Goal: Transaction & Acquisition: Purchase product/service

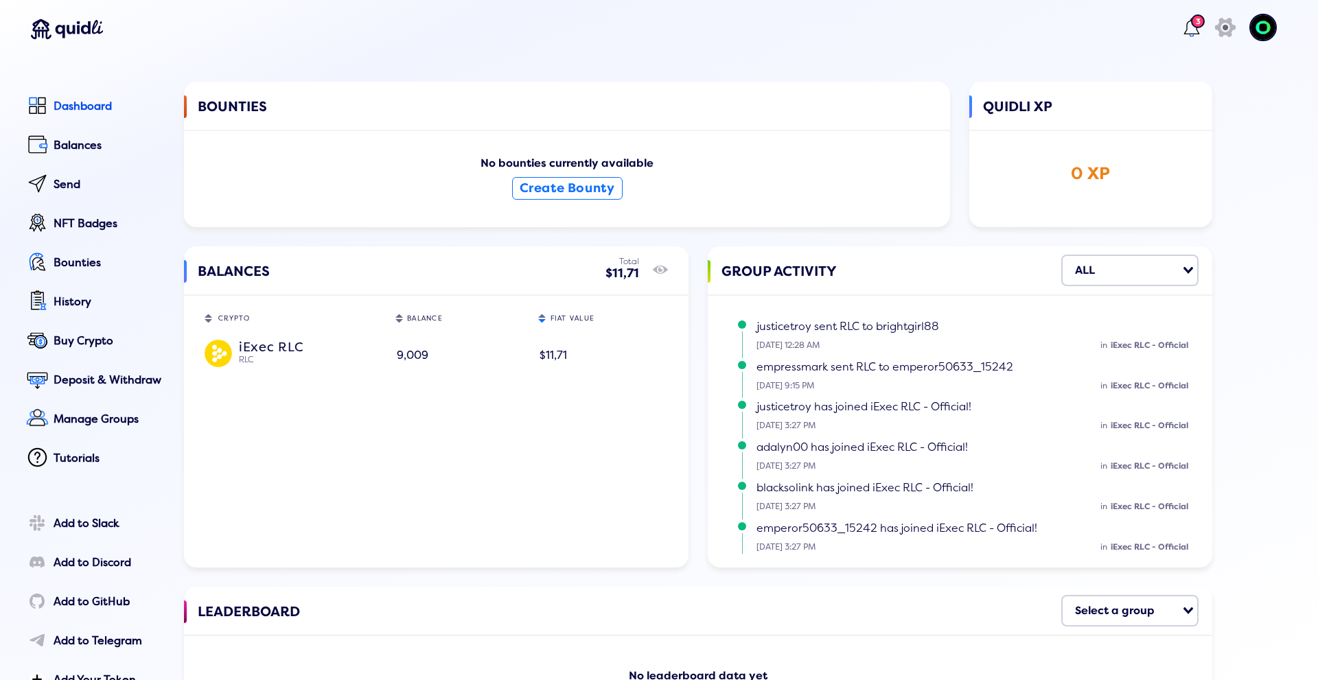
click at [540, 349] on div "$11,71" at bounding box center [603, 356] width 126 height 24
click at [470, 349] on td "9,009" at bounding box center [460, 356] width 143 height 41
click at [346, 332] on button "Sort table by CRYPTO in descending order" at bounding box center [293, 318] width 191 height 34
click at [91, 369] on link "Deposit & Withdraw" at bounding box center [94, 381] width 142 height 31
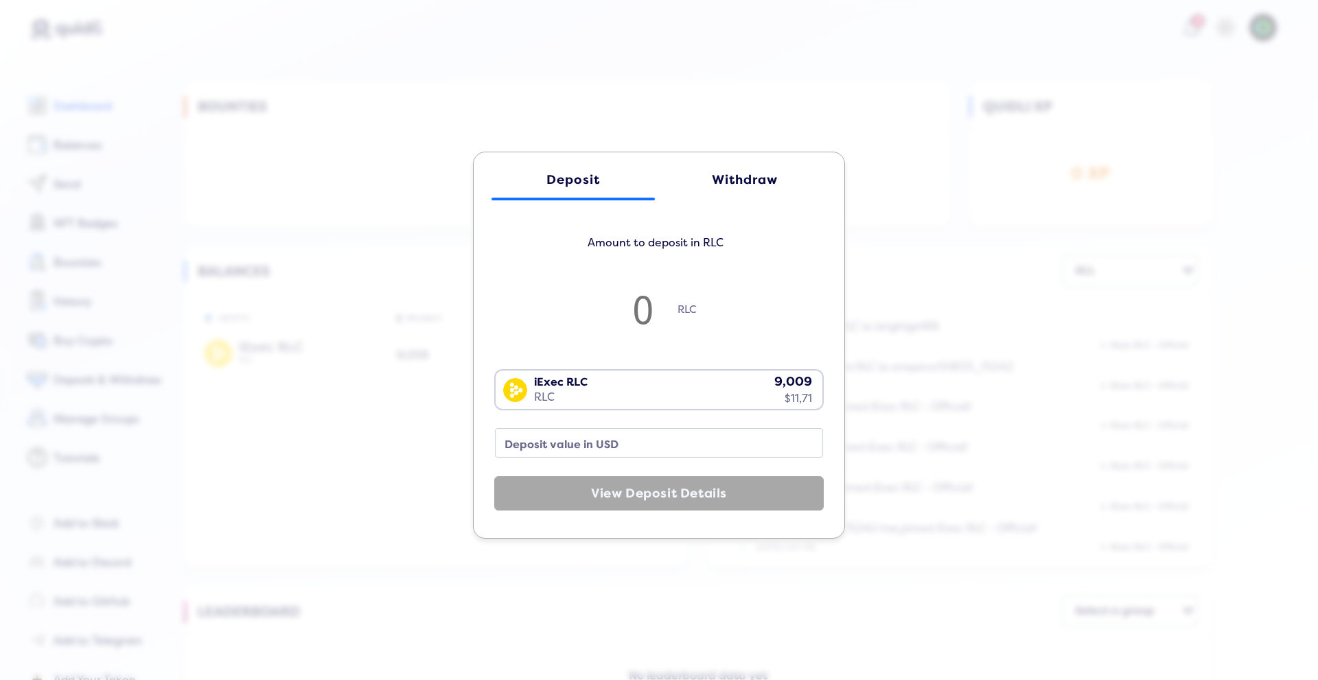
click at [721, 181] on div "Withdraw" at bounding box center [745, 180] width 136 height 14
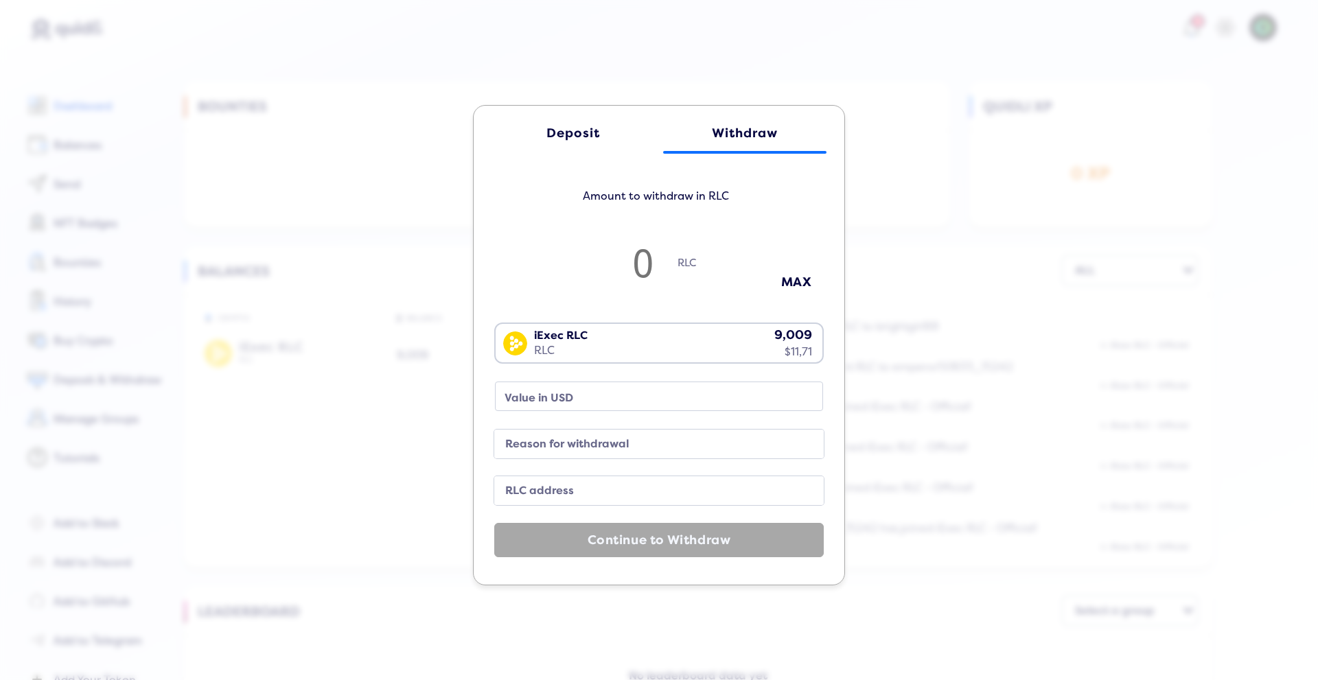
click at [603, 413] on div "Amount to withdraw in RLC RLC MAX iExec RLC RLC 9,009 $11,71 Loading... Value i…" at bounding box center [658, 371] width 343 height 372
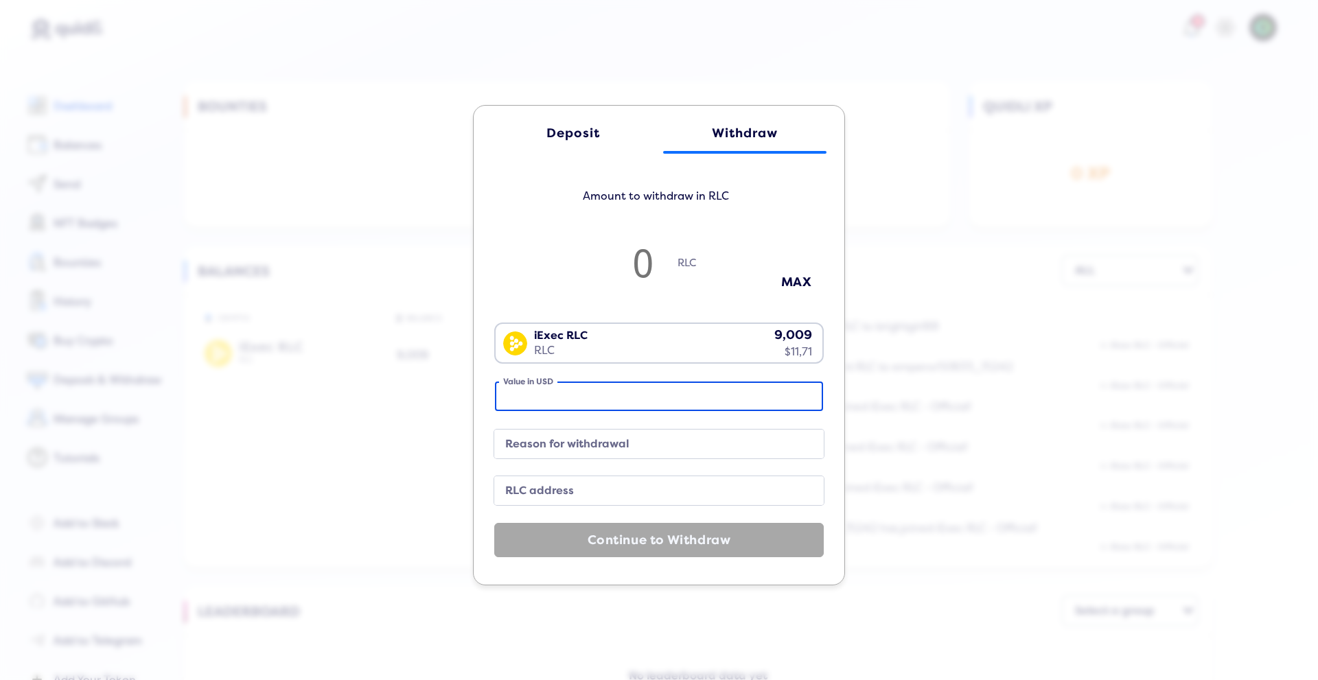
click at [594, 400] on input "Value in USD" at bounding box center [659, 397] width 328 height 30
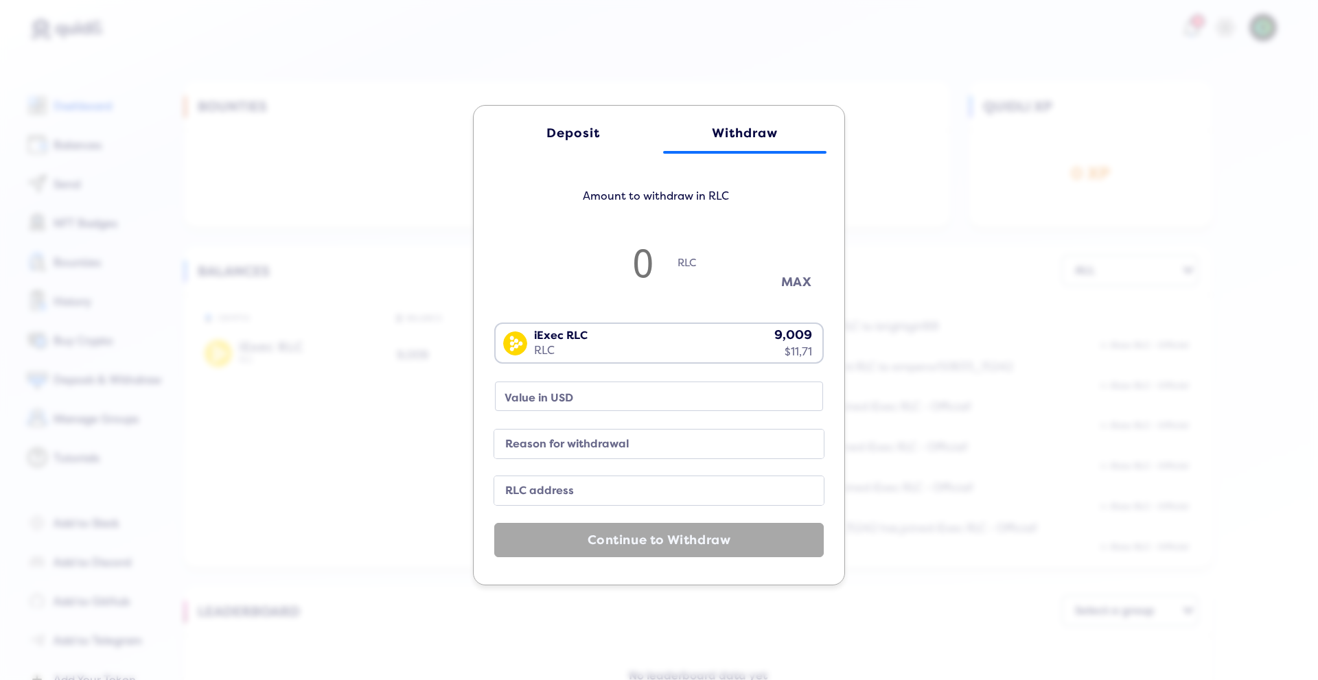
click at [783, 281] on button "MAX" at bounding box center [796, 282] width 69 height 23
type input "9"
type input "11.7"
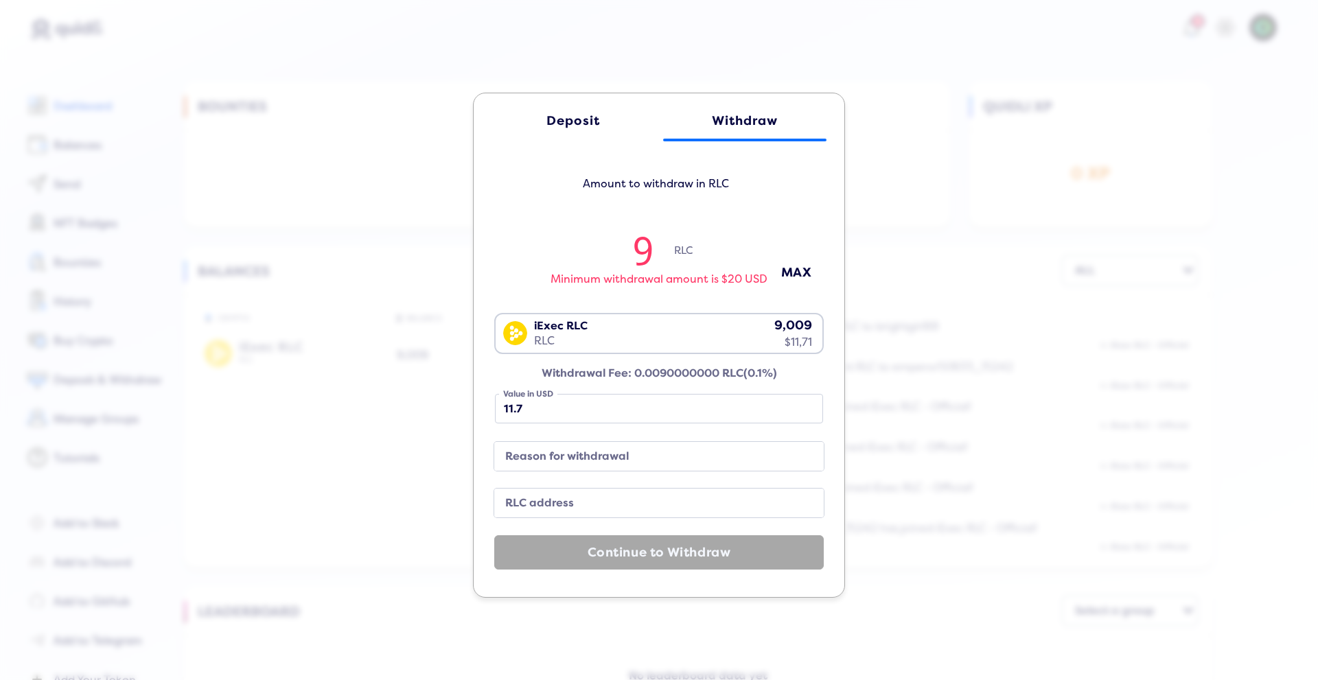
click at [593, 449] on label "Reason for withdrawal" at bounding box center [648, 457] width 297 height 19
click at [593, 449] on input "Reason for withdrawal" at bounding box center [658, 456] width 329 height 29
drag, startPoint x: 558, startPoint y: 274, endPoint x: 639, endPoint y: 274, distance: 81.0
click at [639, 274] on div "Minimum withdrawal amount is $20 USD" at bounding box center [659, 279] width 217 height 12
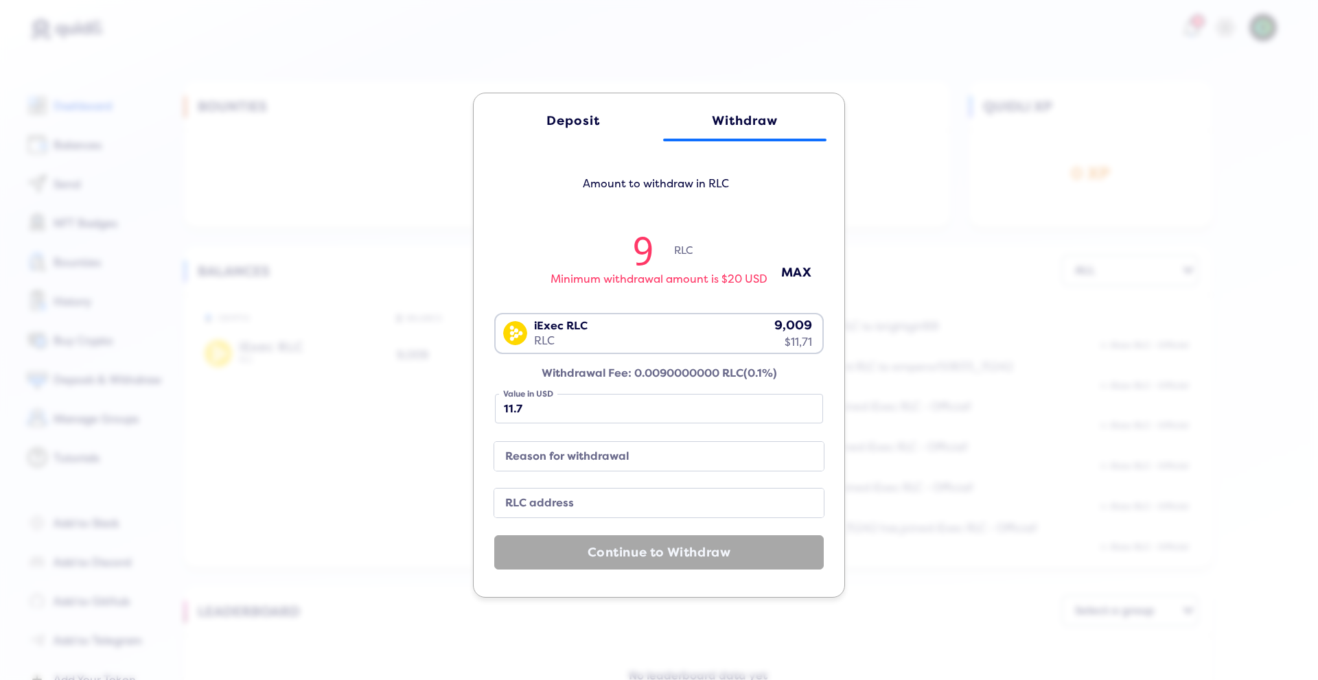
click at [559, 500] on label "RLC address" at bounding box center [648, 503] width 297 height 19
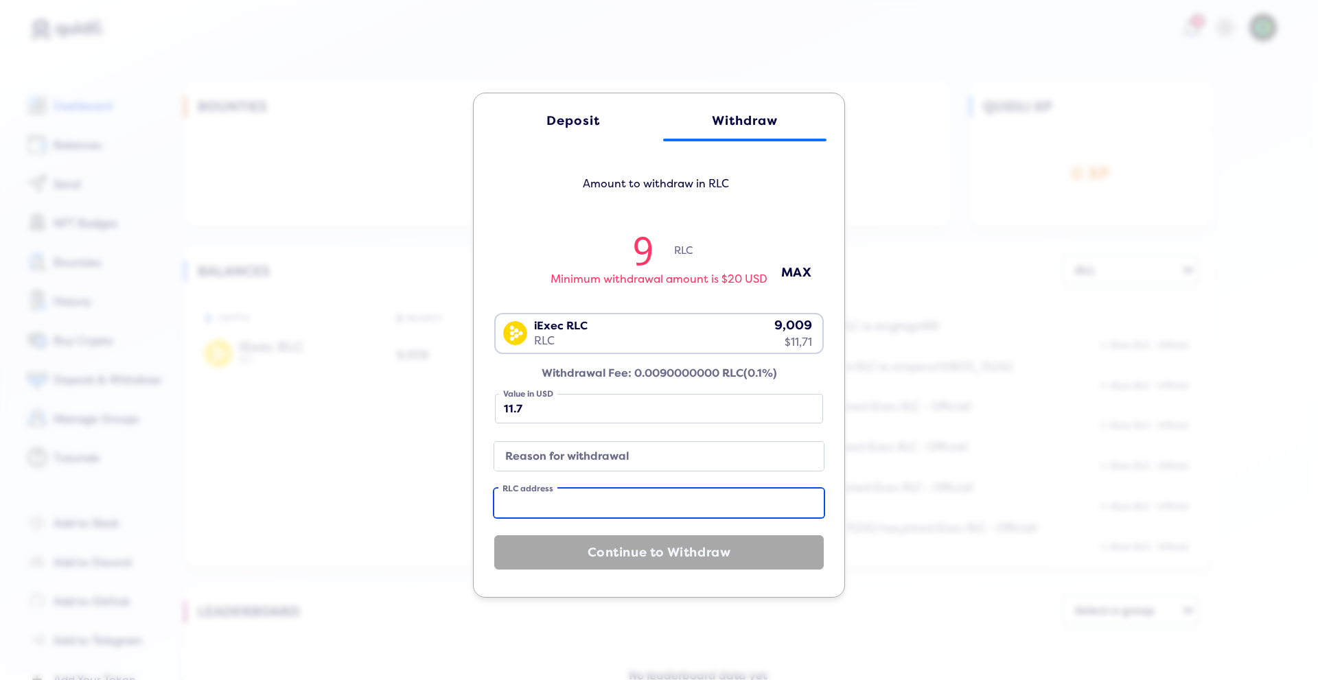
click at [559, 500] on input "RLC address" at bounding box center [658, 503] width 329 height 29
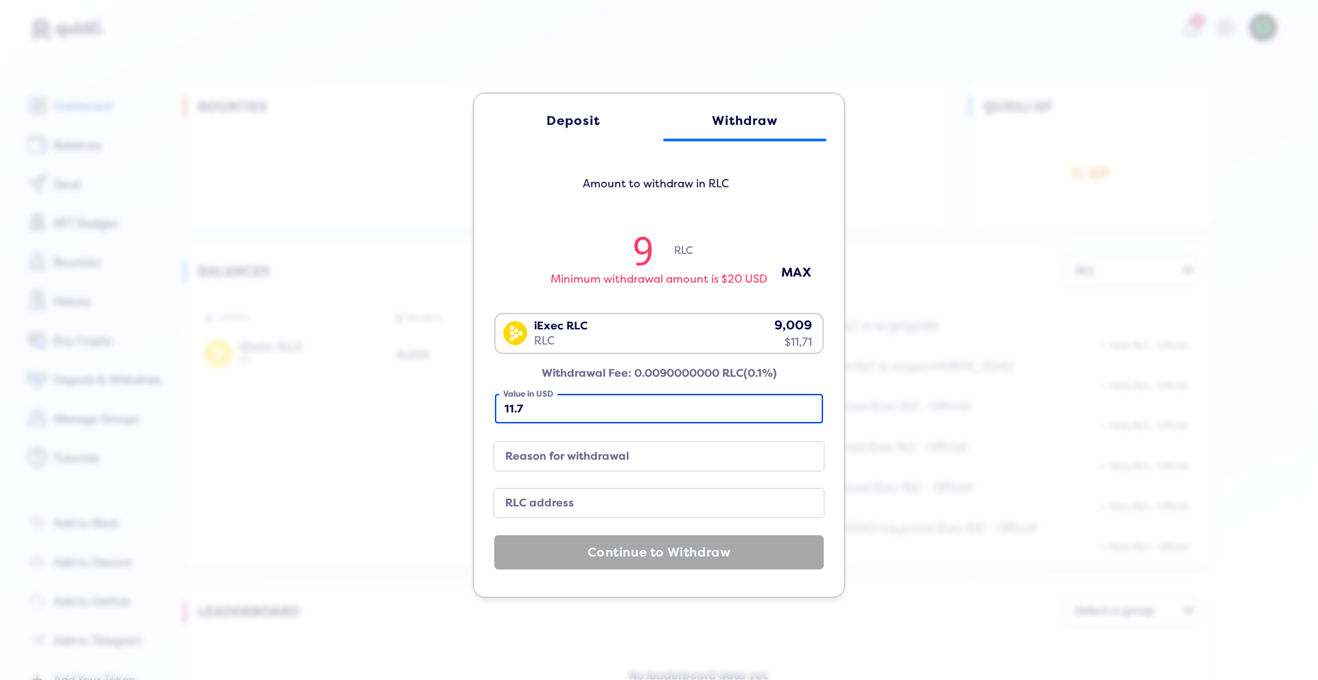
click at [574, 410] on input "11.7" at bounding box center [659, 409] width 328 height 30
click at [579, 126] on div "Deposit" at bounding box center [573, 121] width 136 height 14
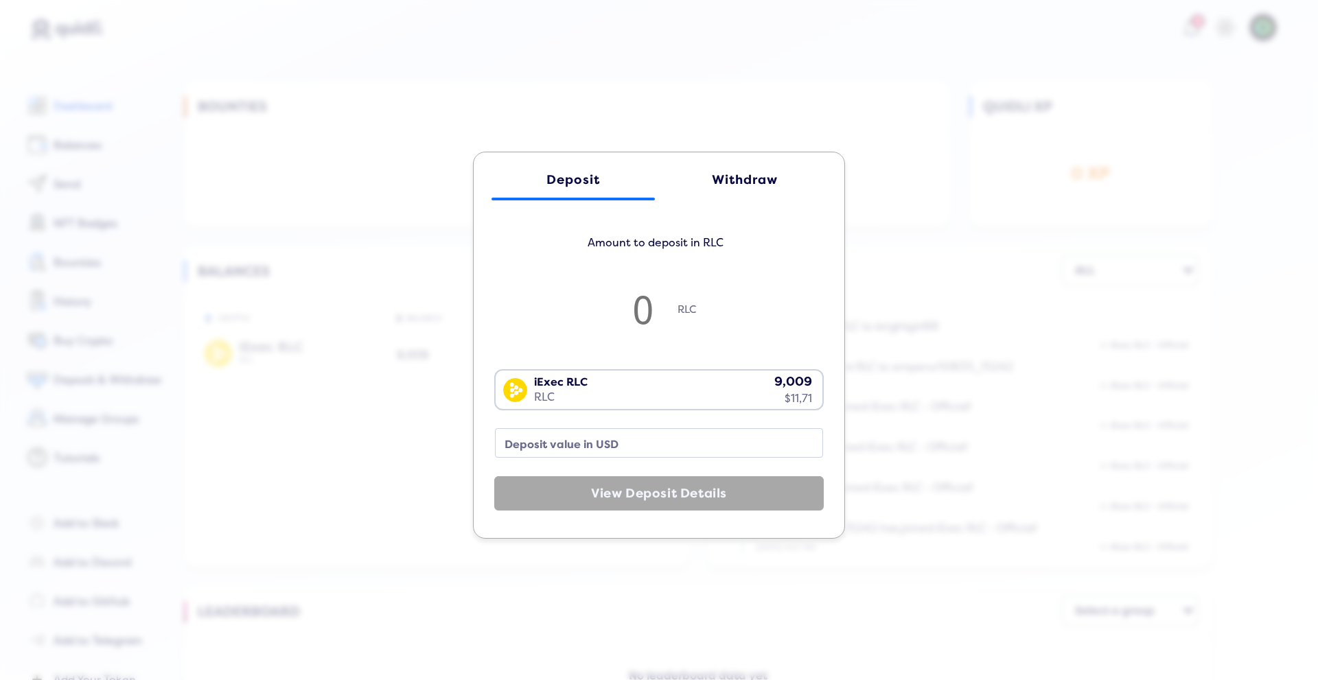
click at [618, 397] on div "iExec RLC RLC 9,009 $11,71" at bounding box center [656, 389] width 321 height 36
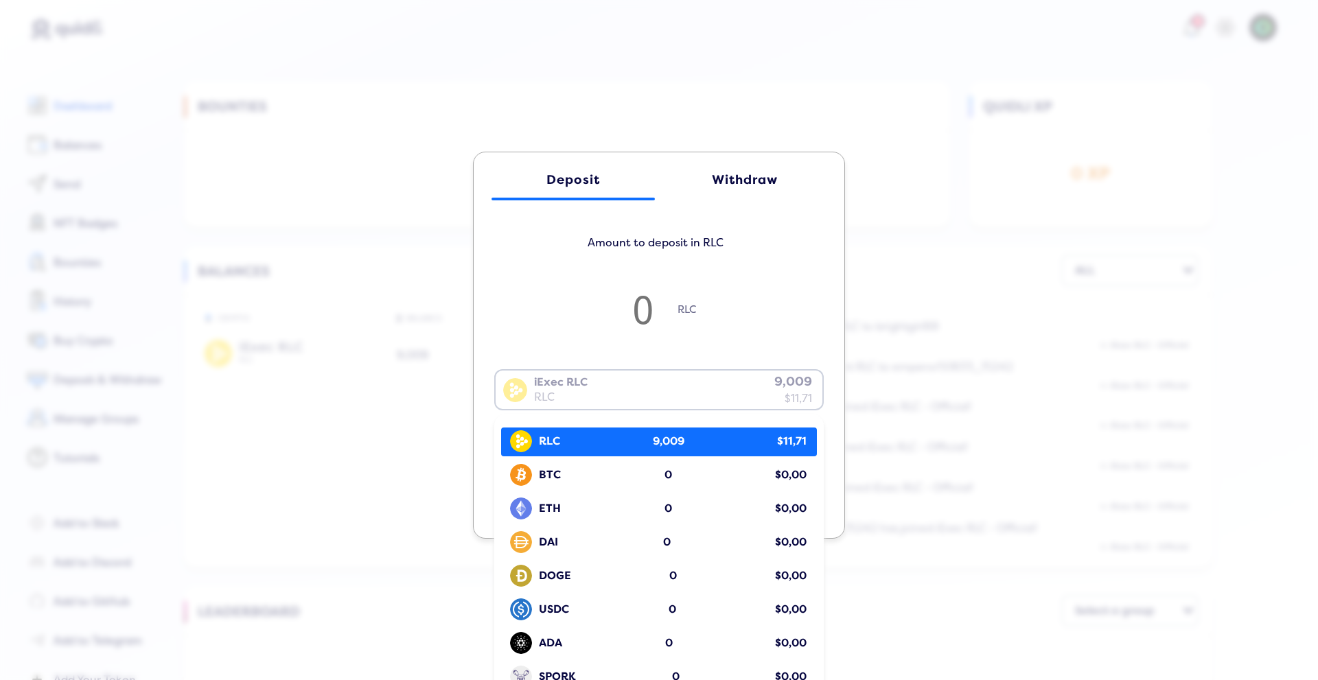
click at [598, 446] on div "RLC 9,009 $11,71" at bounding box center [662, 441] width 309 height 26
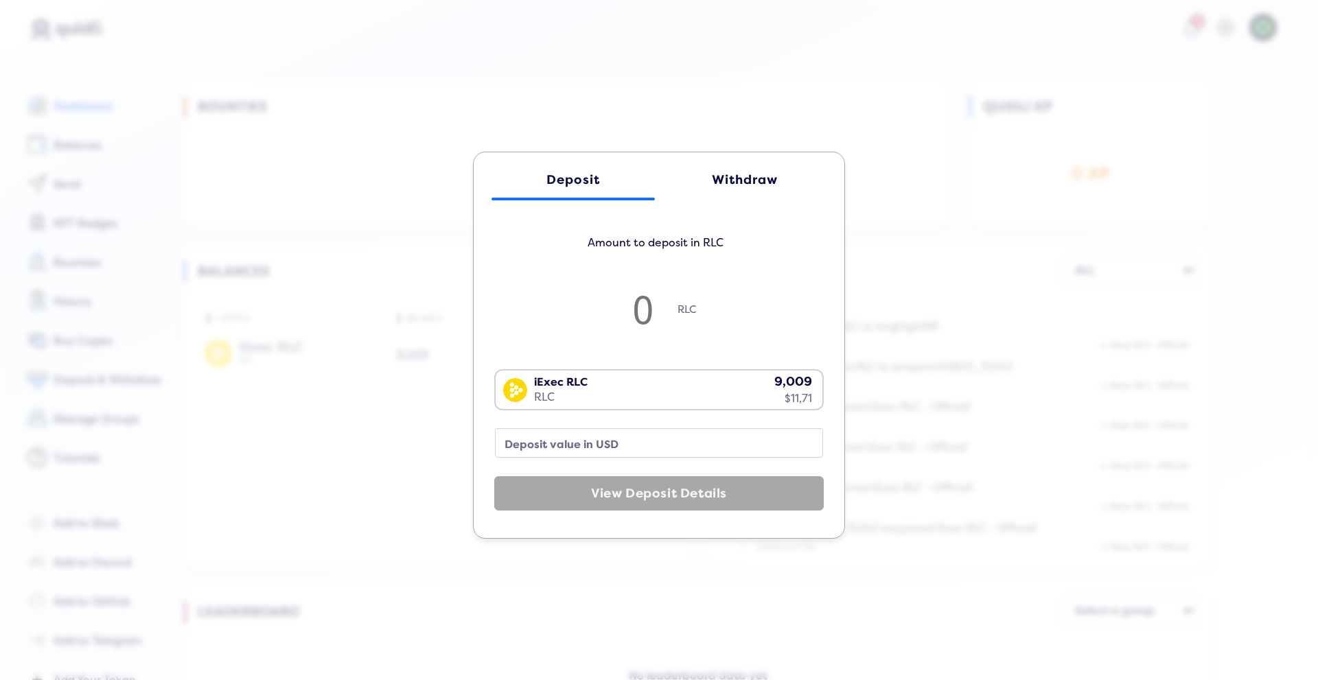
click at [653, 292] on input "number" at bounding box center [643, 308] width 69 height 45
click at [631, 313] on input "number" at bounding box center [643, 308] width 69 height 45
type input "1"
type input "1.3"
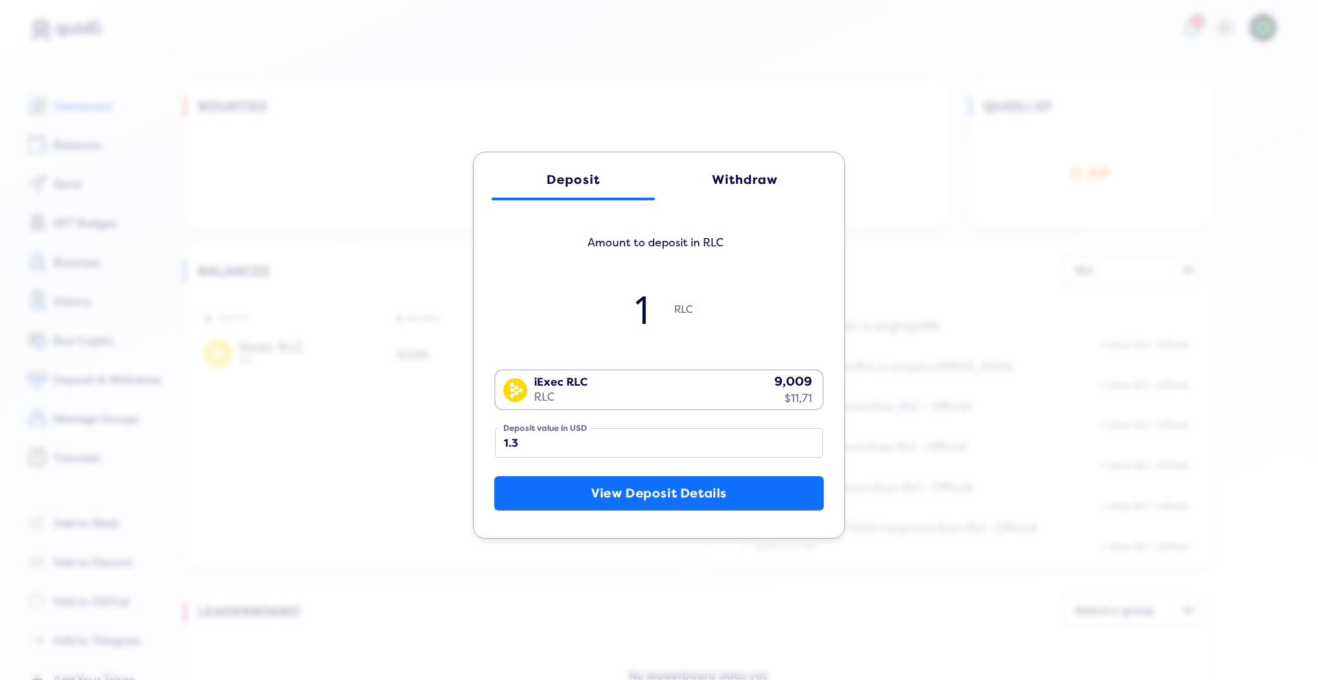
type input "15"
type input "19.5"
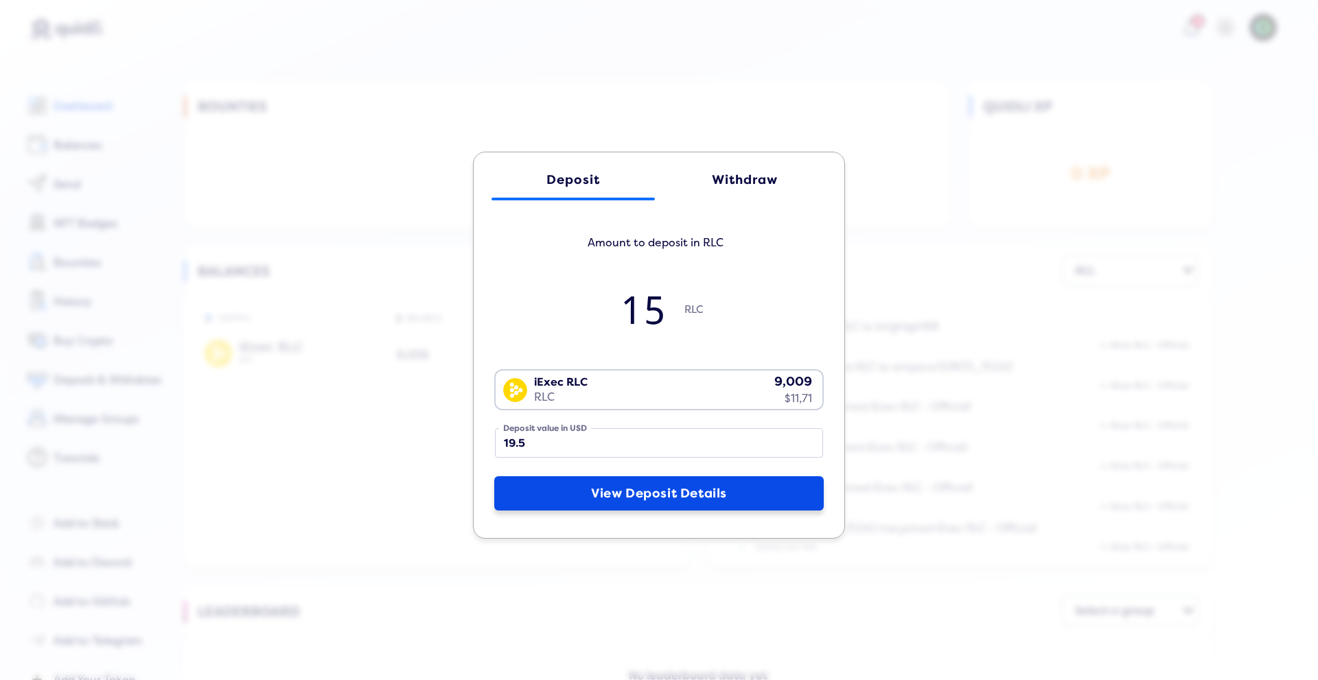
type input "15"
click at [610, 500] on button "View Deposit Details" at bounding box center [658, 493] width 329 height 34
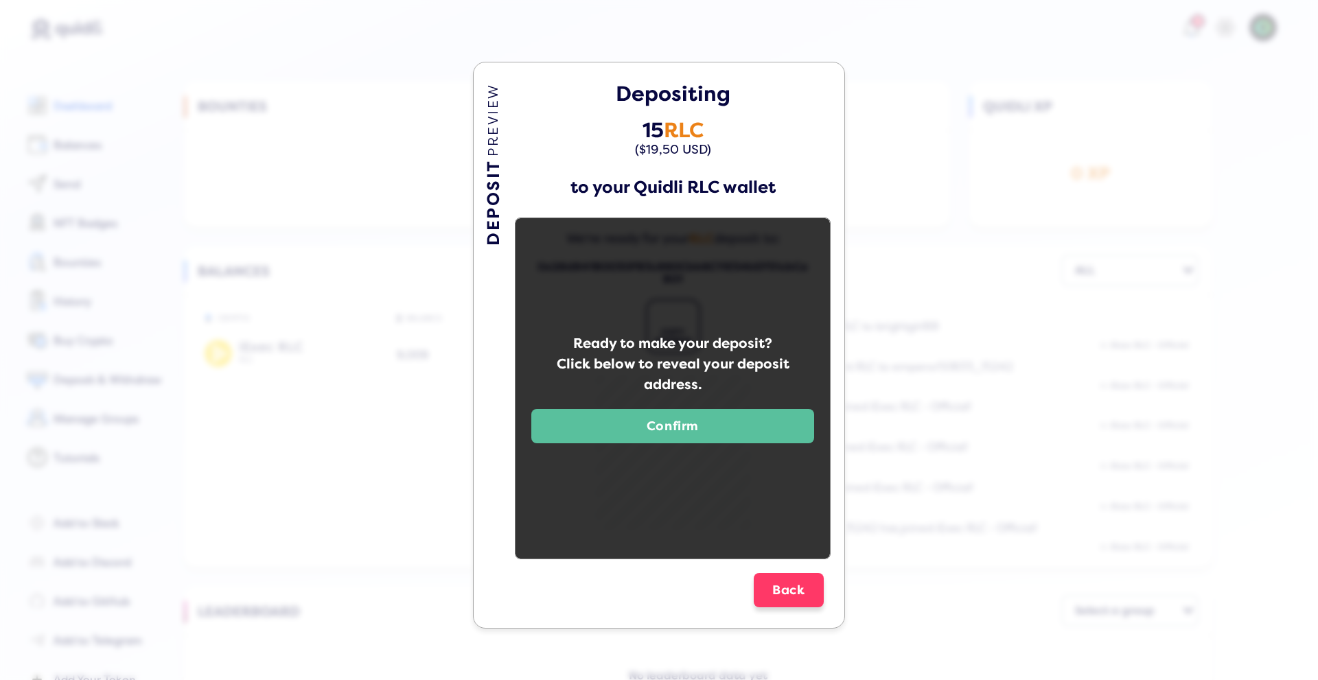
click at [770, 601] on button "Back" at bounding box center [789, 590] width 70 height 34
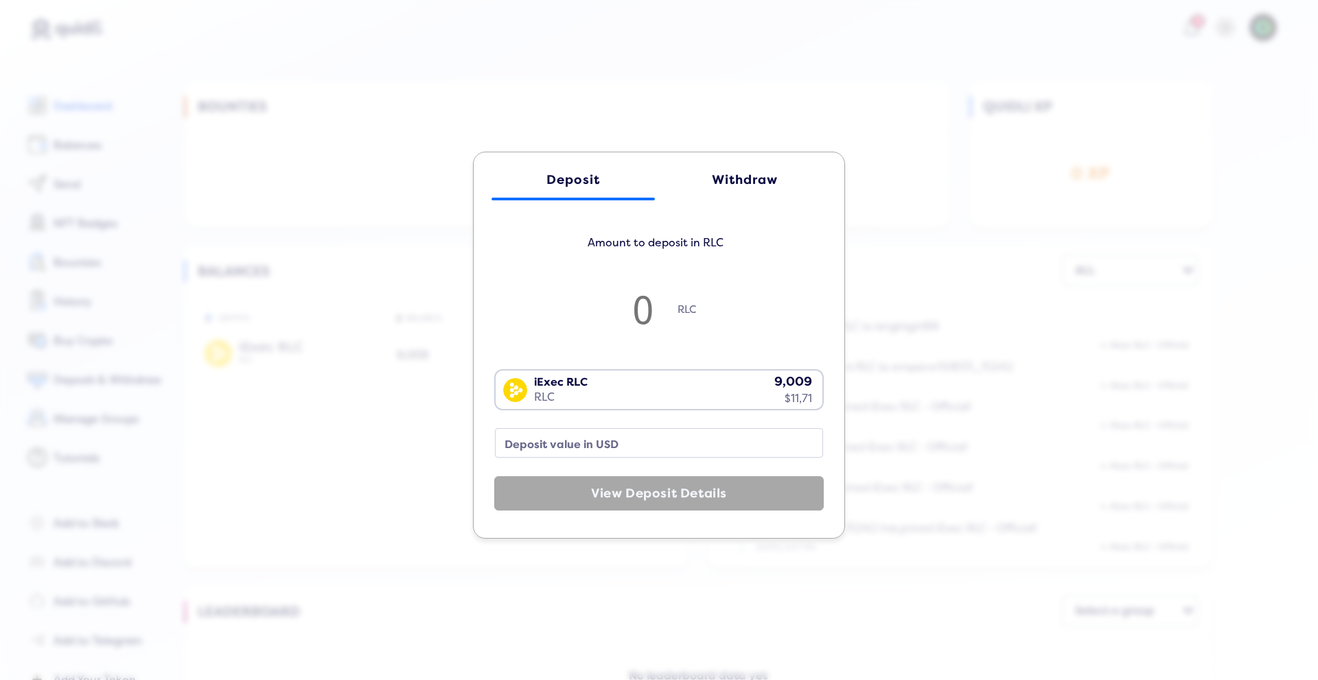
click at [715, 181] on div "Withdraw" at bounding box center [745, 180] width 136 height 14
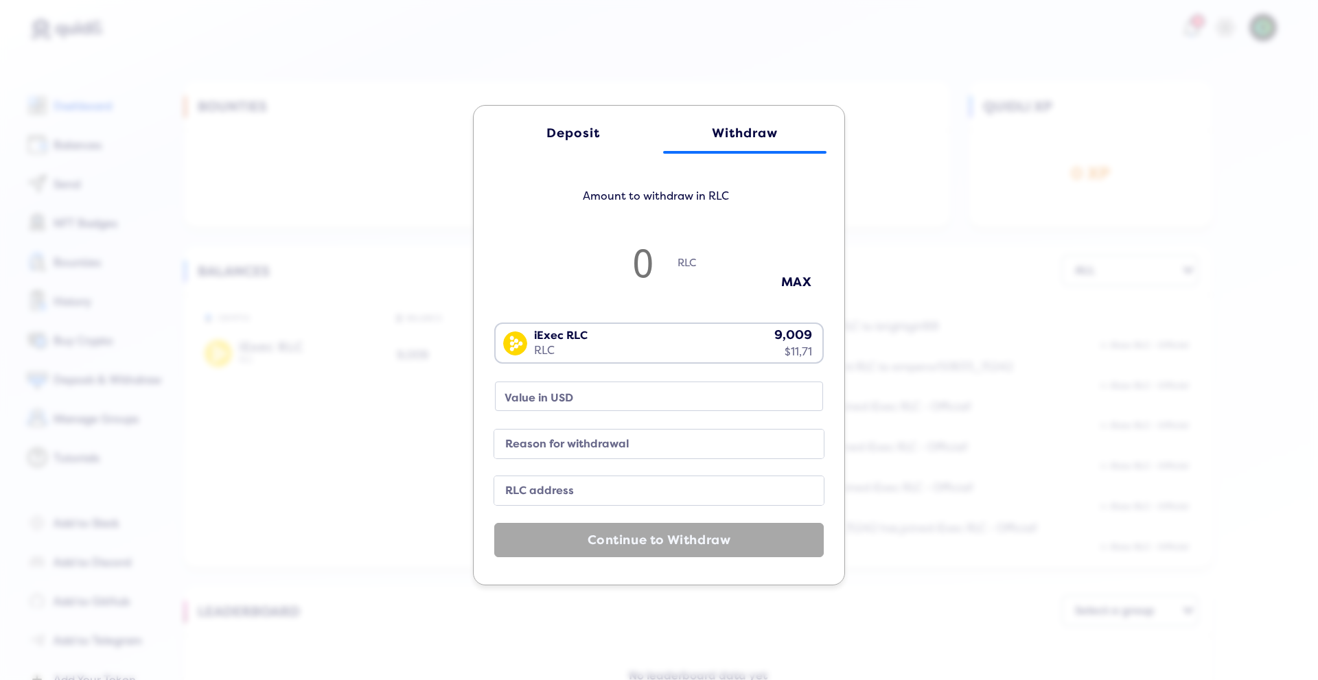
click at [567, 130] on div "Deposit" at bounding box center [573, 133] width 136 height 14
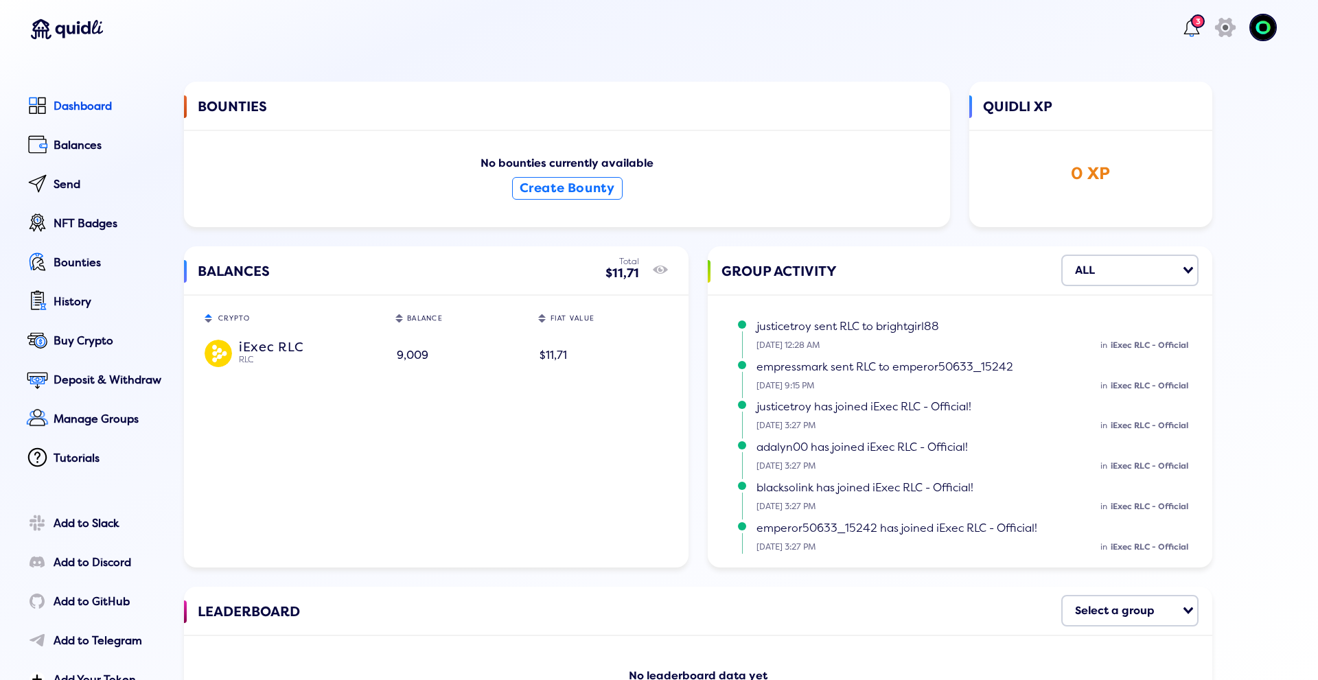
click at [380, 173] on div "Deposit Withdraw Amount to deposit in RLC RLC iExec RLC RLC 9,009 $11,71 Loadin…" at bounding box center [659, 332] width 1318 height 680
click at [275, 352] on div "iExec RLC" at bounding box center [306, 346] width 134 height 12
click at [493, 365] on td "9,009" at bounding box center [460, 356] width 143 height 41
click at [254, 341] on div "iExec RLC" at bounding box center [306, 346] width 134 height 12
click at [256, 349] on div "iExec RLC" at bounding box center [306, 346] width 134 height 12
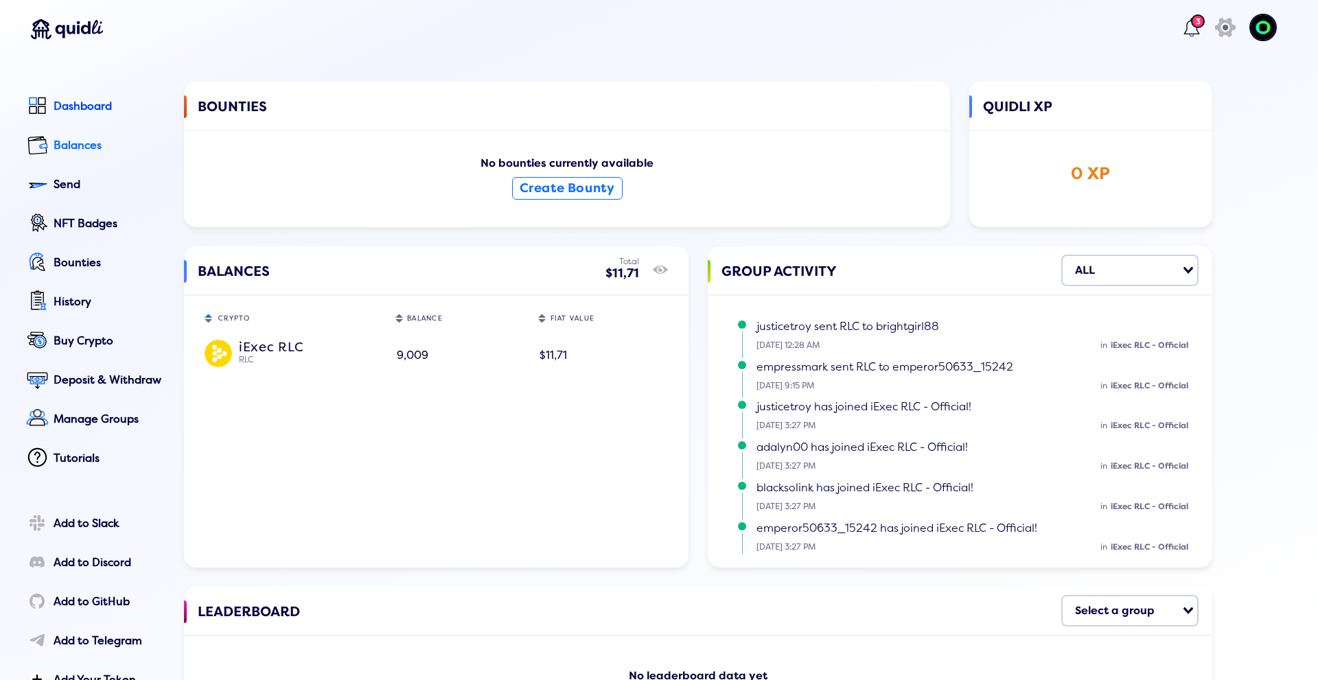
click at [74, 151] on div "Balances" at bounding box center [109, 145] width 111 height 12
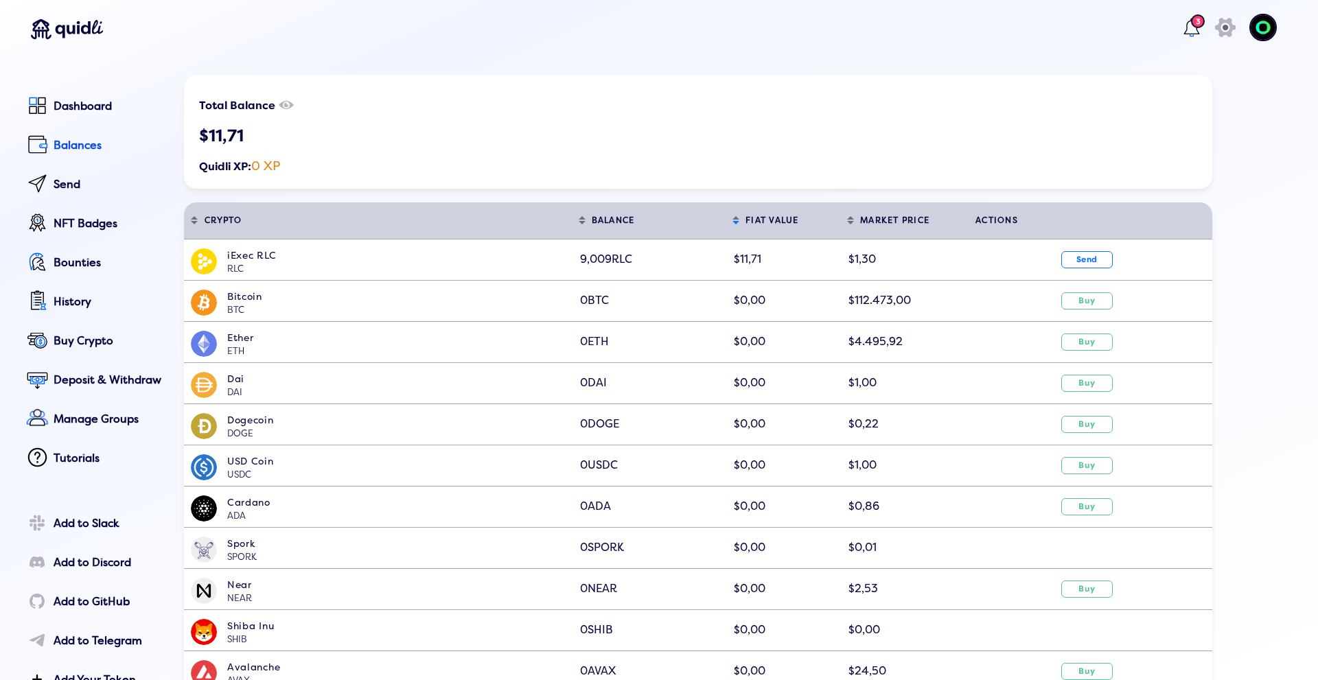
click at [286, 261] on div "iExec RLC" at bounding box center [399, 255] width 345 height 14
click at [108, 378] on div "Deposit & Withdraw" at bounding box center [109, 380] width 111 height 12
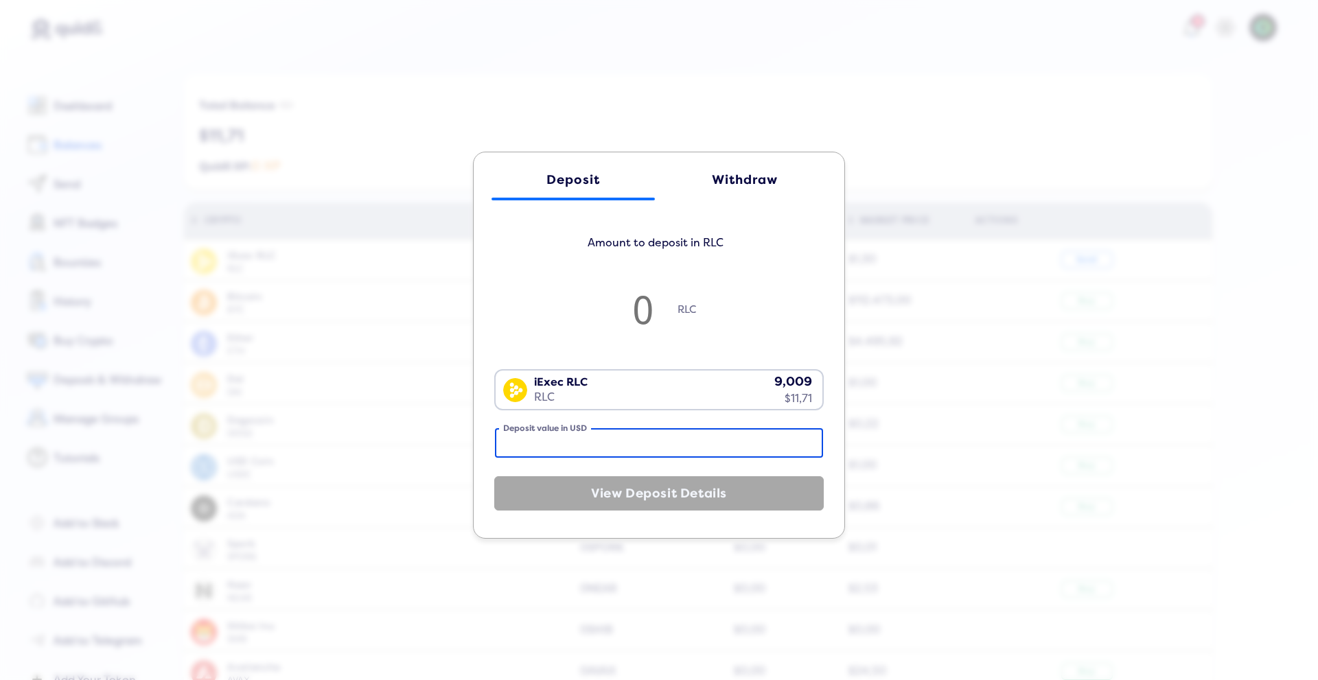
click at [615, 439] on input "Deposit value in USD" at bounding box center [659, 443] width 328 height 30
click at [737, 174] on div "Withdraw" at bounding box center [745, 180] width 136 height 14
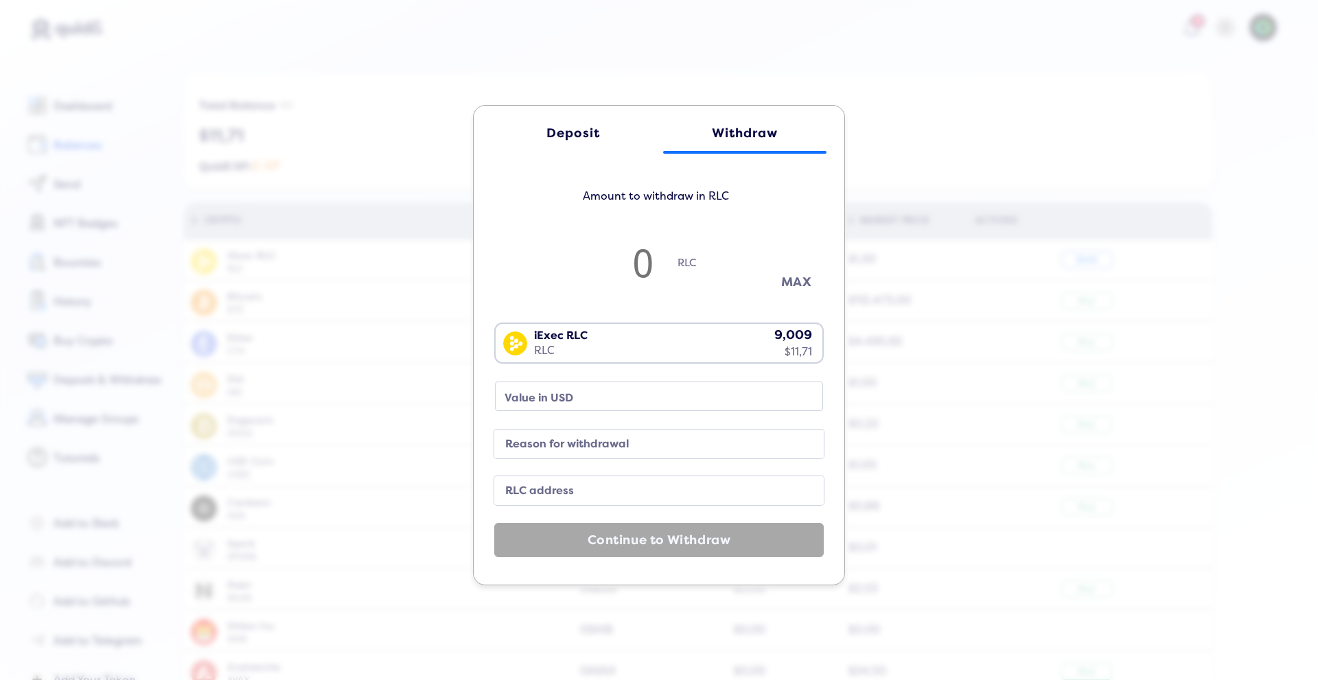
click at [778, 273] on button "MAX" at bounding box center [796, 282] width 69 height 23
type input "9"
type input "11.7"
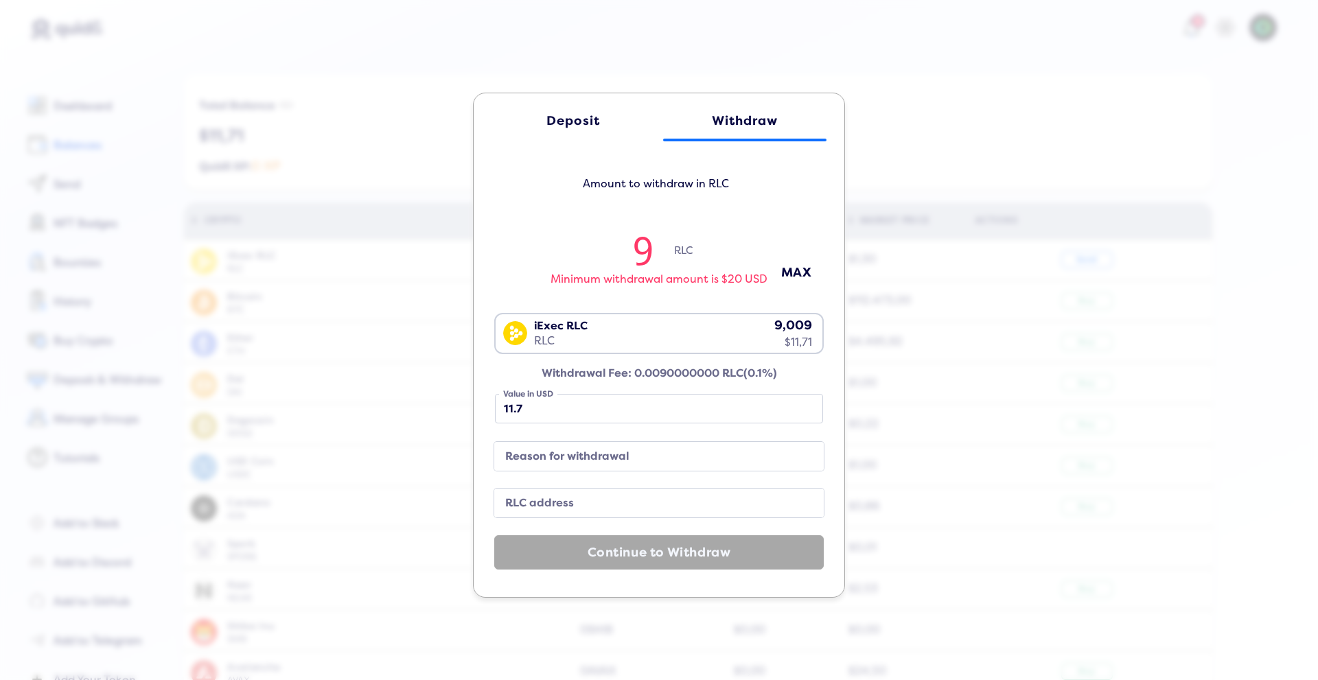
click at [624, 450] on label "Reason for withdrawal" at bounding box center [648, 457] width 297 height 19
click at [624, 450] on input "Reason for withdrawal" at bounding box center [658, 456] width 329 height 29
click at [561, 496] on label "RLC address" at bounding box center [648, 503] width 297 height 19
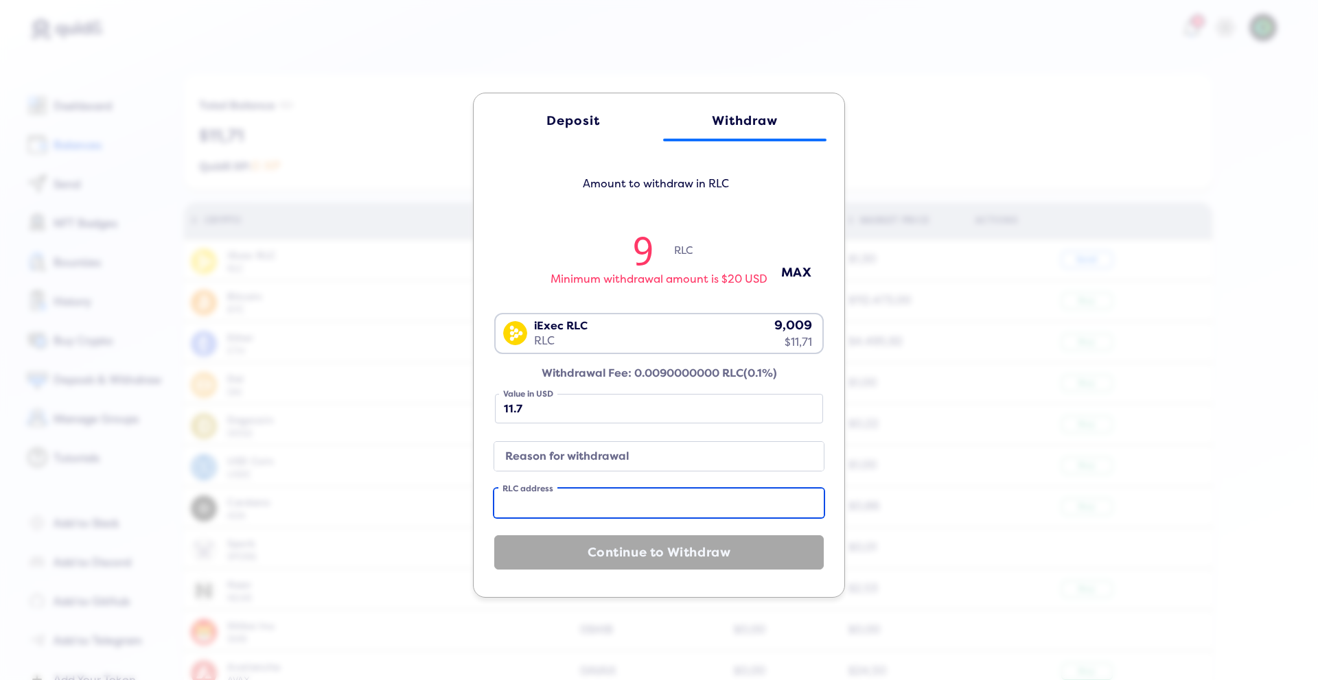
click at [561, 496] on input "RLC address" at bounding box center [658, 503] width 329 height 29
click at [559, 500] on input "RLC address" at bounding box center [658, 503] width 329 height 29
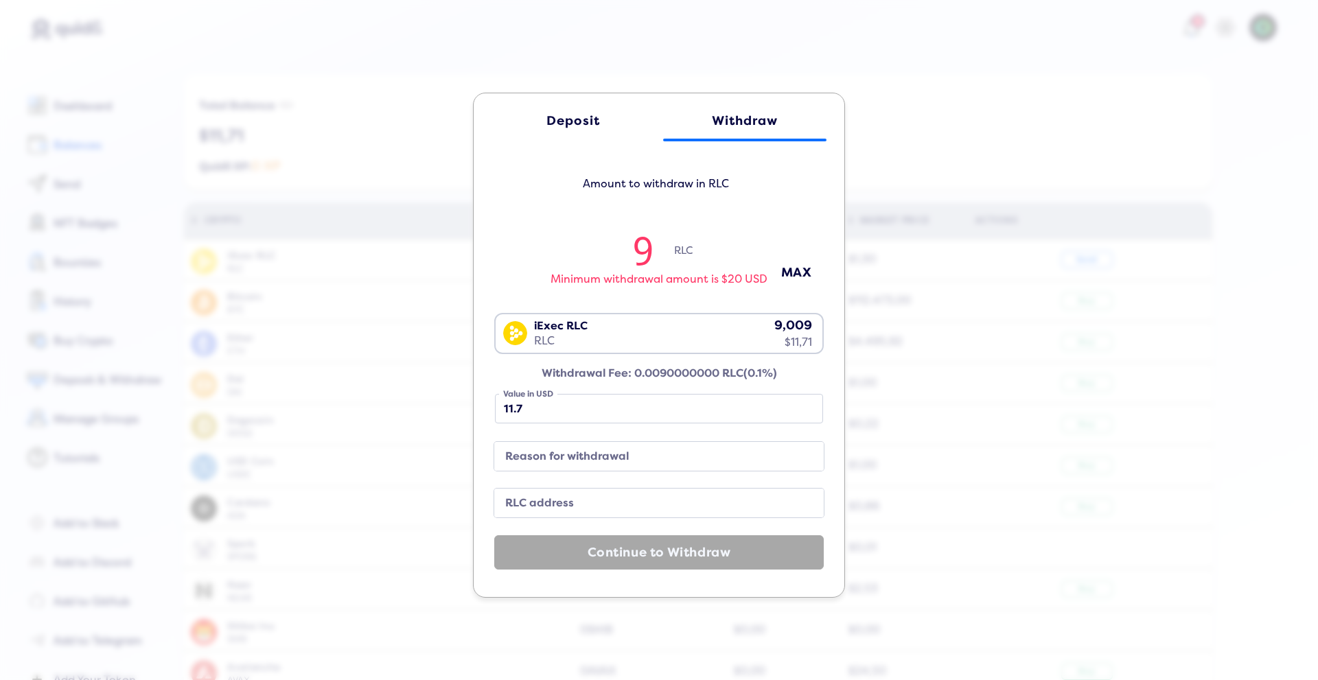
click at [547, 119] on div "Deposit" at bounding box center [573, 121] width 136 height 14
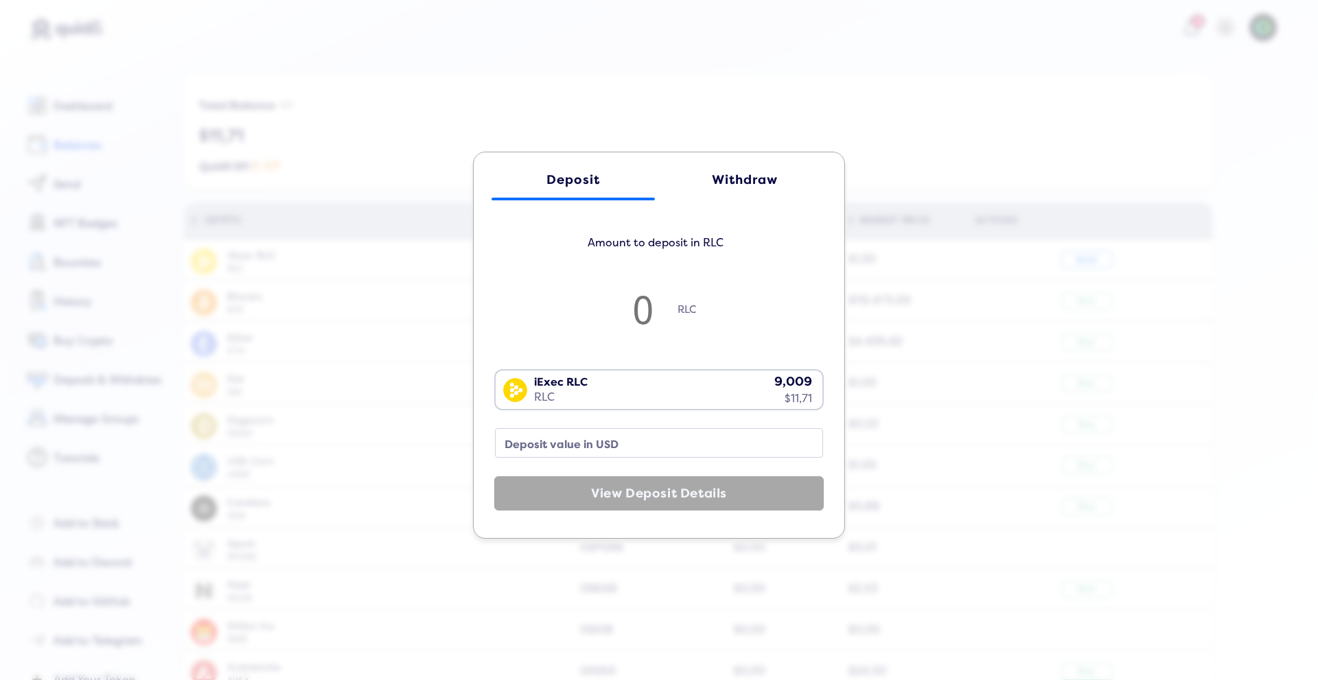
type input "1"
type input "1.3"
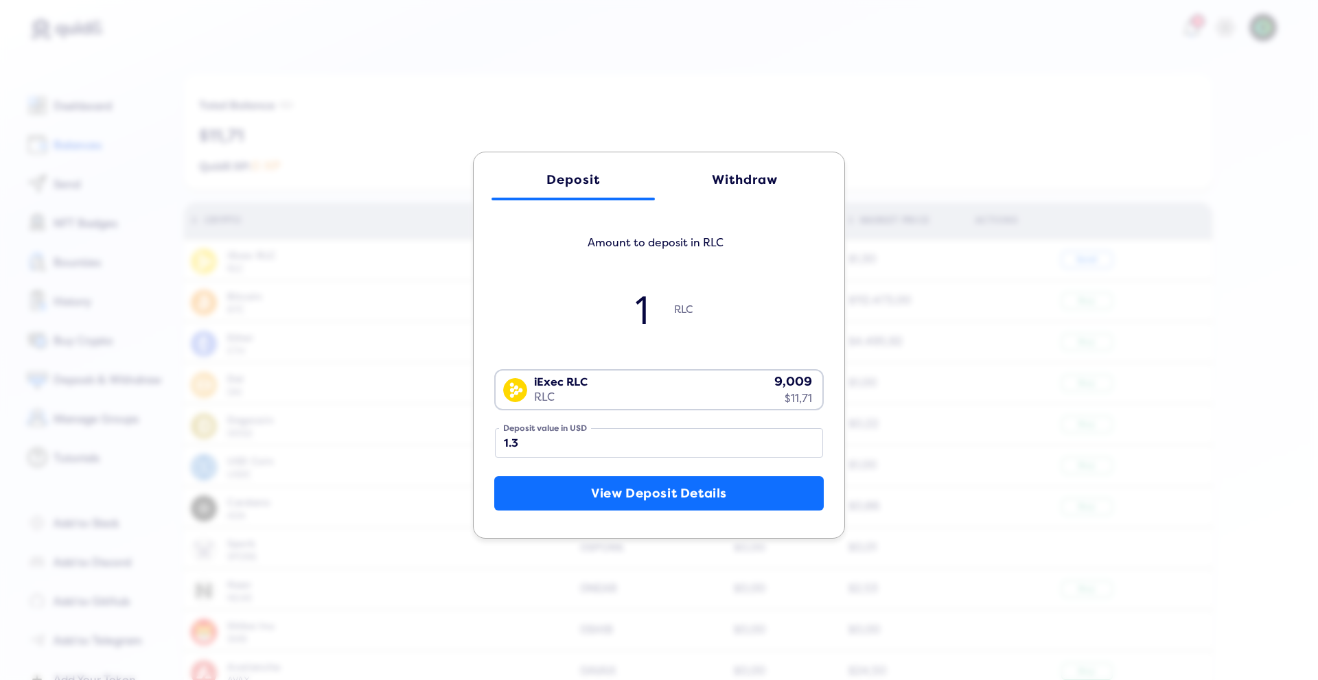
type input "10"
type input "13"
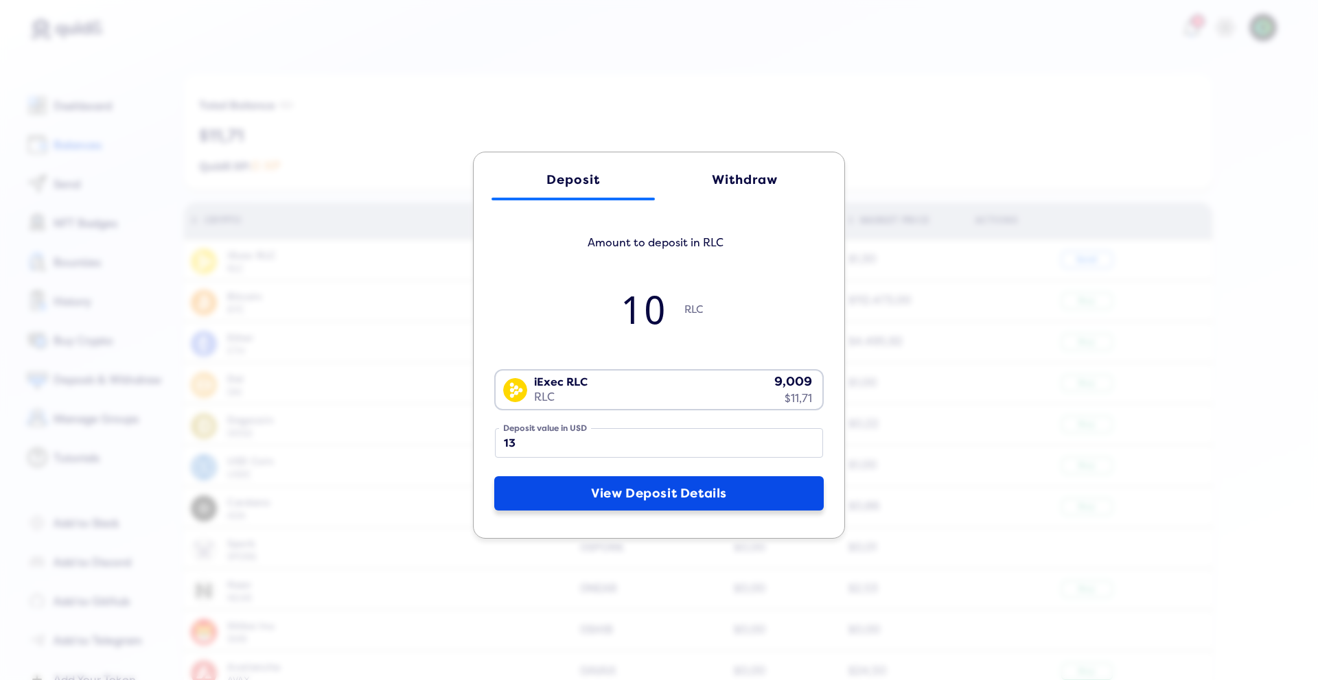
type input "10"
click at [594, 494] on button "View Deposit Details" at bounding box center [658, 493] width 329 height 34
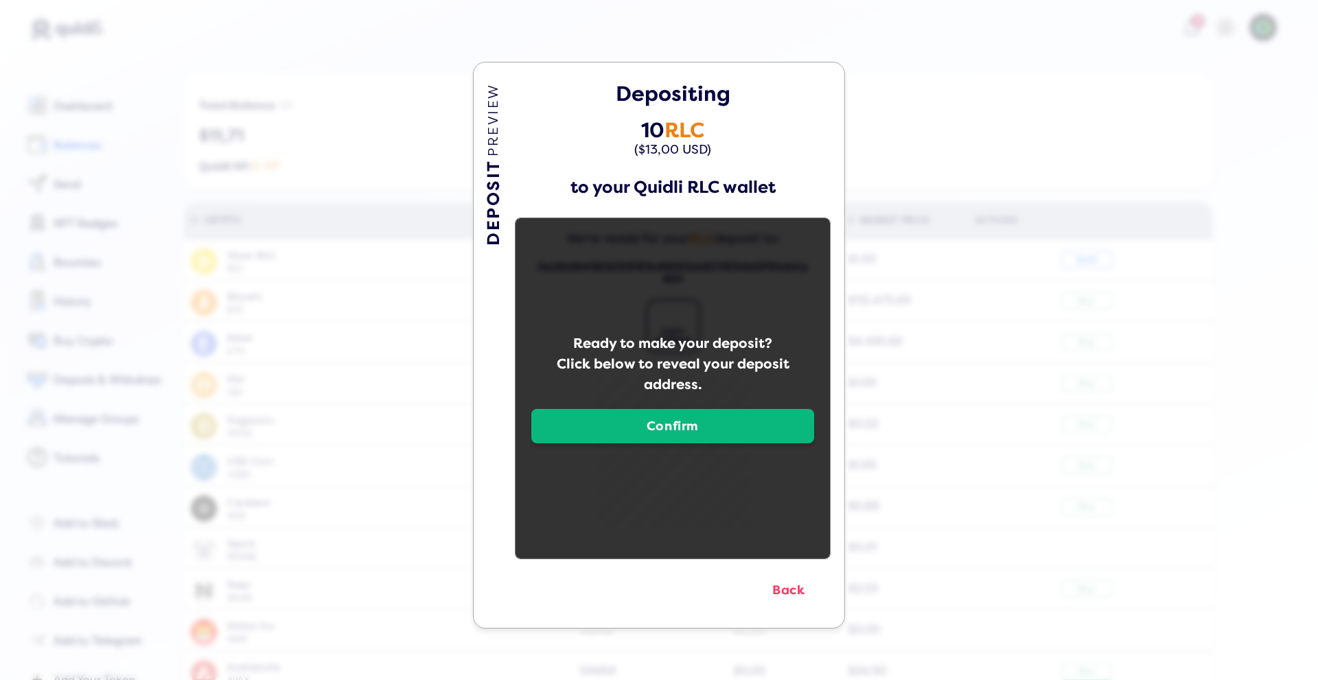
click at [624, 428] on button "Confirm" at bounding box center [672, 426] width 283 height 34
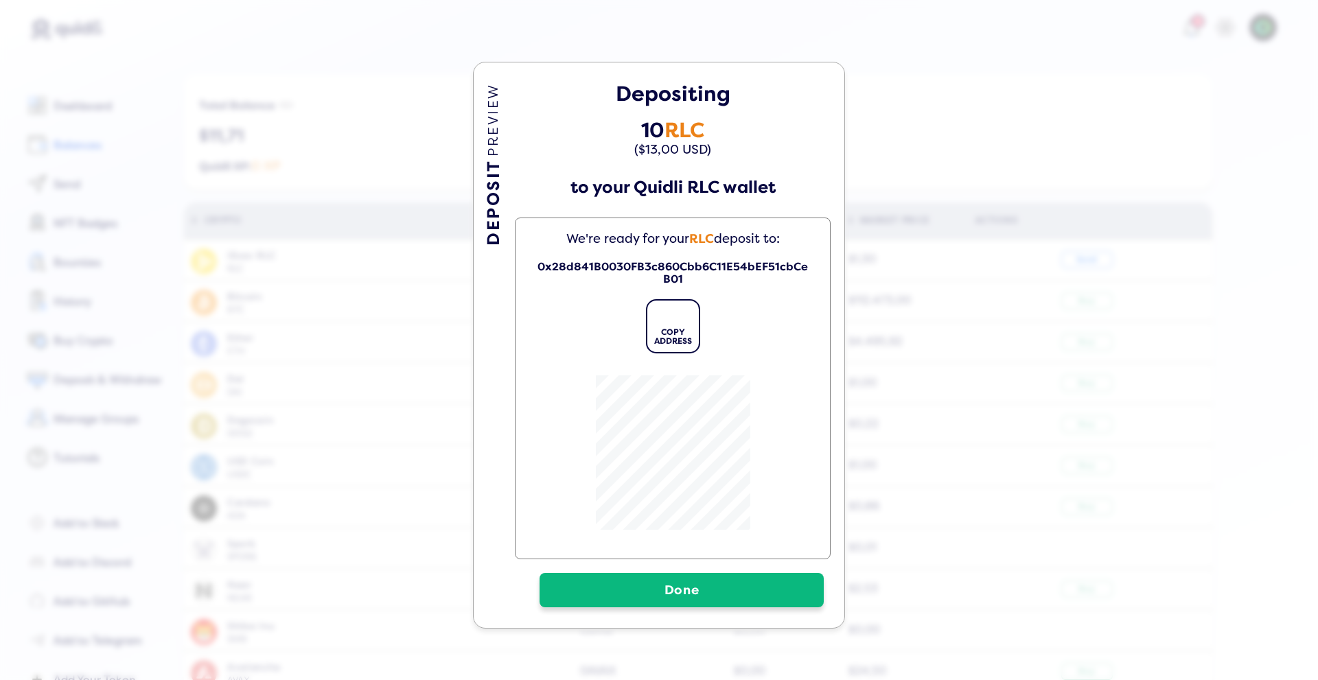
click at [670, 600] on button "Done" at bounding box center [682, 590] width 284 height 34
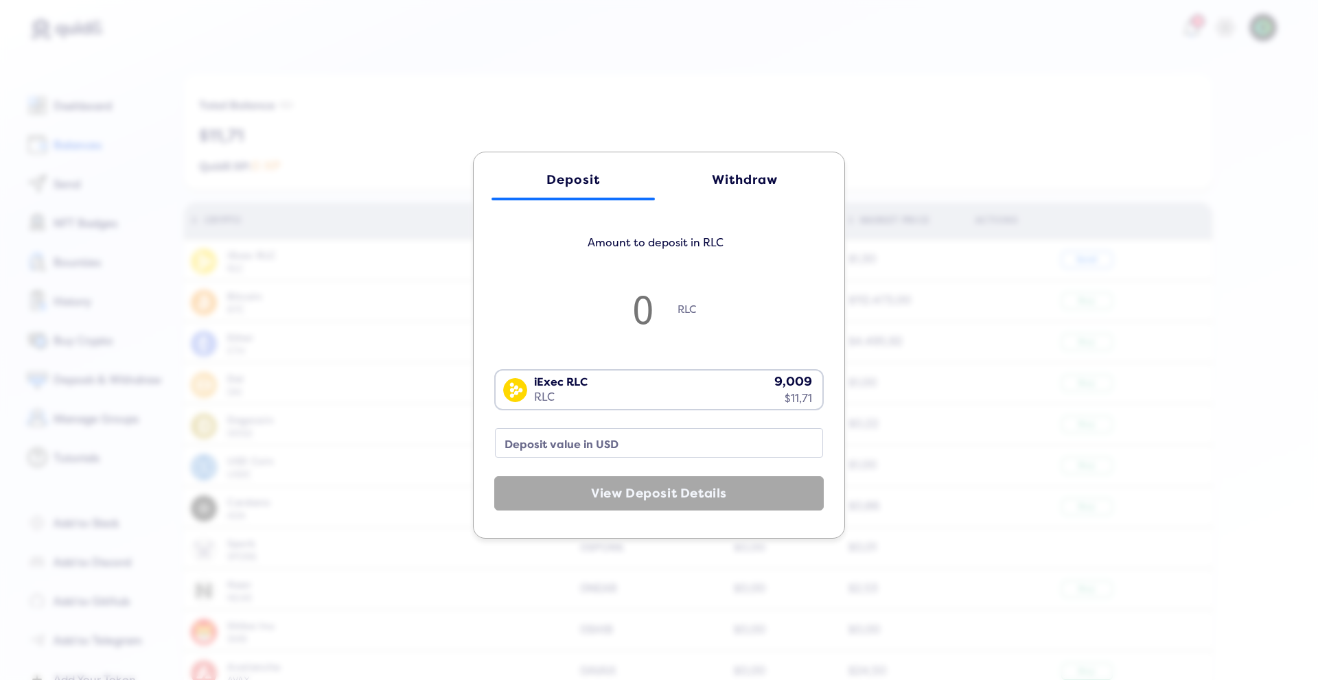
click at [334, 61] on div "Deposit Withdraw Amount to deposit in RLC RLC iExec RLC RLC 9,009 $11,71 Loadin…" at bounding box center [659, 340] width 1318 height 680
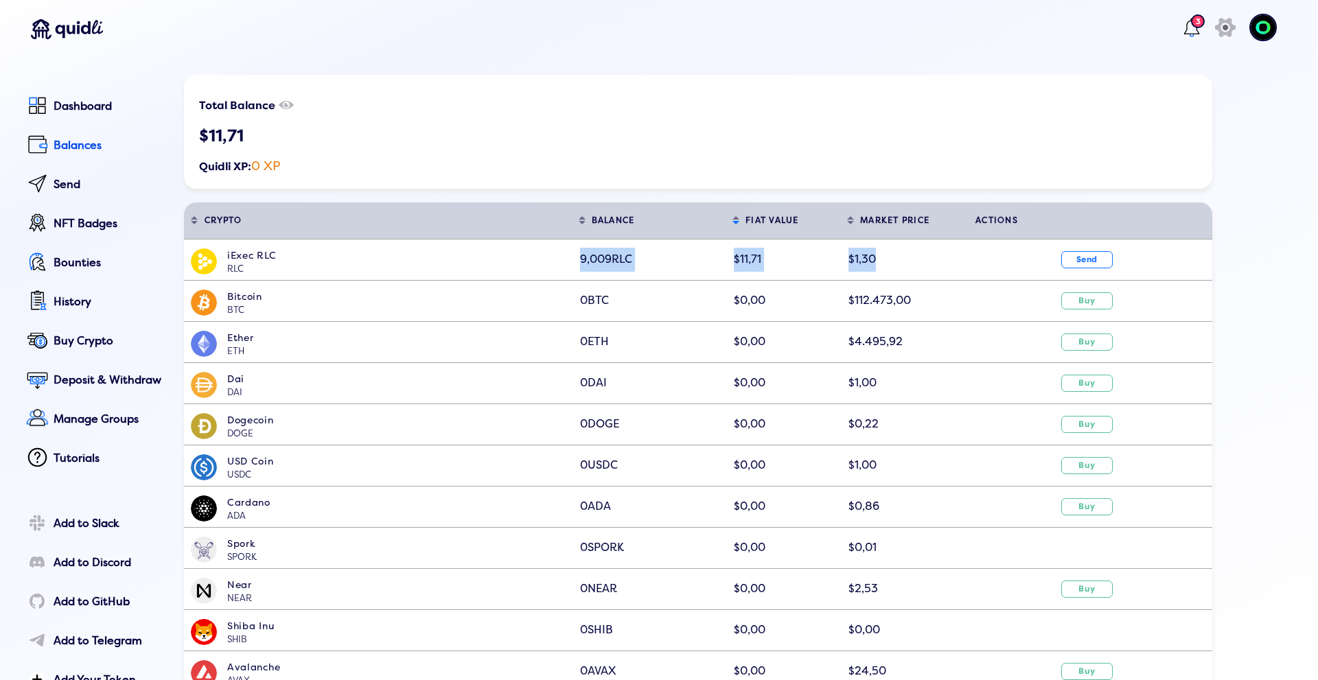
drag, startPoint x: 910, startPoint y: 257, endPoint x: 572, endPoint y: 258, distance: 337.7
click at [572, 258] on tr "iExec RLC RLC 9,009 RLC $11,71 $1,30 Send" at bounding box center [698, 260] width 1028 height 41
click at [572, 258] on td "9,009 RLC" at bounding box center [649, 260] width 154 height 41
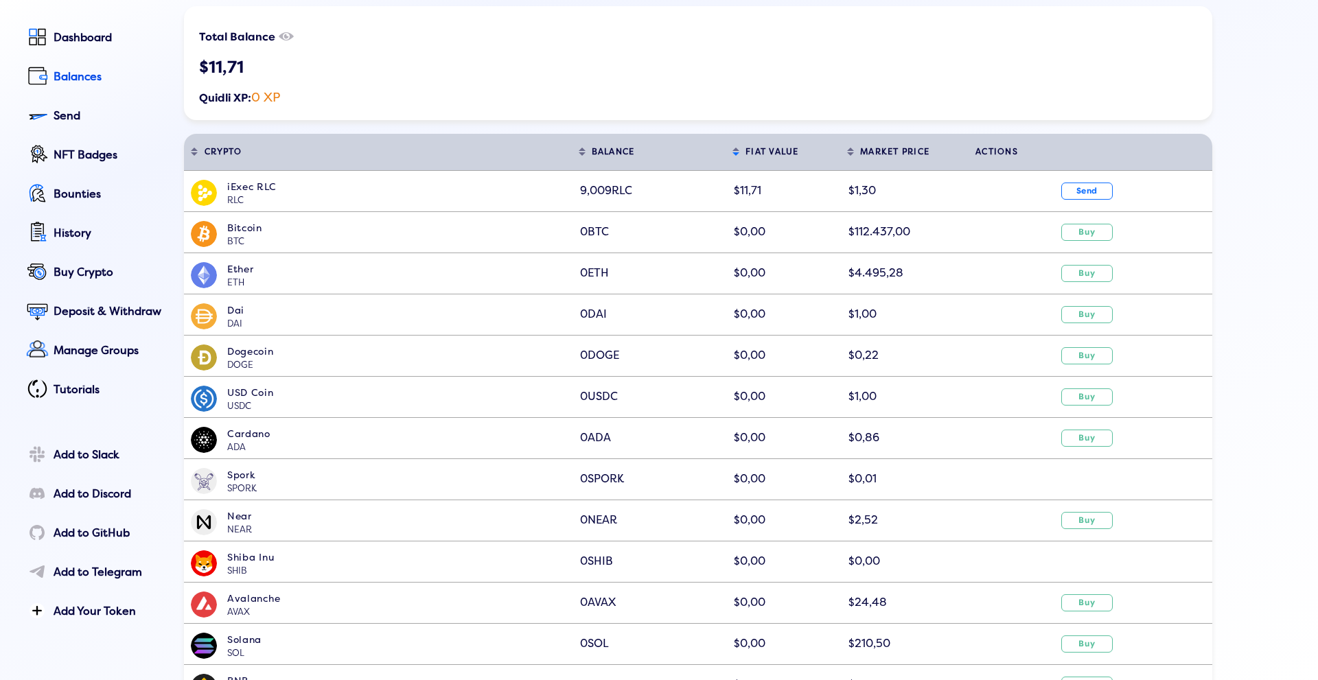
scroll to position [137, 0]
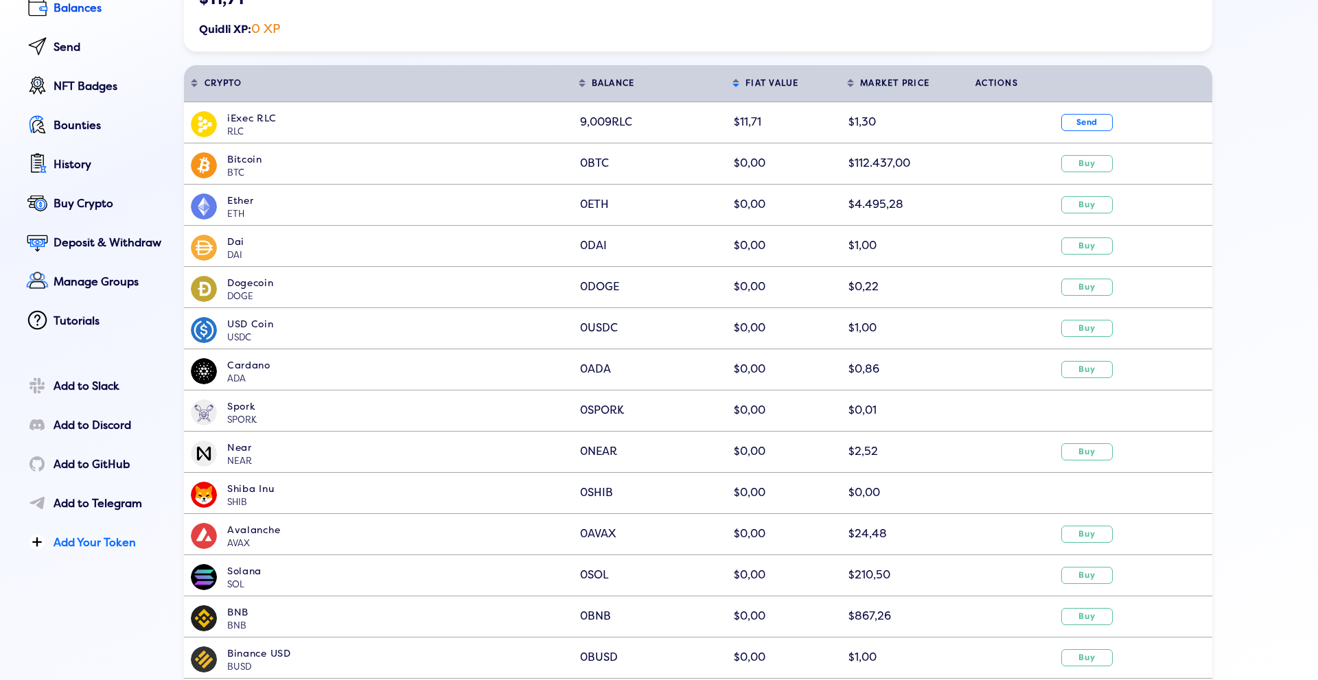
click at [95, 539] on div "Add Your Token" at bounding box center [109, 543] width 111 height 12
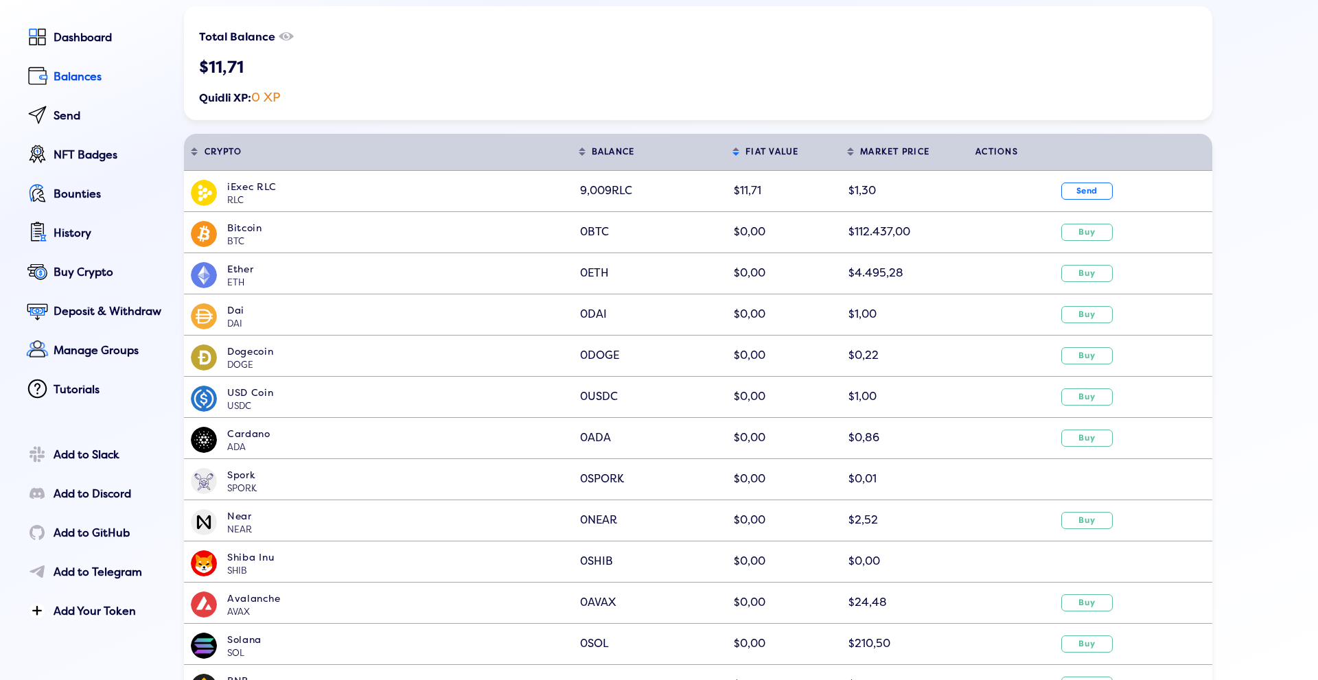
scroll to position [0, 0]
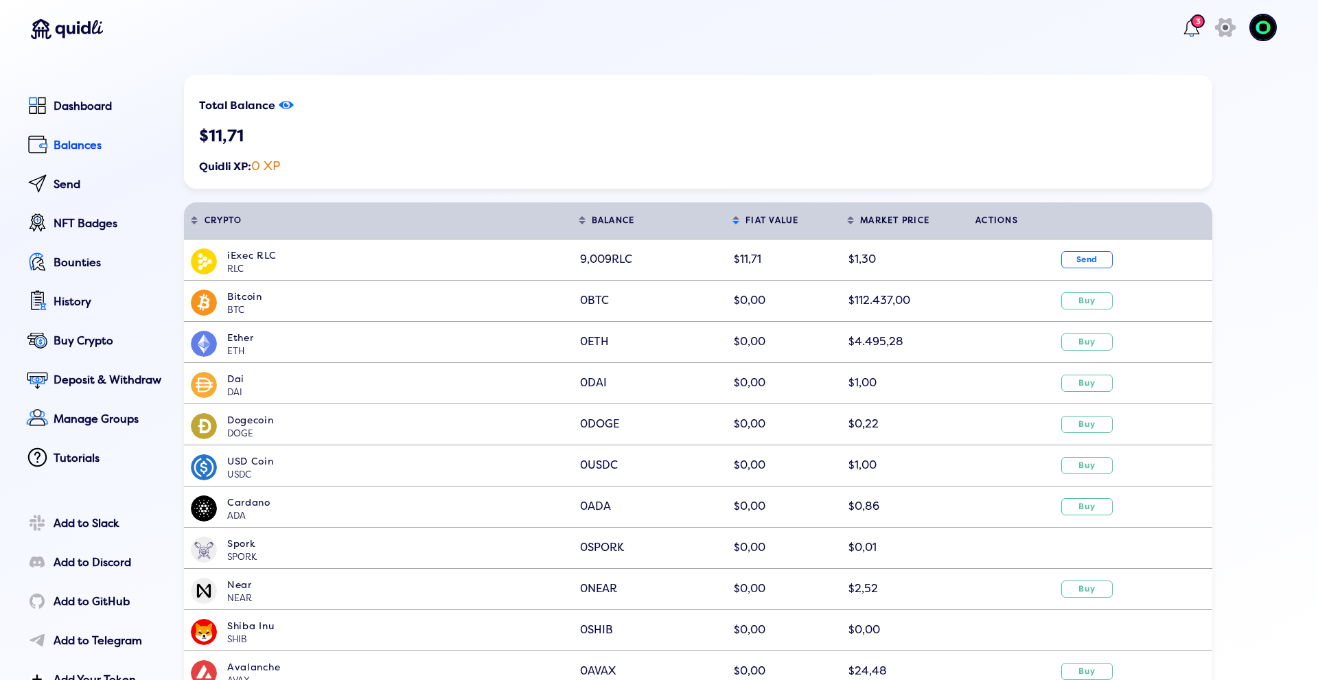
click at [281, 101] on icon "show/hide" at bounding box center [286, 104] width 15 height 19
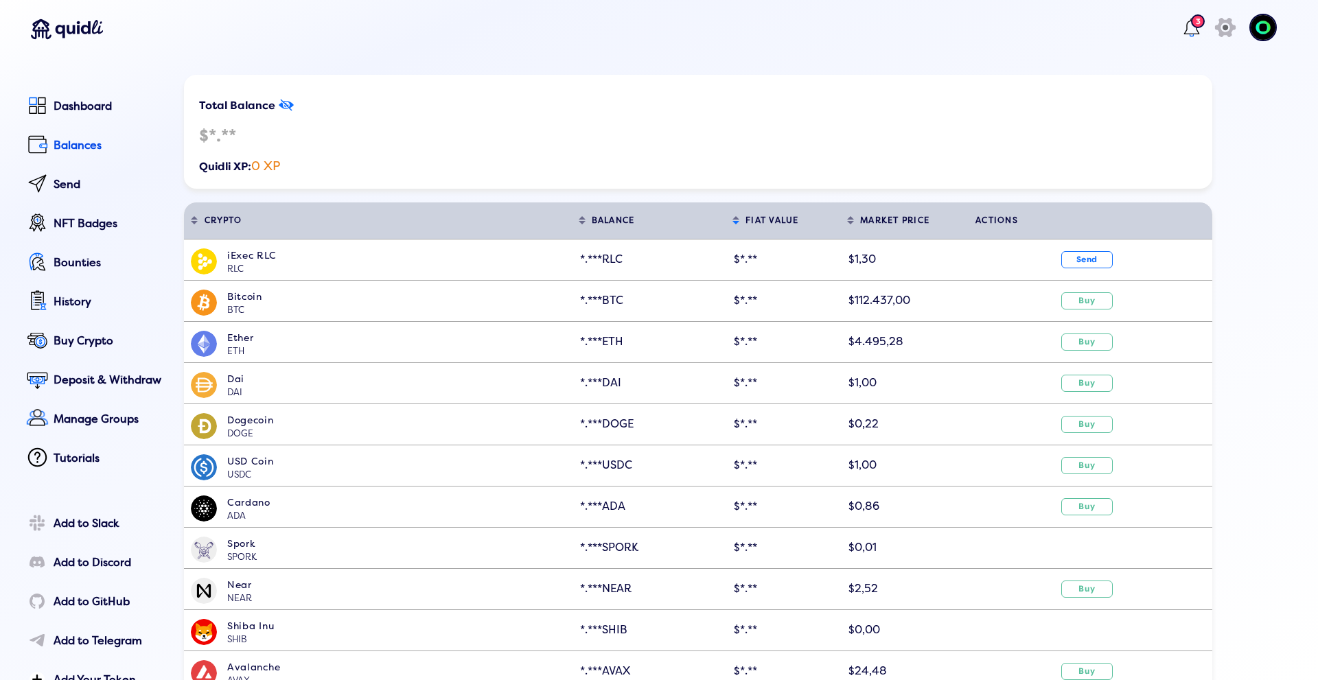
click at [287, 101] on icon "show/hide" at bounding box center [286, 104] width 15 height 19
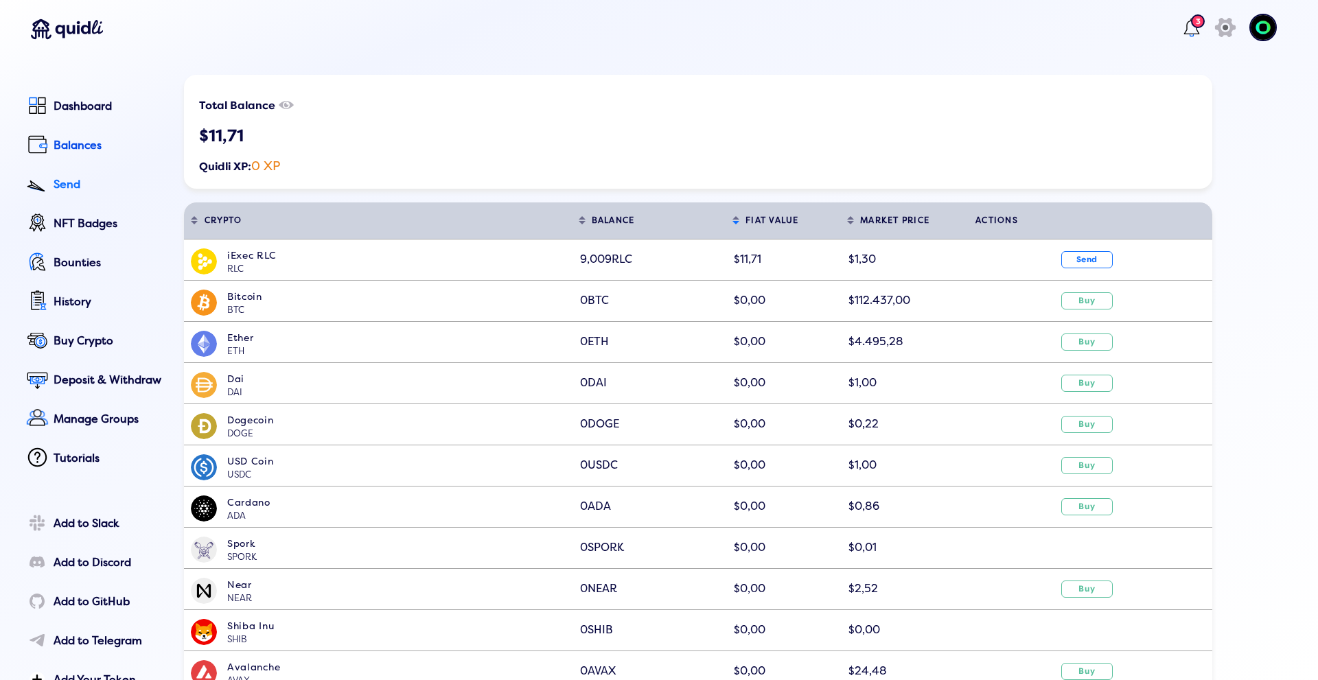
click at [98, 178] on div "Send" at bounding box center [109, 184] width 111 height 12
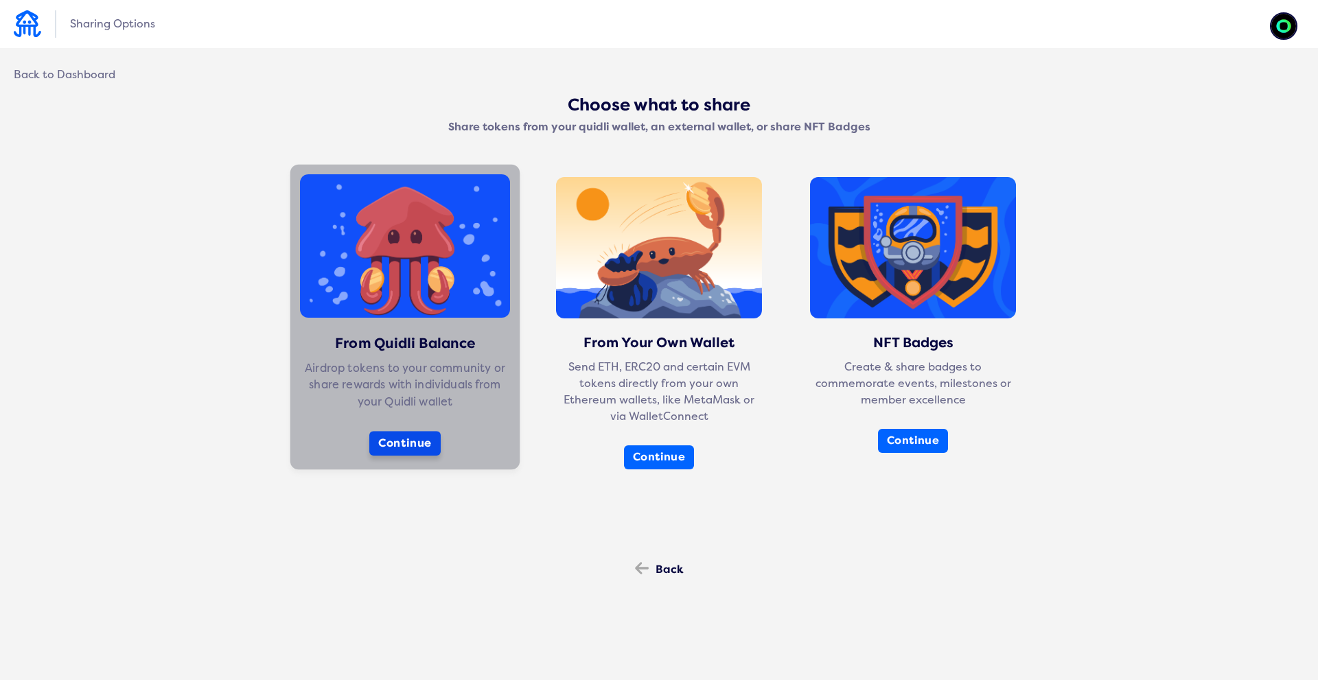
click at [407, 441] on button "Continue" at bounding box center [404, 443] width 71 height 25
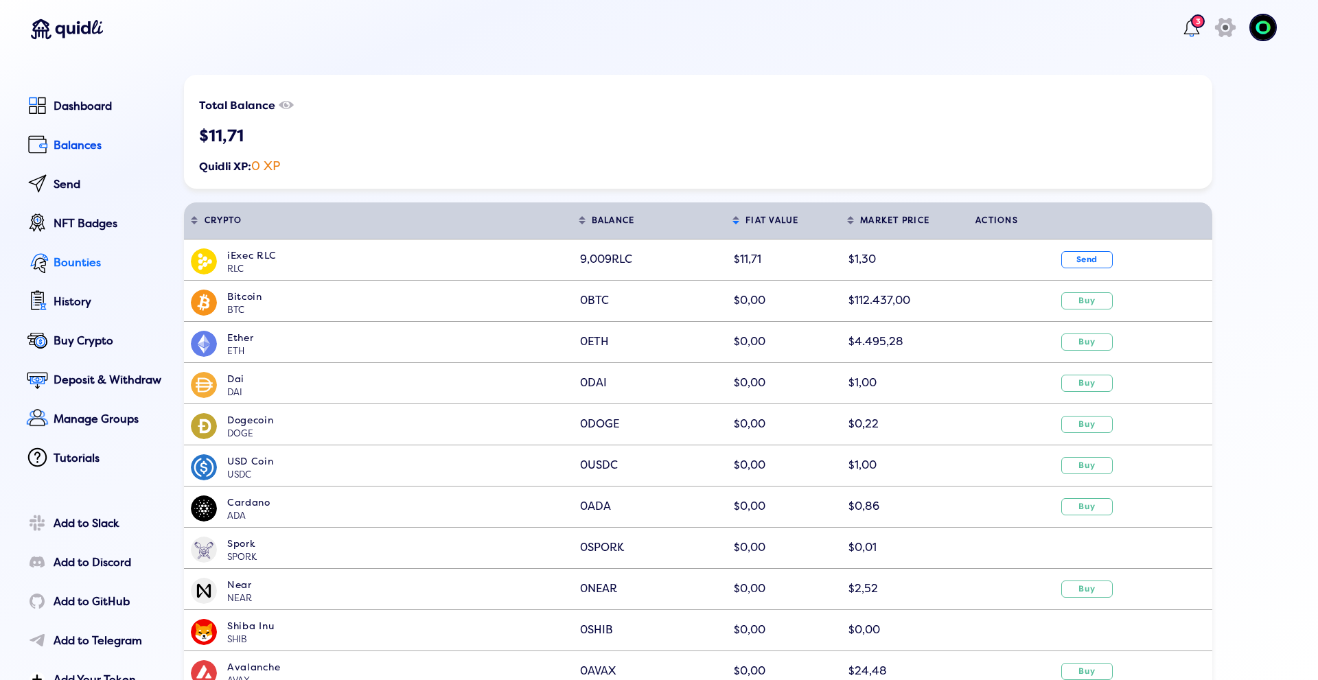
click at [76, 274] on link "Bounties" at bounding box center [94, 263] width 142 height 31
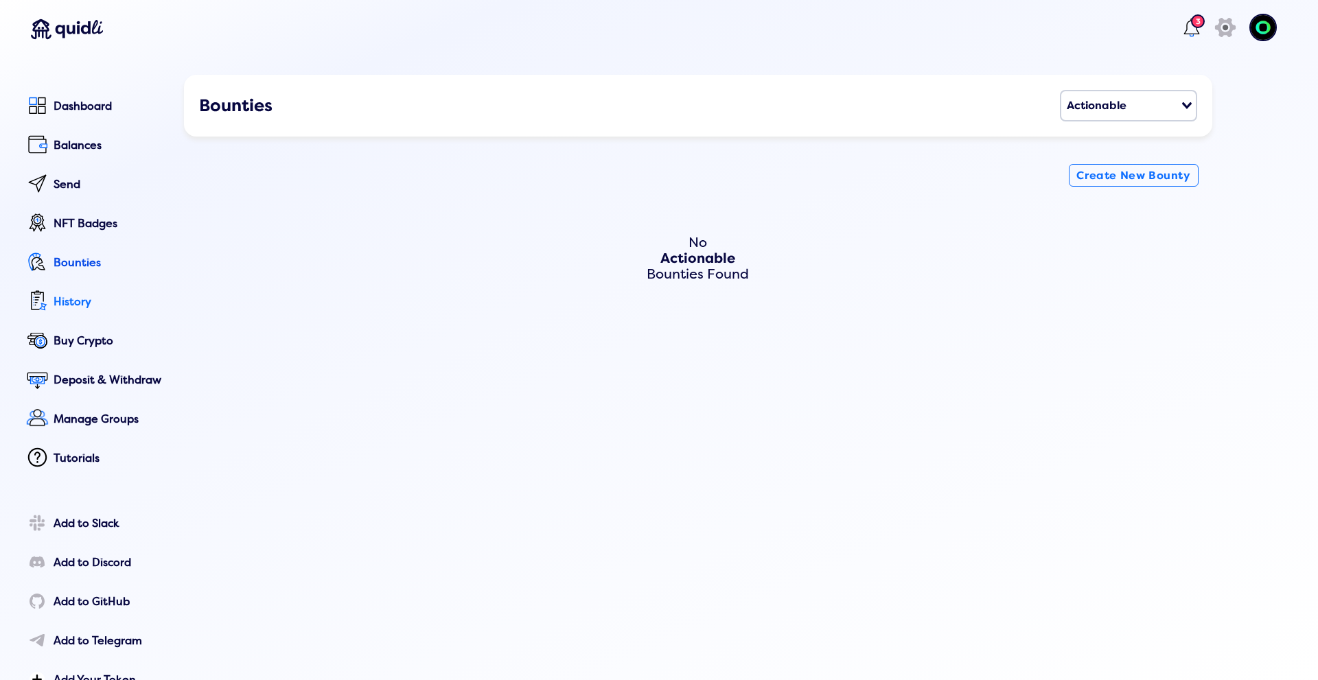
click at [71, 297] on div "History" at bounding box center [109, 302] width 111 height 12
select select "50"
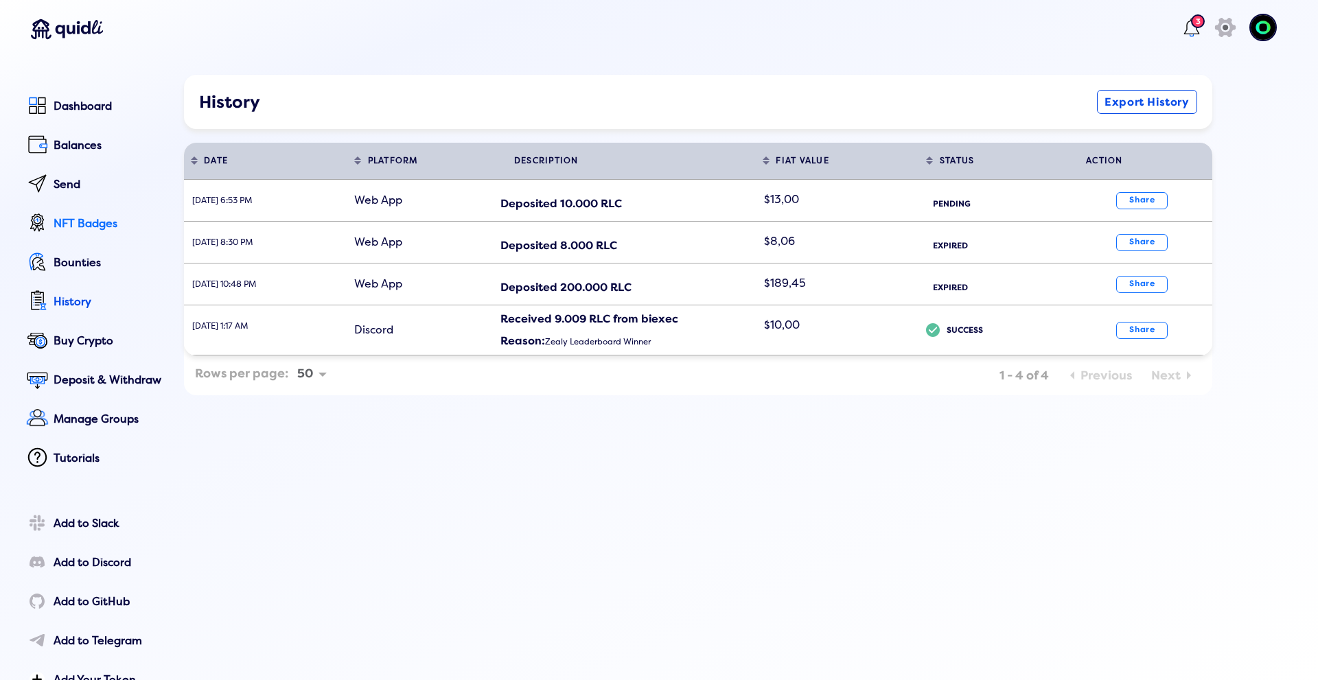
click at [83, 220] on div "NFT Badges" at bounding box center [109, 224] width 111 height 12
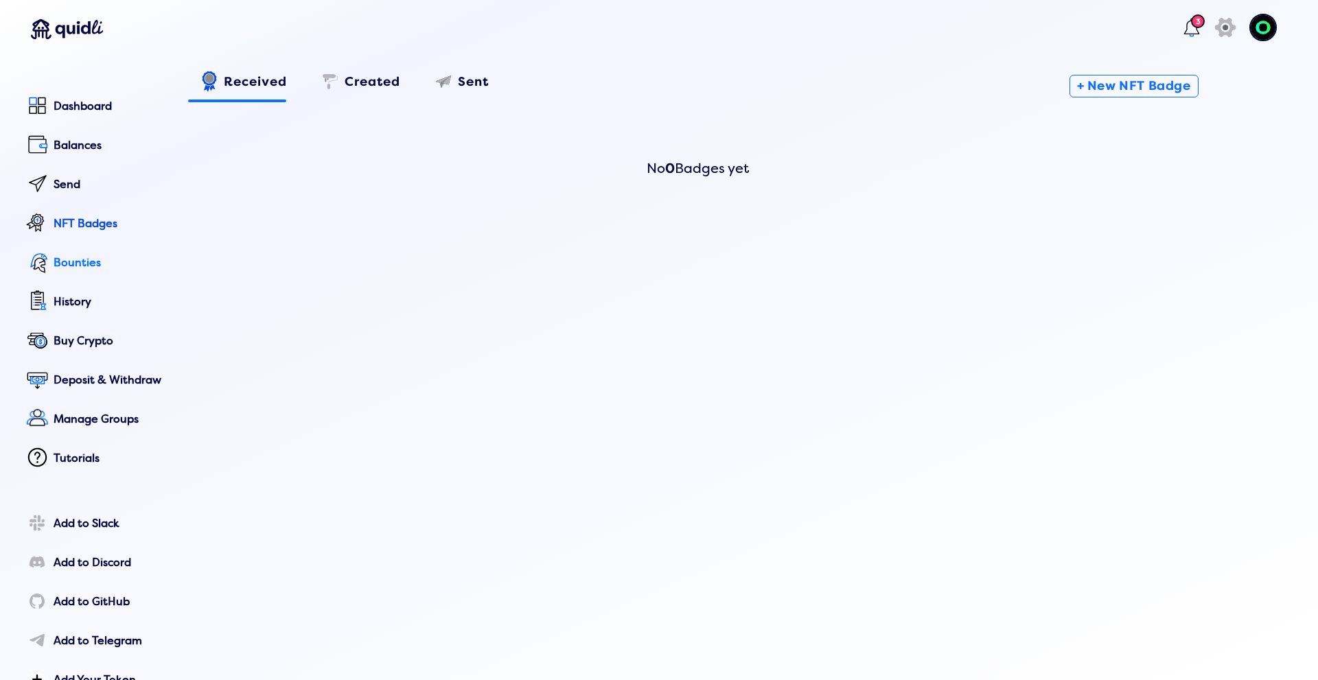
click at [83, 269] on div "Bounties" at bounding box center [109, 263] width 111 height 12
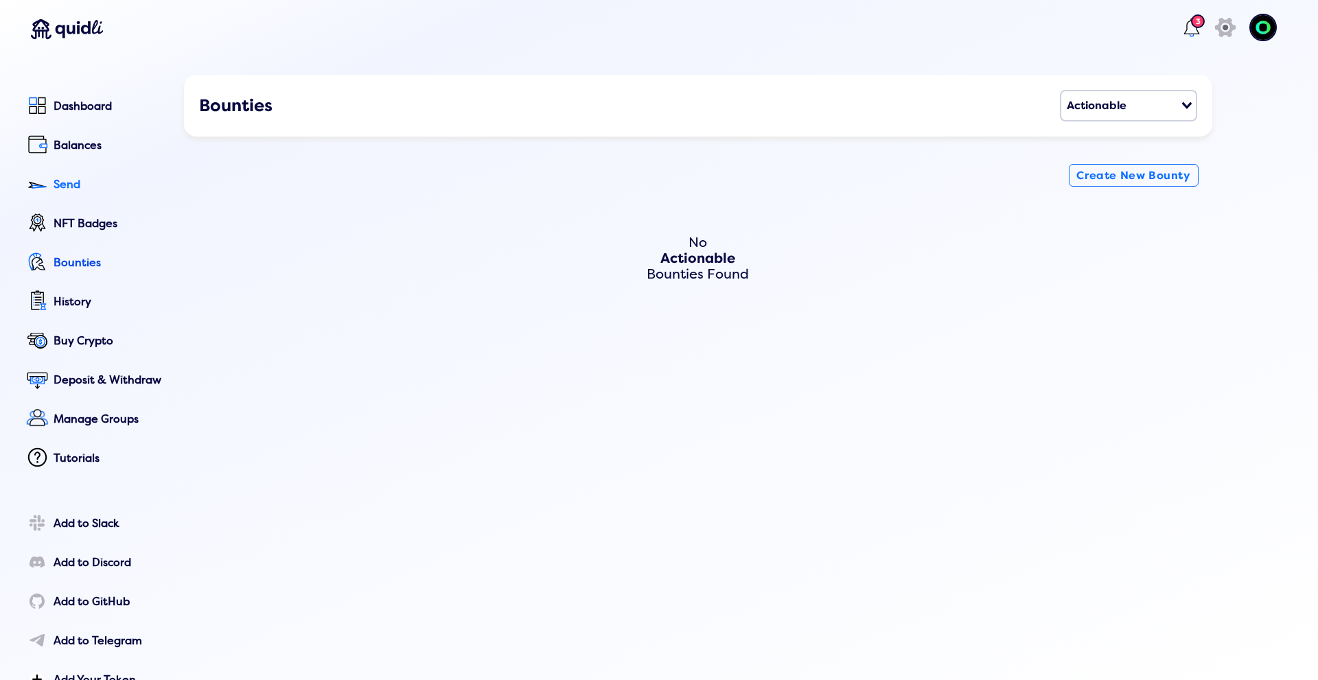
click at [76, 191] on div "Send" at bounding box center [109, 184] width 111 height 12
click at [100, 308] on div "History" at bounding box center [109, 302] width 111 height 12
select select "50"
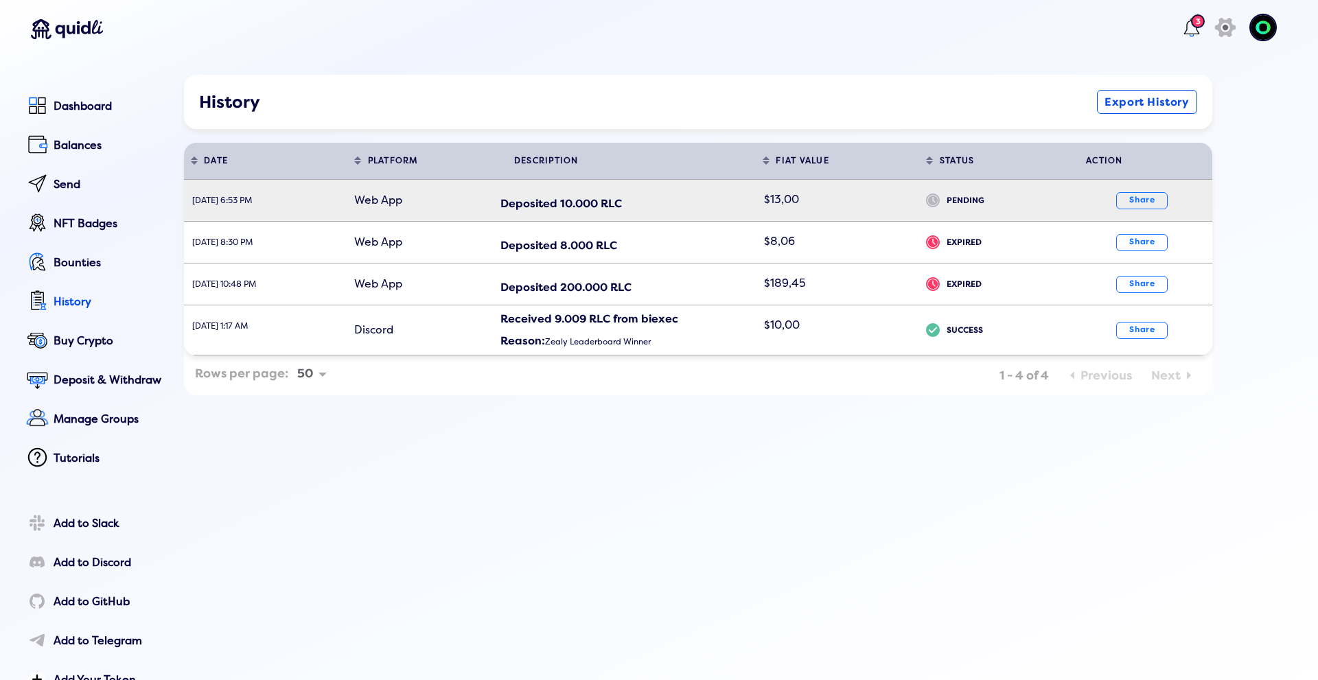
click at [1141, 192] on td "Share" at bounding box center [1138, 201] width 146 height 42
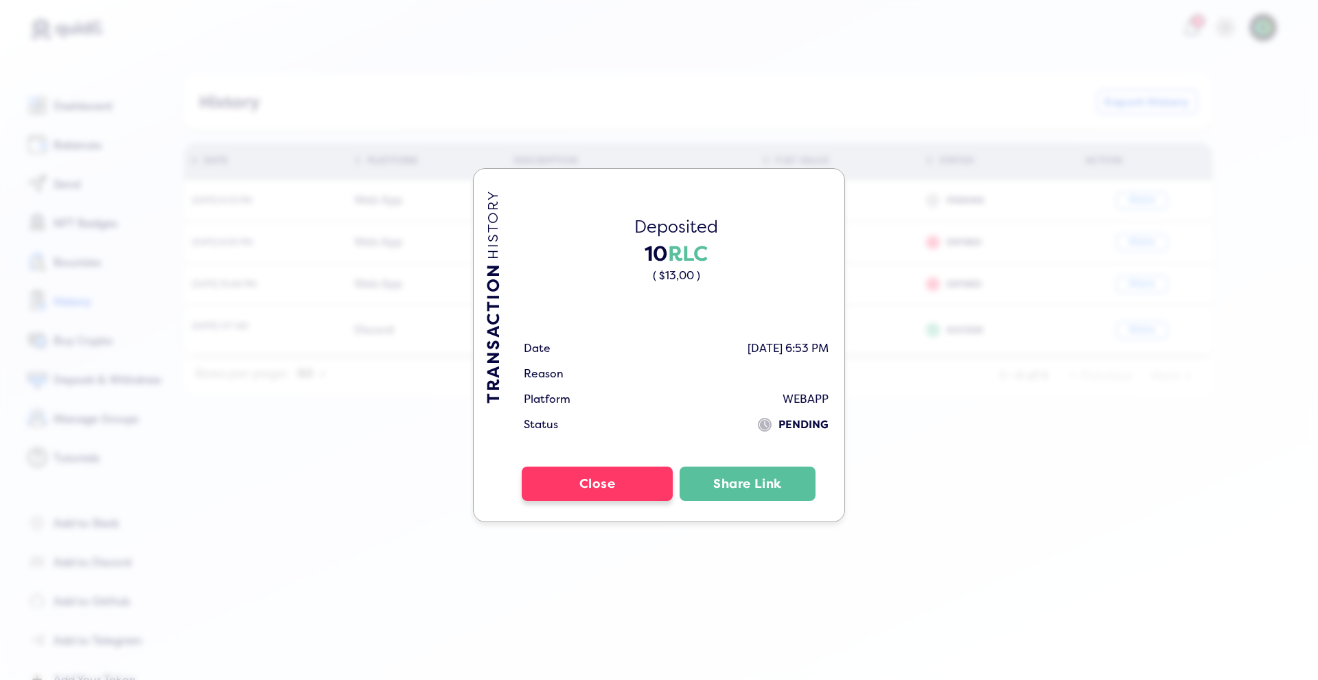
click at [594, 485] on button "Close" at bounding box center [597, 484] width 151 height 34
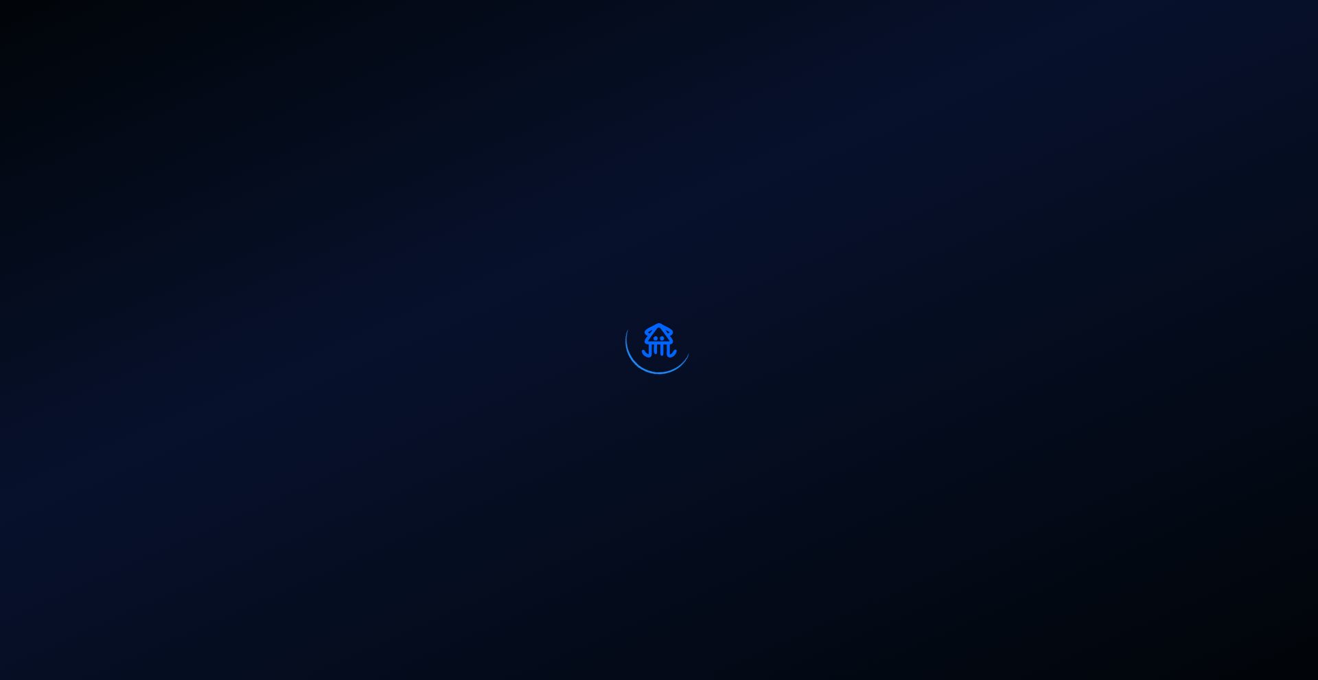
select select "50"
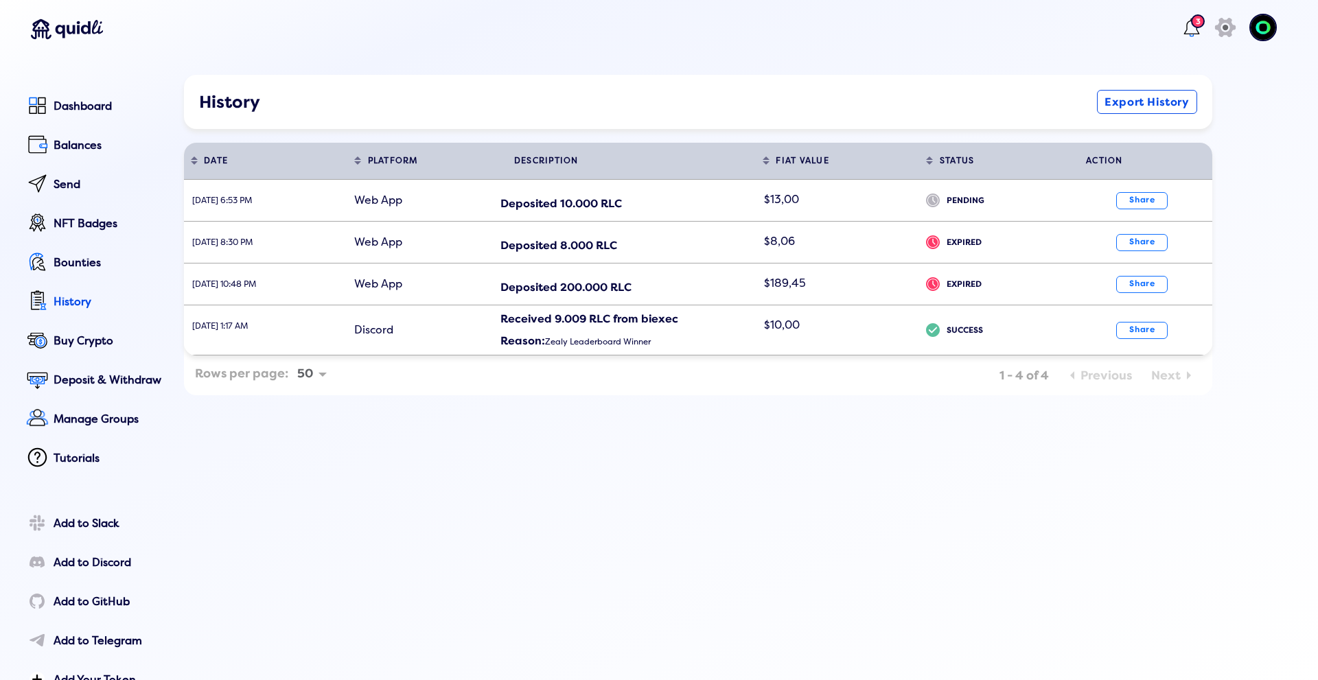
click at [227, 158] on button "Sort table by DATE in descending order" at bounding box center [265, 161] width 163 height 36
click at [227, 158] on button "Sort table by DATE in ascending order" at bounding box center [265, 161] width 163 height 36
click at [617, 211] on div "Deposited 10.000 RLC" at bounding box center [628, 204] width 256 height 15
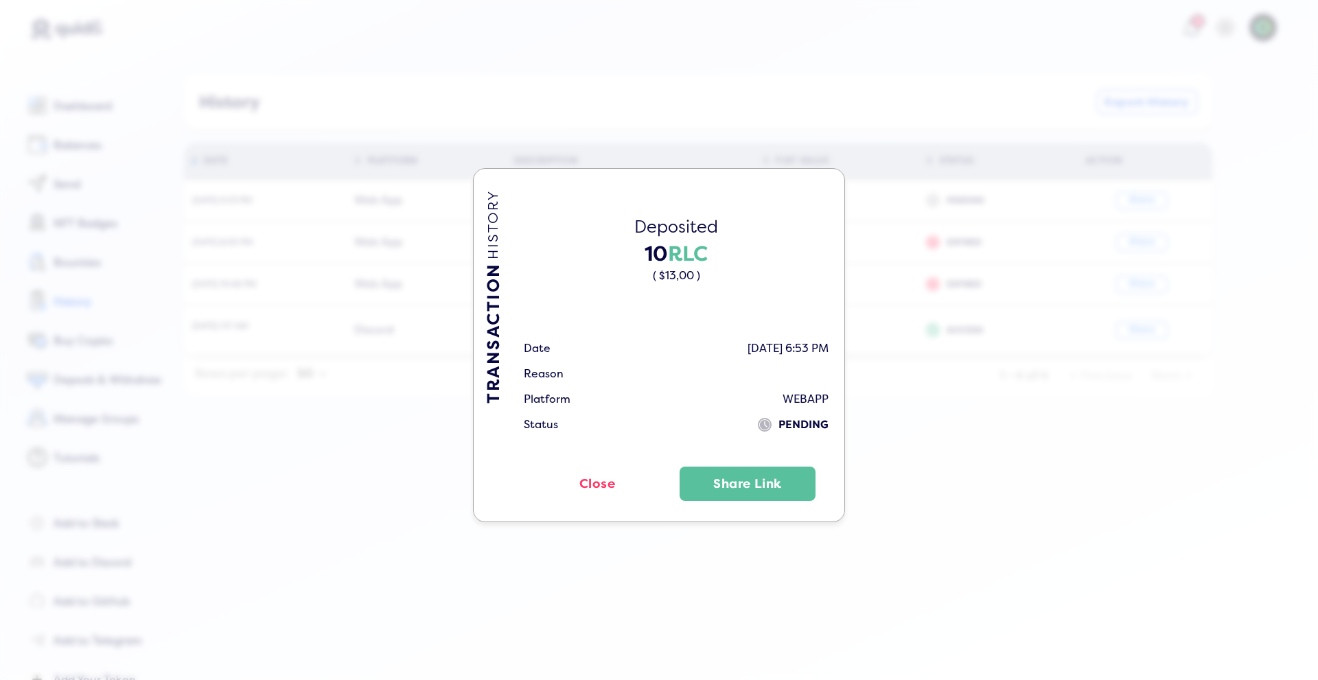
click at [617, 211] on div "Deposited 10 RLC ( $13,00 ) Date 08/28/2025 6:53 PM Reason Platform WEBAPP Stat…" at bounding box center [676, 345] width 309 height 312
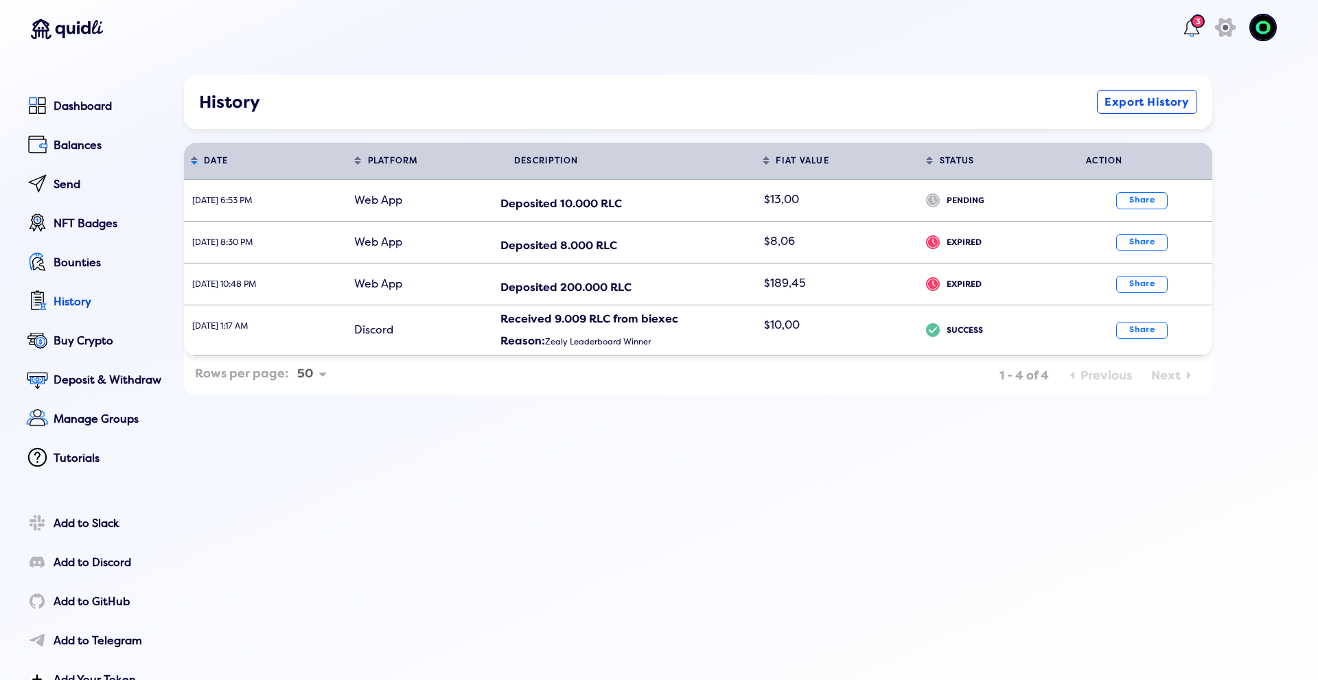
click at [635, 126] on div "TRANSACTION HISTORY Deposited 10 RLC ( $13,00 ) Date 08/28/2025 6:53 PM Reason …" at bounding box center [659, 332] width 1318 height 680
click at [1134, 105] on button "Export History" at bounding box center [1147, 102] width 100 height 24
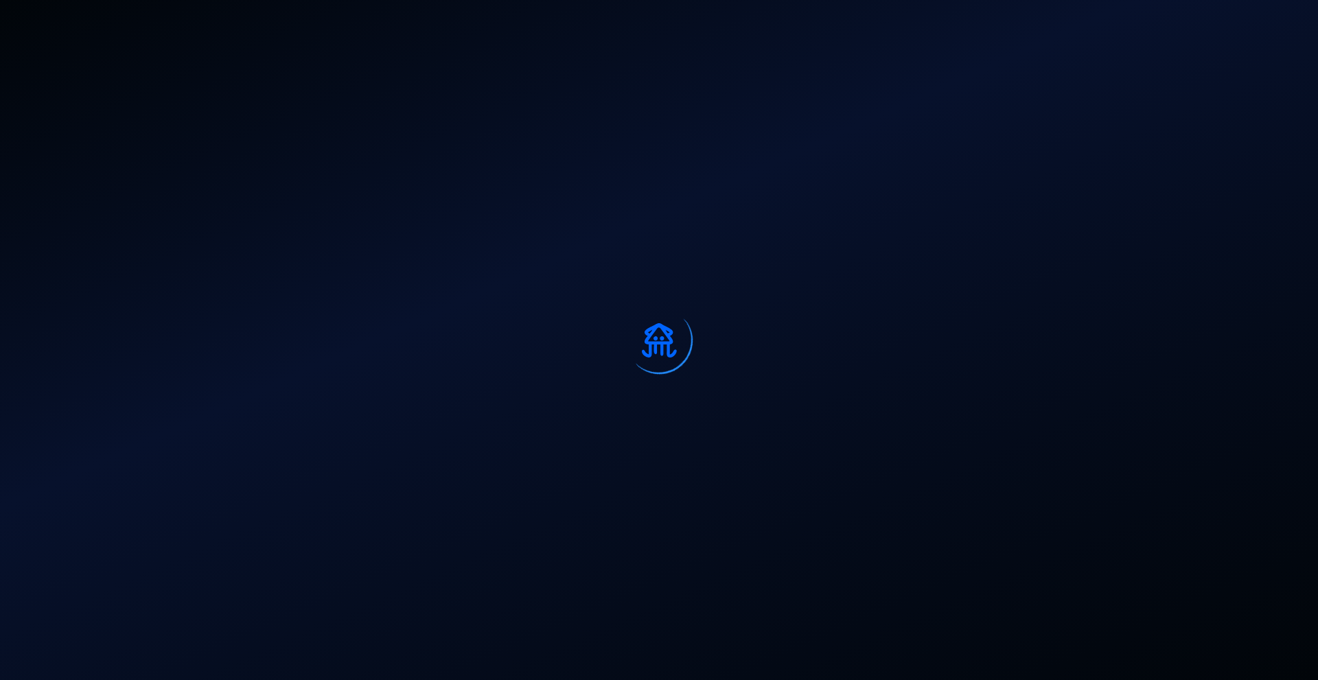
select select "50"
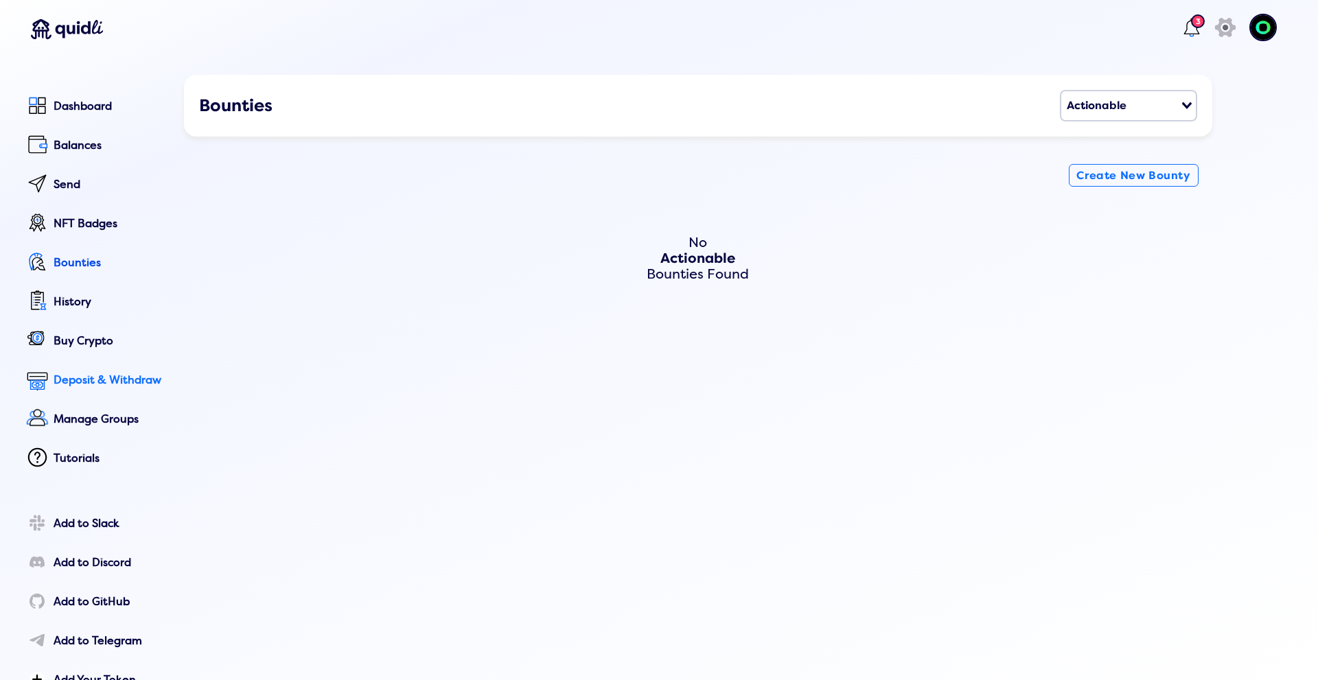
click at [114, 380] on div "Deposit & Withdraw" at bounding box center [109, 380] width 111 height 12
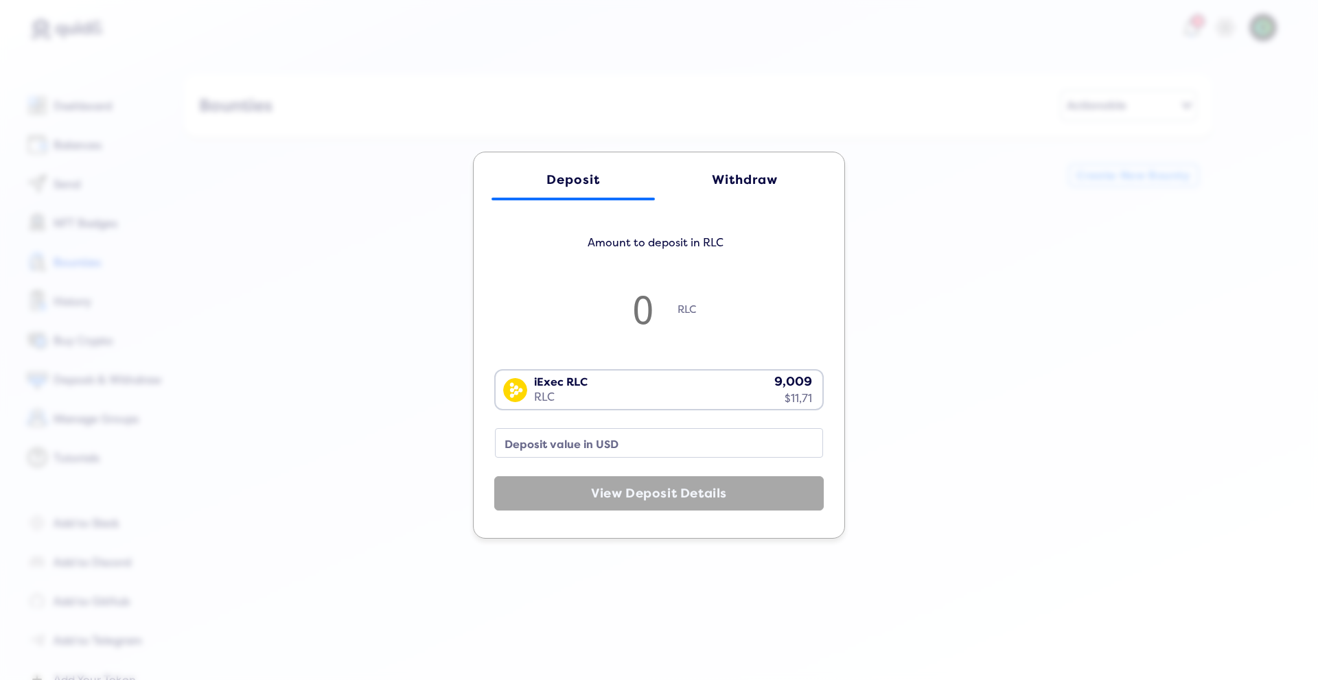
click at [715, 159] on link "Withdraw" at bounding box center [744, 179] width 163 height 41
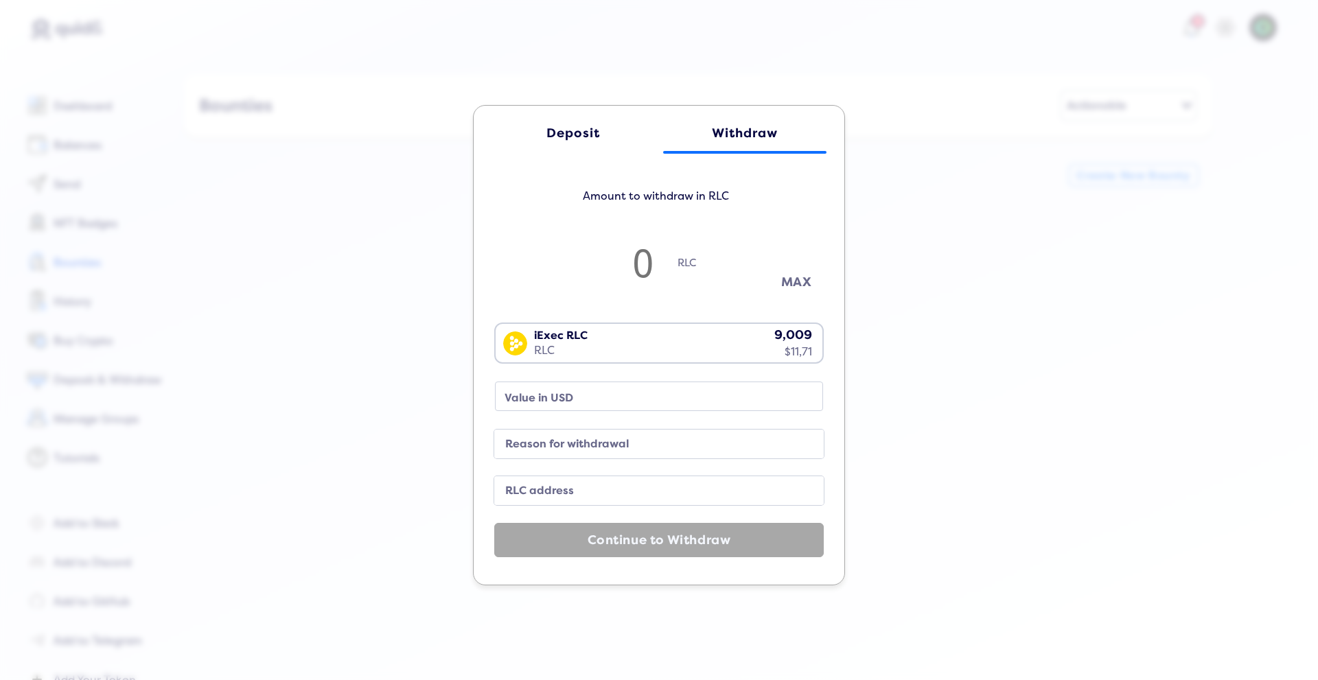
click at [794, 286] on button "MAX" at bounding box center [796, 282] width 69 height 23
type input "9"
type input "11.7"
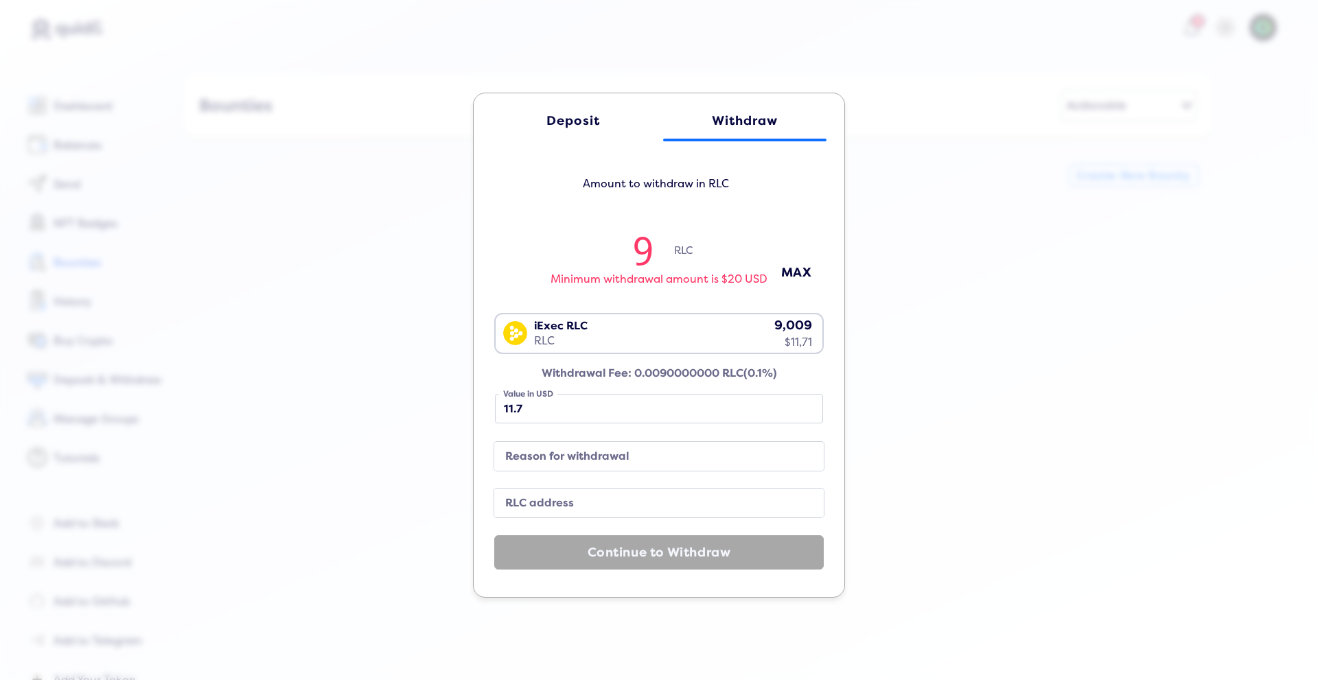
click at [561, 124] on div "Deposit" at bounding box center [573, 121] width 136 height 14
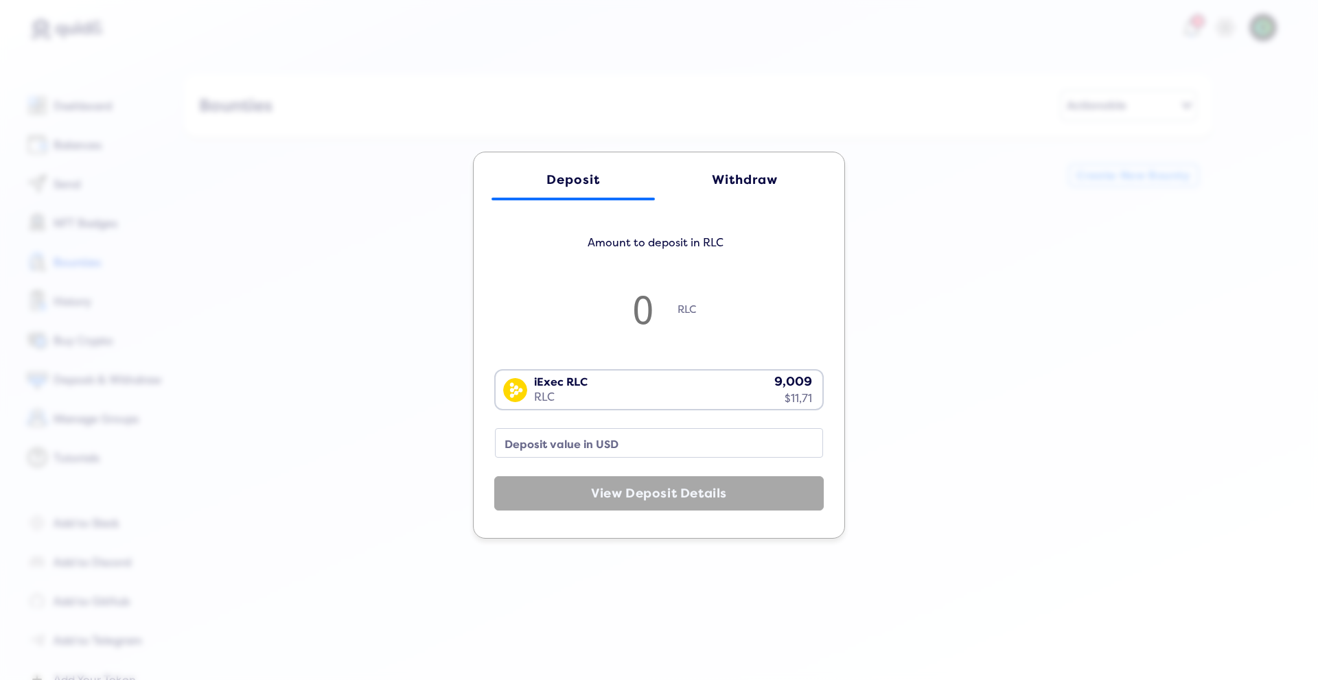
click at [961, 208] on div "Deposit Withdraw Amount to deposit in RLC RLC iExec RLC RLC 9,009 $11,71 Loadin…" at bounding box center [659, 340] width 1318 height 680
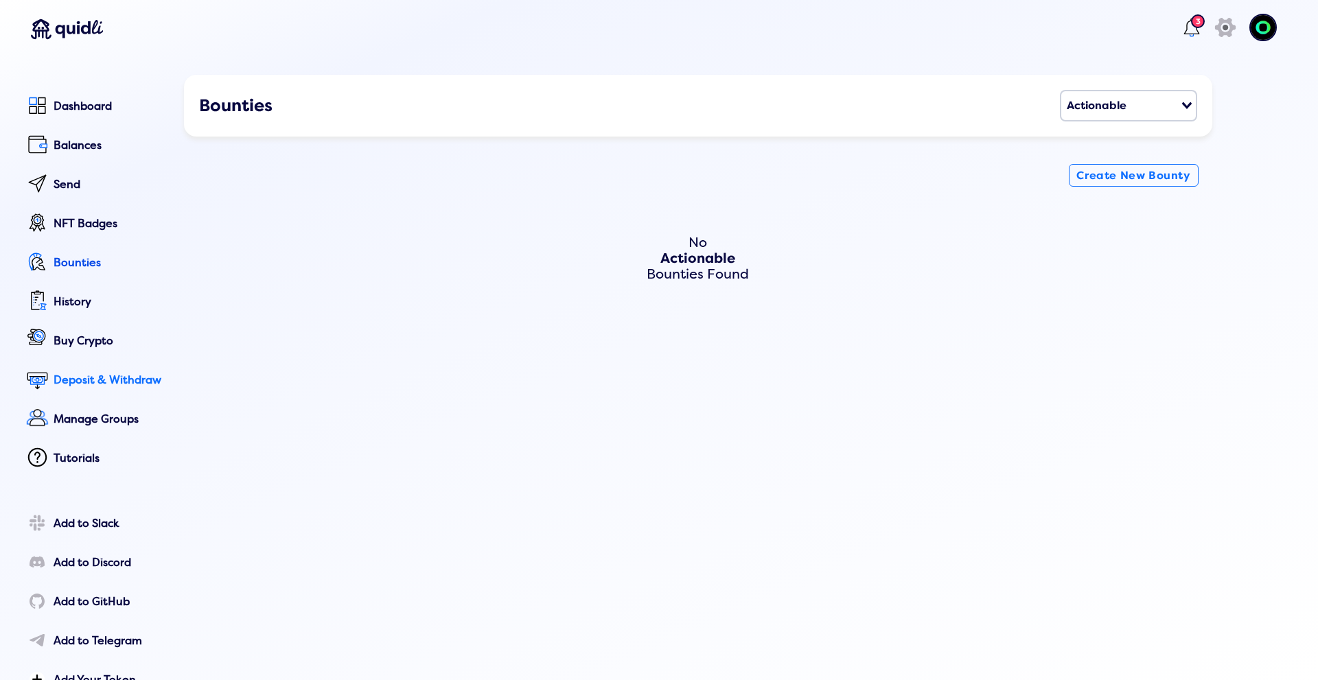
click at [95, 372] on link "Deposit & Withdraw" at bounding box center [94, 381] width 142 height 31
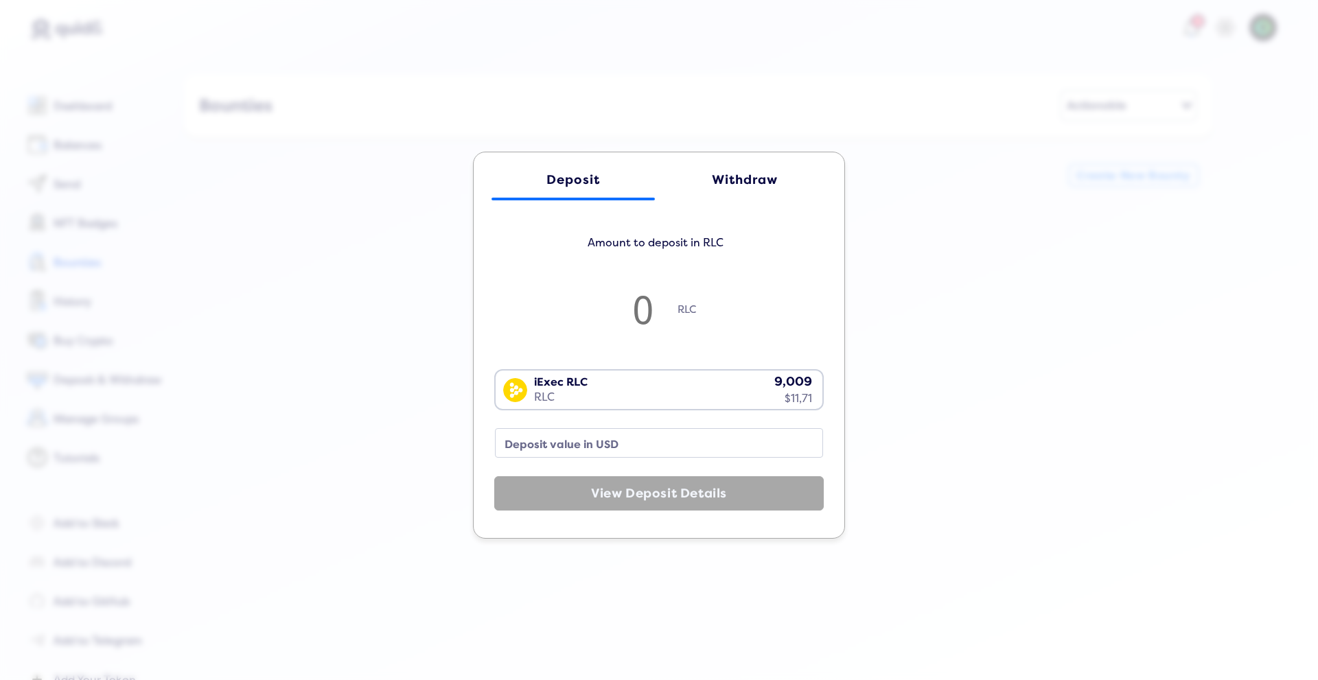
click at [1011, 246] on div "Deposit Withdraw Amount to deposit in RLC RLC iExec RLC RLC 9,009 $11,71 Loadin…" at bounding box center [659, 340] width 1318 height 680
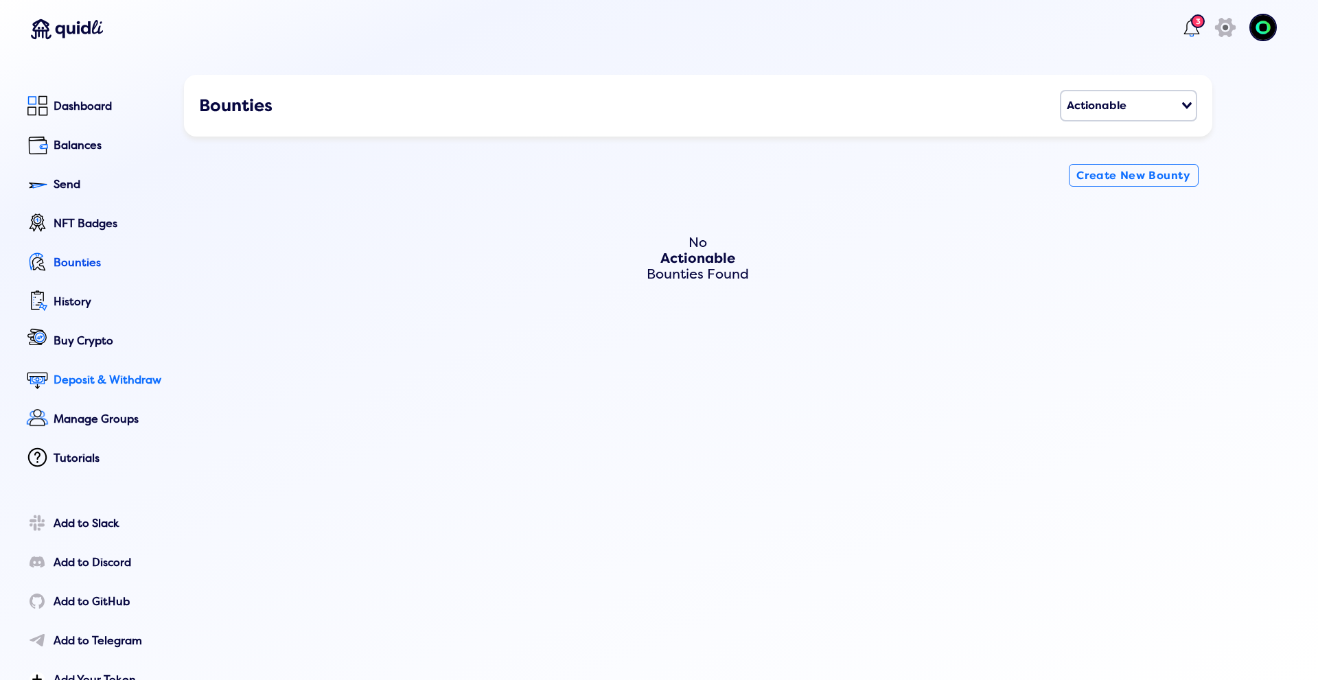
click at [112, 375] on div "Deposit & Withdraw" at bounding box center [109, 380] width 111 height 12
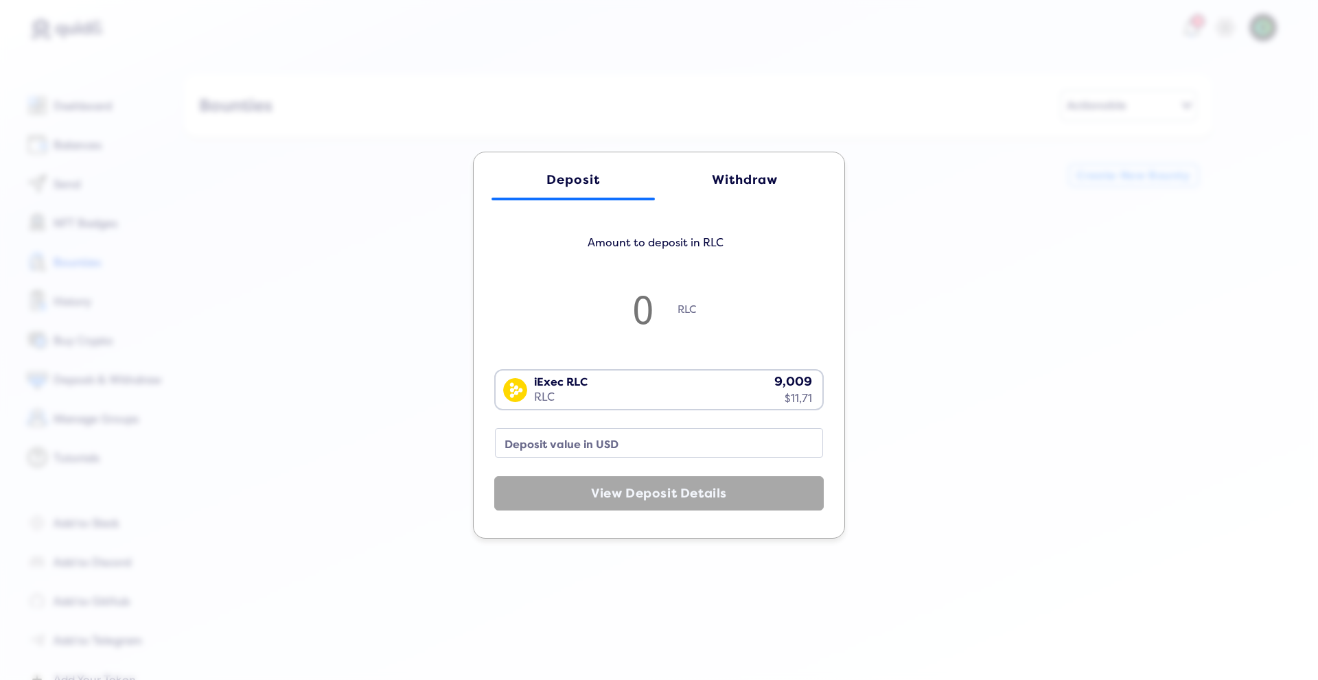
click at [721, 181] on div "Withdraw" at bounding box center [745, 180] width 136 height 14
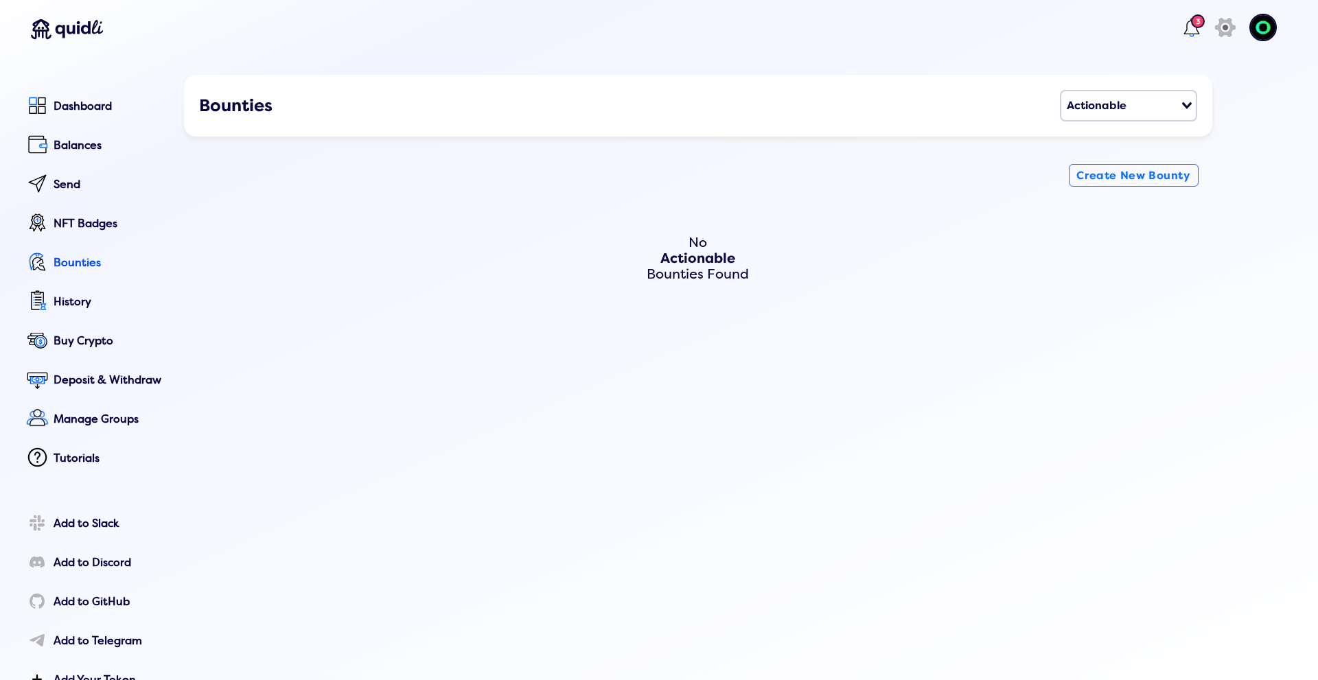
click at [230, 209] on div "Deposit Withdraw Amount to withdraw in RLC RLC MAX iExec RLC RLC 9,009 $11,71 L…" at bounding box center [659, 332] width 1318 height 680
click at [91, 382] on div "Deposit & Withdraw" at bounding box center [109, 380] width 111 height 12
click at [313, 343] on div "Deposit Withdraw Amount to deposit in RLC RLC iExec RLC RLC 9,009 $11,71 Loadin…" at bounding box center [659, 332] width 1318 height 680
click at [84, 154] on link "Balances" at bounding box center [94, 146] width 142 height 31
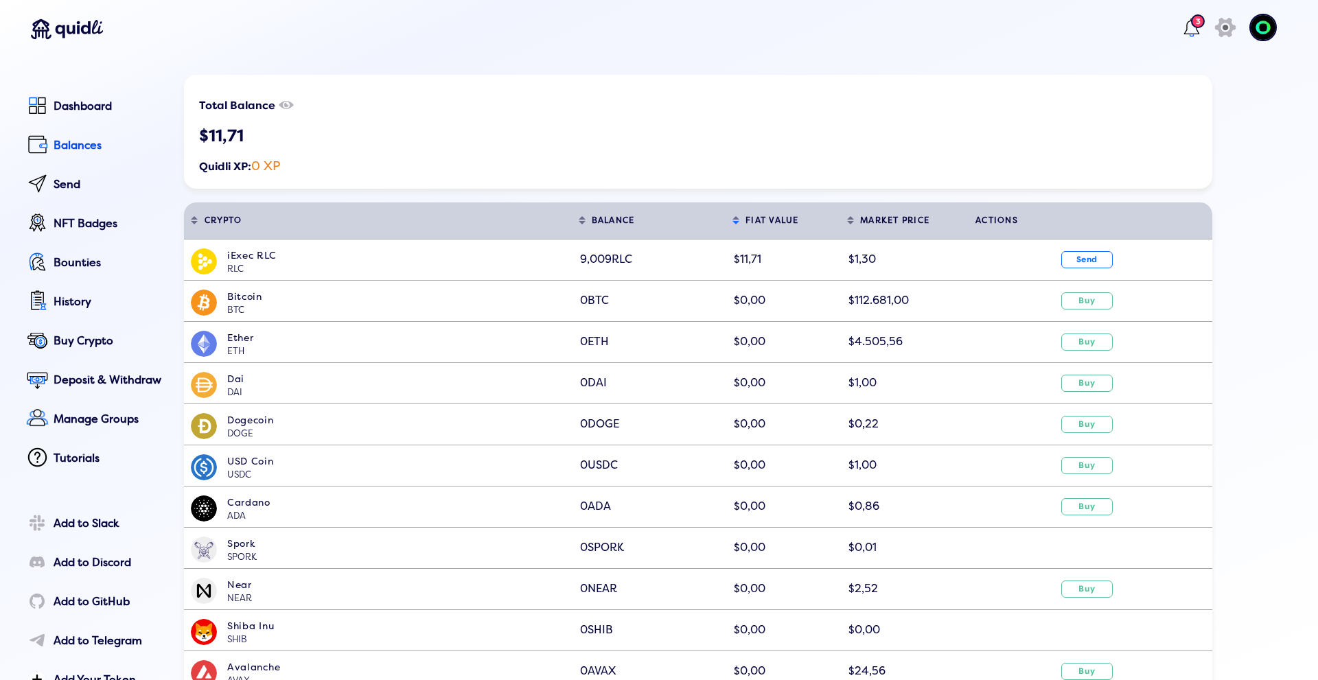
click at [548, 248] on td "iExec RLC RLC" at bounding box center [378, 260] width 388 height 41
click at [566, 279] on td "iExec RLC RLC" at bounding box center [378, 260] width 388 height 41
click at [577, 270] on td "9,009 RLC" at bounding box center [649, 260] width 154 height 41
click at [1191, 23] on div "3" at bounding box center [1198, 21] width 14 height 14
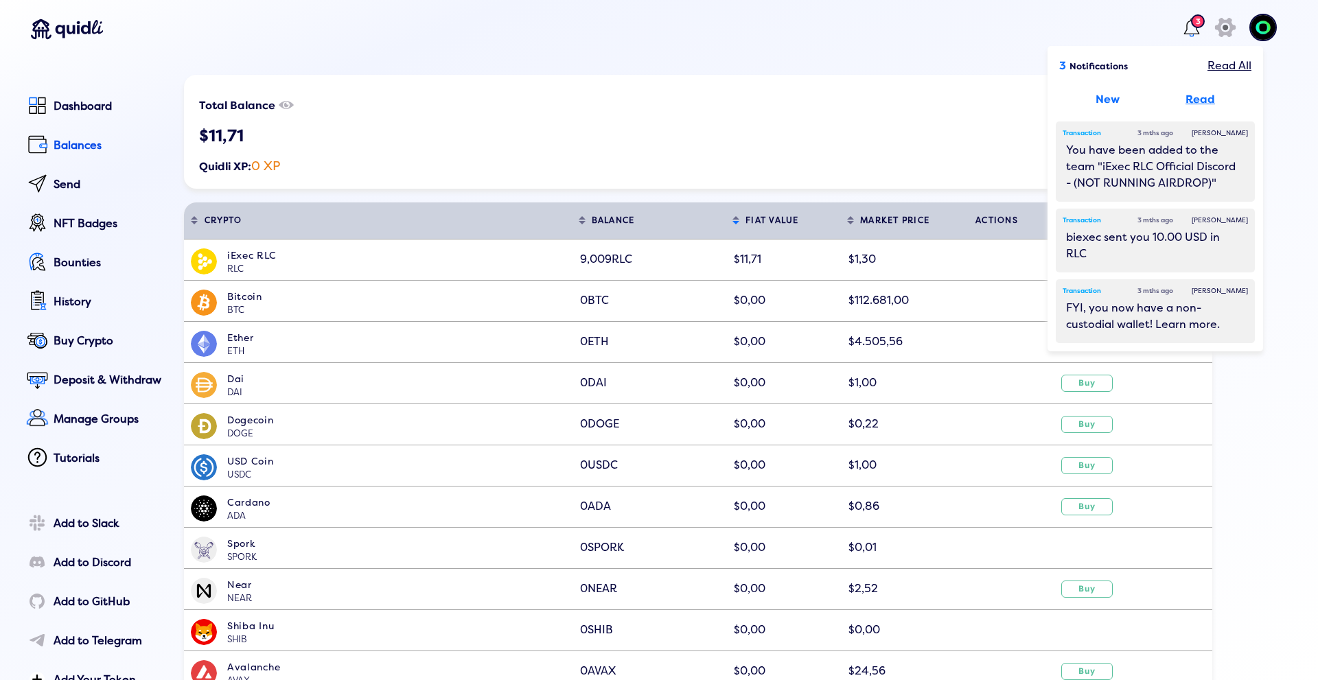
click at [1185, 105] on div "Read" at bounding box center [1200, 99] width 30 height 16
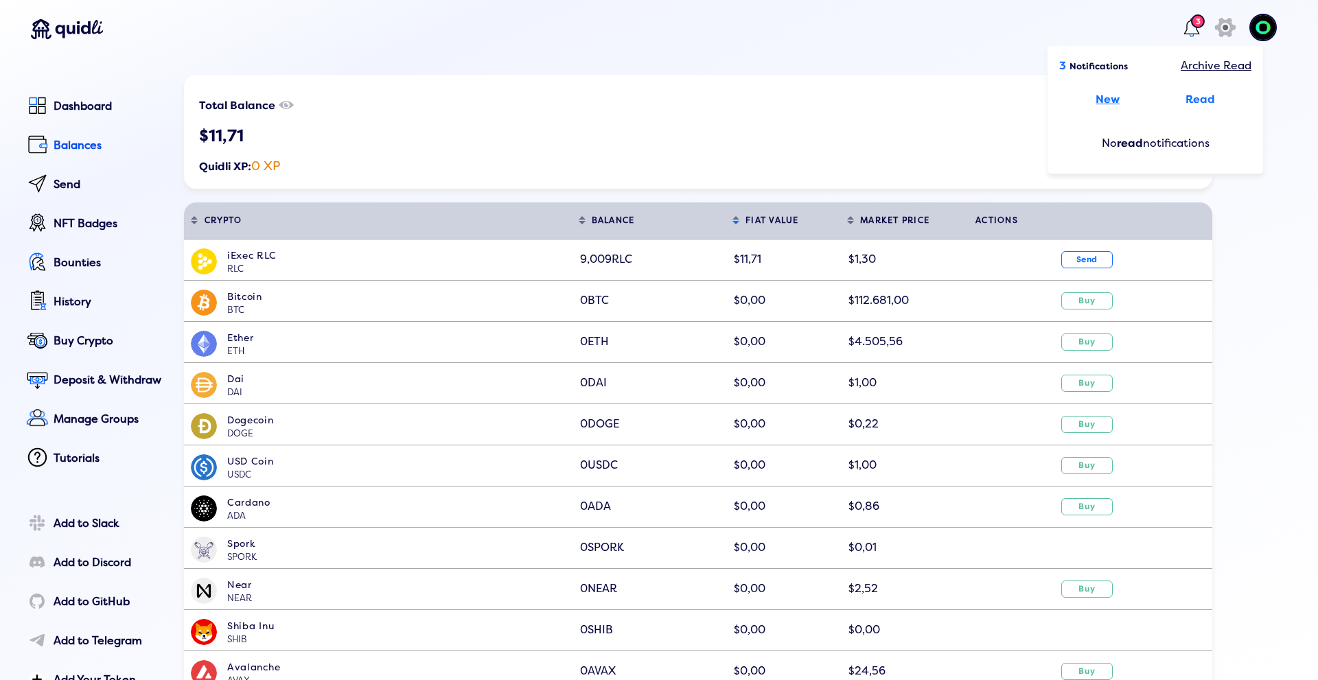
click at [1103, 100] on div "New" at bounding box center [1108, 99] width 24 height 16
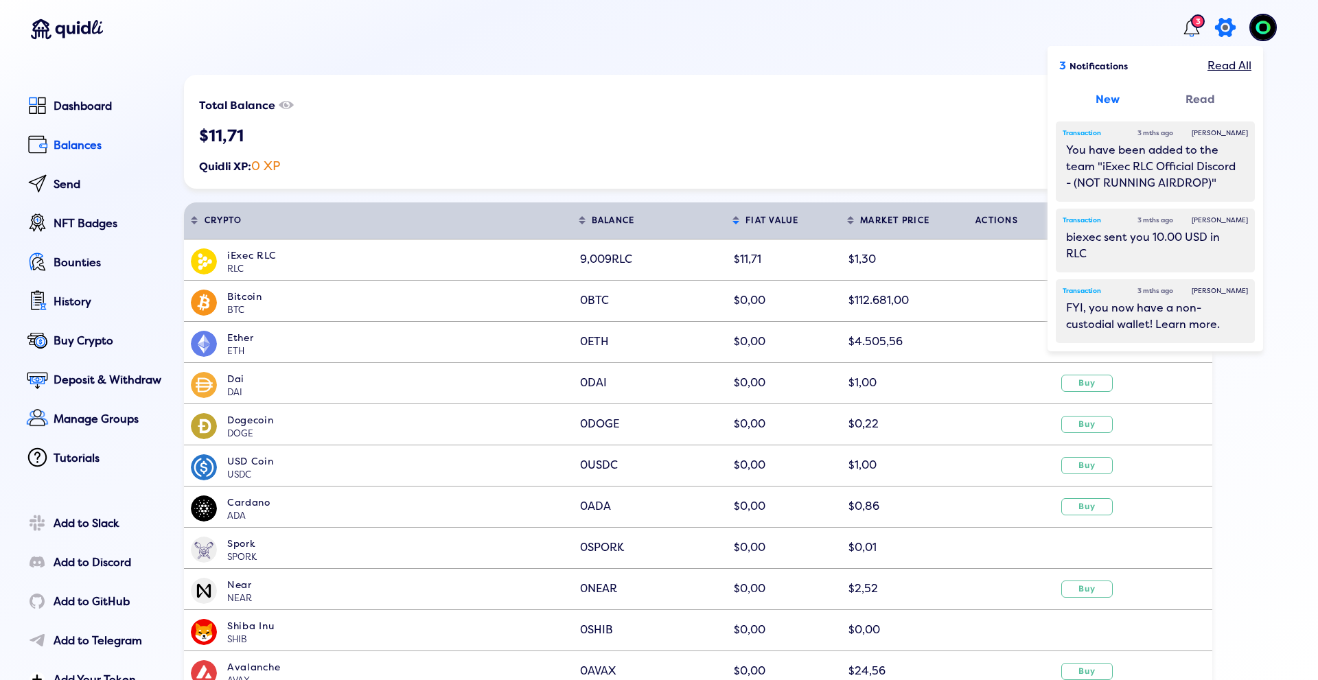
click at [1221, 30] on circle at bounding box center [1225, 28] width 8 height 8
select select "USD"
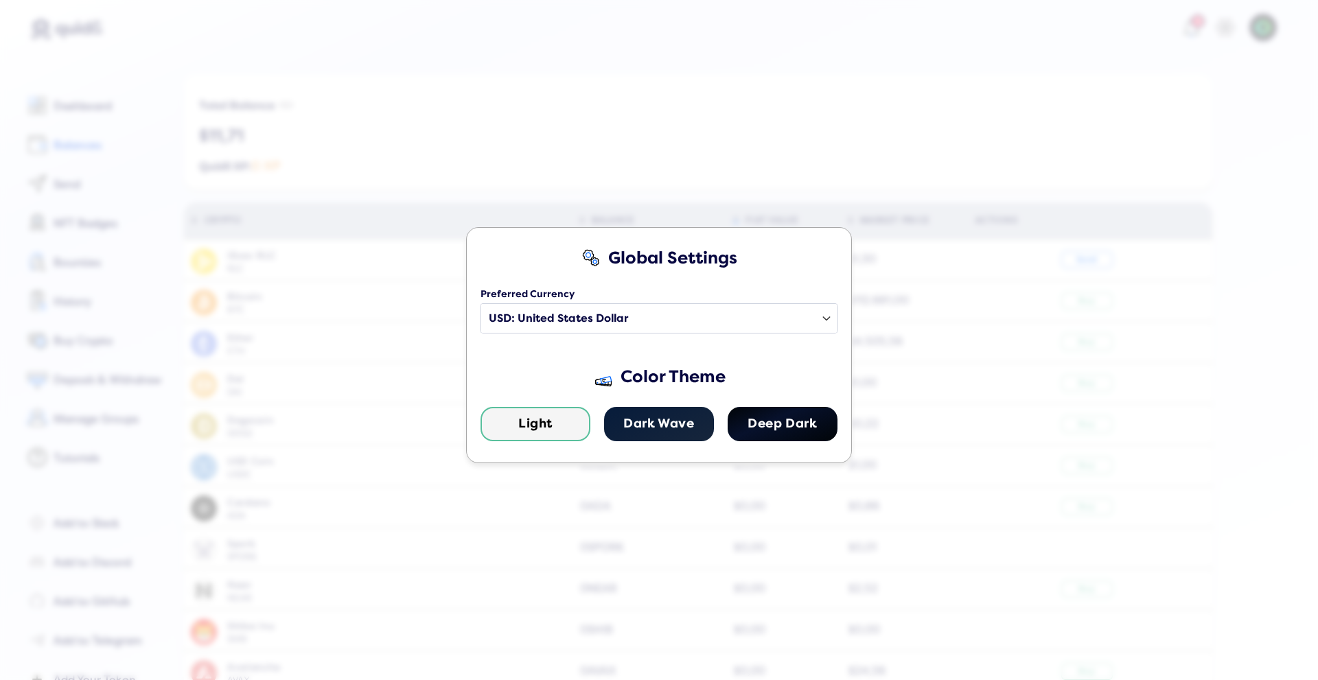
click at [773, 178] on div "Global Settings Preferred Currency Select a country USD: United States Dollar E…" at bounding box center [659, 340] width 1318 height 680
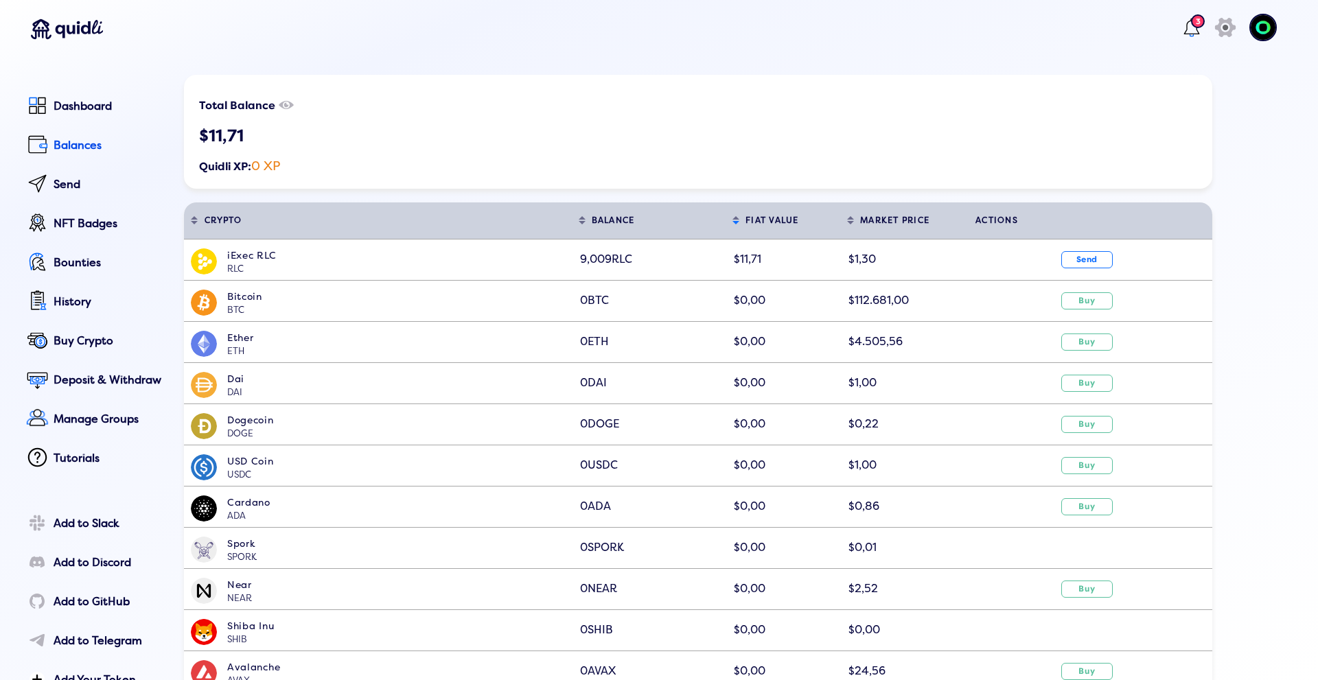
click at [480, 248] on td "iExec RLC RLC" at bounding box center [378, 260] width 388 height 41
click at [472, 258] on div "iExec RLC" at bounding box center [399, 255] width 345 height 14
click at [1060, 262] on div "Send" at bounding box center [1087, 259] width 250 height 17
click at [1067, 261] on button "Send" at bounding box center [1086, 259] width 51 height 17
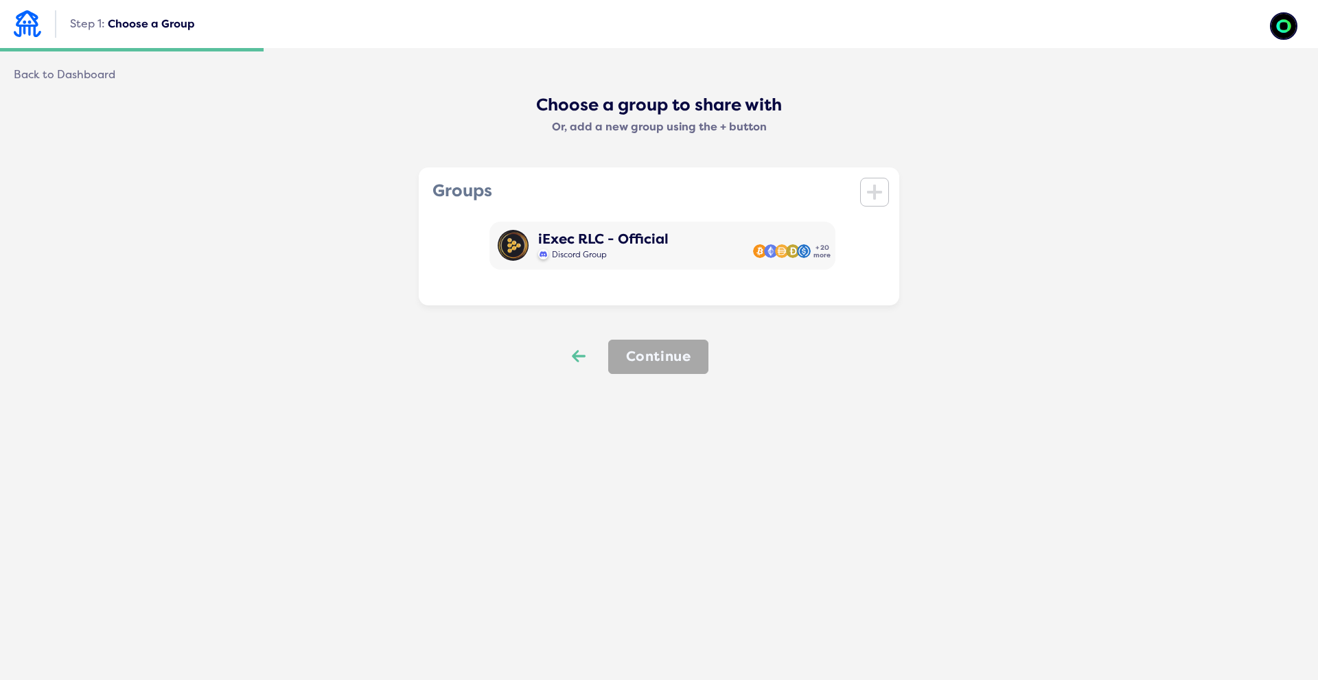
click at [586, 356] on div "Back" at bounding box center [578, 358] width 41 height 36
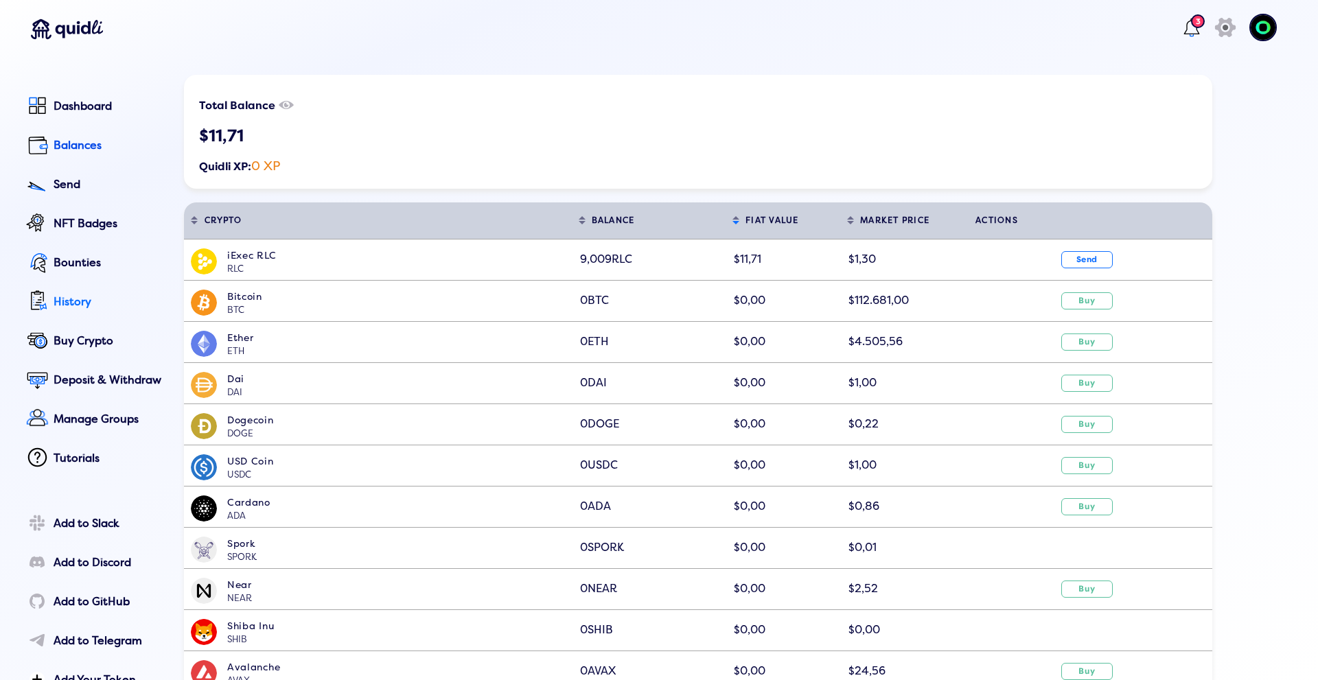
click at [67, 307] on div "History" at bounding box center [109, 302] width 111 height 12
select select "50"
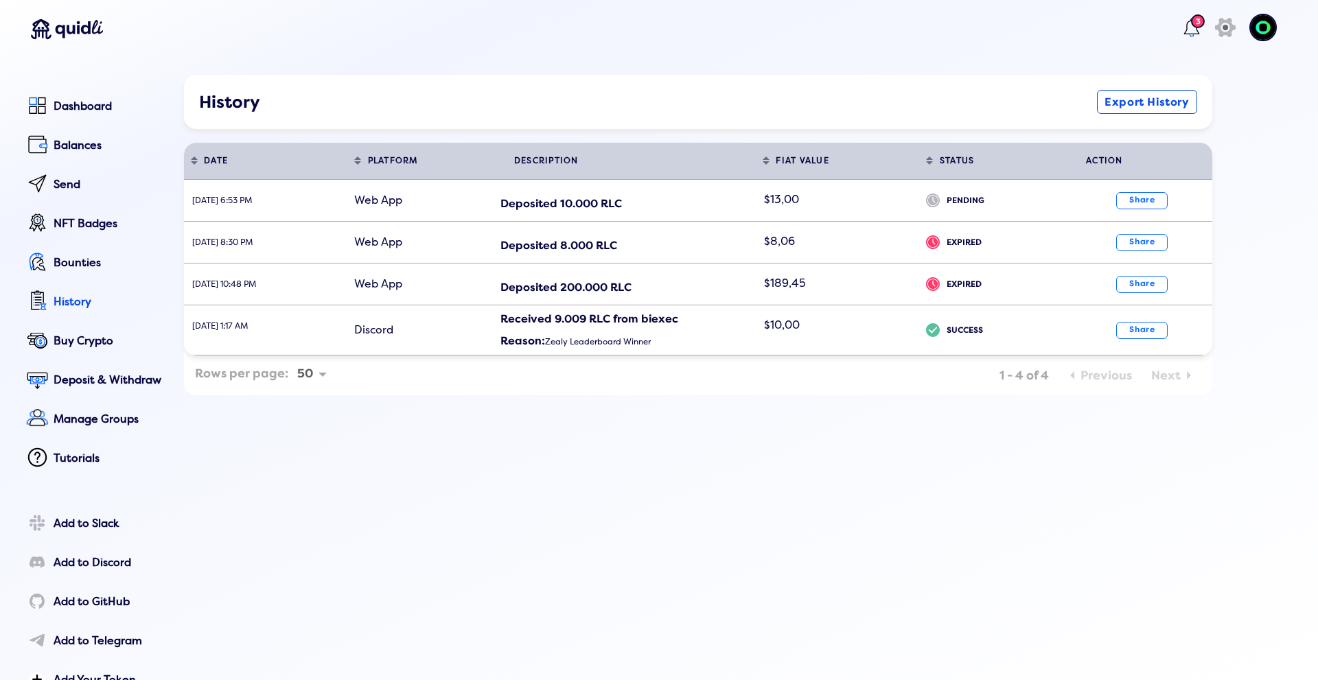
scroll to position [63, 0]
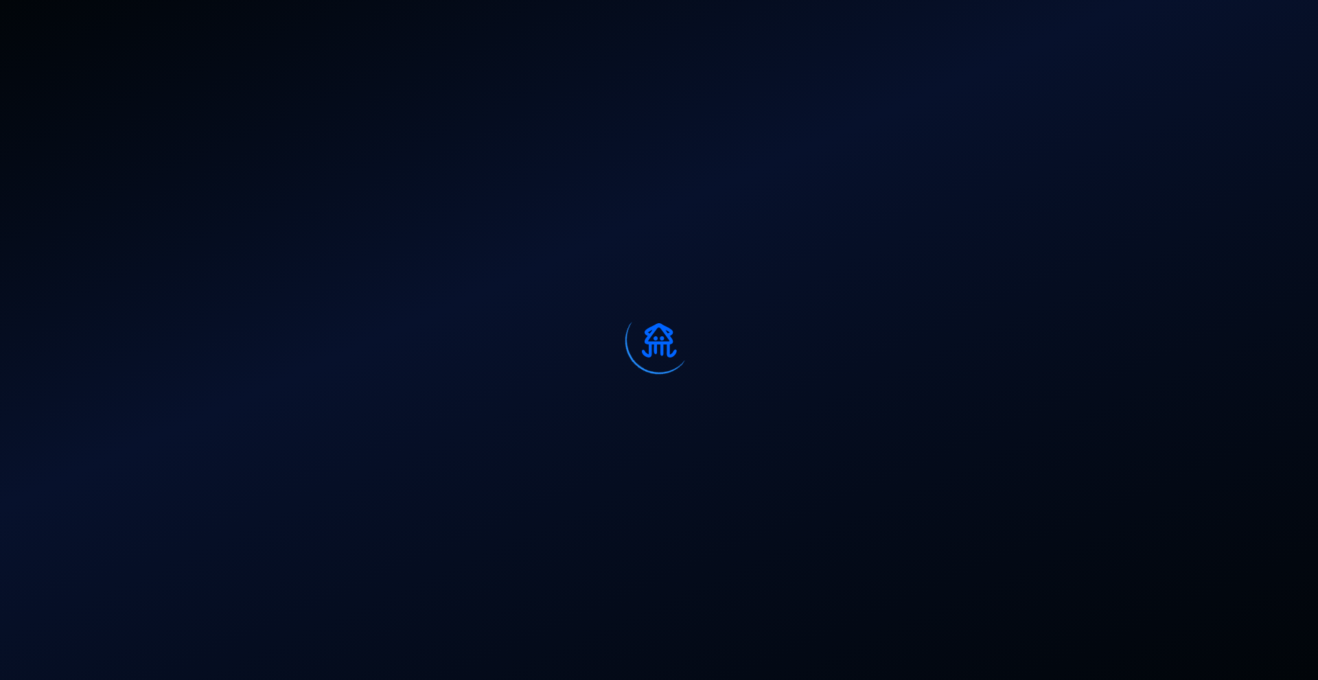
select select "50"
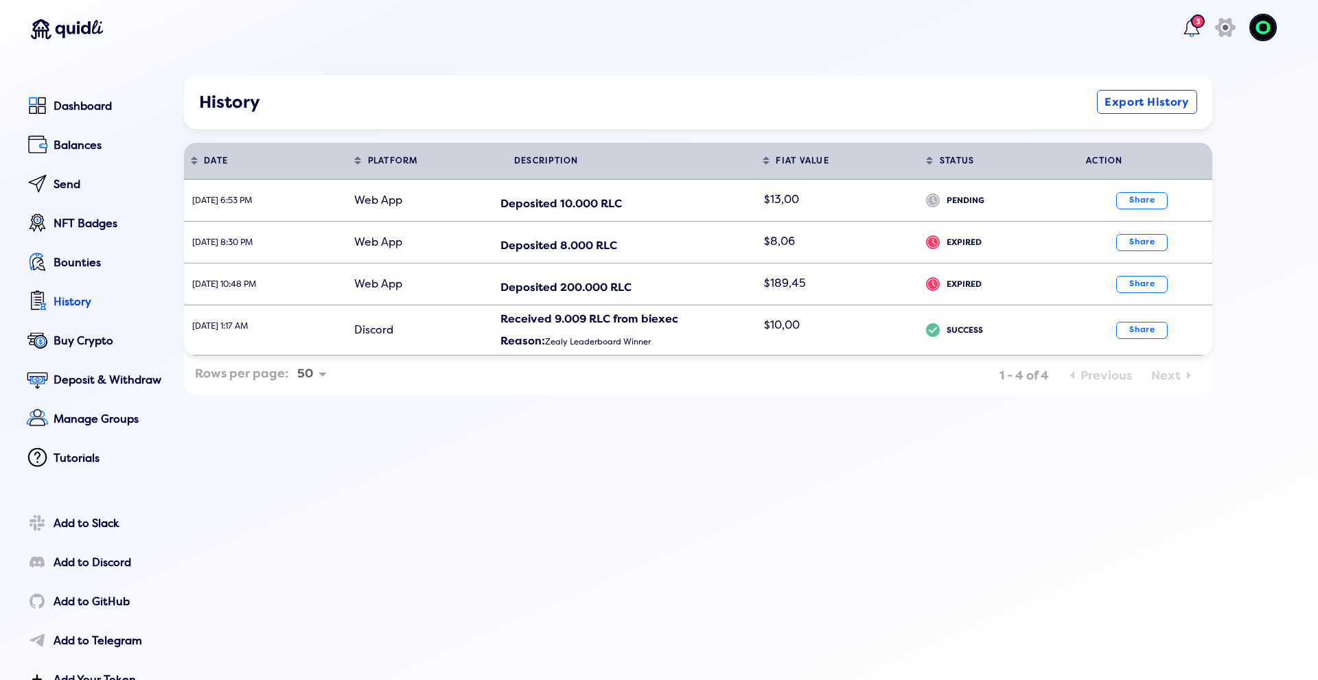
click at [655, 65] on div "3 icon Dashboard Balances Send NFT Badges Bounties History Buy Crypto Deposit &…" at bounding box center [659, 371] width 1318 height 743
drag, startPoint x: 653, startPoint y: 65, endPoint x: 372, endPoint y: 65, distance: 281.4
click at [385, 65] on div "3 icon Dashboard Balances Send NFT Badges Bounties History Buy Crypto Deposit &…" at bounding box center [659, 371] width 1318 height 743
click at [375, 65] on div "3 icon Dashboard Balances Send NFT Badges Bounties History Buy Crypto Deposit &…" at bounding box center [659, 371] width 1318 height 743
click at [286, 73] on div "3 icon Dashboard Balances Send NFT Badges Bounties History Buy Crypto Deposit &…" at bounding box center [659, 371] width 1318 height 743
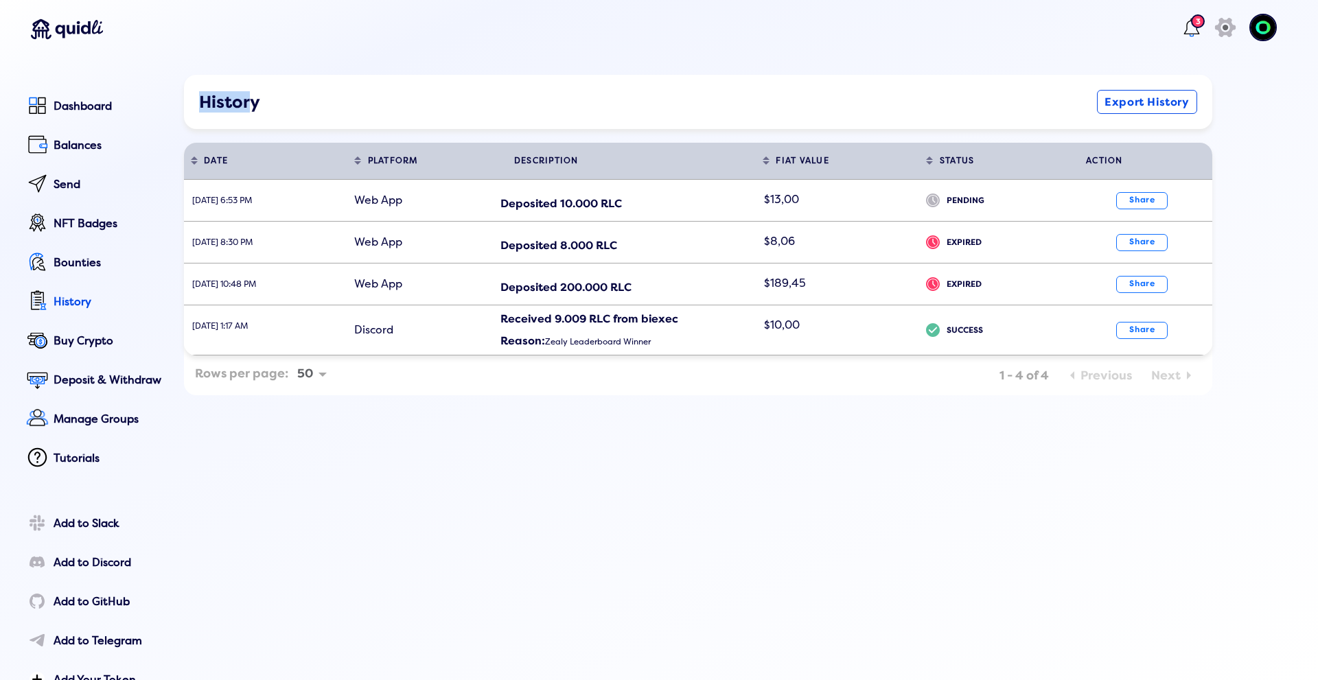
drag, startPoint x: 177, startPoint y: 100, endPoint x: 266, endPoint y: 102, distance: 88.6
click at [266, 102] on div "3 icon Dashboard Balances Send NFT Badges Bounties History Buy Crypto Deposit &…" at bounding box center [659, 371] width 1318 height 743
click at [266, 102] on div "History" at bounding box center [648, 103] width 898 height 20
drag, startPoint x: 275, startPoint y: 102, endPoint x: 231, endPoint y: 106, distance: 43.5
click at [231, 106] on div "History" at bounding box center [648, 103] width 898 height 20
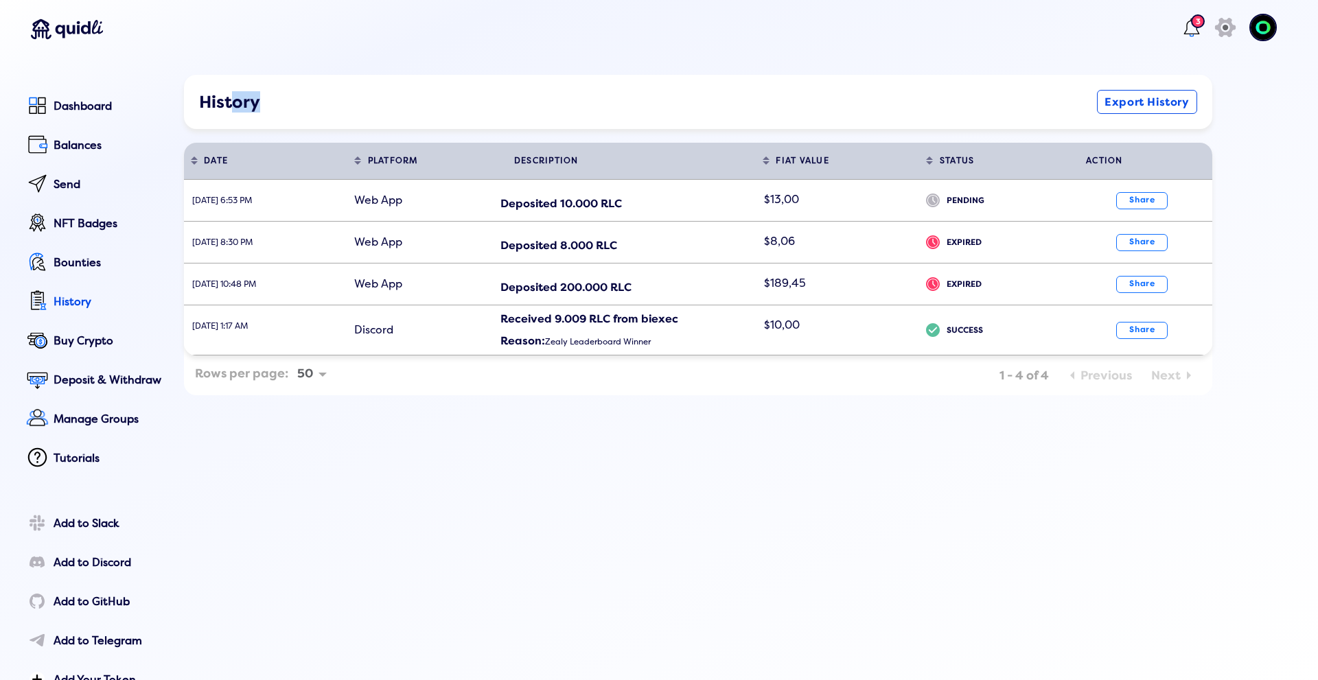
click at [231, 106] on div "History" at bounding box center [648, 103] width 898 height 20
drag, startPoint x: 199, startPoint y: 106, endPoint x: 258, endPoint y: 106, distance: 59.0
click at [258, 106] on div "History" at bounding box center [648, 103] width 898 height 20
drag, startPoint x: 270, startPoint y: 106, endPoint x: 203, endPoint y: 106, distance: 66.6
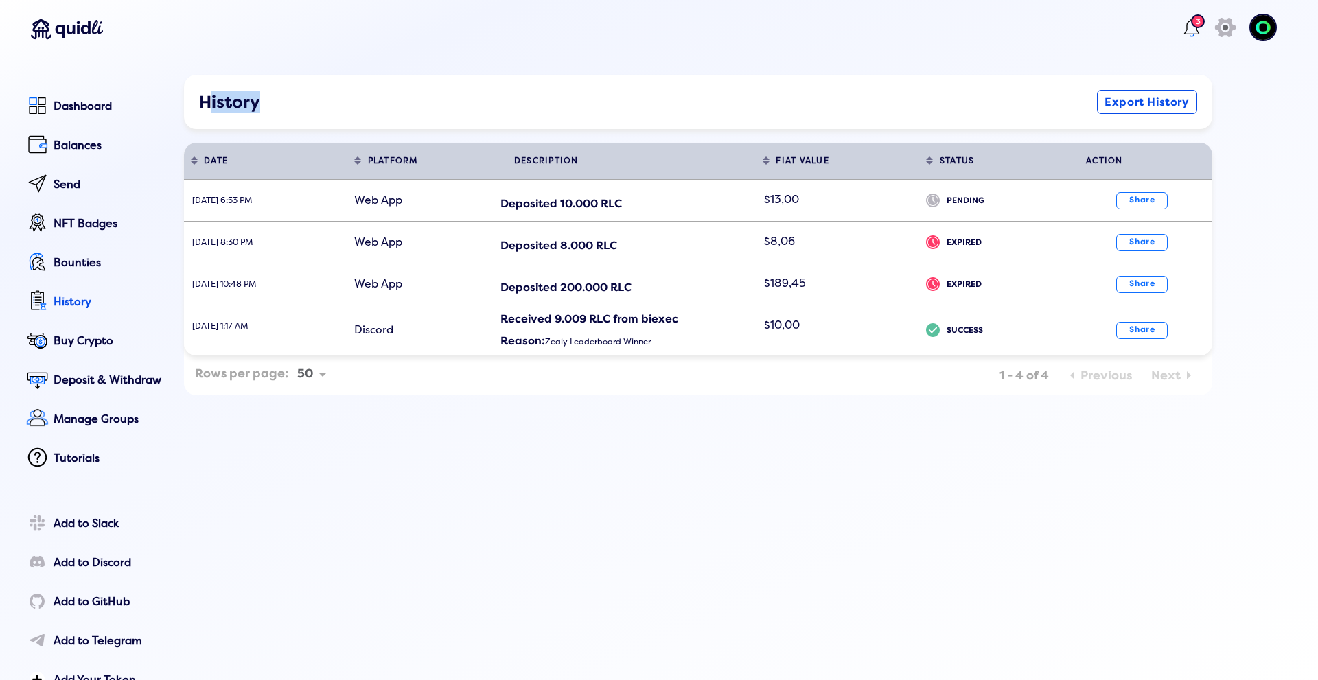
click at [203, 106] on div "History" at bounding box center [648, 103] width 898 height 20
drag, startPoint x: 203, startPoint y: 106, endPoint x: 229, endPoint y: 106, distance: 26.1
click at [229, 106] on div "History" at bounding box center [648, 103] width 898 height 20
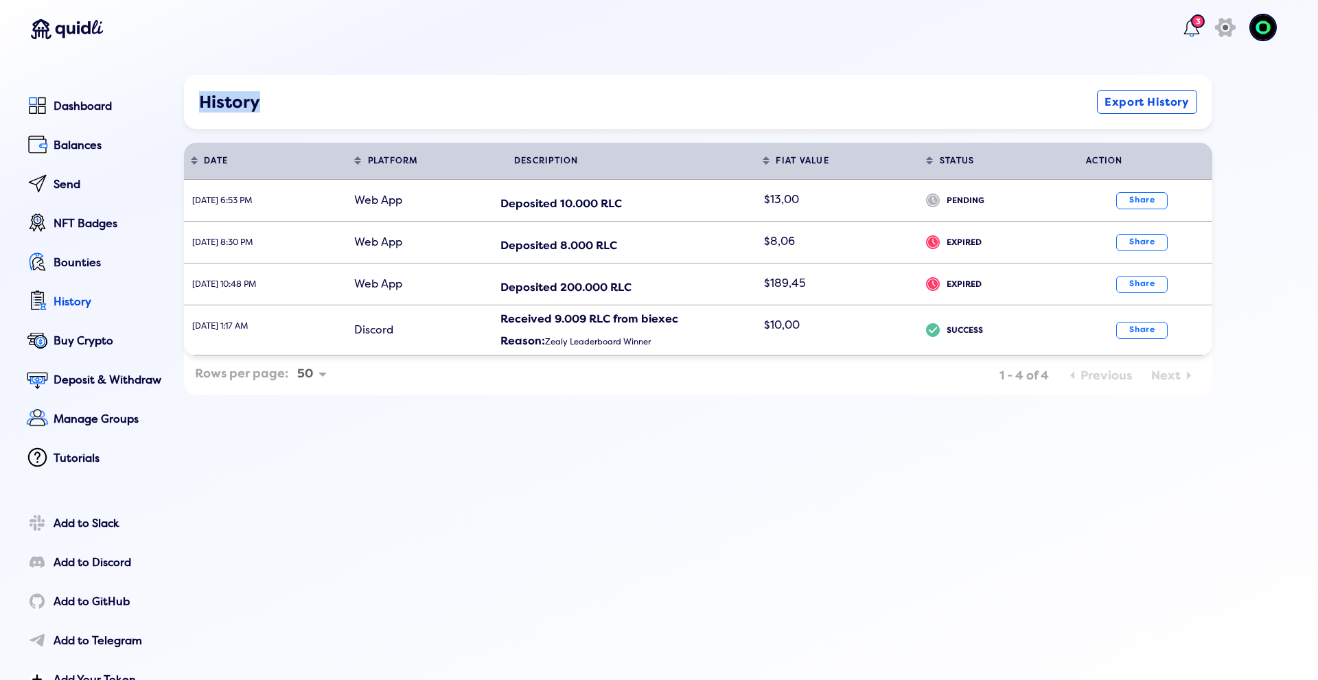
click at [229, 106] on div "History" at bounding box center [648, 103] width 898 height 20
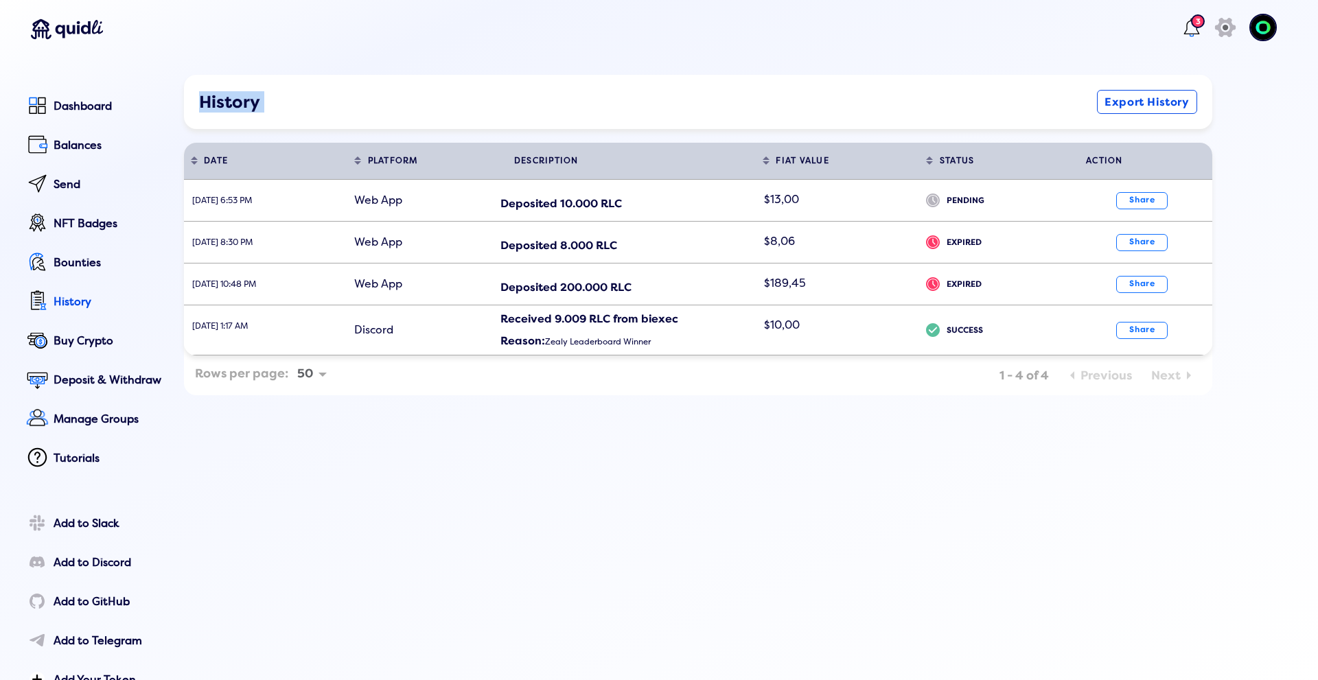
click at [229, 106] on div "History" at bounding box center [648, 103] width 898 height 20
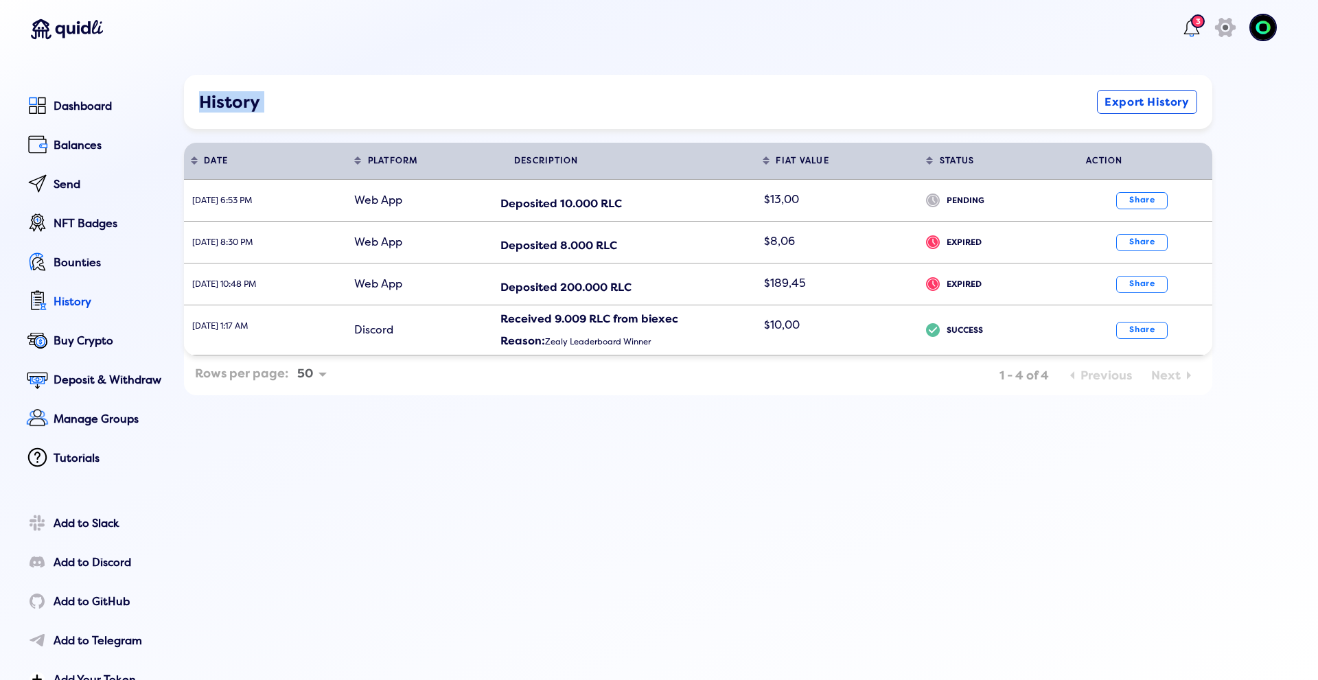
click at [229, 106] on div "History" at bounding box center [648, 103] width 898 height 20
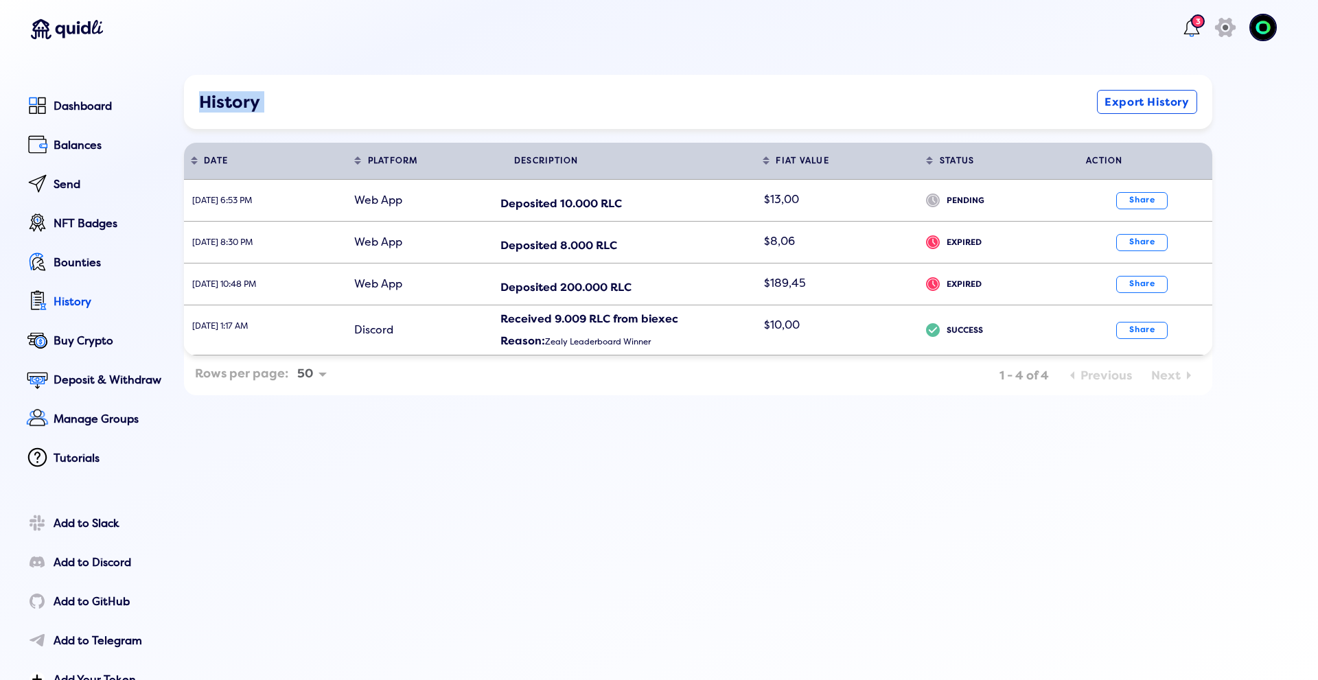
click at [229, 106] on div "History" at bounding box center [648, 103] width 898 height 20
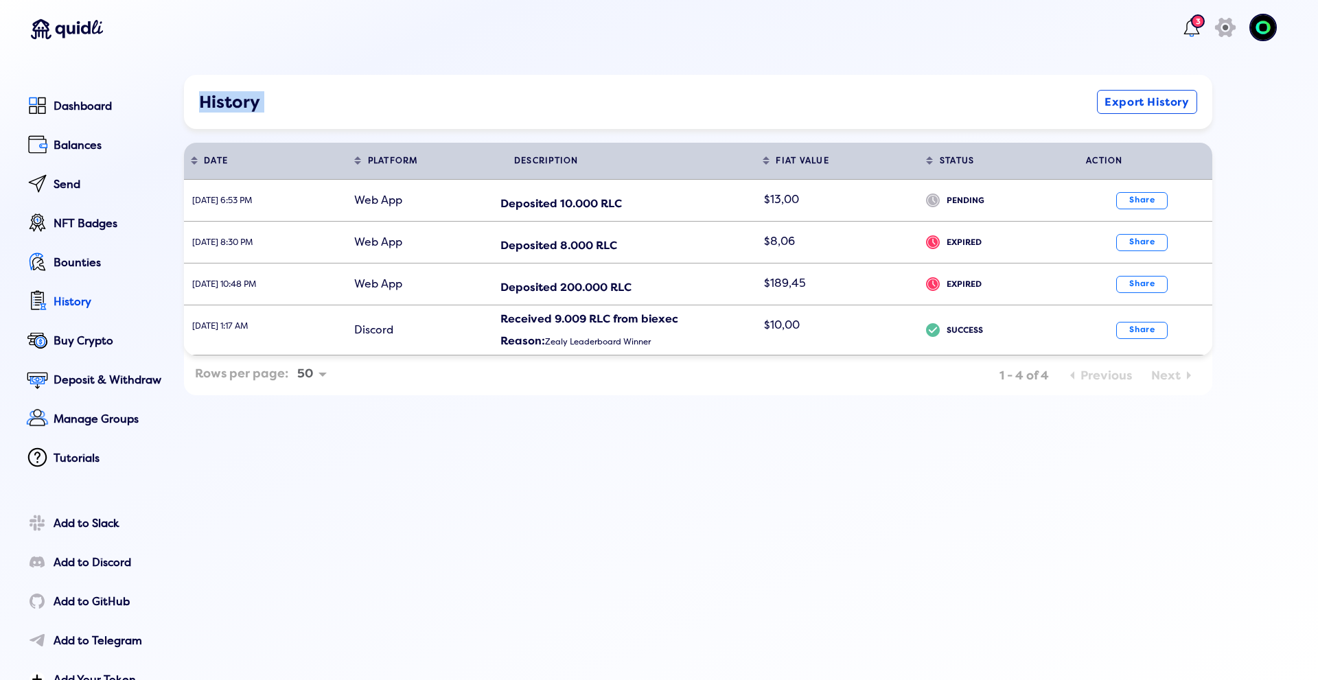
click at [229, 106] on div "History" at bounding box center [648, 103] width 898 height 20
click at [247, 106] on div "History" at bounding box center [648, 103] width 898 height 20
click at [268, 106] on div "History" at bounding box center [648, 103] width 898 height 20
click at [269, 106] on div "History" at bounding box center [648, 103] width 898 height 20
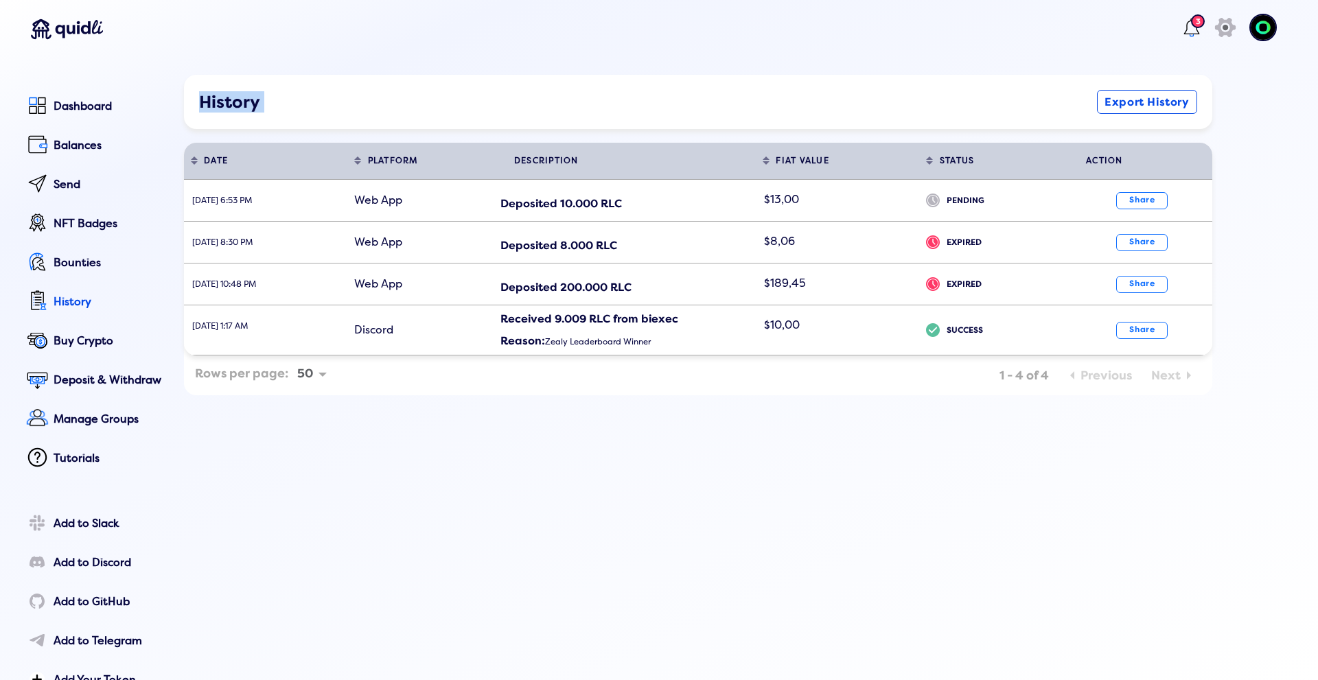
click at [269, 106] on div "History" at bounding box center [648, 103] width 898 height 20
click at [496, 139] on div "History Export History DATE Sort table by DATE in descending order PLATFORM Sor…" at bounding box center [698, 235] width 1028 height 321
click at [598, 146] on th "DESCRIPTION" at bounding box center [625, 161] width 263 height 37
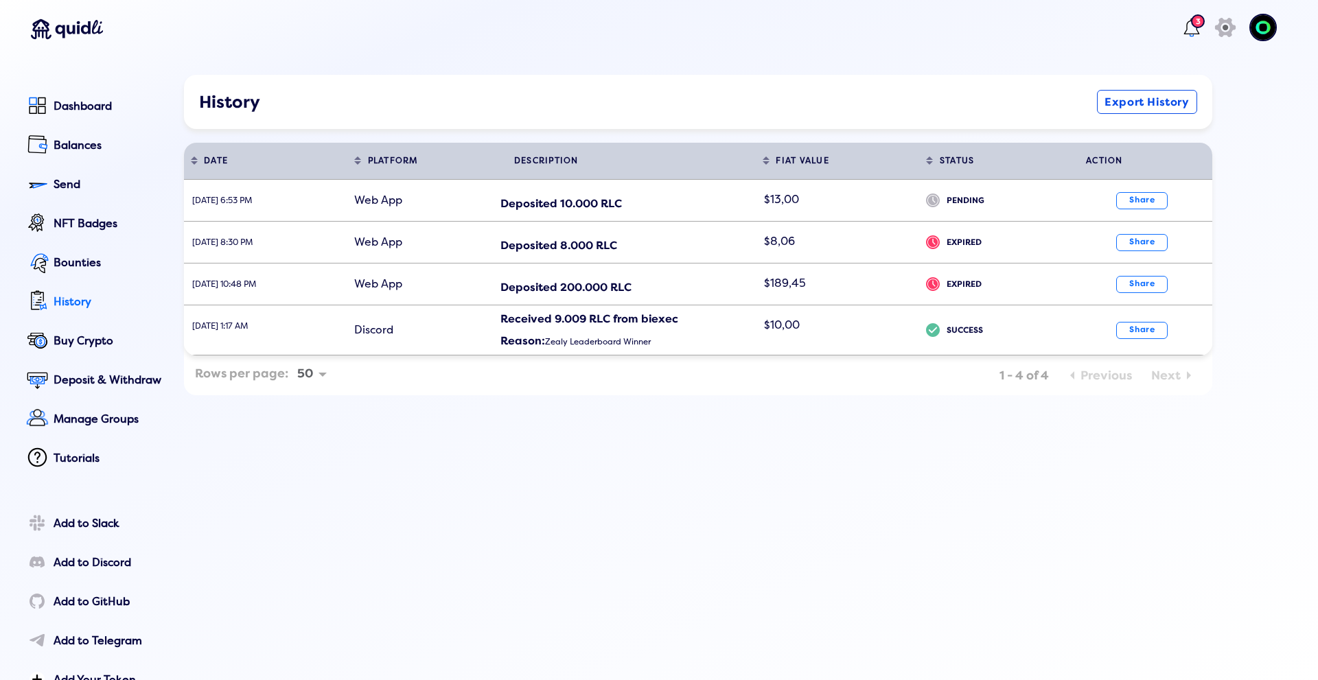
click at [77, 298] on div "History" at bounding box center [109, 302] width 111 height 12
click at [92, 382] on div "Deposit & Withdraw" at bounding box center [109, 380] width 111 height 12
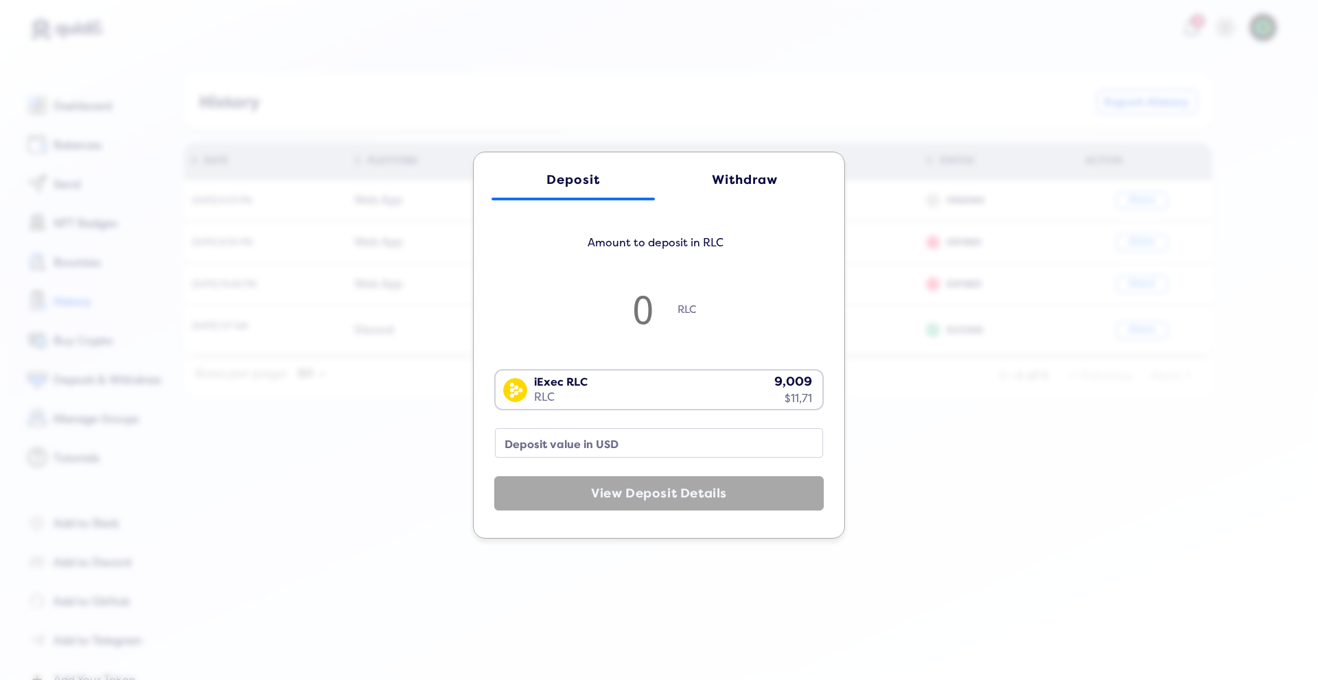
click at [565, 158] on div "Deposit Withdraw Amount to deposit in RLC RLC iExec RLC RLC 9,009 $11,71 Loadin…" at bounding box center [659, 346] width 372 height 388
click at [735, 165] on link "Withdraw" at bounding box center [744, 179] width 163 height 41
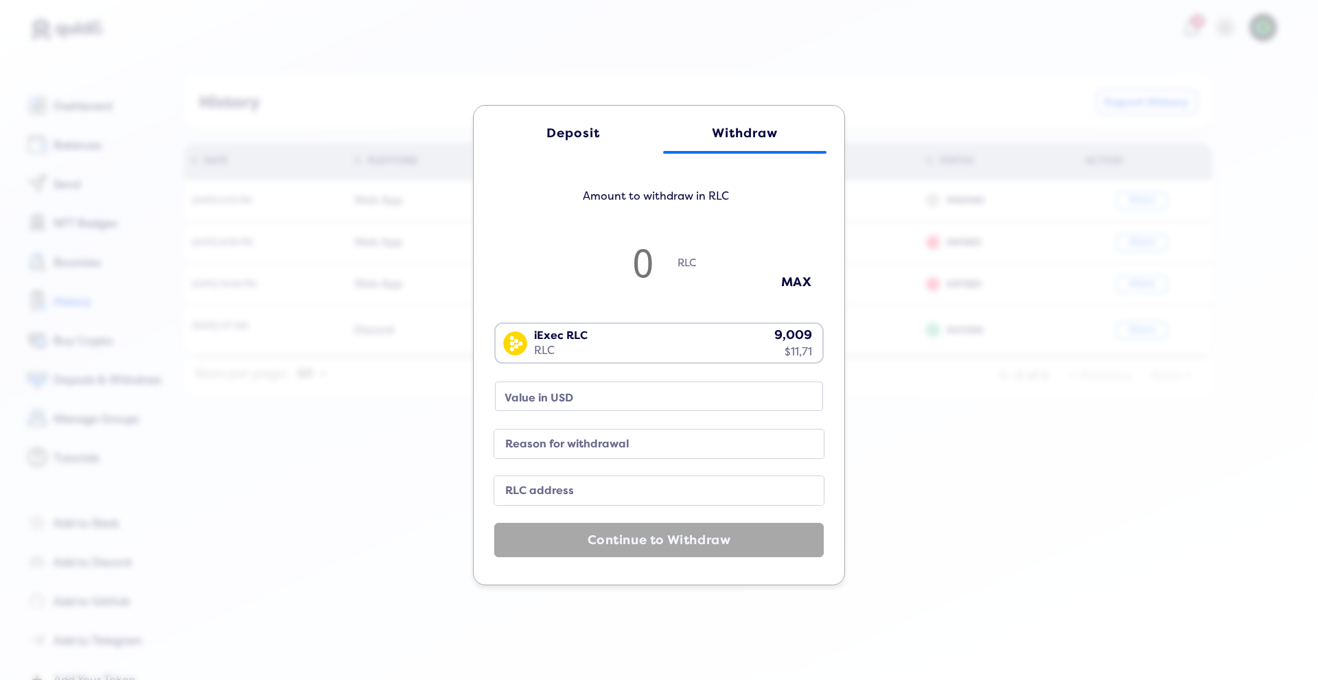
click at [782, 270] on div "RLC" at bounding box center [658, 271] width 329 height 62
click at [791, 299] on div "RLC" at bounding box center [658, 271] width 329 height 62
click at [793, 288] on button "MAX" at bounding box center [796, 282] width 69 height 23
type input "9"
type input "11.7"
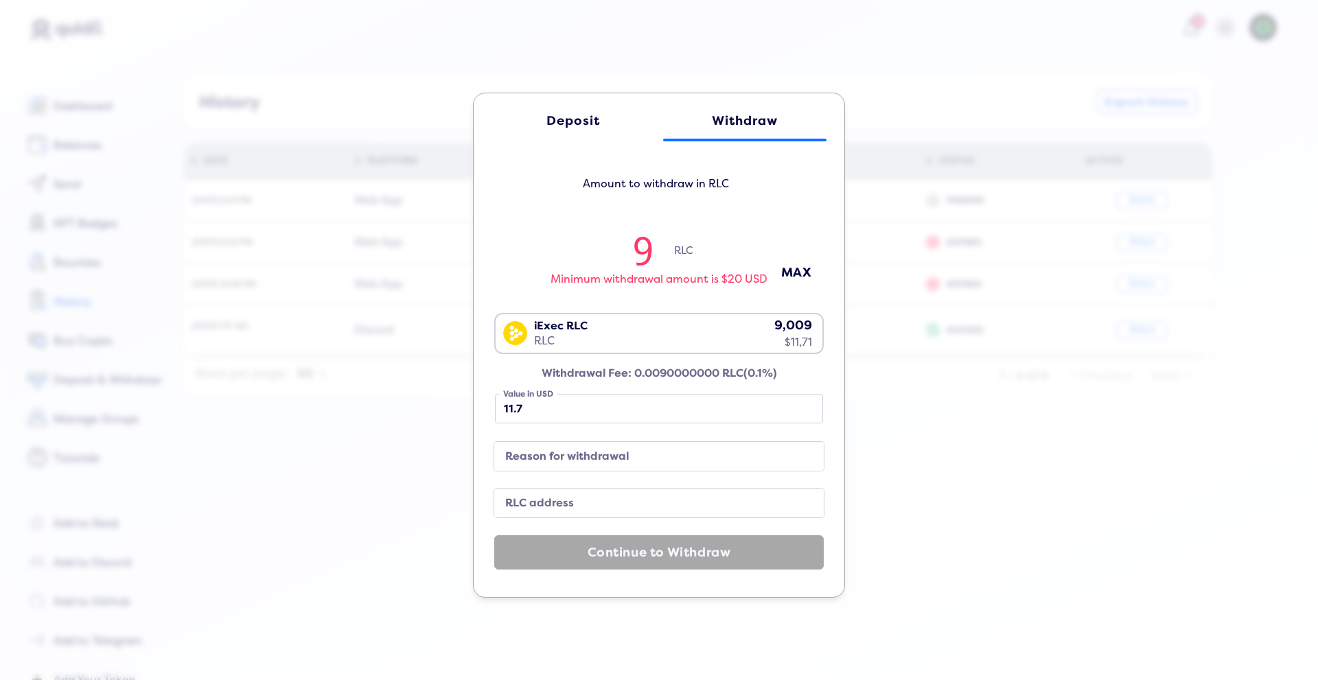
click at [562, 125] on div "Deposit" at bounding box center [573, 121] width 136 height 14
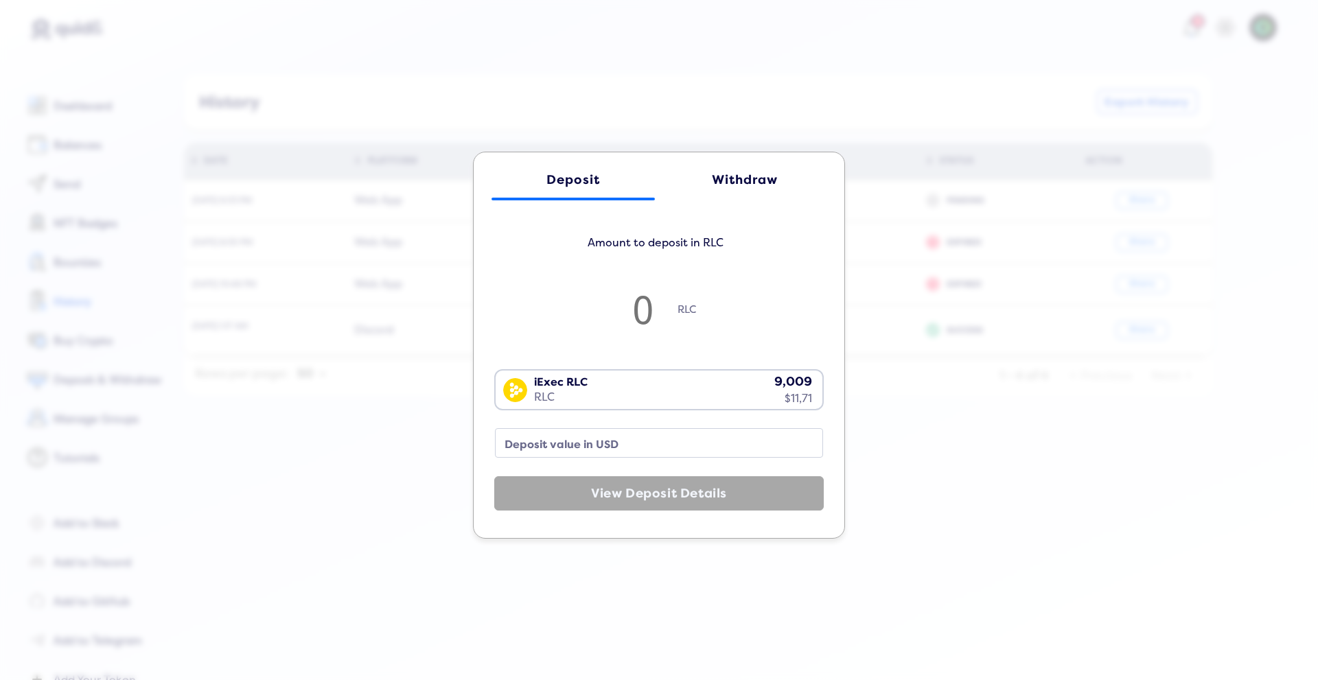
click at [649, 303] on input "number" at bounding box center [643, 308] width 69 height 45
type input "0"
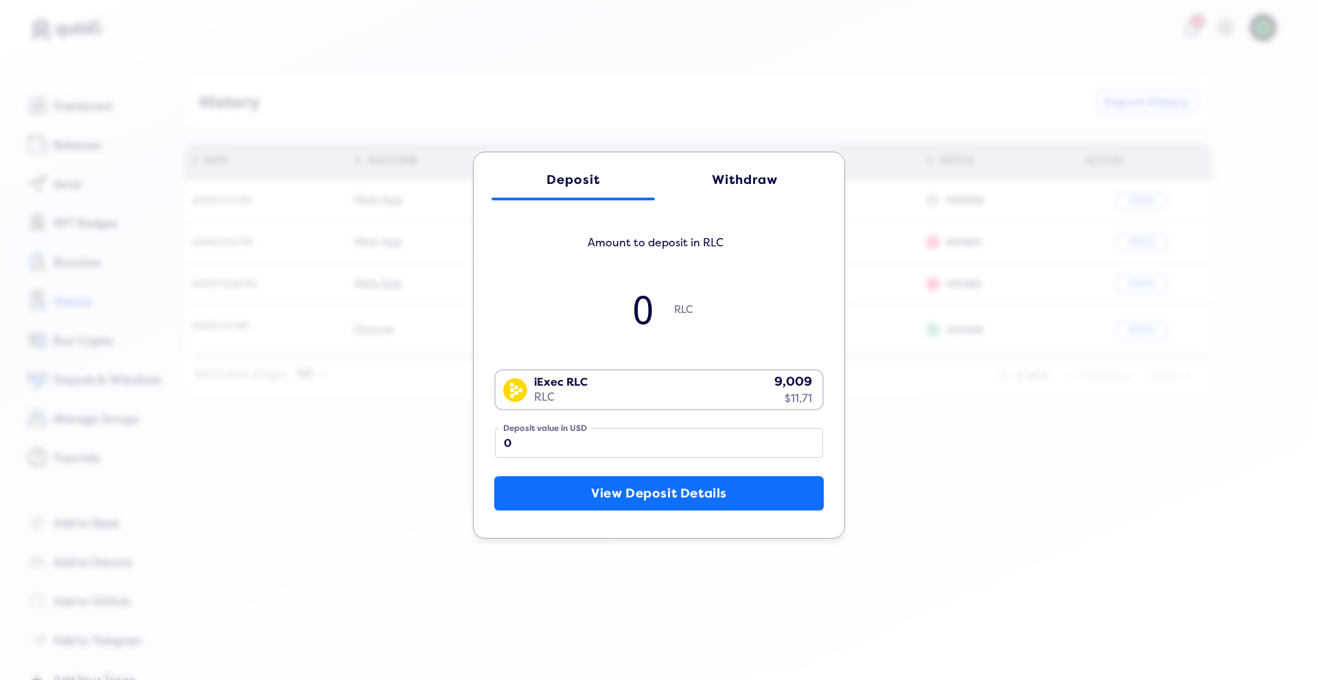
type input "01"
type input "1.3"
type input "013"
type input "16.9"
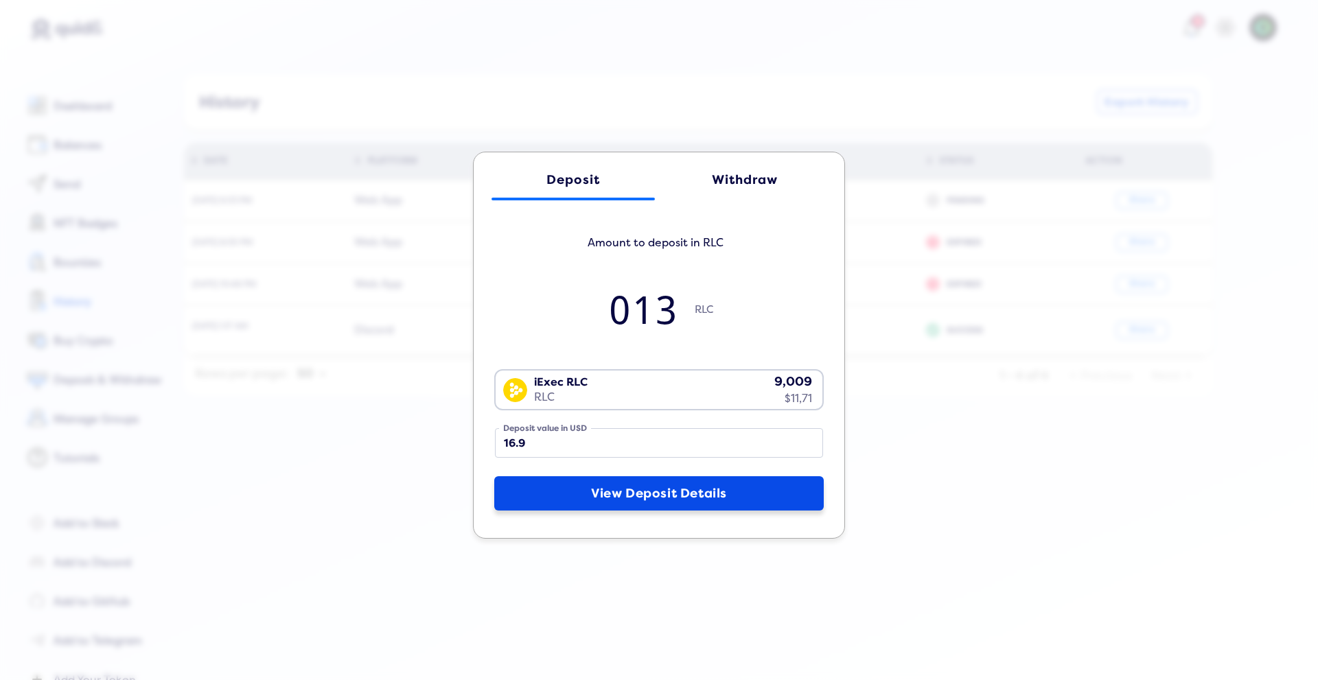
type input "013"
click at [638, 487] on button "View Deposit Details" at bounding box center [658, 493] width 329 height 34
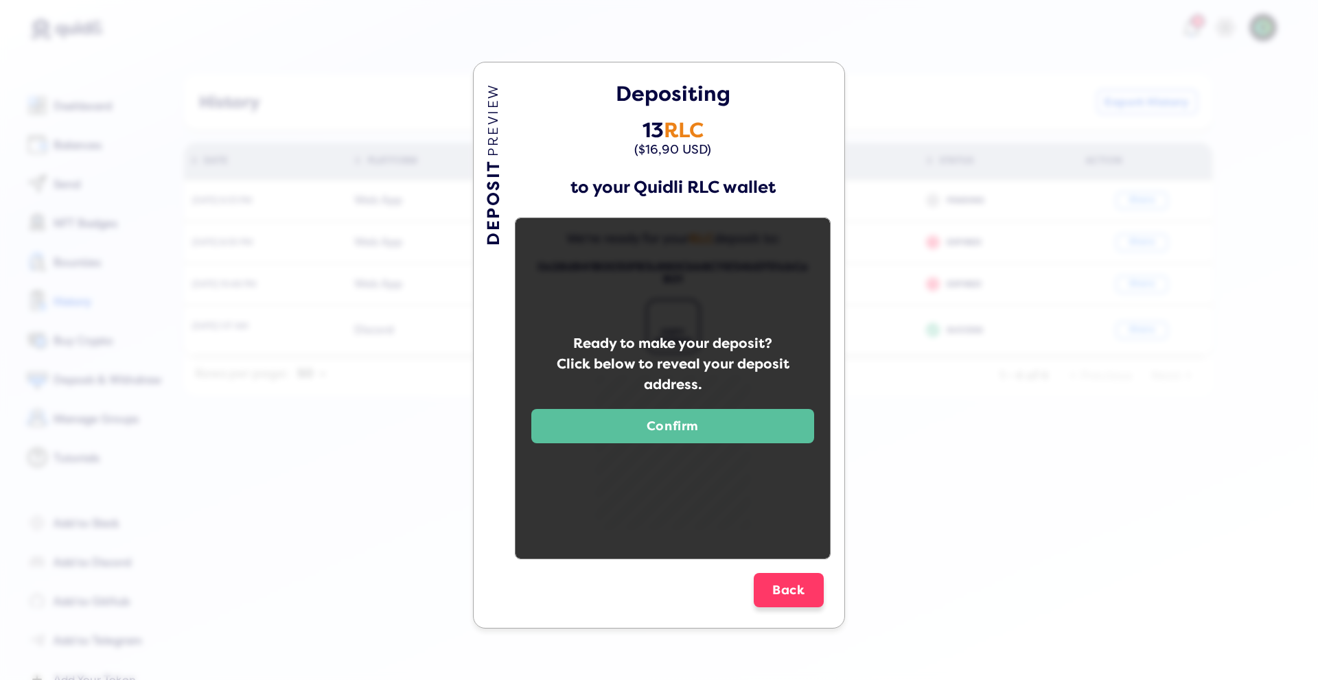
click at [789, 595] on button "Back" at bounding box center [789, 590] width 70 height 34
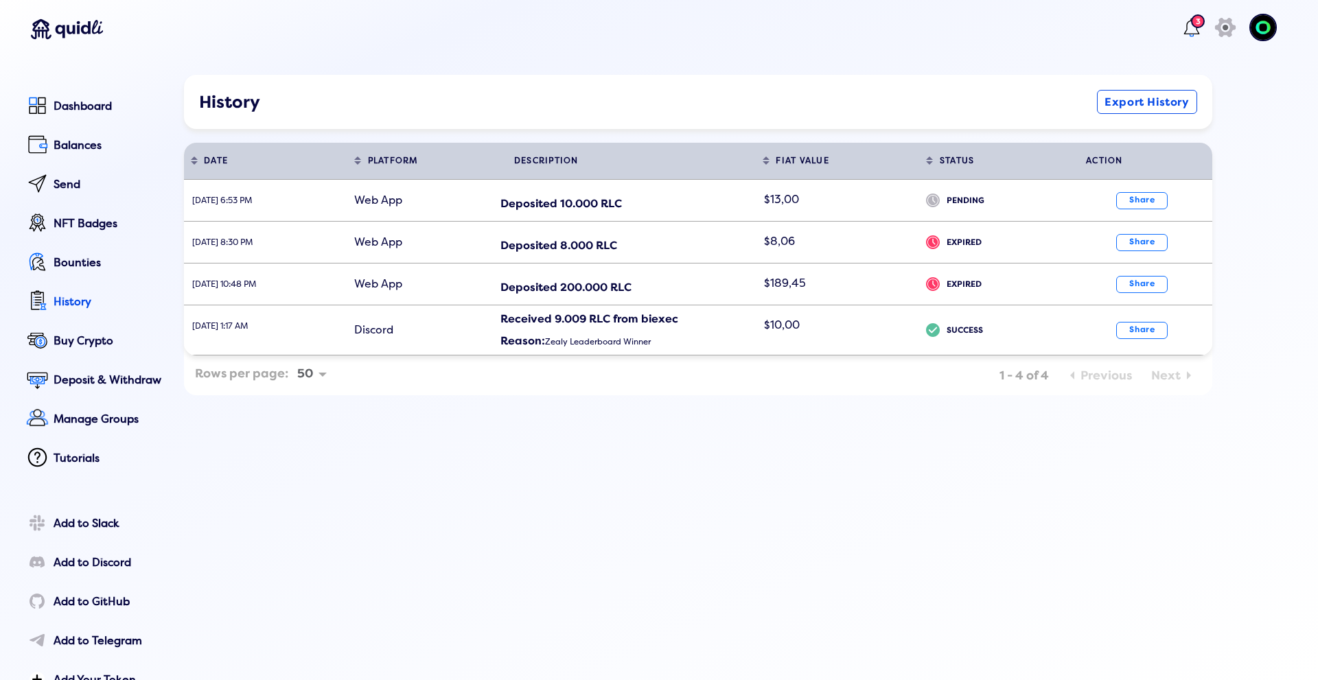
click at [220, 594] on div "Deposit Withdraw Amount to deposit in RLC RLC iExec RLC RLC 9,009 $11,71 Loadin…" at bounding box center [659, 332] width 1318 height 680
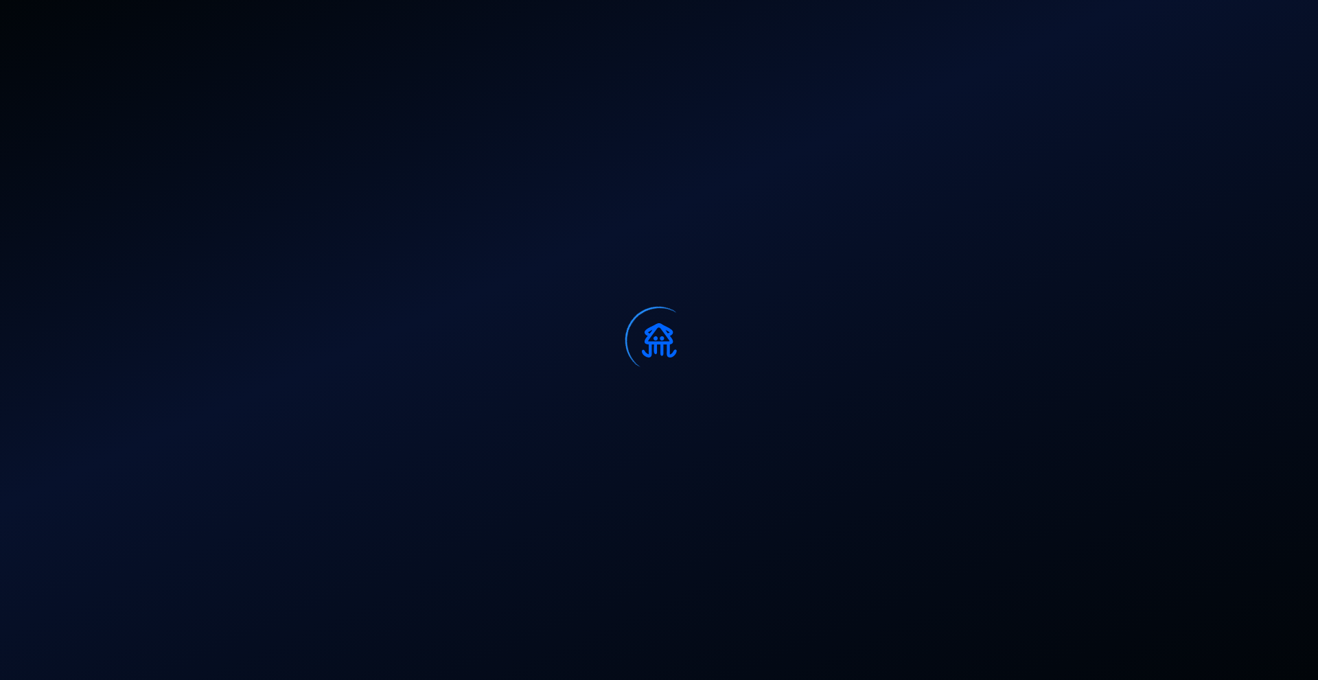
select select "50"
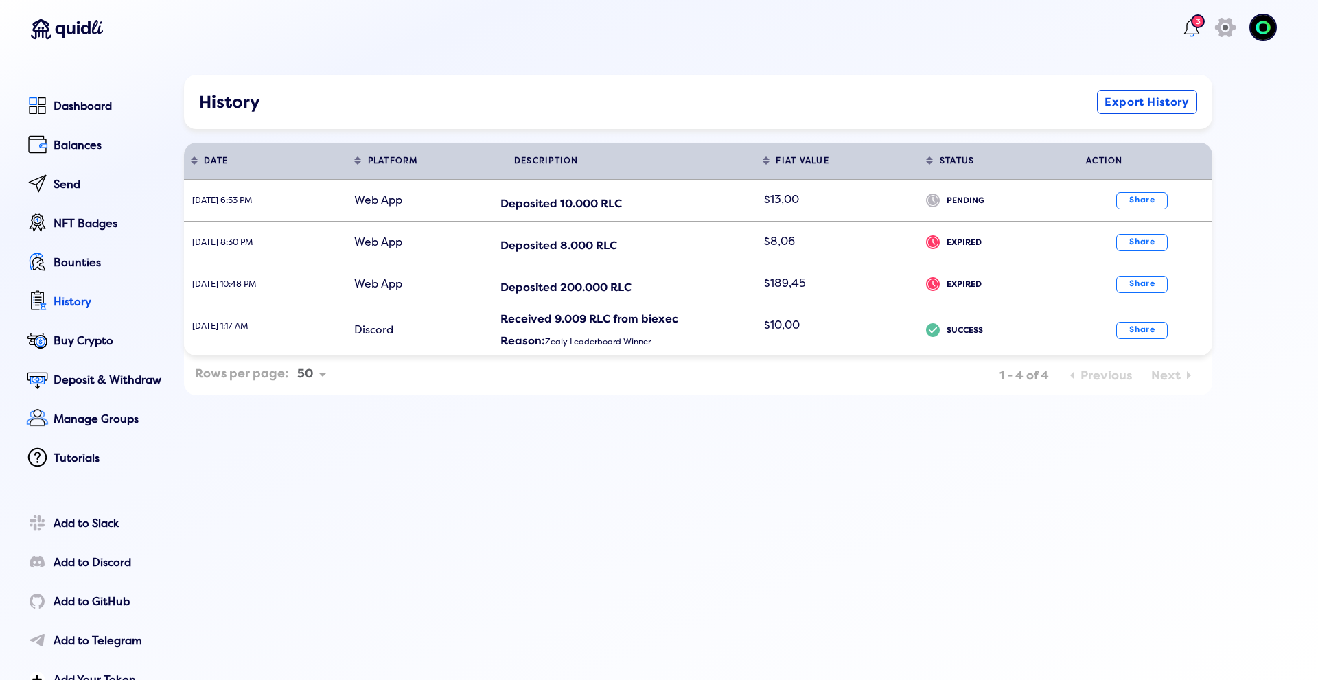
drag, startPoint x: 0, startPoint y: 0, endPoint x: 580, endPoint y: 535, distance: 788.9
click at [580, 535] on div "History Export History DATE Sort table by DATE in descending order PLATFORM Sor…" at bounding box center [698, 385] width 1028 height 620
click at [80, 305] on div "History" at bounding box center [109, 302] width 111 height 12
click at [84, 141] on div "Balances" at bounding box center [109, 145] width 111 height 12
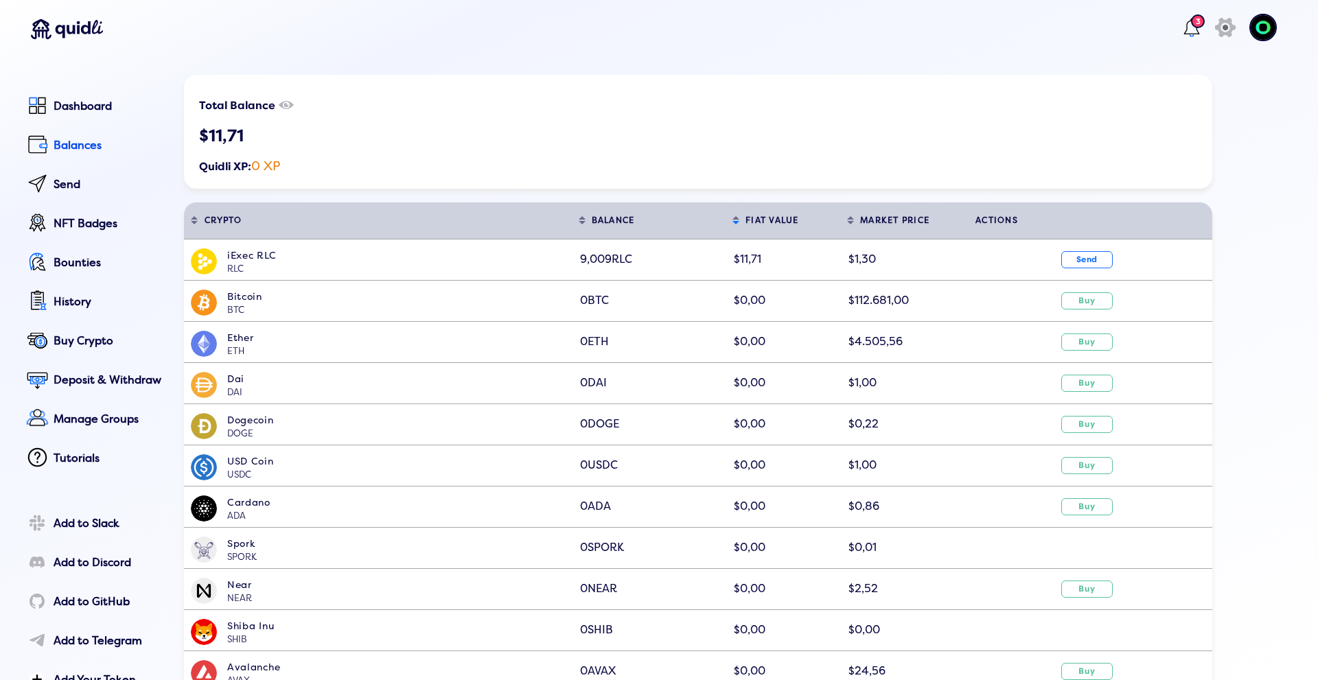
click at [460, 126] on div "Total Balance show/hide $11,71 Quidli XP: 0 XP" at bounding box center [698, 132] width 1028 height 114
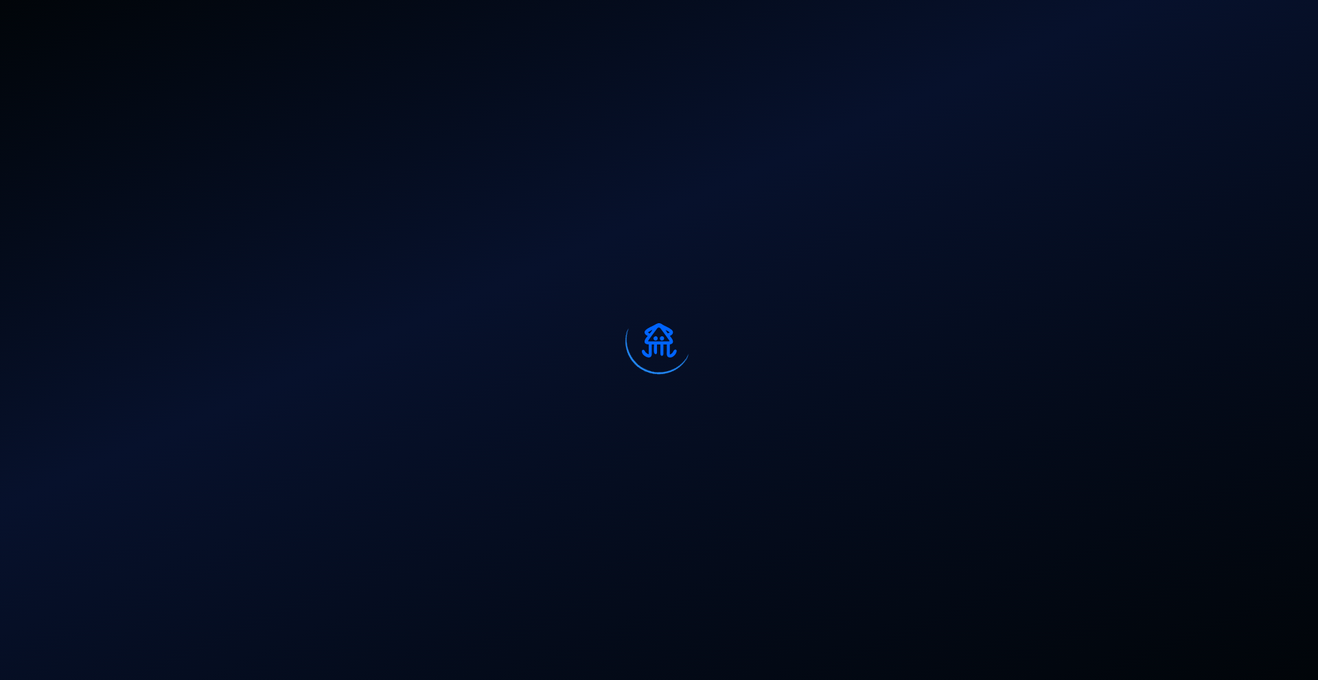
select select "50"
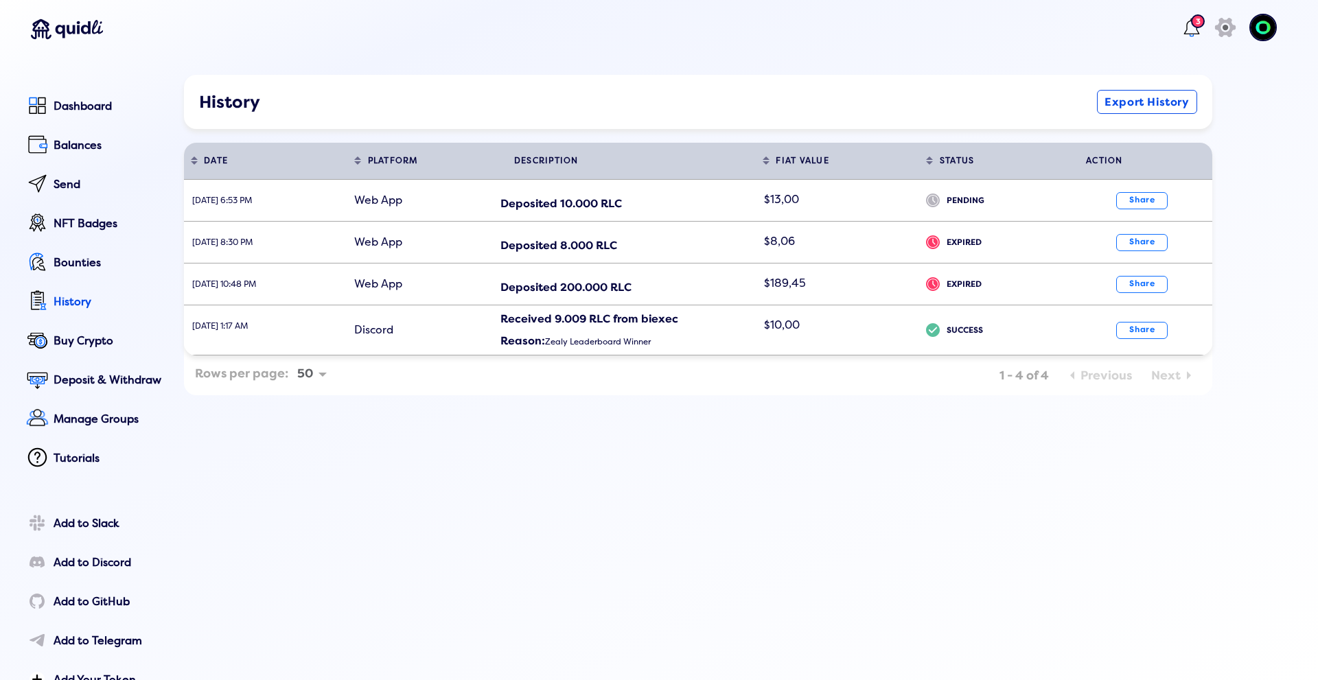
click at [632, 501] on div "History Export History DATE Sort table by DATE in descending order PLATFORM Sor…" at bounding box center [698, 385] width 1028 height 620
click at [1191, 24] on div "3" at bounding box center [1198, 21] width 14 height 14
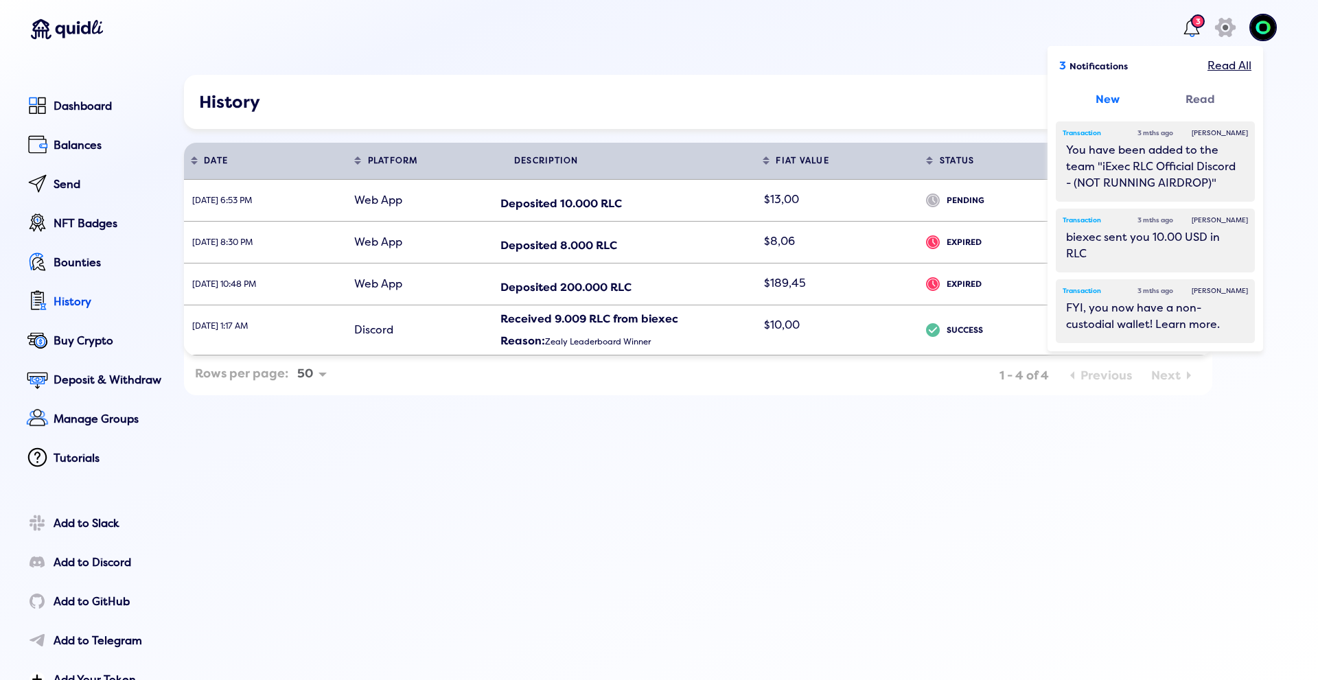
click at [960, 41] on header "3 3 Notifications Read All New Read Transaction 3 mths ago Mark Read You have b…" at bounding box center [652, 30] width 1277 height 61
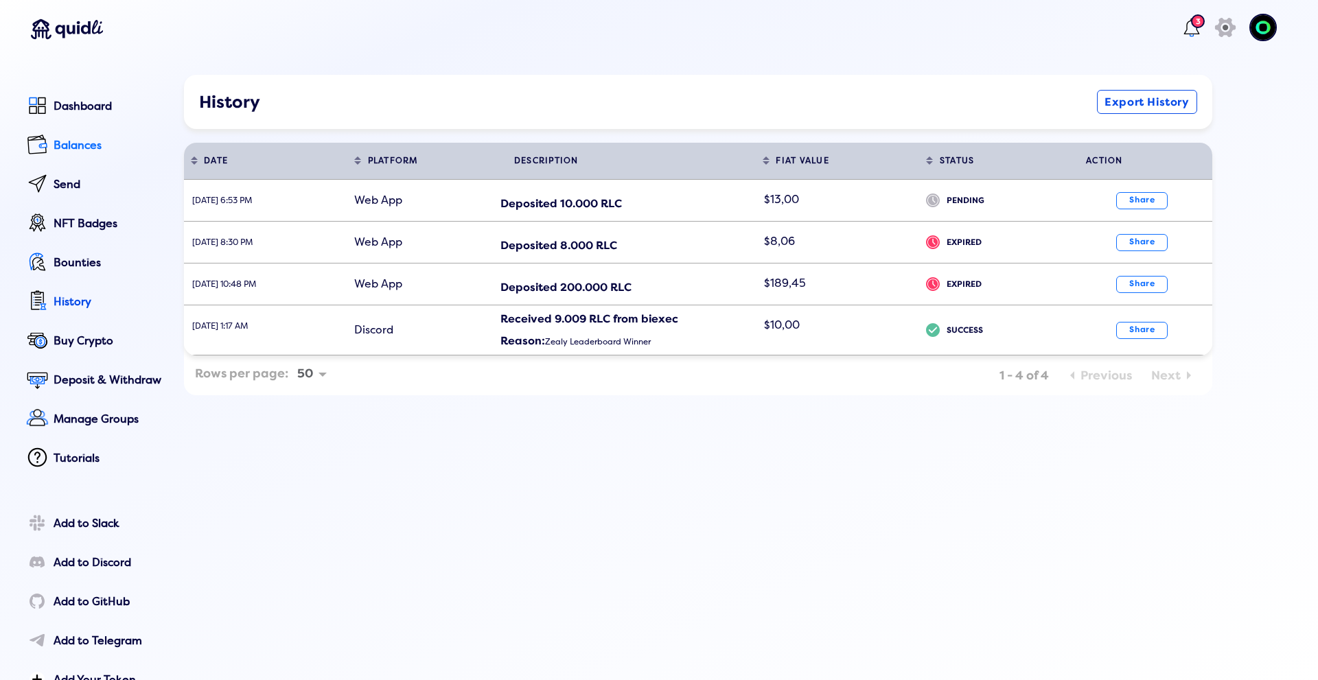
click at [88, 152] on div "Balances" at bounding box center [109, 145] width 111 height 12
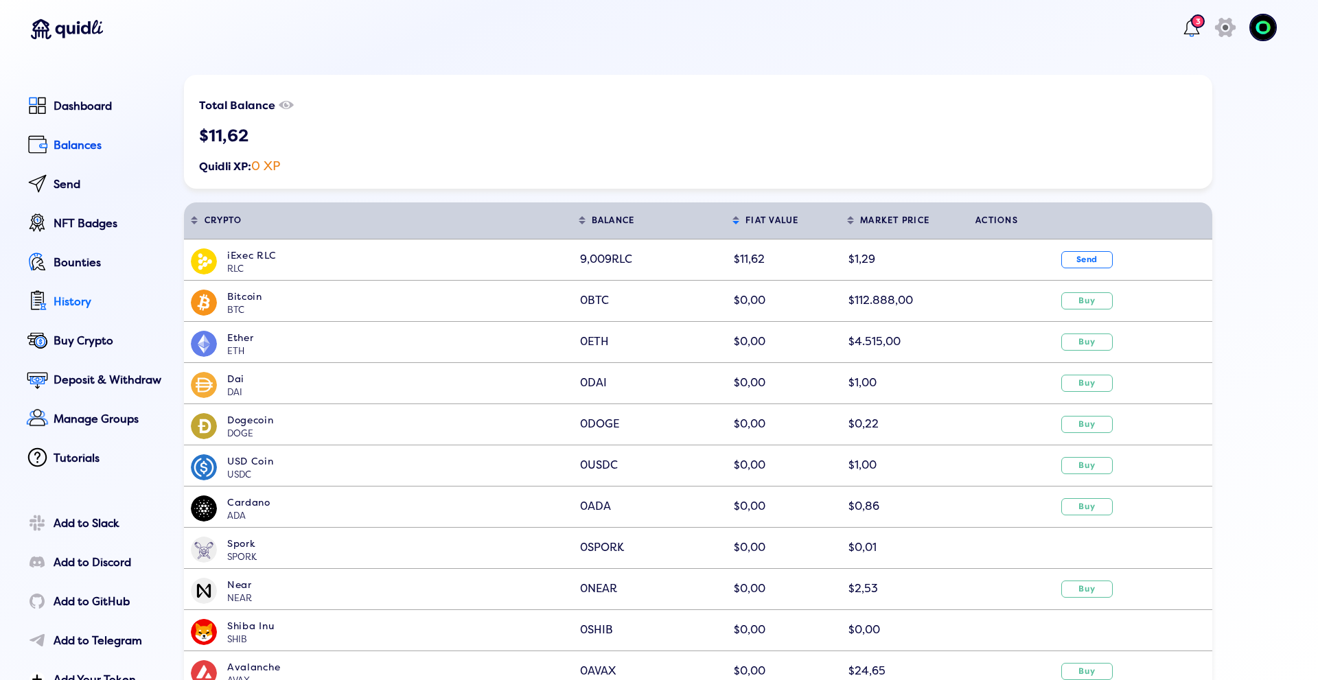
click at [95, 292] on link "History" at bounding box center [94, 303] width 142 height 31
select select "50"
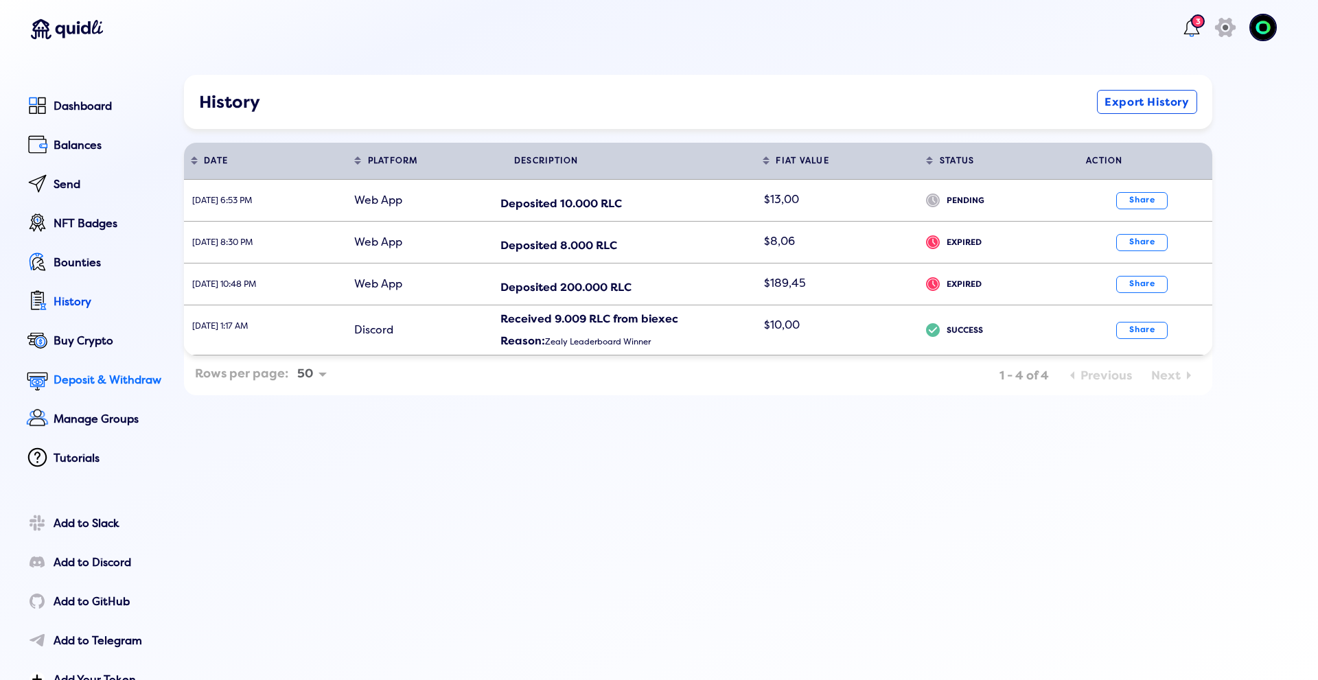
click at [103, 375] on div "Deposit & Withdraw" at bounding box center [109, 380] width 111 height 12
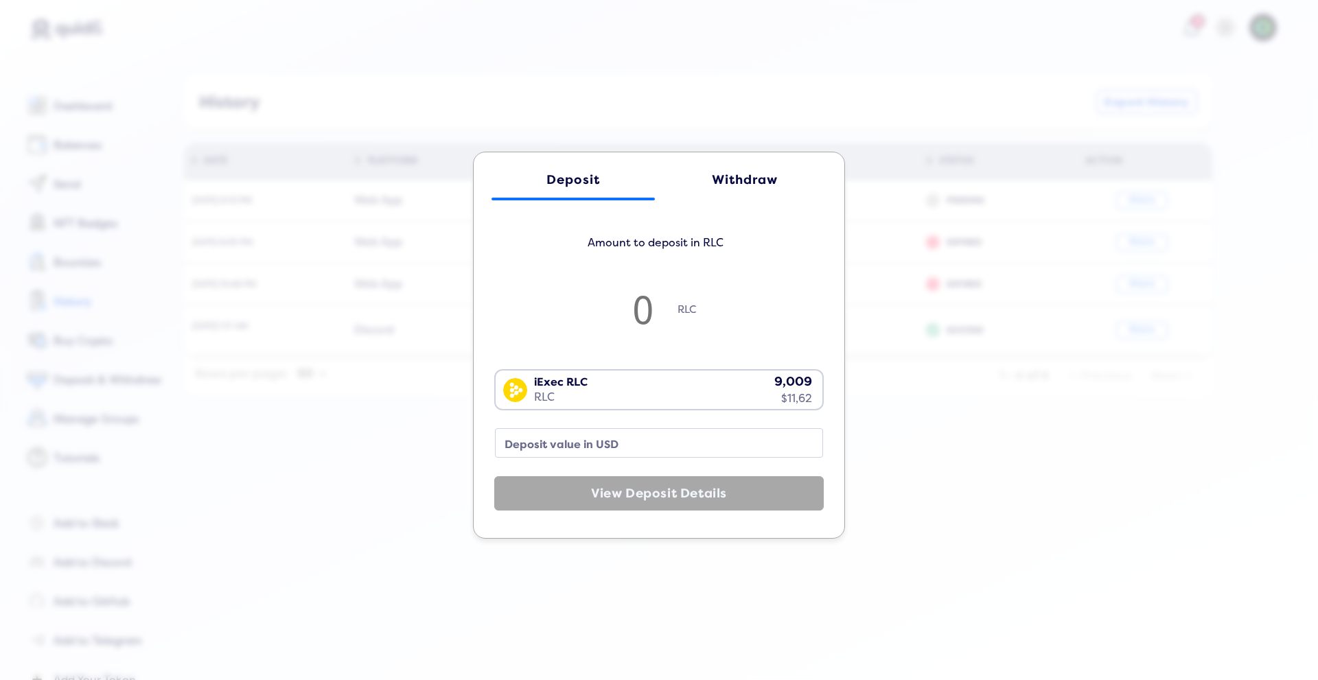
click at [754, 173] on div "Withdraw" at bounding box center [745, 180] width 136 height 14
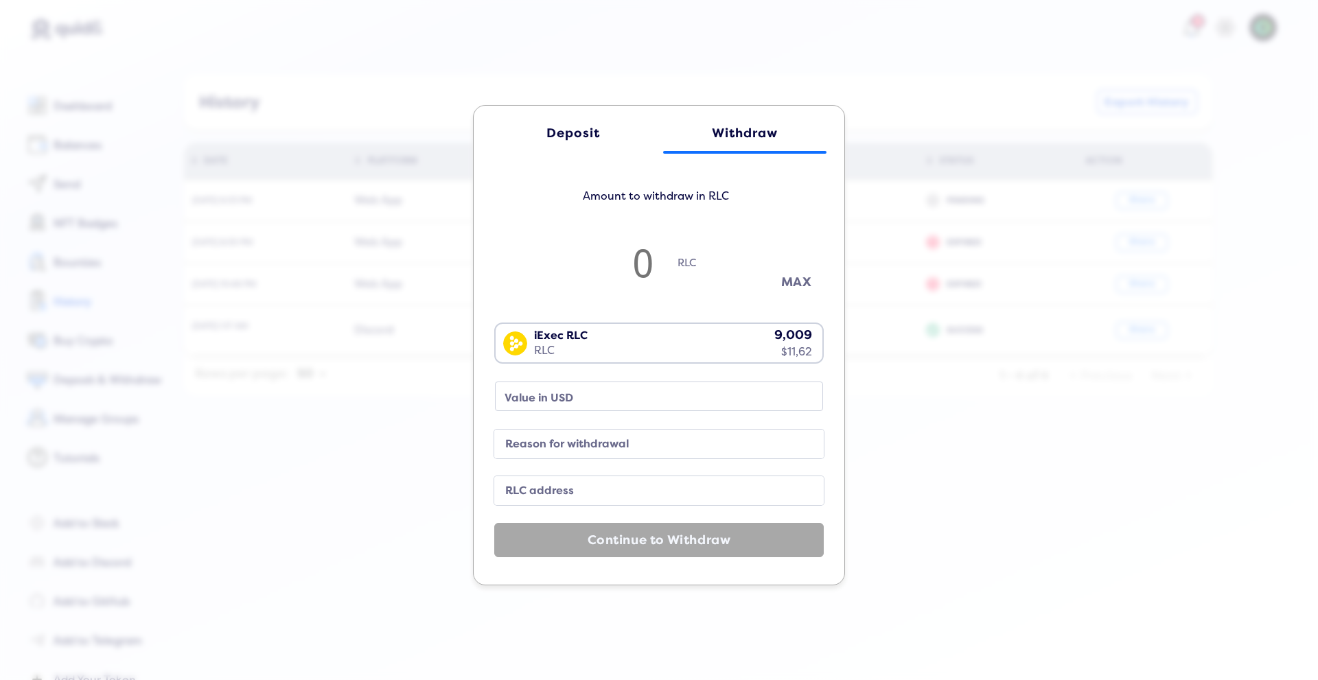
click at [787, 279] on button "MAX" at bounding box center [796, 282] width 69 height 23
type input "9"
type input "11.61"
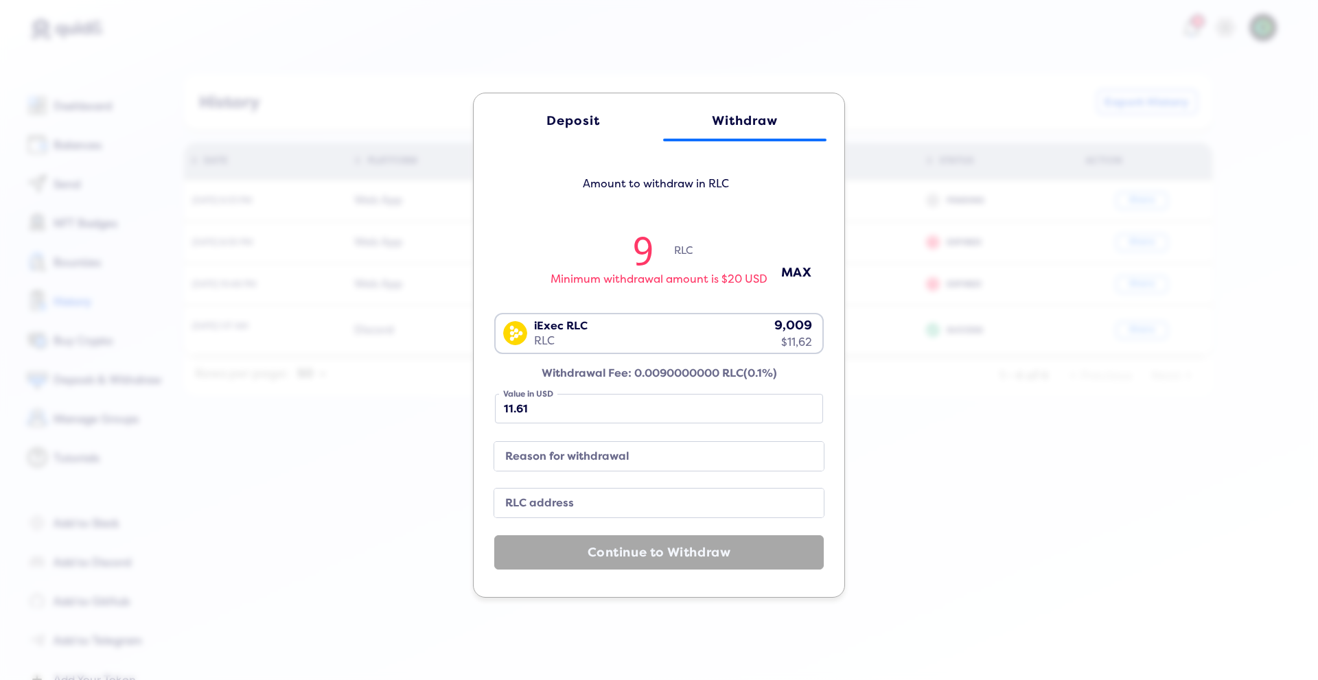
click at [554, 128] on div "Deposit" at bounding box center [573, 121] width 136 height 14
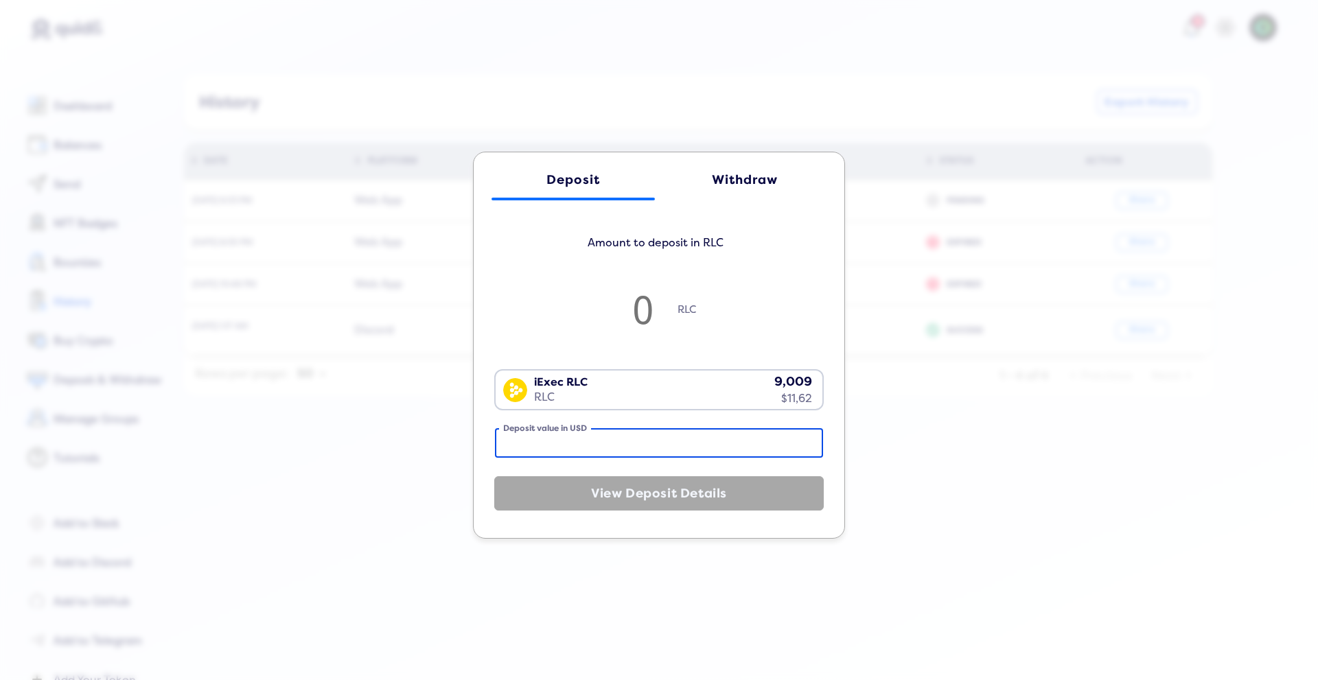
click at [562, 441] on input "Deposit value in USD" at bounding box center [659, 443] width 328 height 30
click at [634, 310] on input "number" at bounding box center [643, 308] width 69 height 45
type input "1"
type input "1.29"
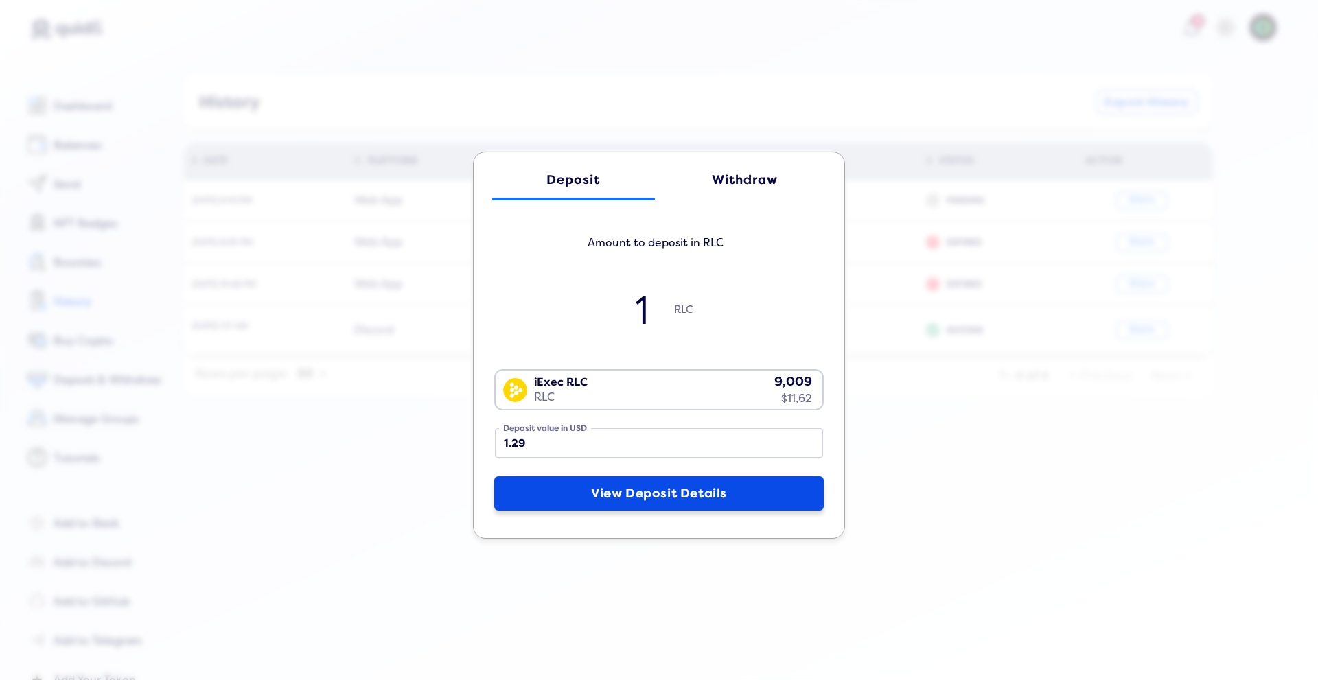
type input "1"
click at [683, 496] on button "View Deposit Details" at bounding box center [658, 493] width 329 height 34
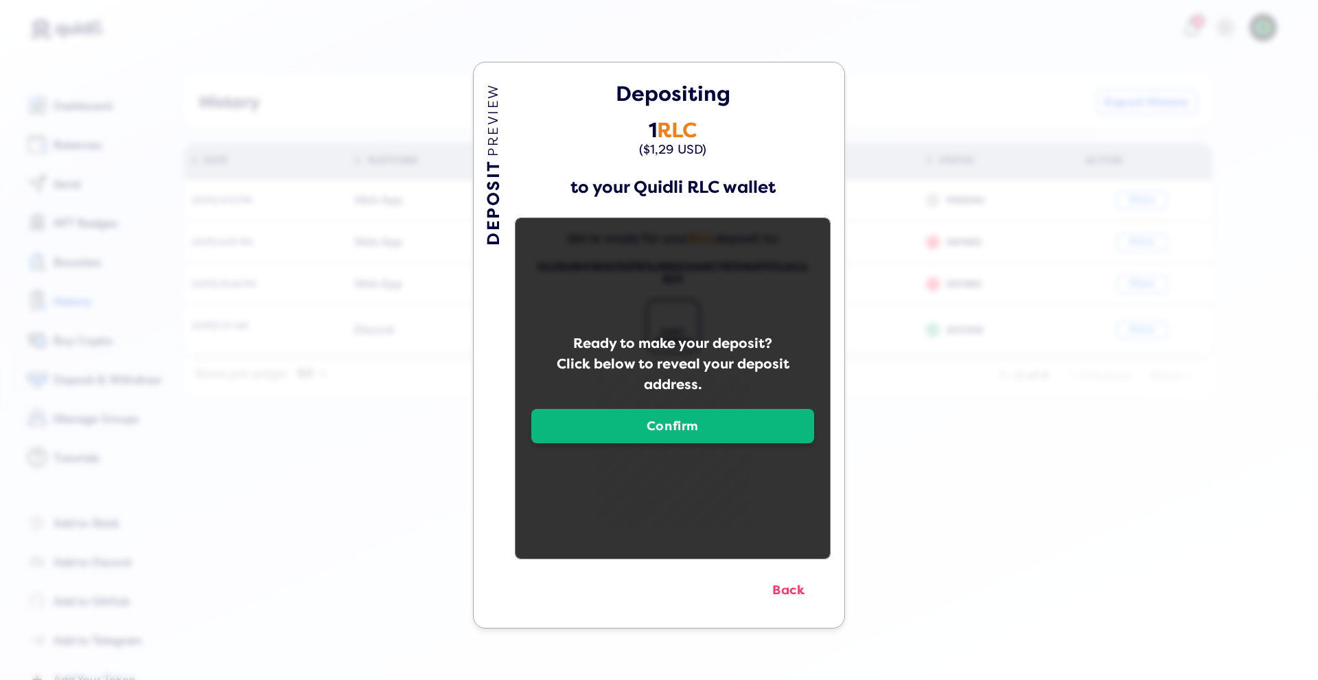
click at [689, 421] on button "Confirm" at bounding box center [672, 426] width 283 height 34
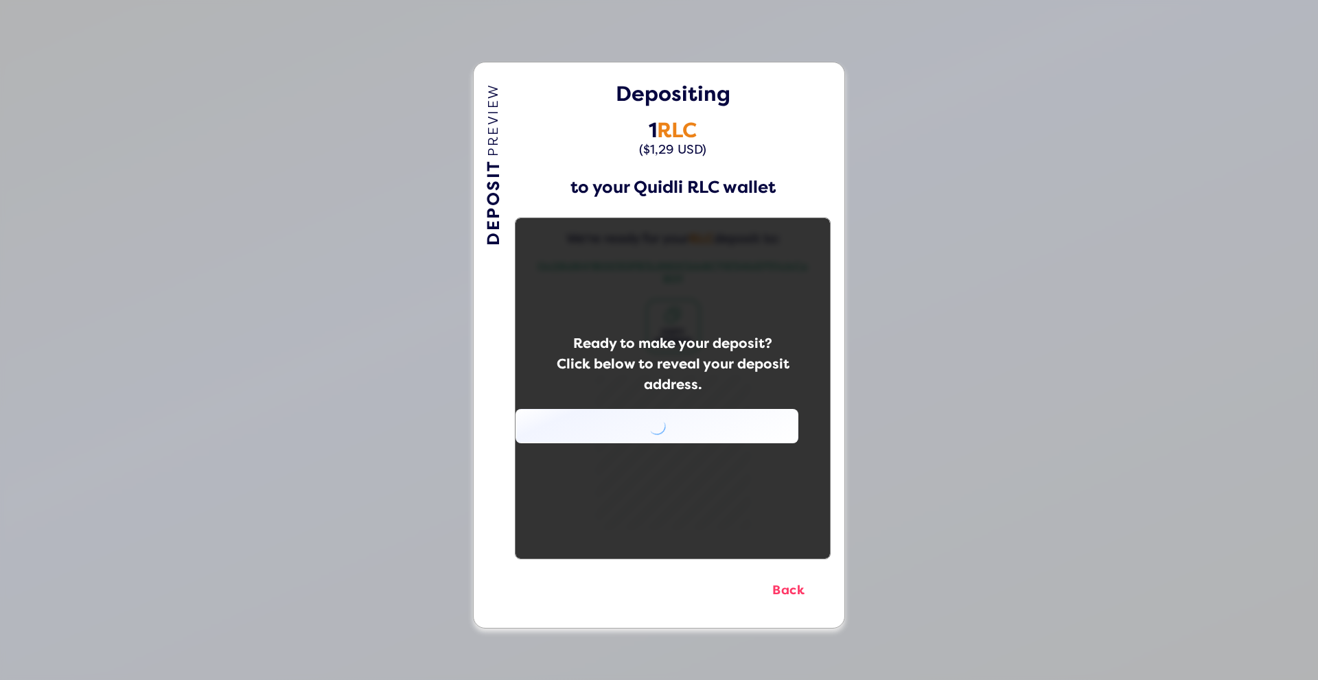
select select "50"
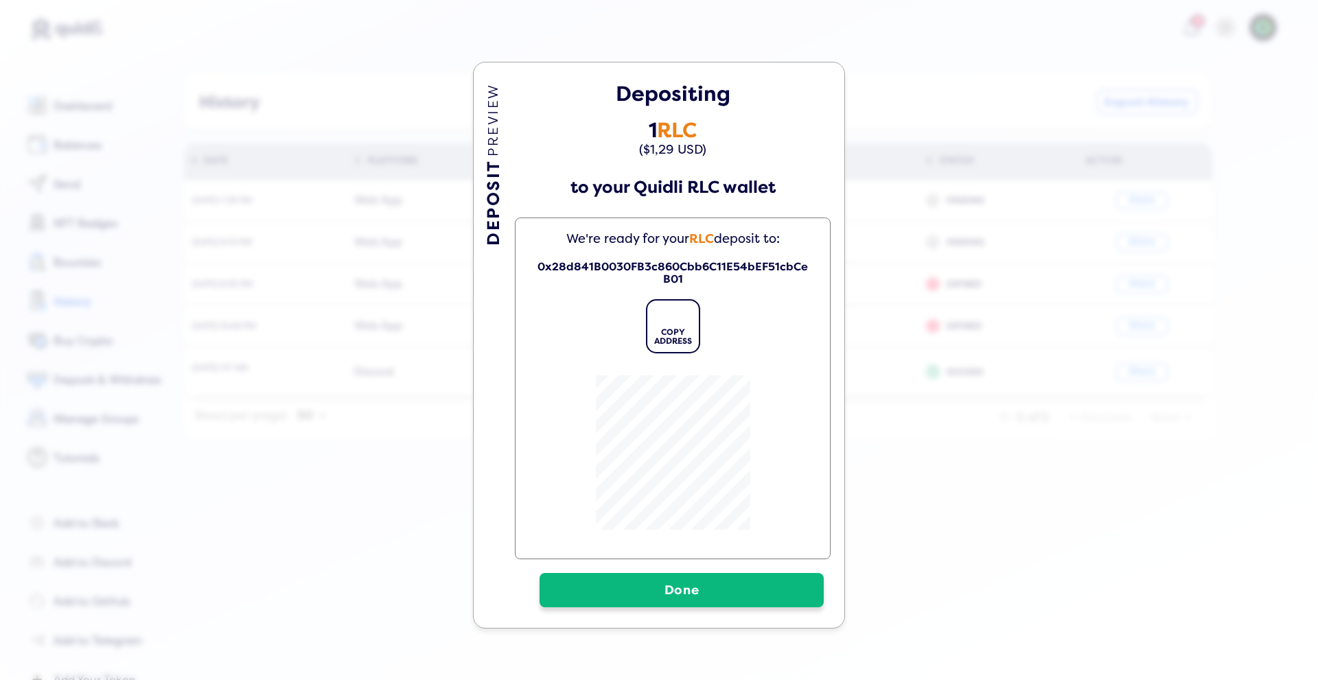
click at [661, 579] on button "Done" at bounding box center [682, 590] width 284 height 34
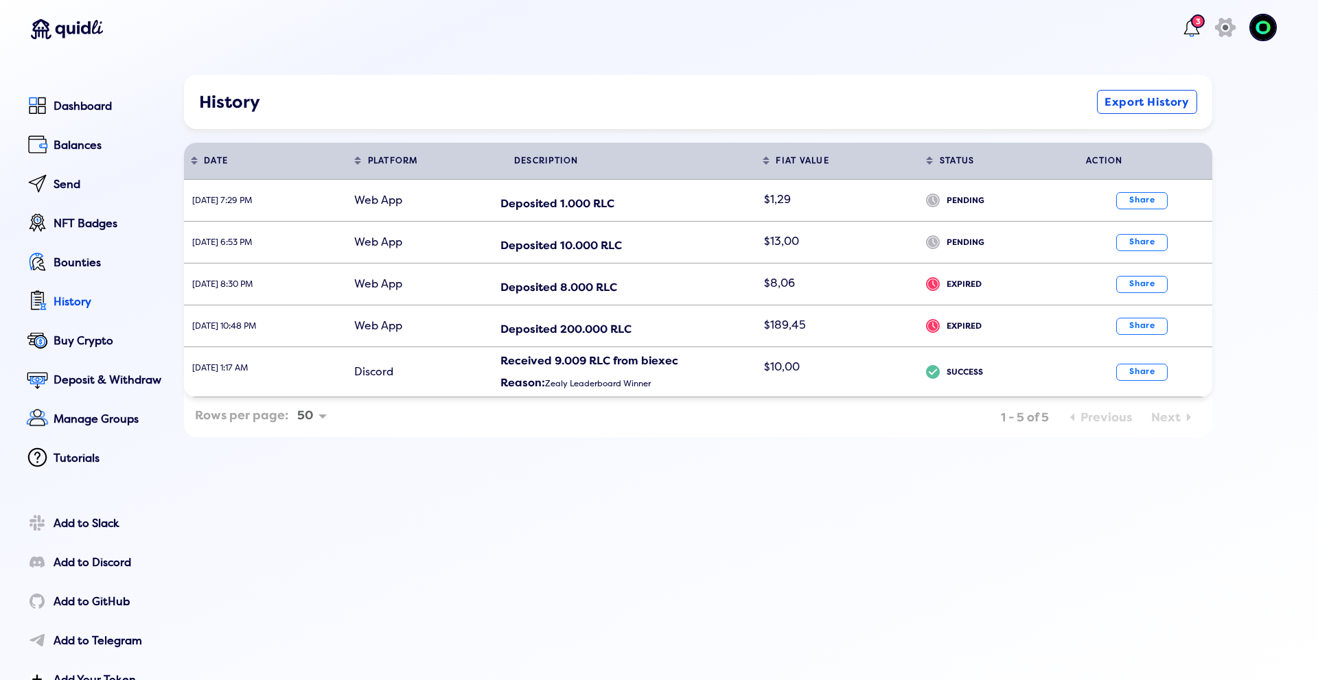
click at [1061, 507] on div "Deposit Withdraw Amount to deposit in RLC RLC iExec RLC RLC 9,009 $11,62 Loadin…" at bounding box center [659, 332] width 1318 height 680
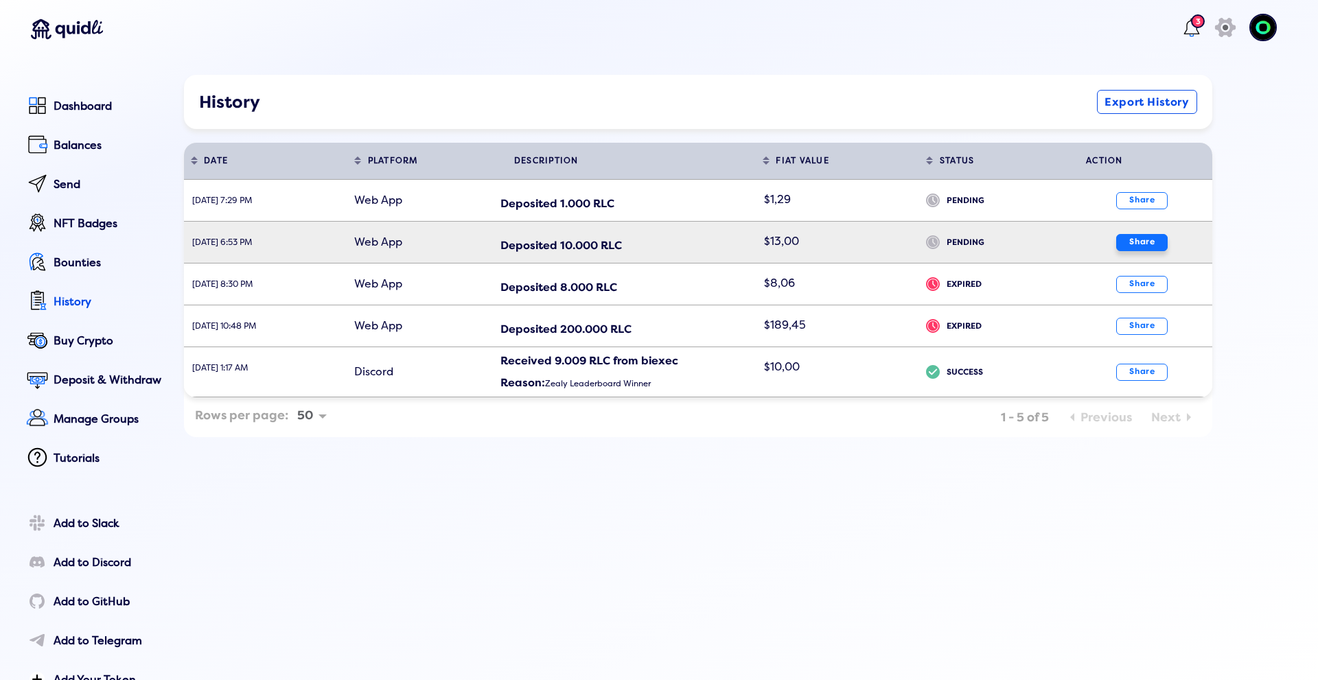
click at [1133, 245] on button "Share" at bounding box center [1141, 242] width 51 height 17
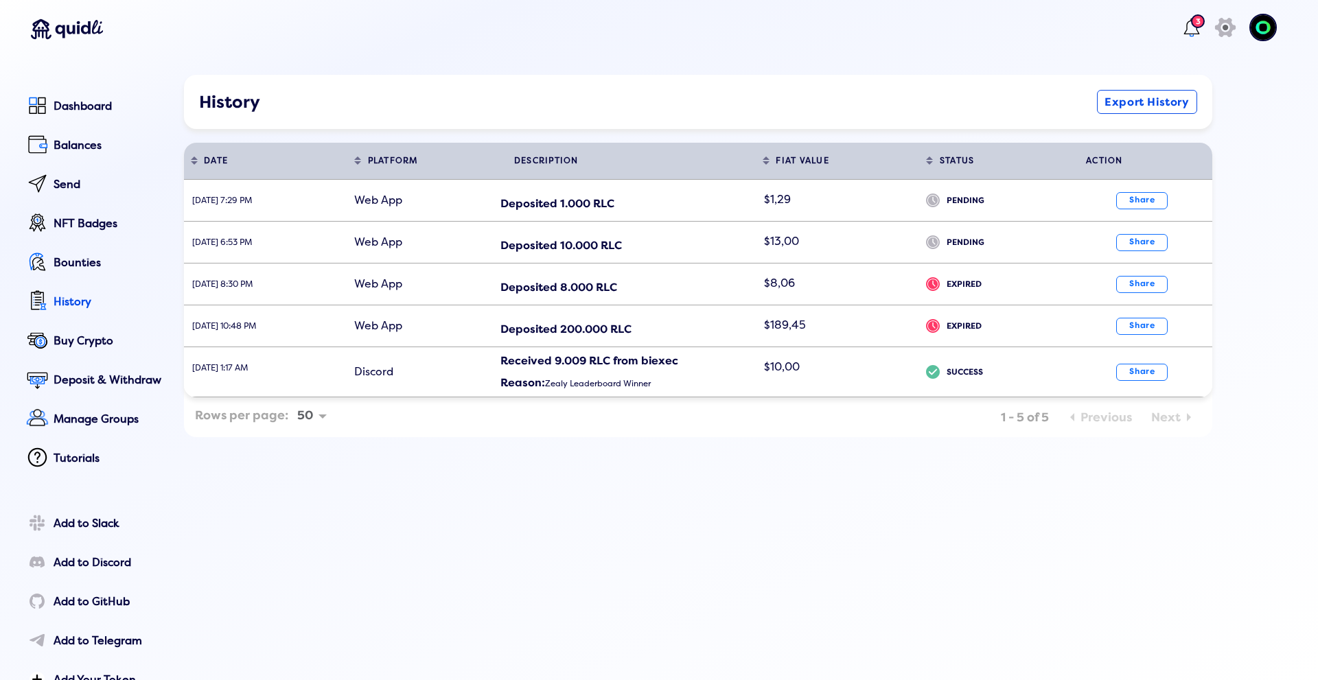
click at [1249, 36] on img at bounding box center [1262, 27] width 27 height 27
click at [1198, 82] on div "0x2fD...2b5" at bounding box center [1191, 81] width 62 height 30
click at [1186, 117] on div "Profile" at bounding box center [1198, 124] width 124 height 21
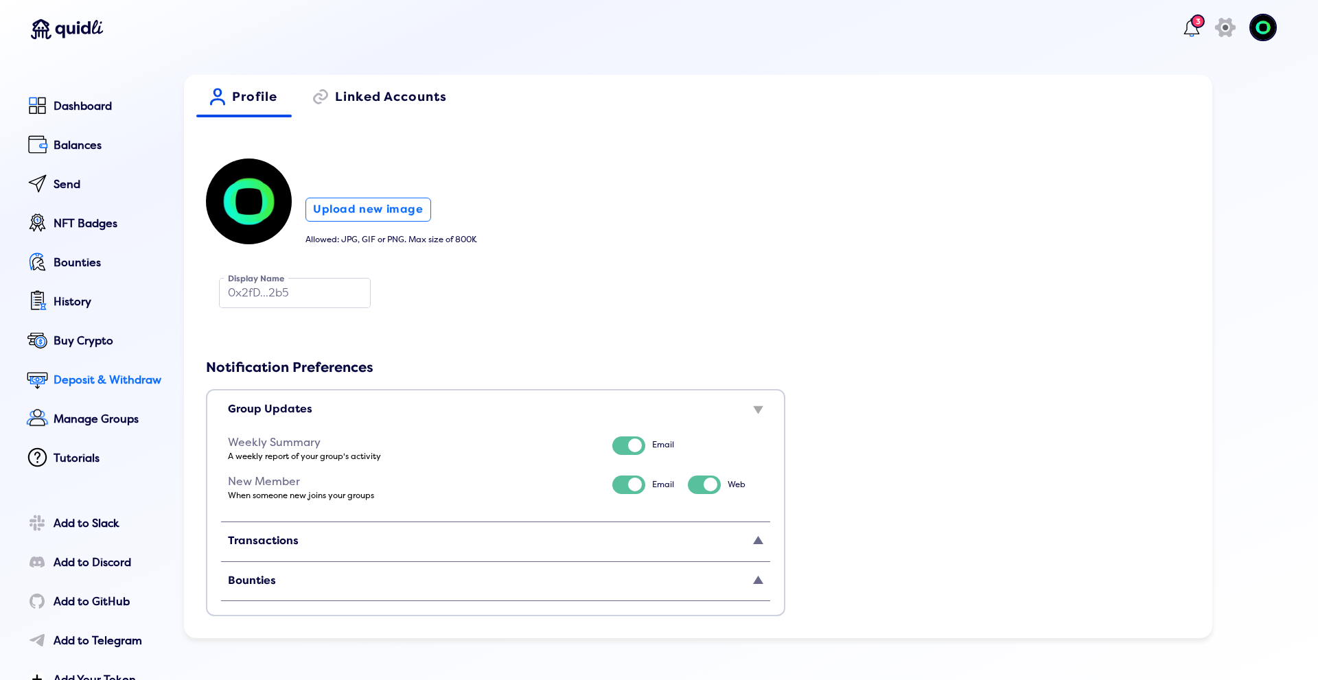
click at [82, 370] on link "Deposit & Withdraw" at bounding box center [94, 381] width 142 height 31
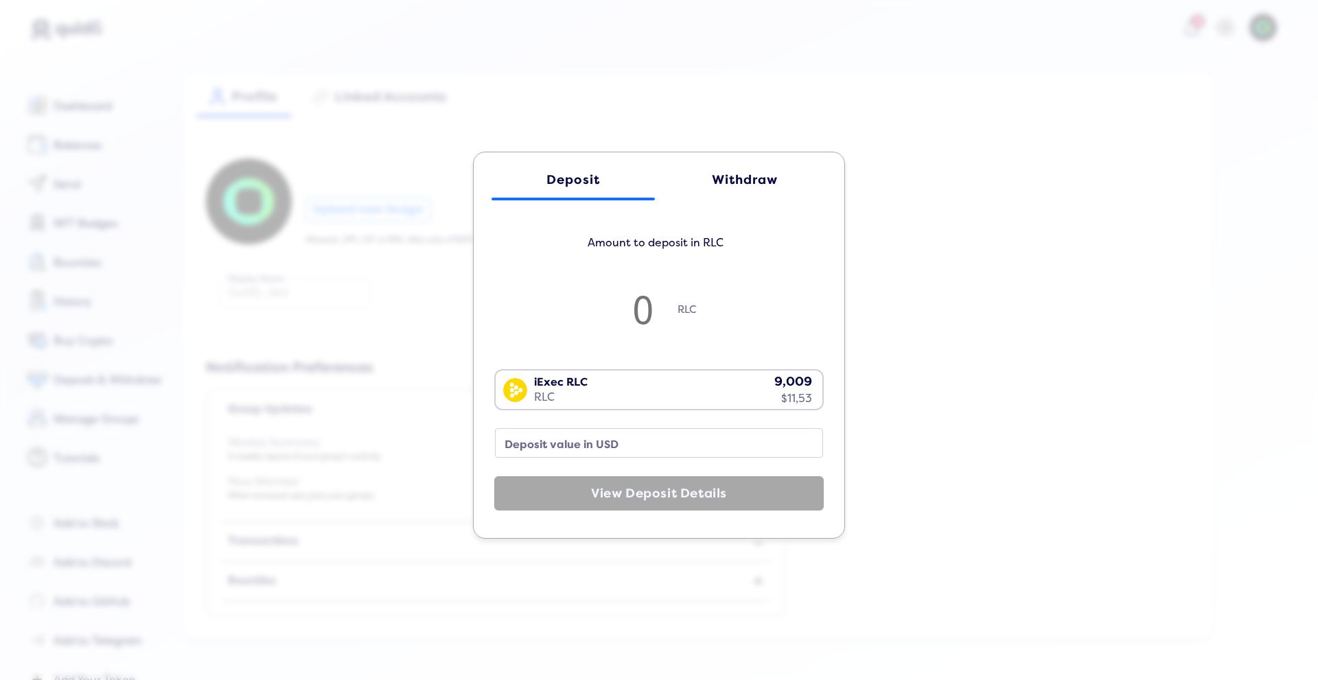
click at [728, 165] on link "Withdraw" at bounding box center [744, 179] width 163 height 41
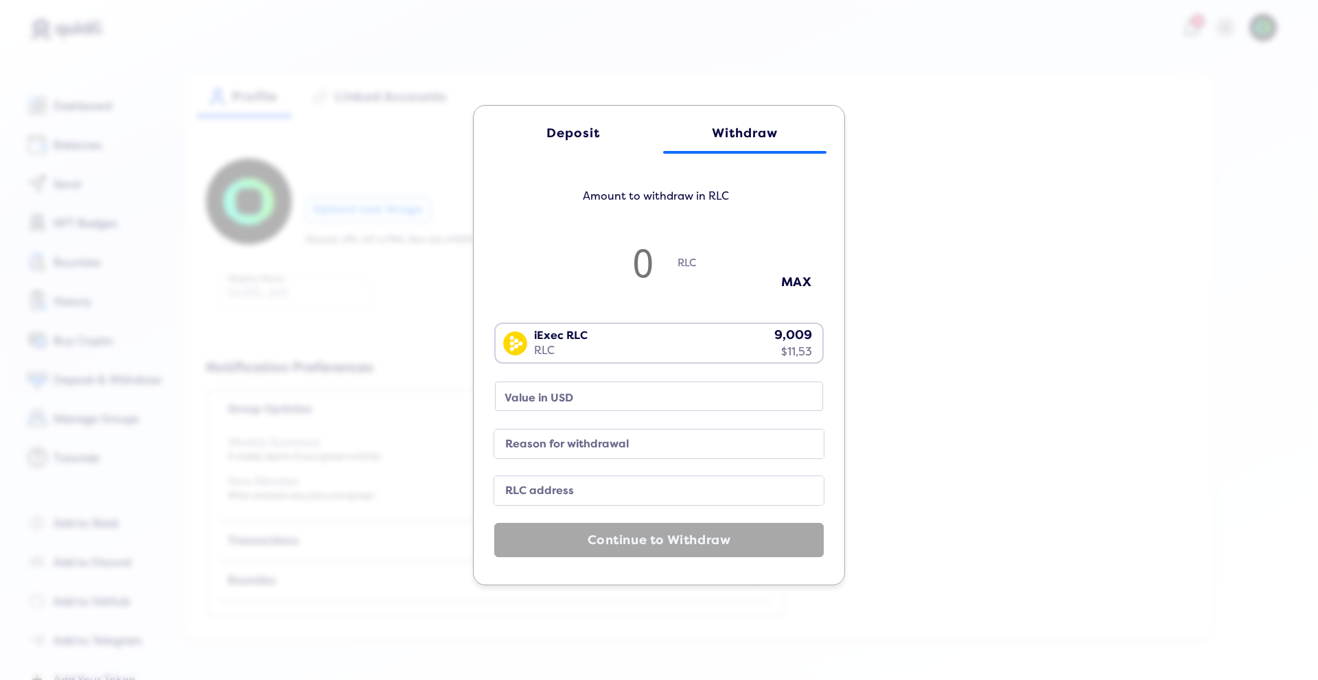
click at [564, 135] on div "Deposit" at bounding box center [573, 133] width 136 height 14
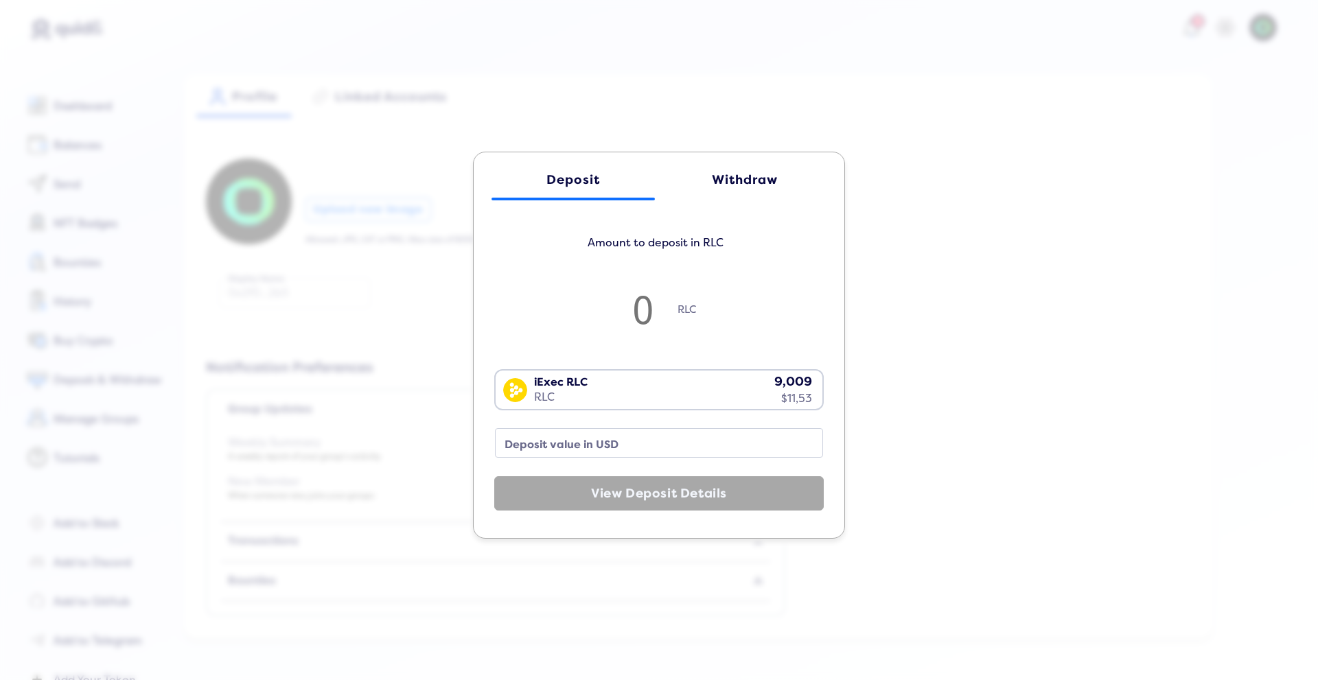
click at [577, 95] on div "Deposit Withdraw Amount to deposit in RLC RLC iExec RLC RLC 9,009 $11,53 Loadin…" at bounding box center [659, 340] width 1318 height 680
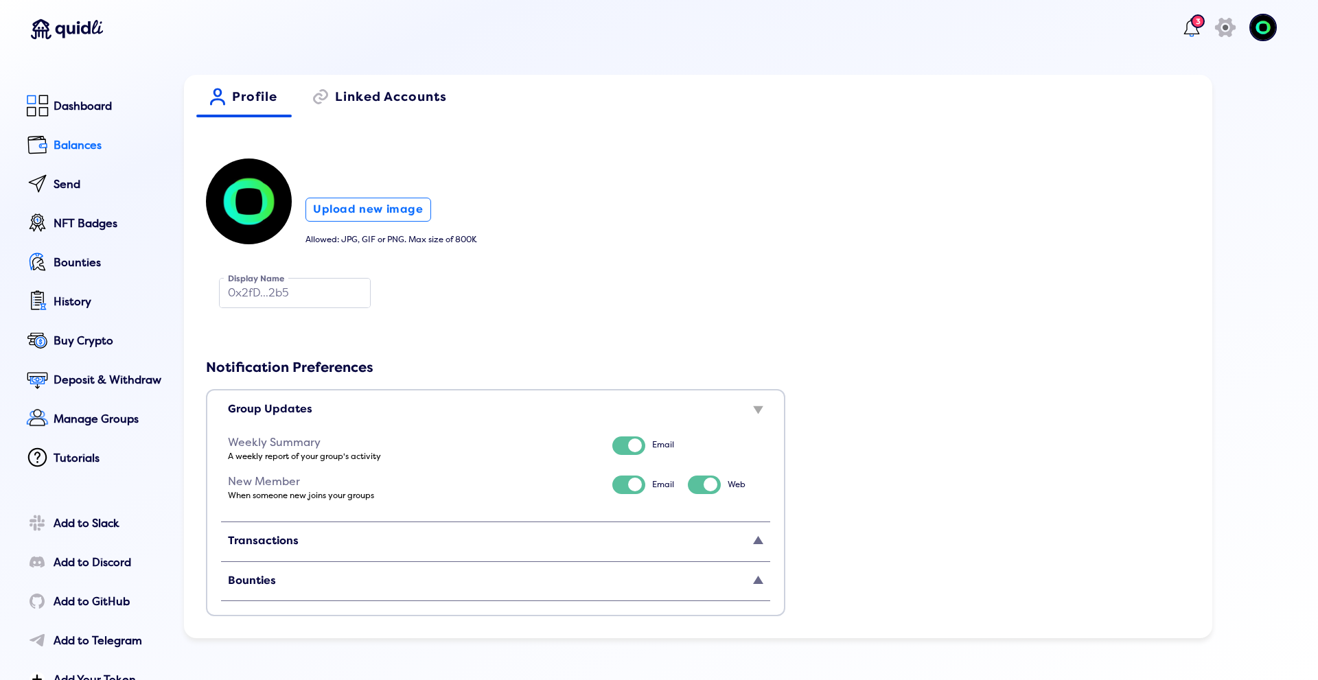
click at [110, 141] on div "Balances" at bounding box center [109, 145] width 111 height 12
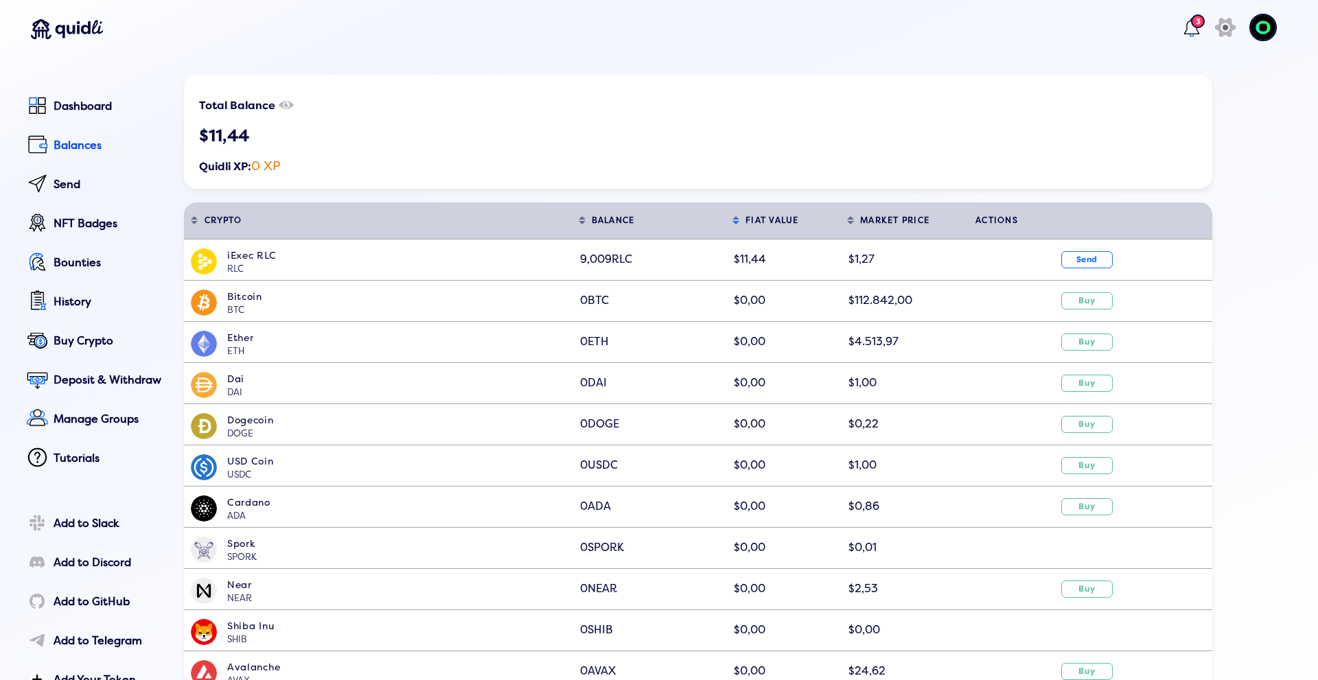
drag, startPoint x: 371, startPoint y: 132, endPoint x: 265, endPoint y: 248, distance: 156.4
click at [265, 248] on td "iExec RLC RLC" at bounding box center [378, 260] width 388 height 41
click at [91, 302] on div "History" at bounding box center [109, 302] width 111 height 12
select select "50"
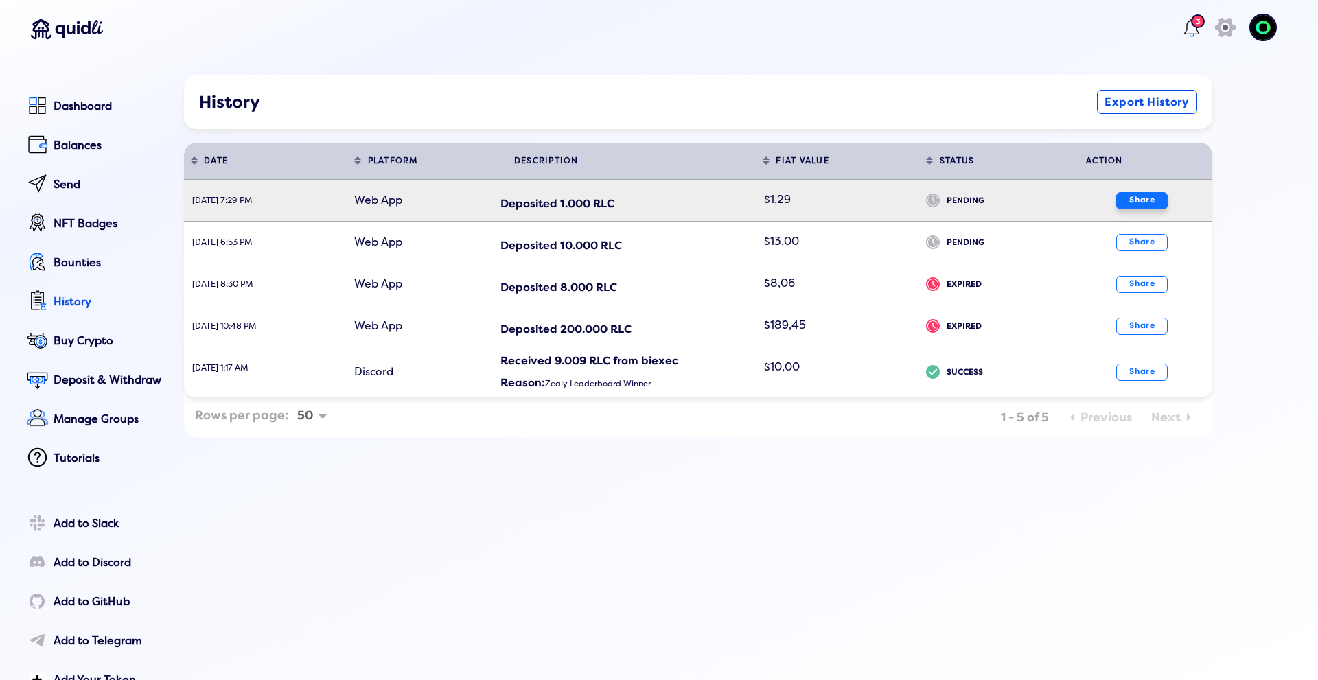
click at [1126, 200] on button "Share" at bounding box center [1141, 200] width 51 height 17
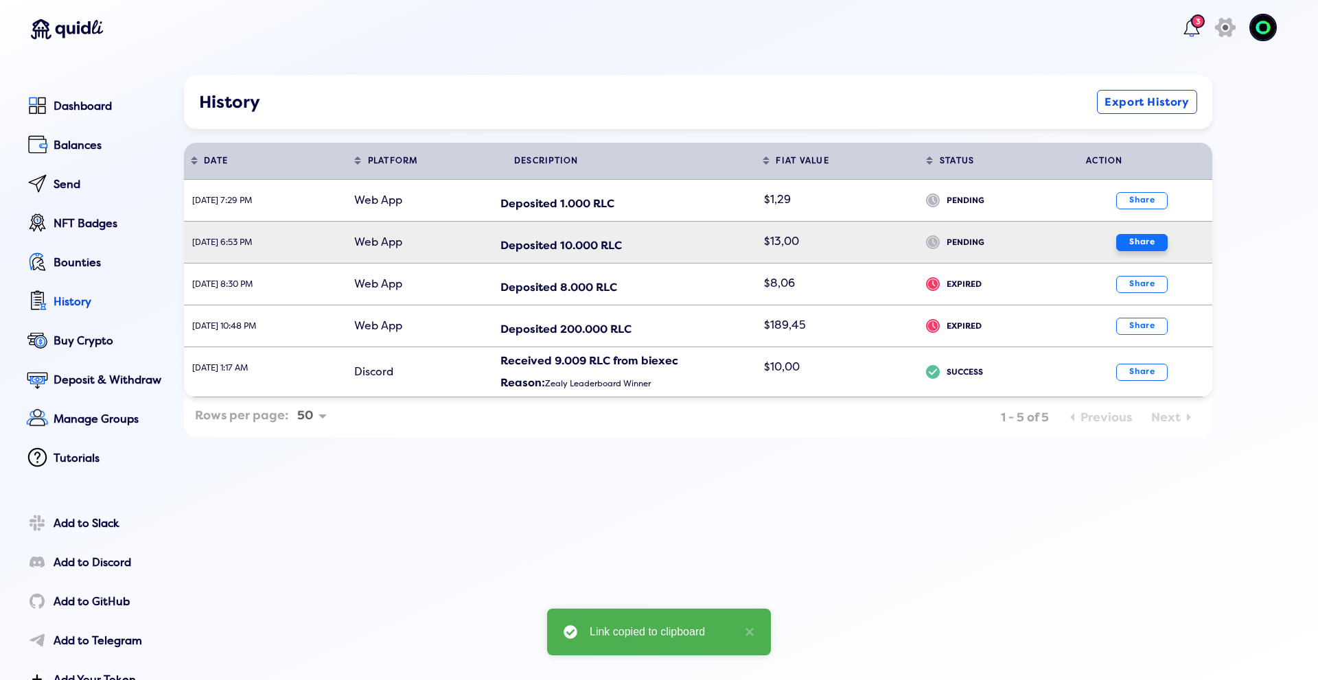
click at [1130, 244] on button "Share" at bounding box center [1141, 242] width 51 height 17
click at [570, 240] on div "Deposited 10.000 RLC" at bounding box center [628, 246] width 256 height 15
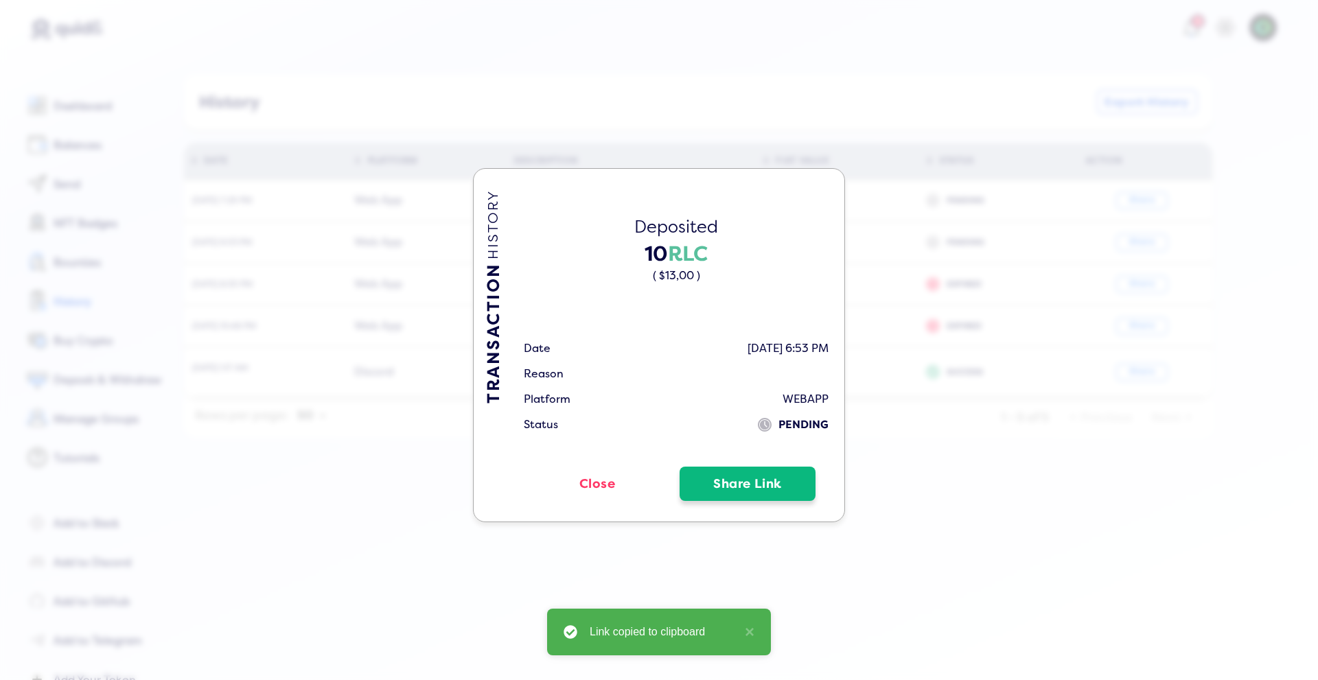
click at [729, 483] on button "Share Link" at bounding box center [748, 484] width 136 height 34
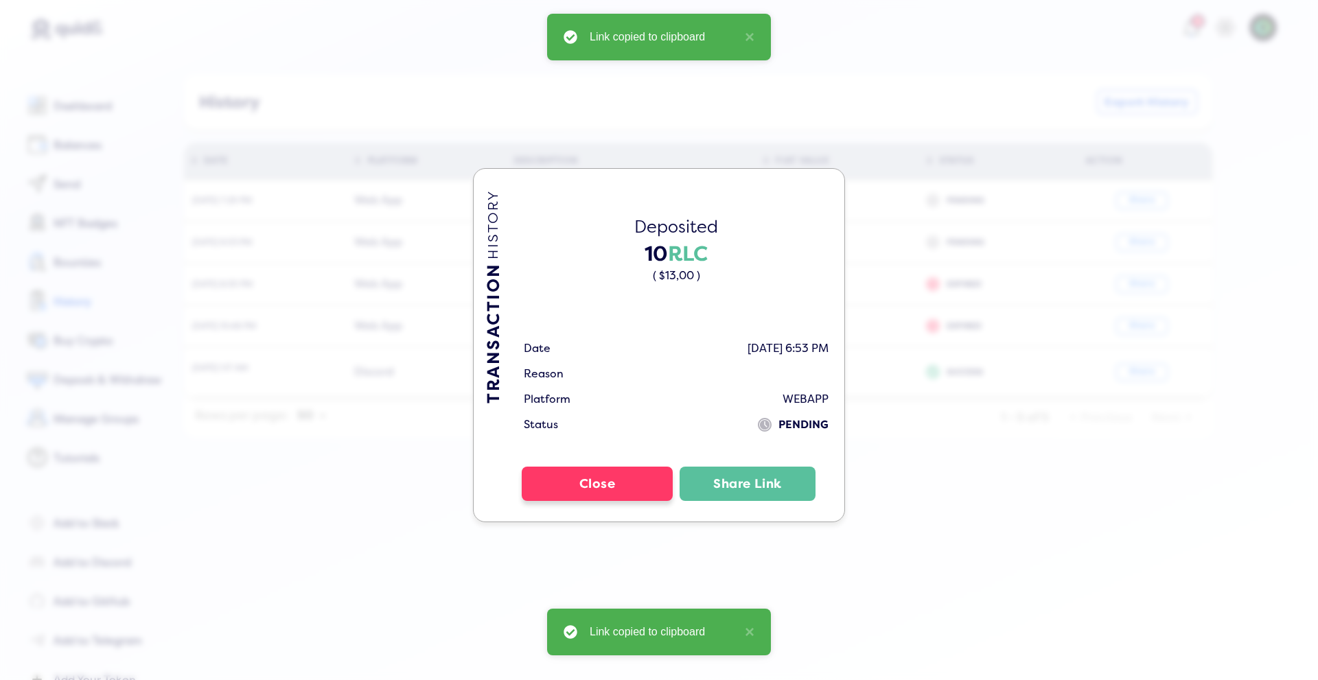
click at [587, 474] on button "Close" at bounding box center [597, 484] width 151 height 34
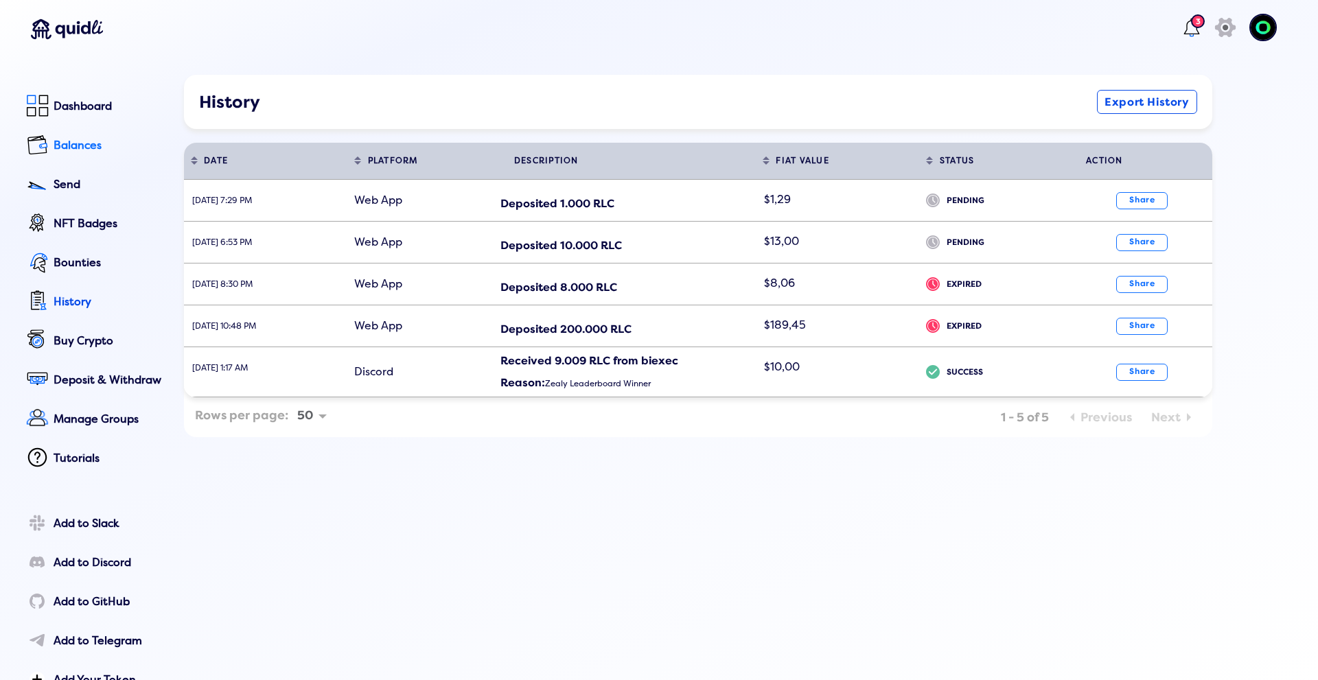
click at [86, 145] on div "Balances" at bounding box center [109, 145] width 111 height 12
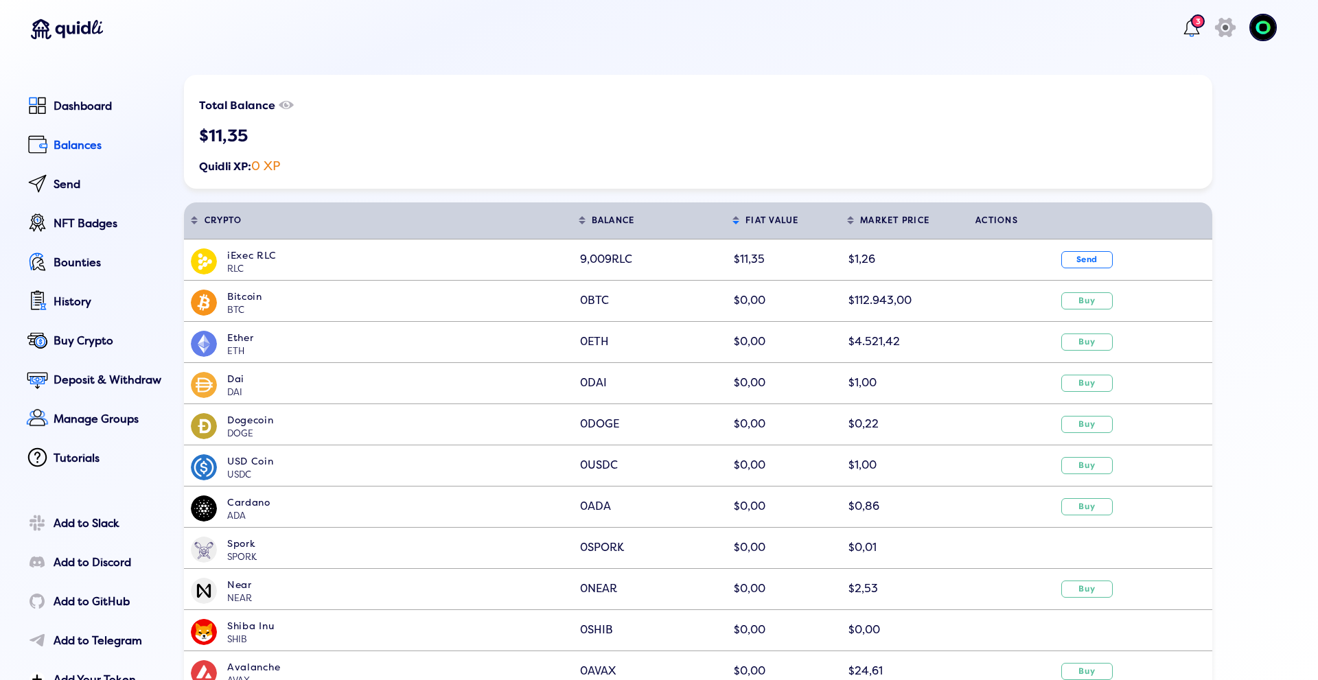
click at [516, 260] on div "iExec RLC" at bounding box center [399, 255] width 345 height 14
click at [1092, 255] on button "Send" at bounding box center [1086, 259] width 51 height 17
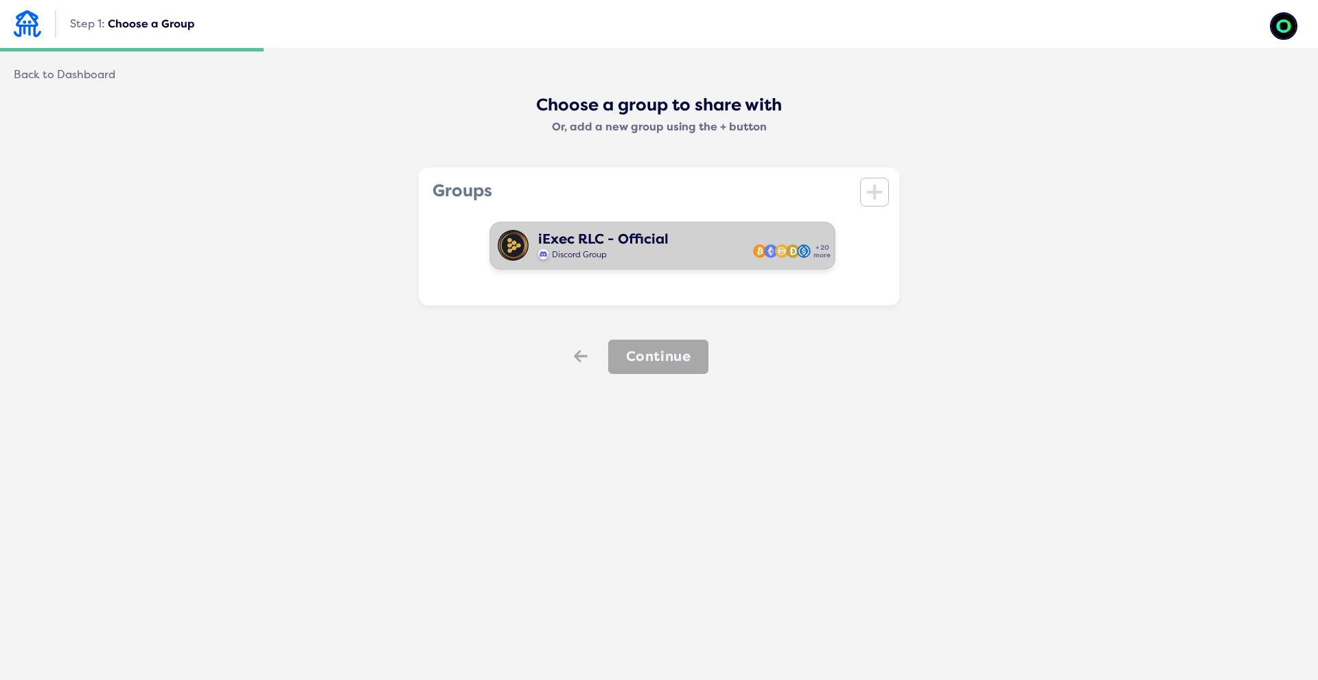
click at [629, 260] on div "Discord Group" at bounding box center [603, 253] width 130 height 13
click at [583, 354] on icon "Back" at bounding box center [579, 356] width 14 height 19
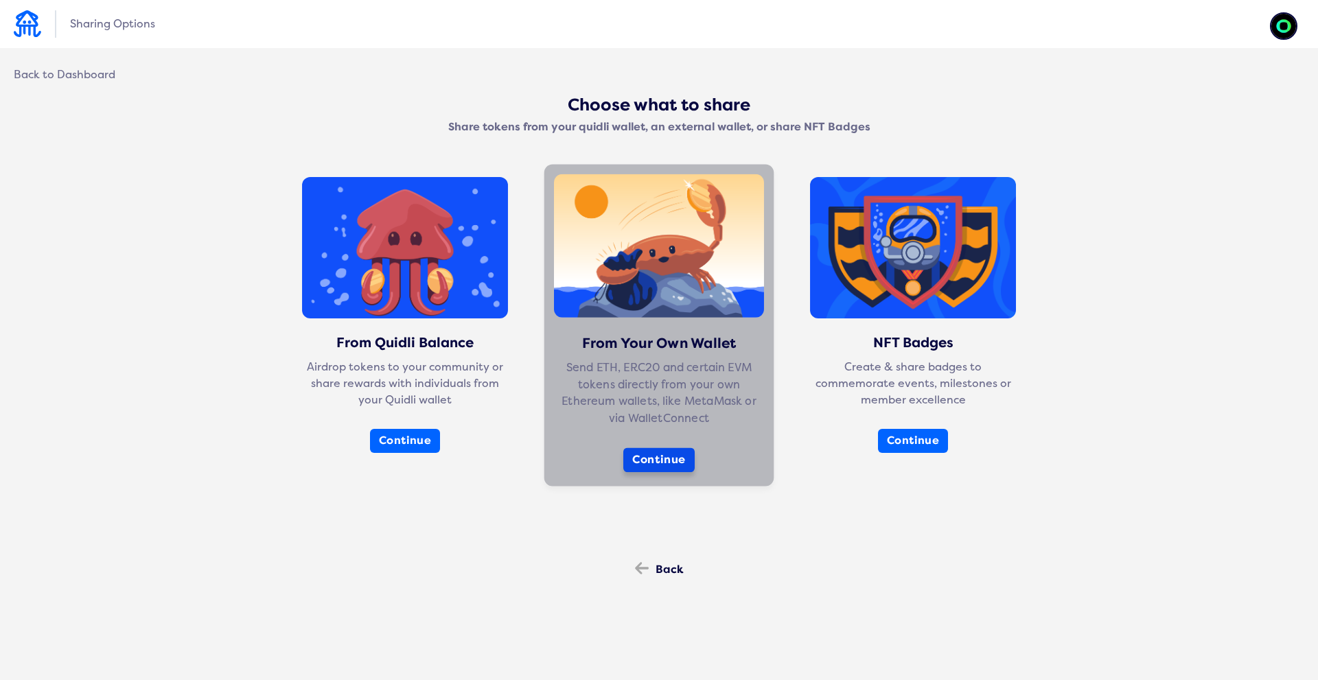
click at [653, 461] on button "Continue" at bounding box center [658, 460] width 71 height 25
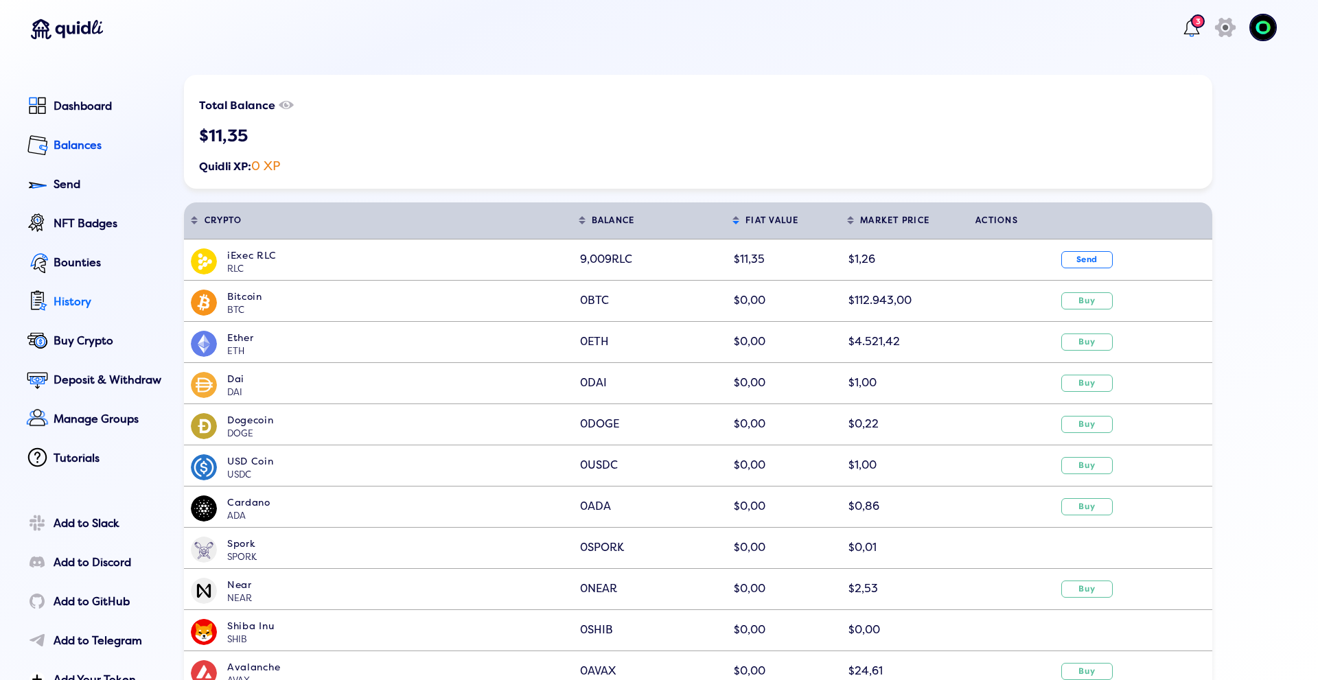
click at [82, 296] on div "History" at bounding box center [109, 302] width 111 height 12
select select "50"
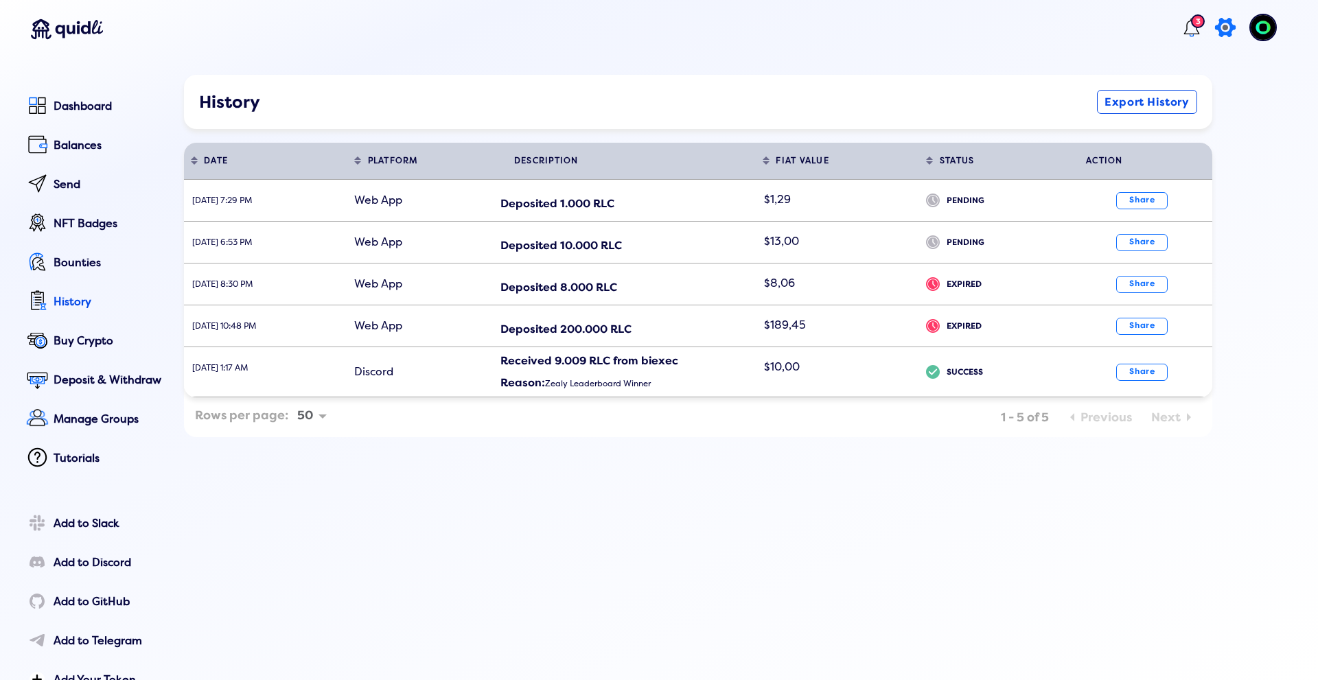
click at [1212, 26] on icon at bounding box center [1225, 27] width 27 height 27
select select "USD"
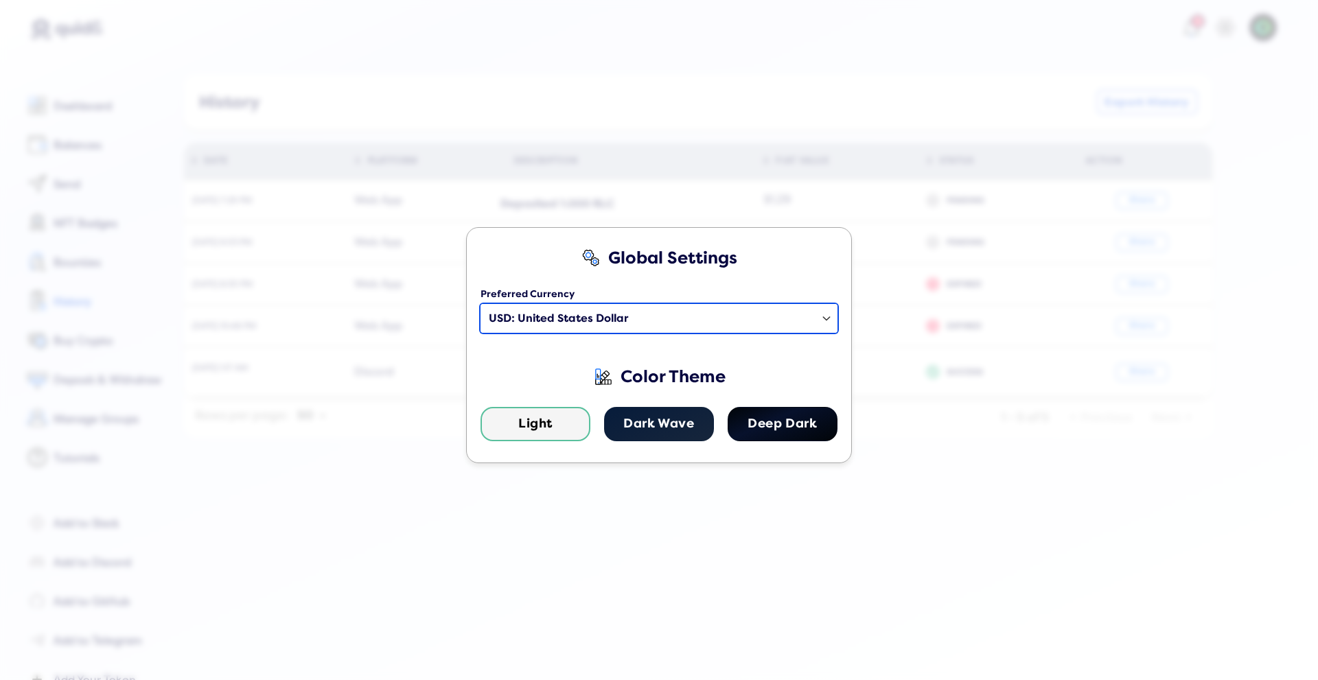
click at [574, 321] on select "Select a country USD: United States Dollar EUR: Euro AED : [GEOGRAPHIC_DATA] Di…" at bounding box center [659, 318] width 357 height 29
click at [636, 419] on button "Dark Wave" at bounding box center [659, 424] width 110 height 34
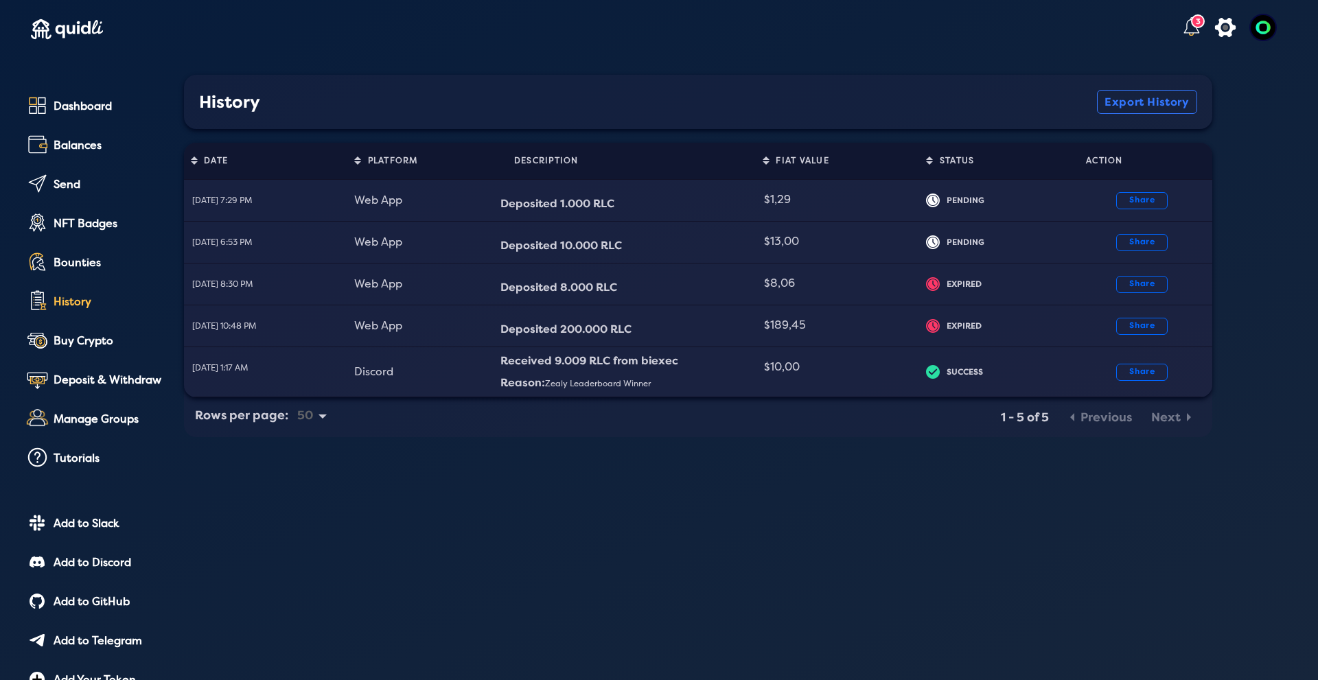
click at [1181, 21] on lord-icon at bounding box center [1192, 27] width 22 height 22
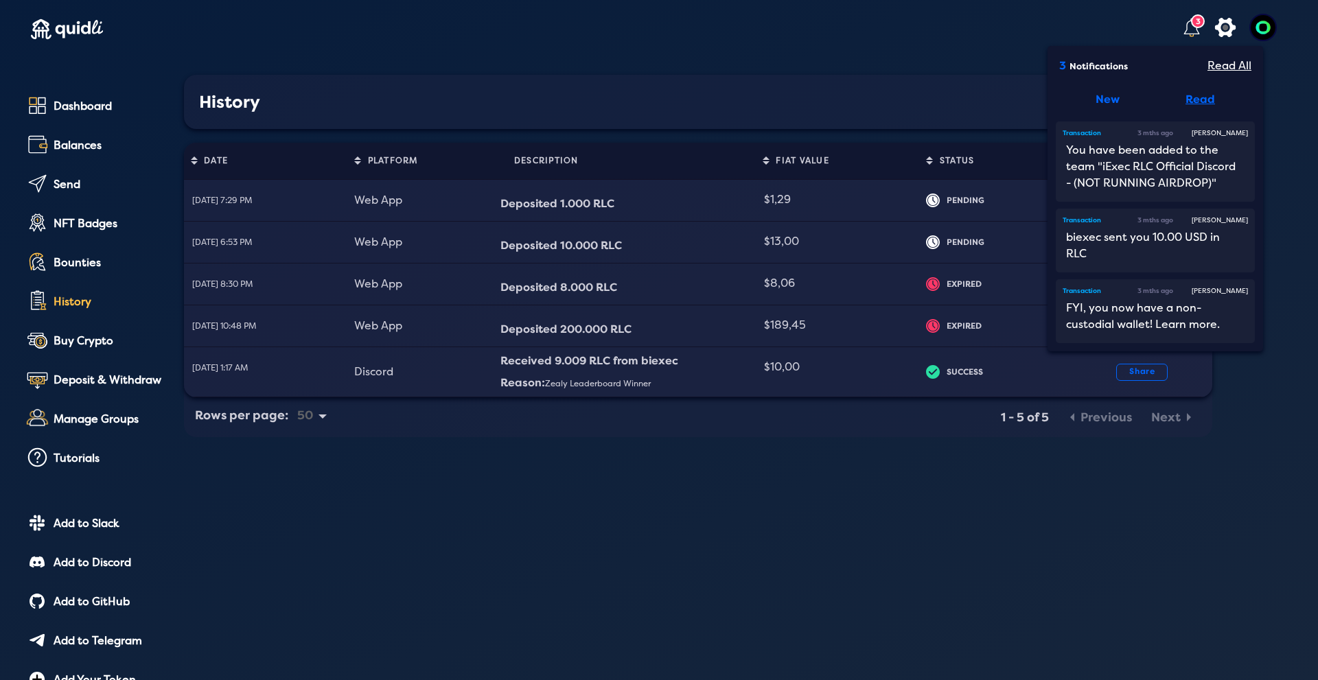
click at [1185, 106] on div "Read" at bounding box center [1200, 99] width 30 height 16
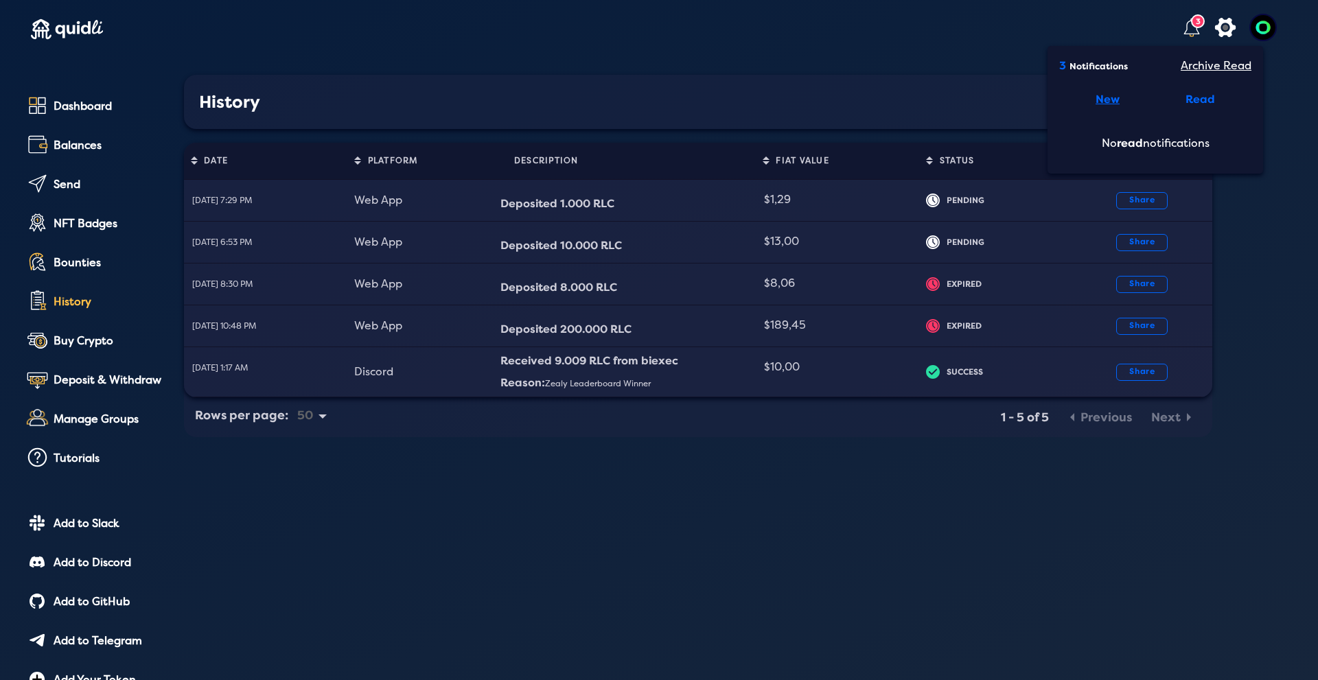
click at [1102, 104] on div "New" at bounding box center [1108, 99] width 24 height 16
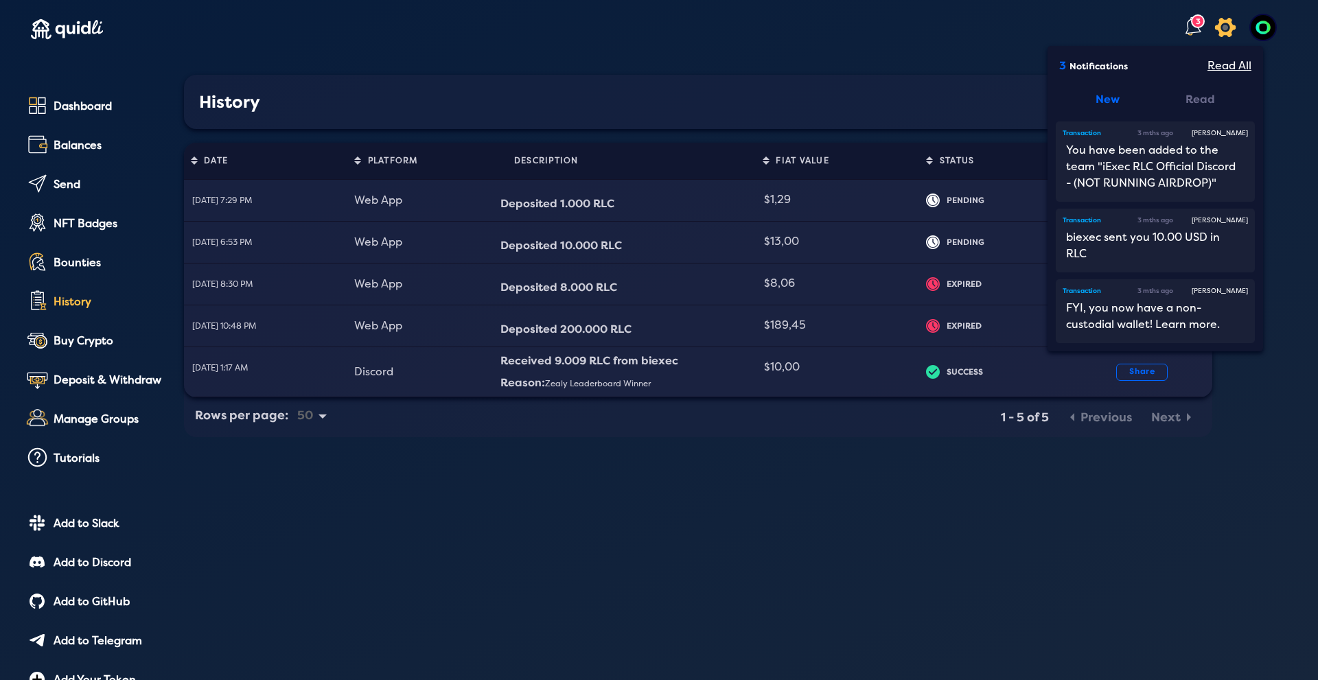
click at [1220, 31] on icon at bounding box center [1225, 27] width 27 height 27
select select "USD"
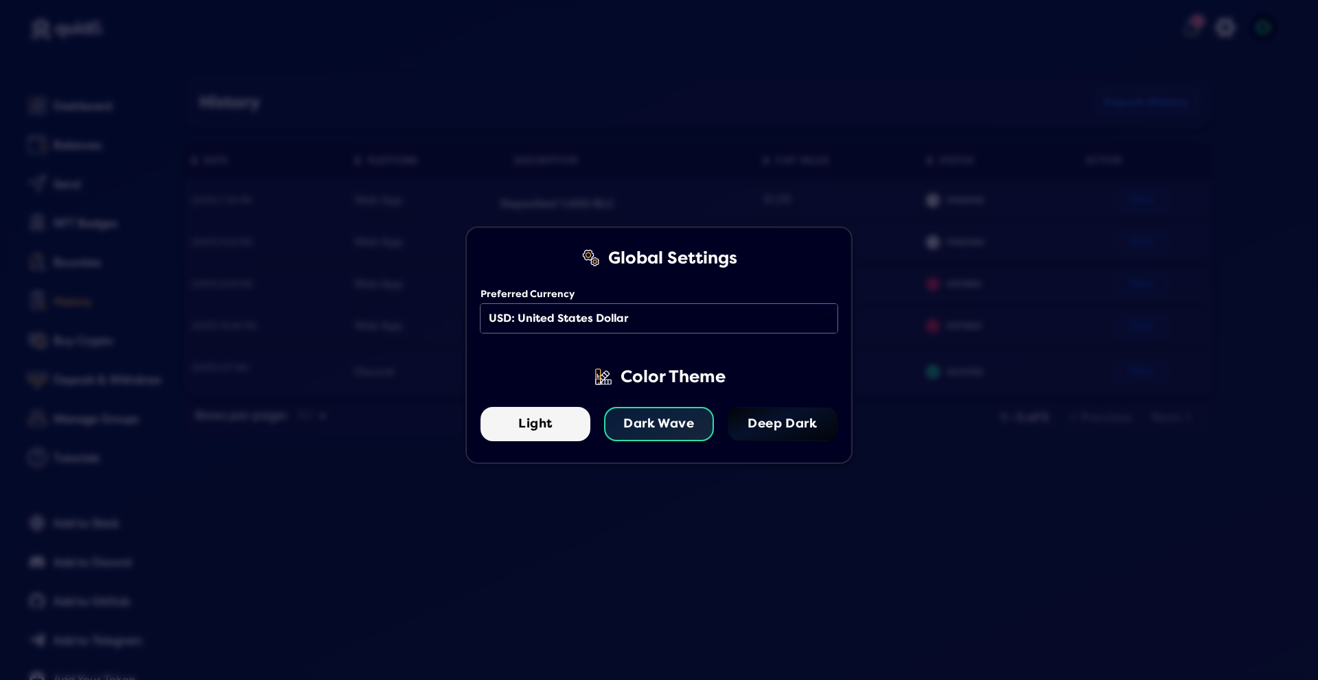
click at [883, 151] on div "Global Settings Preferred Currency Select a country USD: United States Dollar E…" at bounding box center [659, 340] width 1318 height 680
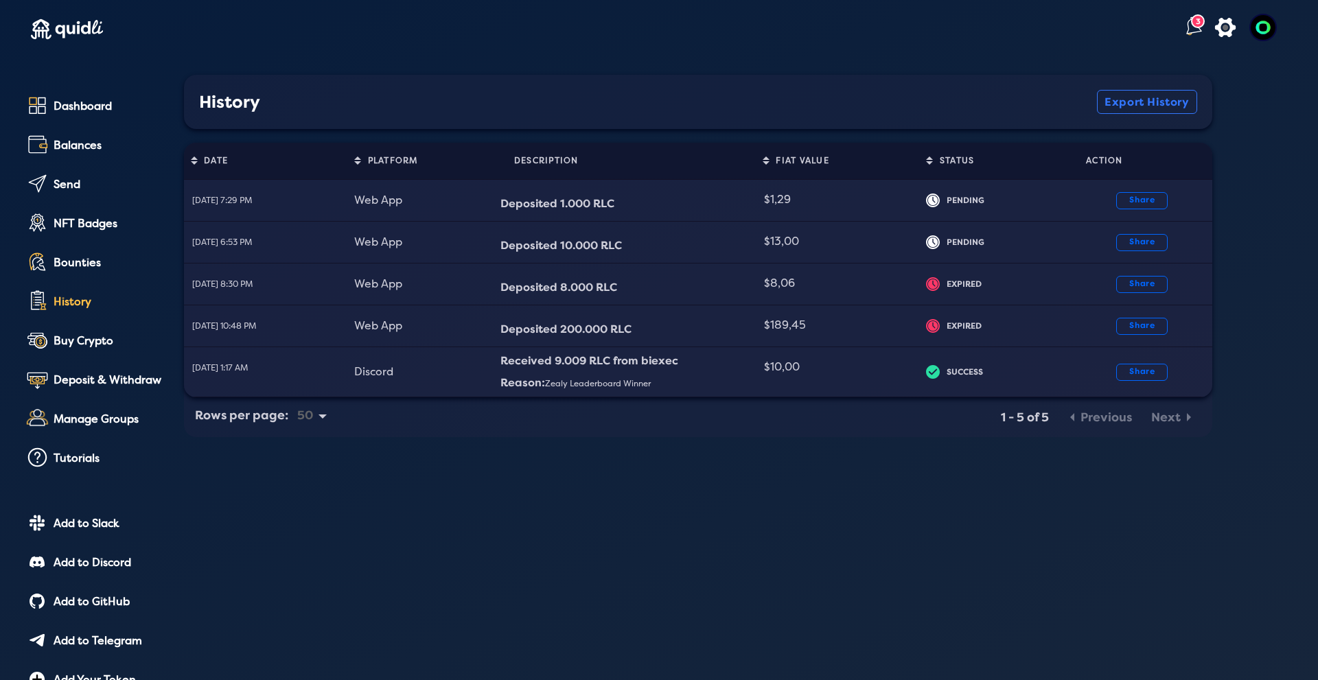
click at [1257, 28] on img at bounding box center [1262, 27] width 27 height 27
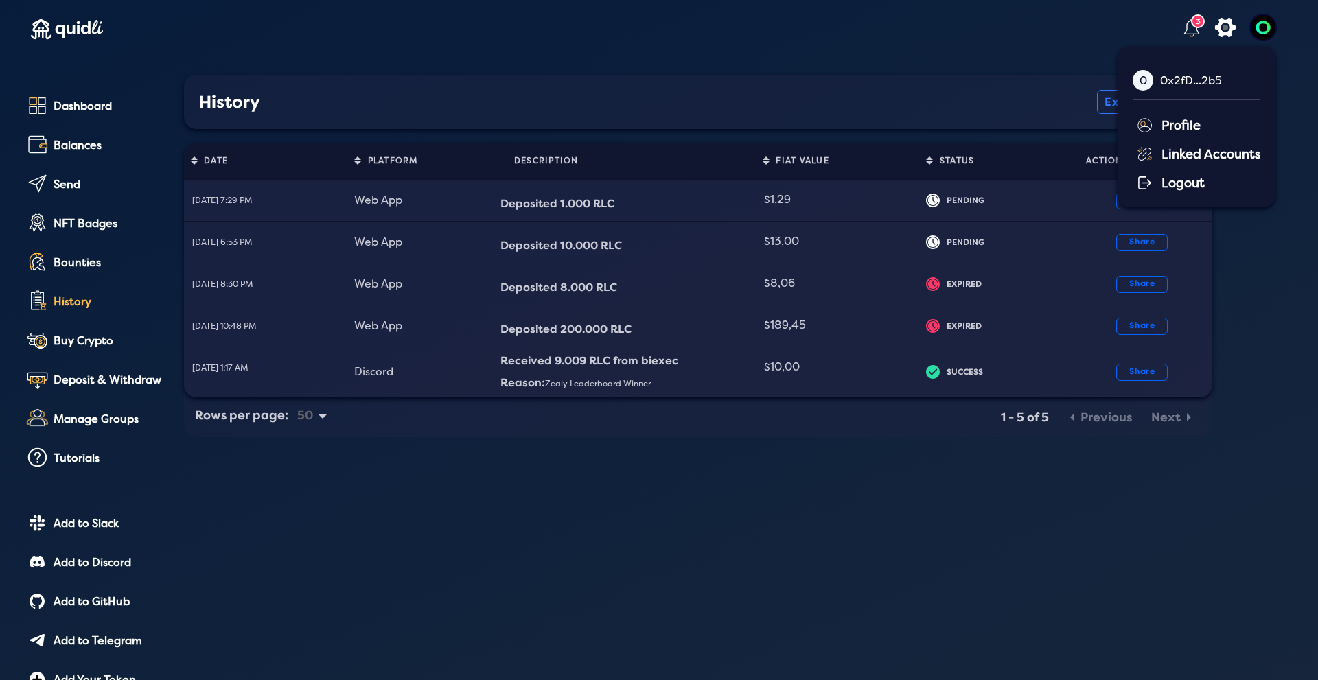
click at [1198, 124] on div "Profile" at bounding box center [1198, 124] width 124 height 21
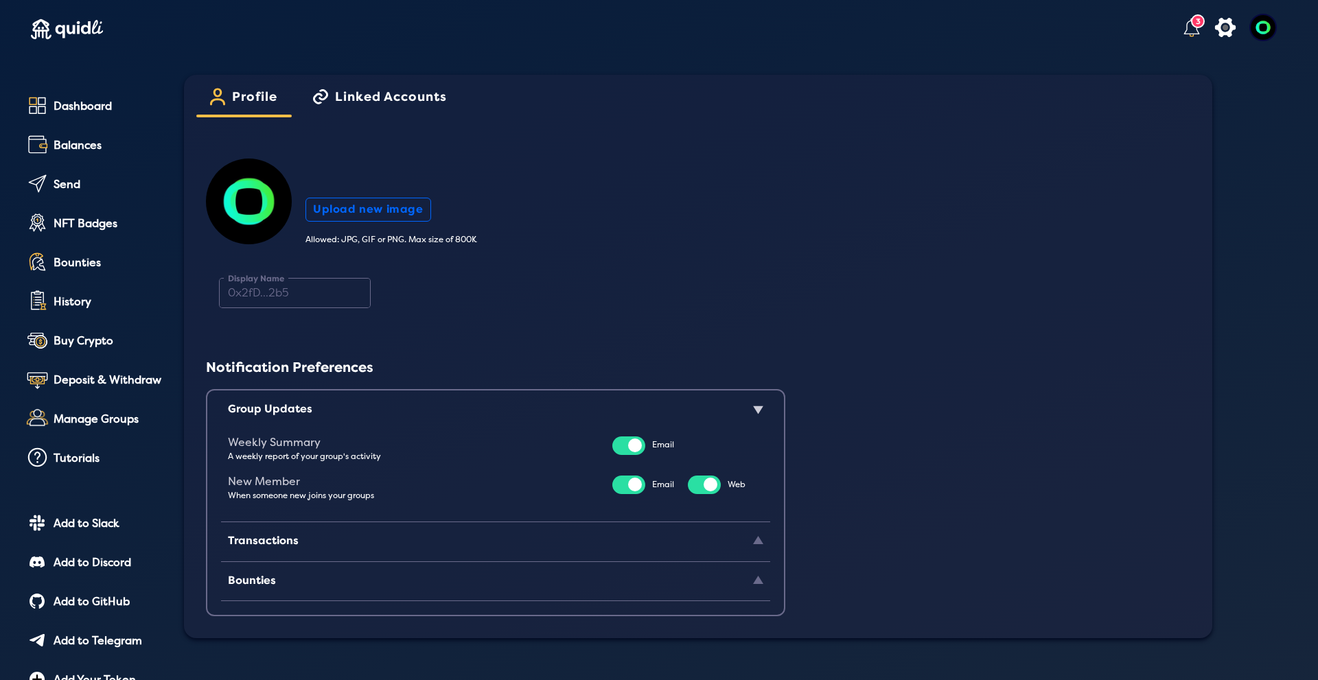
scroll to position [63, 0]
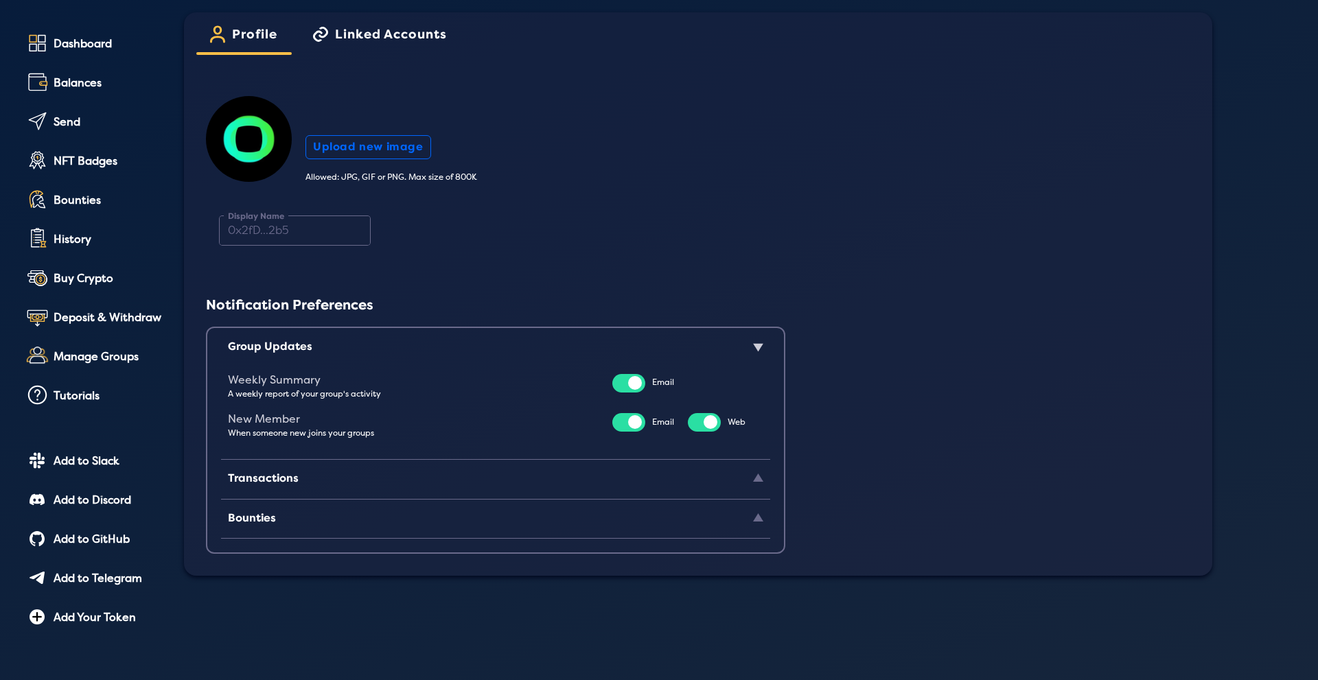
click at [688, 479] on div "Transactions" at bounding box center [495, 481] width 535 height 33
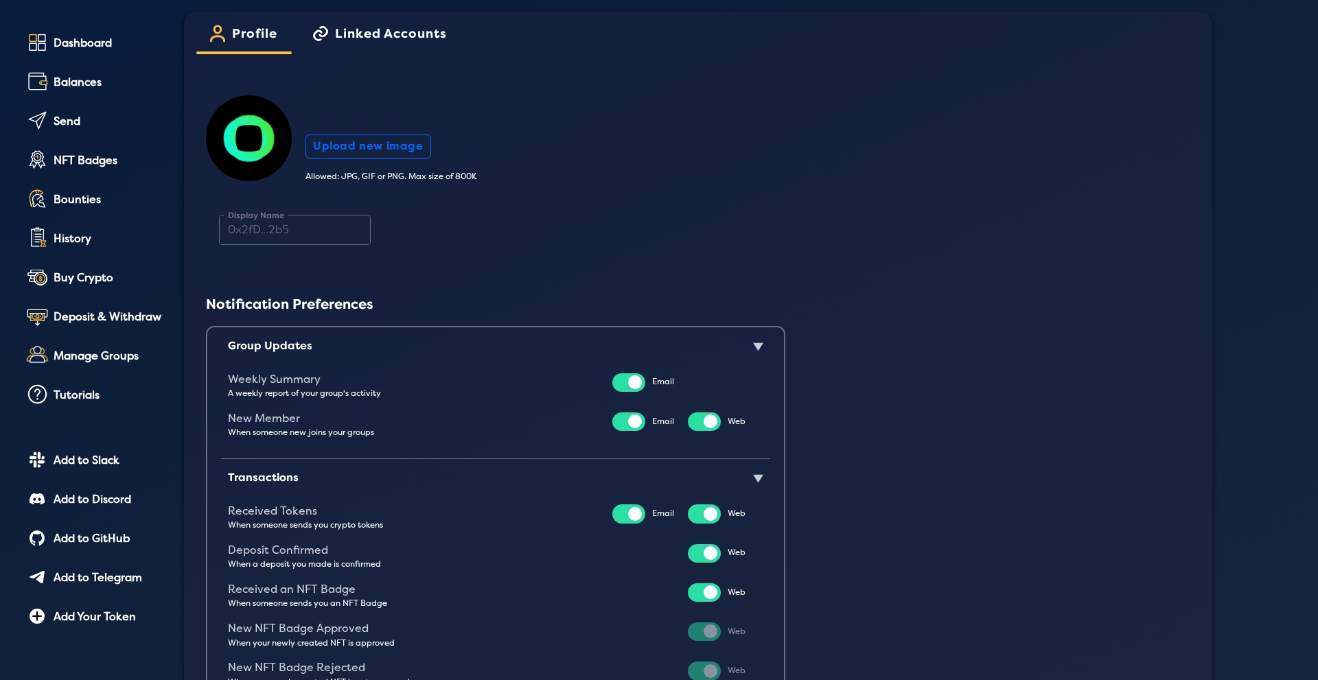
click at [882, 419] on div "Upload new image Allowed: JPG, GIF or PNG. Max size of 800K 0x2fD...2b5 Display…" at bounding box center [691, 448] width 971 height 707
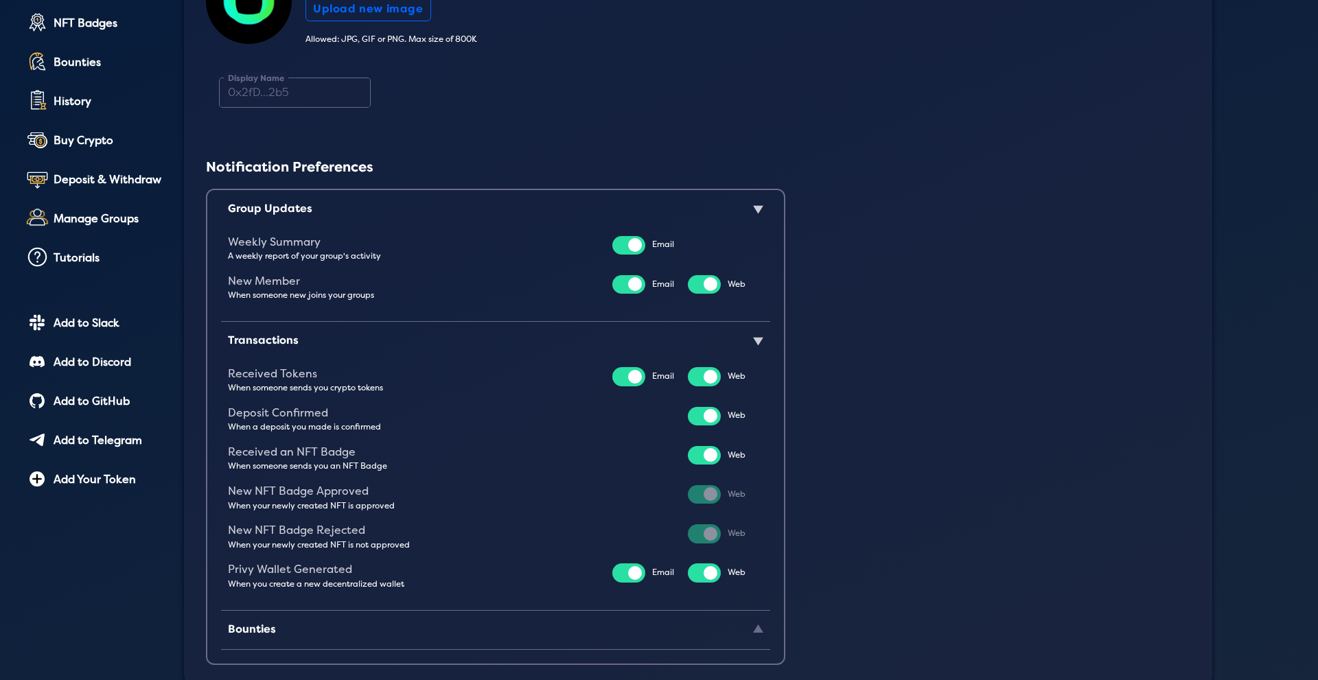
scroll to position [269, 0]
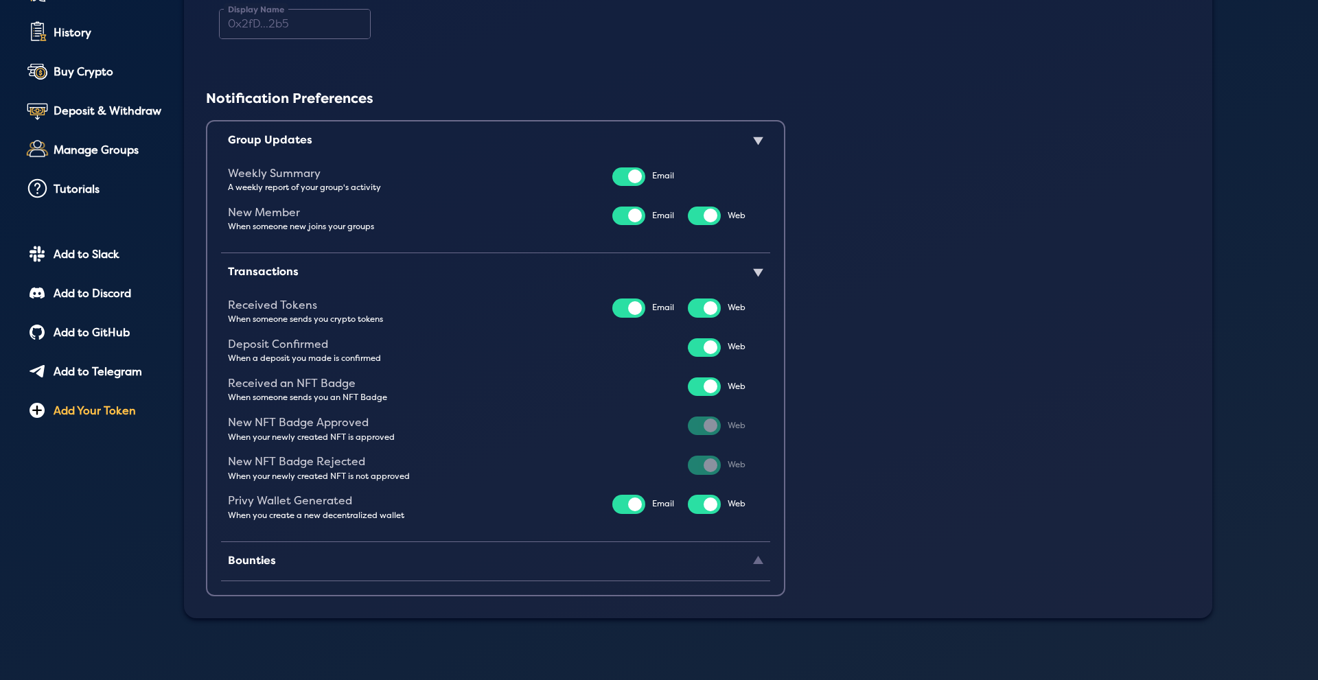
click at [78, 412] on div "Add Your Token" at bounding box center [109, 411] width 111 height 12
click at [1004, 203] on div "Upload new image Allowed: JPG, GIF or PNG. Max size of 800K 0x2fD...2b5 Display…" at bounding box center [691, 242] width 971 height 707
click at [68, 149] on div "Manage Groups" at bounding box center [109, 150] width 111 height 12
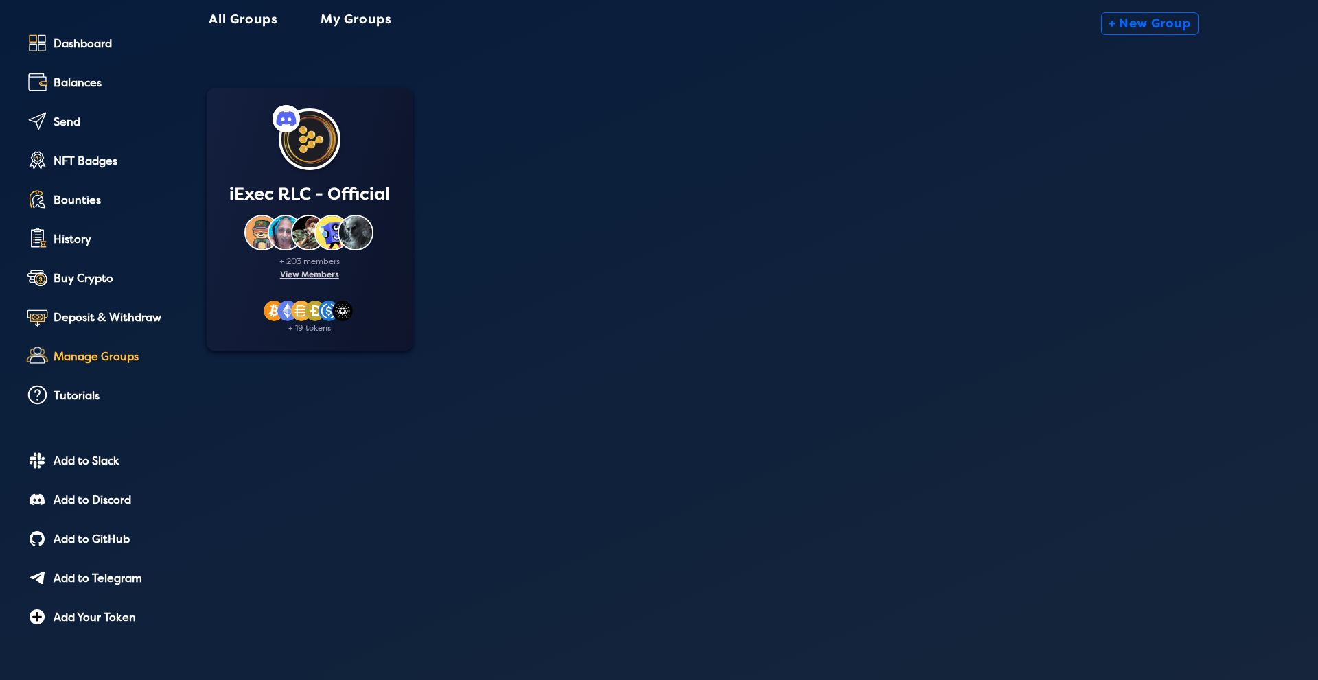
scroll to position [63, 0]
click at [84, 88] on div "Balances" at bounding box center [109, 83] width 111 height 12
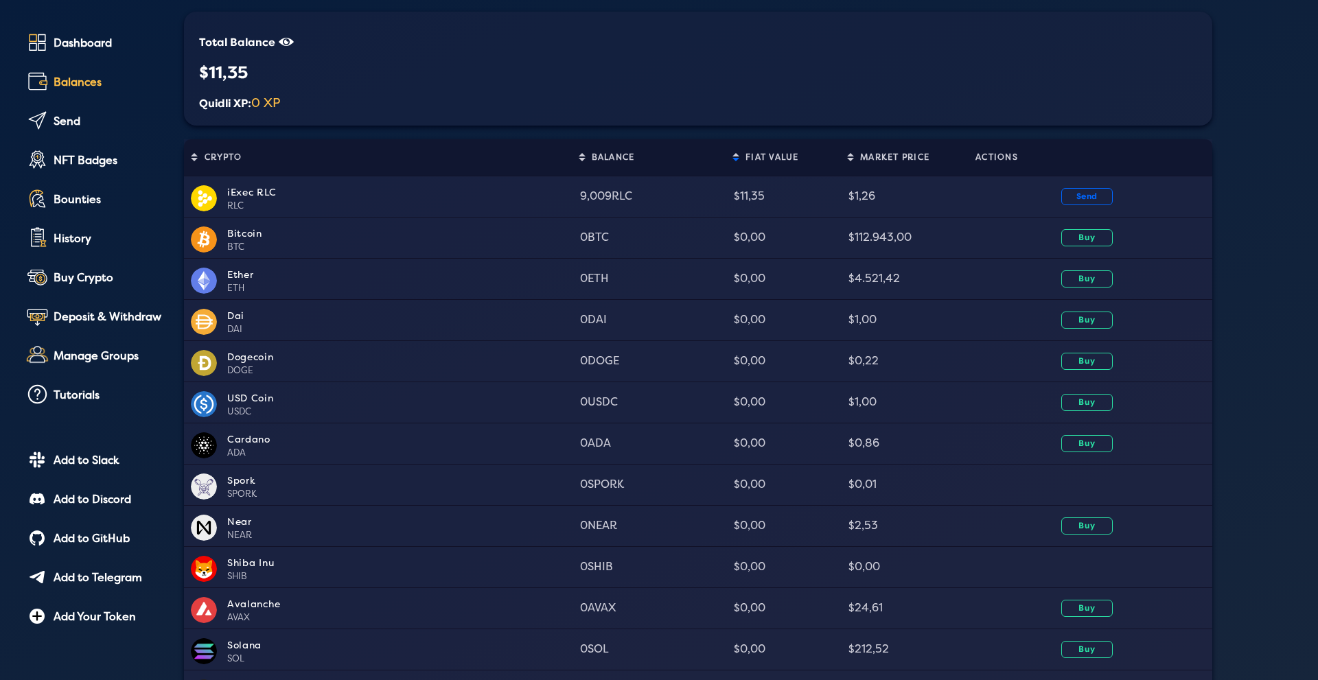
click at [470, 82] on div "$11,35" at bounding box center [698, 73] width 998 height 20
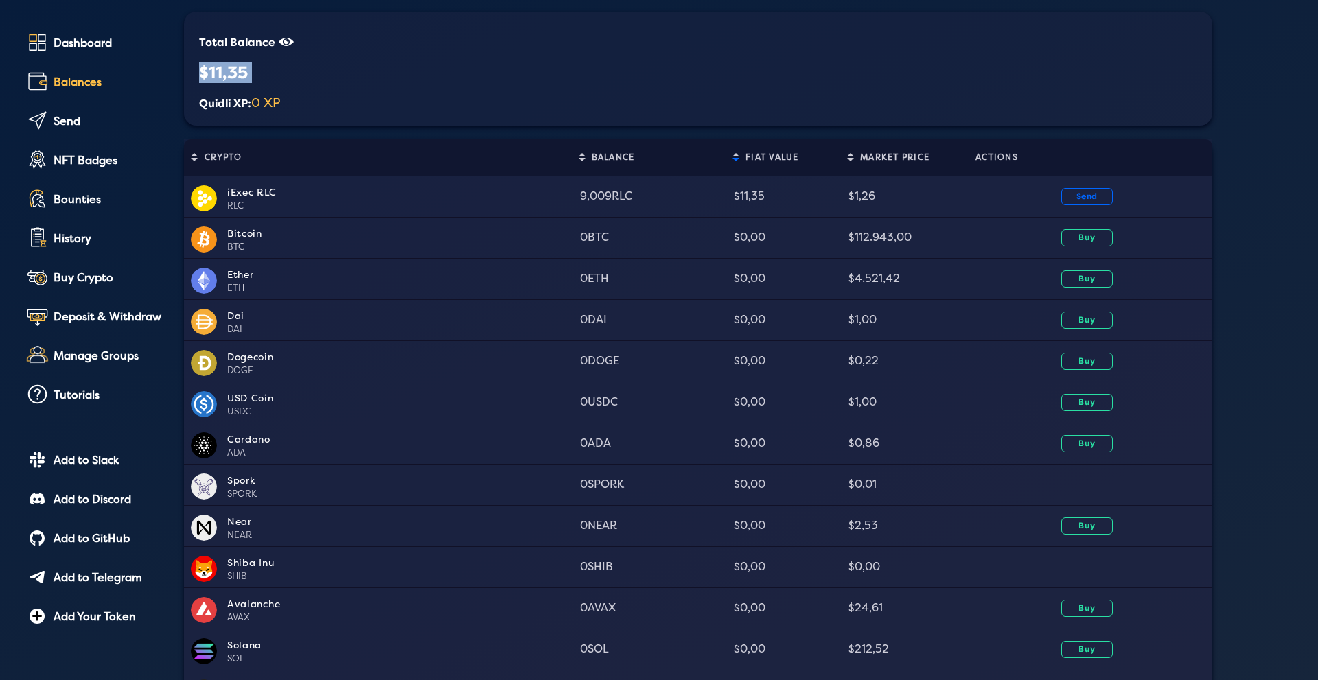
click at [470, 82] on div "$11,35" at bounding box center [698, 73] width 998 height 20
click at [313, 200] on div "RLC" at bounding box center [399, 207] width 345 height 14
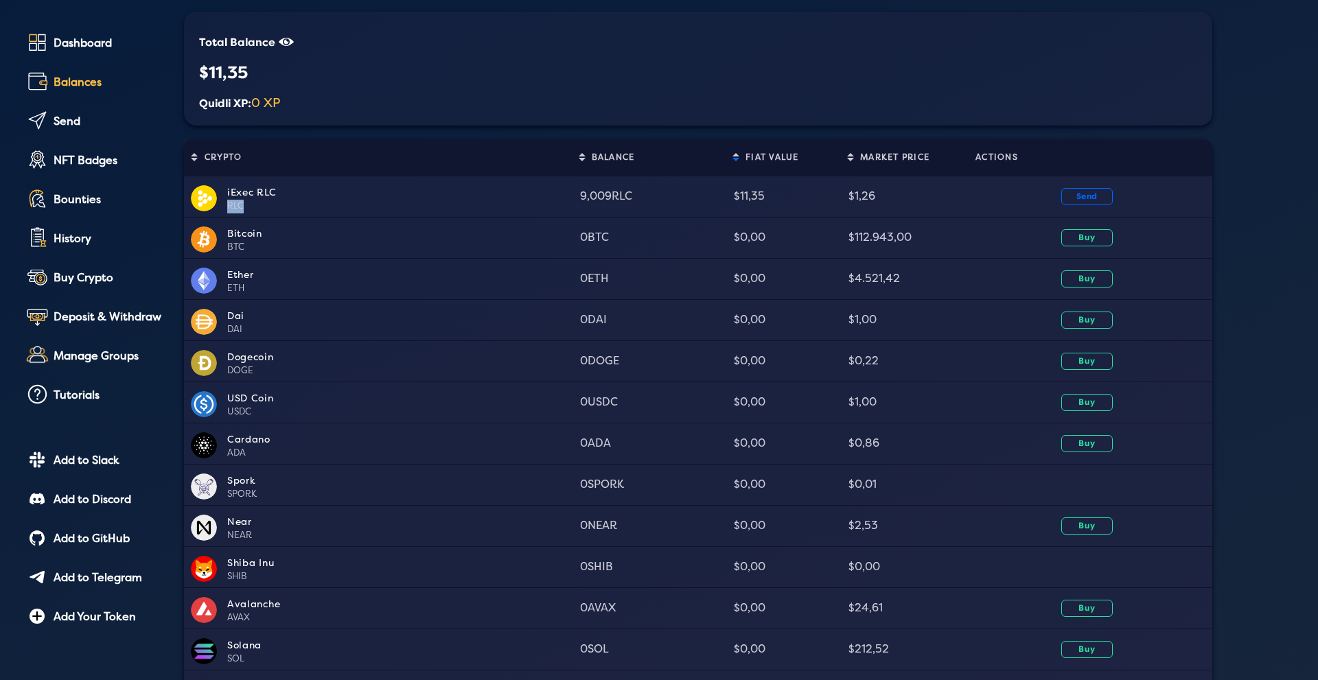
click at [313, 200] on div "RLC" at bounding box center [399, 207] width 345 height 14
click at [251, 291] on div "ETH" at bounding box center [399, 289] width 345 height 14
click at [233, 189] on div "iExec RLC" at bounding box center [399, 192] width 345 height 14
drag, startPoint x: 233, startPoint y: 189, endPoint x: 922, endPoint y: 189, distance: 689.2
click at [922, 189] on tr "iExec RLC RLC 9,009 RLC $11,35 $1,26 Send" at bounding box center [698, 196] width 1028 height 41
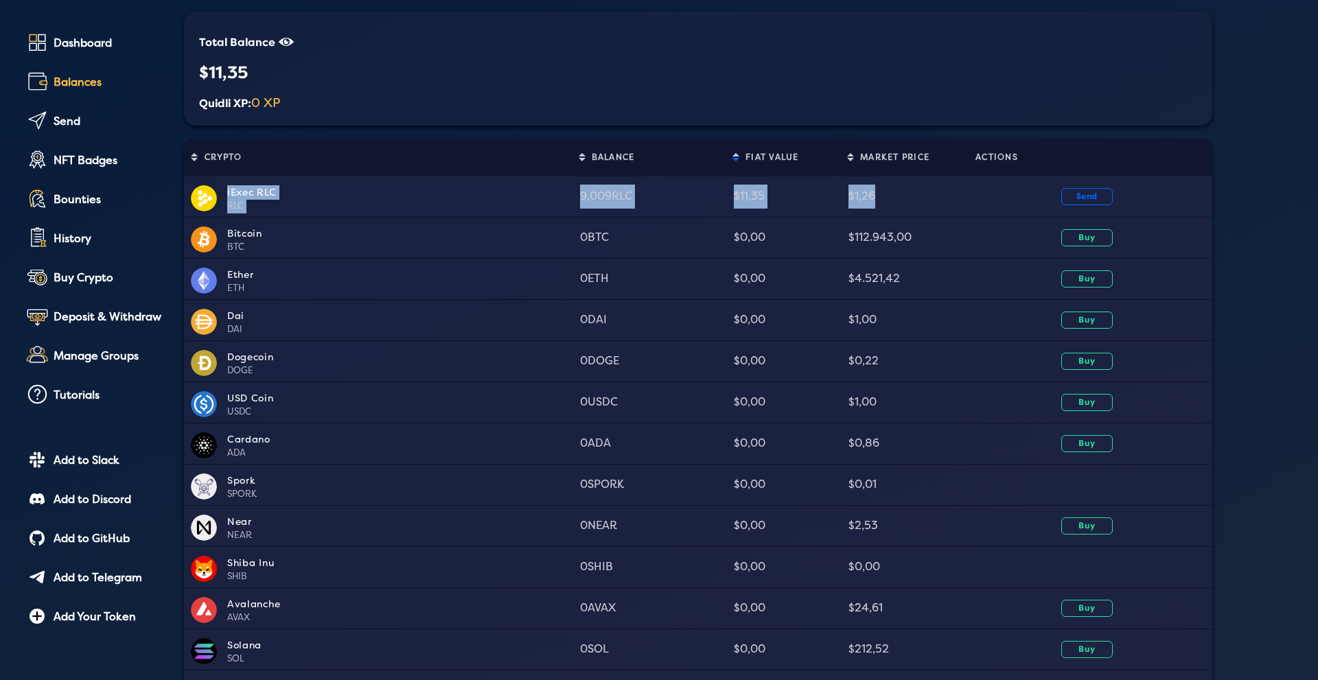
click at [922, 189] on td "$1,26" at bounding box center [897, 196] width 115 height 41
drag, startPoint x: 922, startPoint y: 189, endPoint x: 588, endPoint y: 189, distance: 334.3
click at [588, 189] on tr "iExec RLC RLC 9,009 RLC $11,35 $1,26 Send" at bounding box center [698, 196] width 1028 height 41
click at [582, 188] on td "9,009 RLC" at bounding box center [649, 196] width 154 height 41
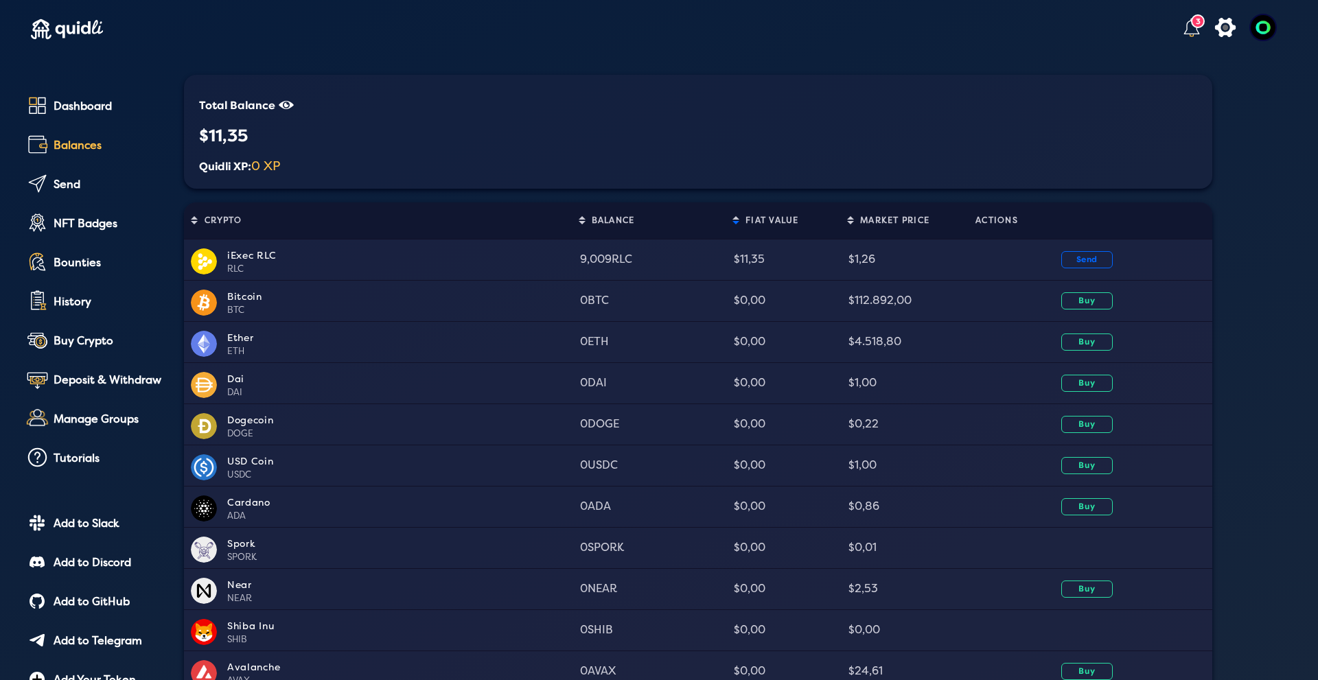
click at [291, 251] on div "iExec RLC" at bounding box center [399, 255] width 345 height 14
click at [1089, 302] on button "Buy" at bounding box center [1086, 300] width 51 height 17
click at [698, 108] on div "Buy Crypto to Purchase Bitcoin BTC 0 $0,00 Loading... Purchase Provider Loading…" at bounding box center [659, 332] width 1318 height 680
click at [1212, 28] on icon at bounding box center [1225, 27] width 27 height 27
select select "USD"
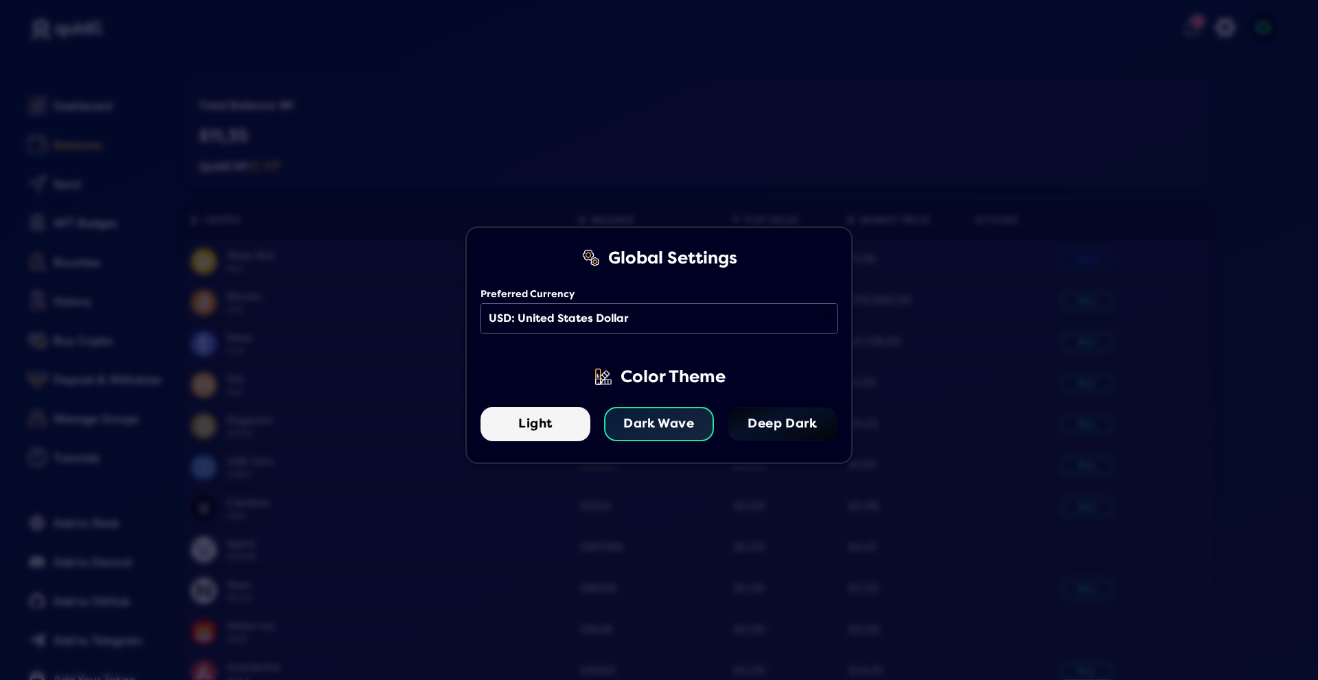
click at [1098, 76] on div "Global Settings Preferred Currency Select a country USD: United States Dollar E…" at bounding box center [659, 340] width 1318 height 680
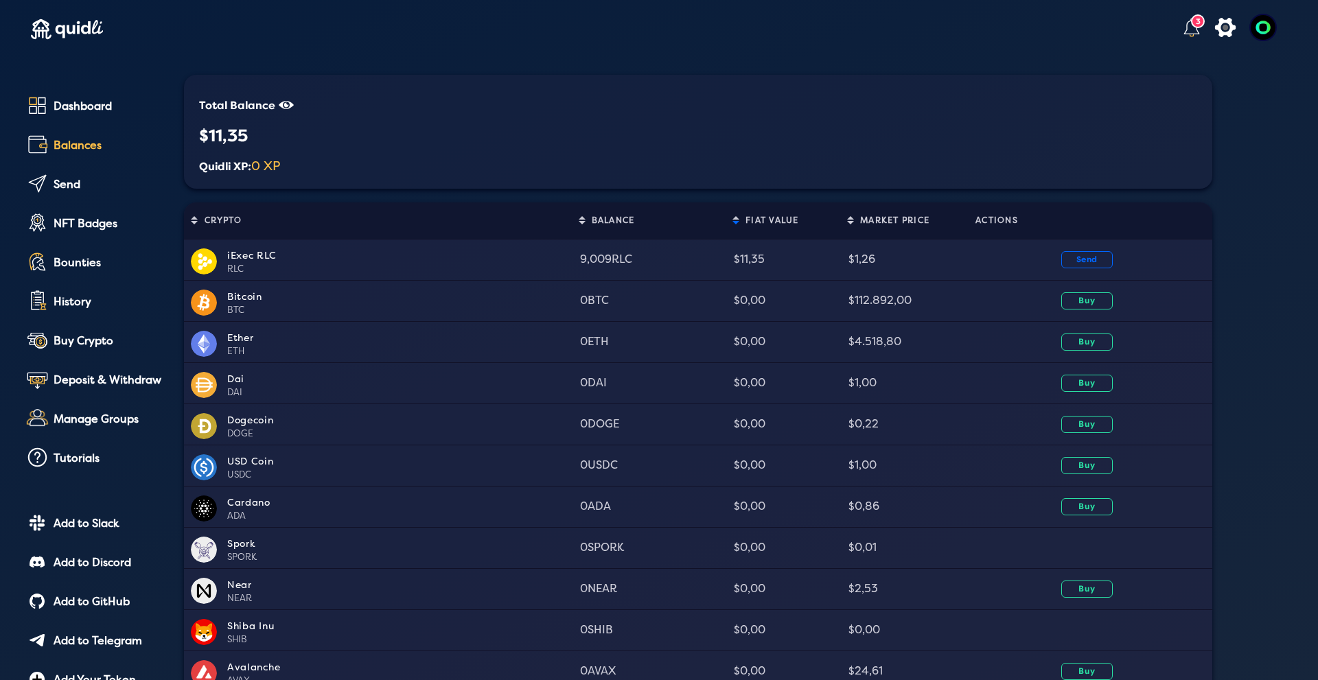
click at [1249, 32] on img at bounding box center [1262, 27] width 27 height 27
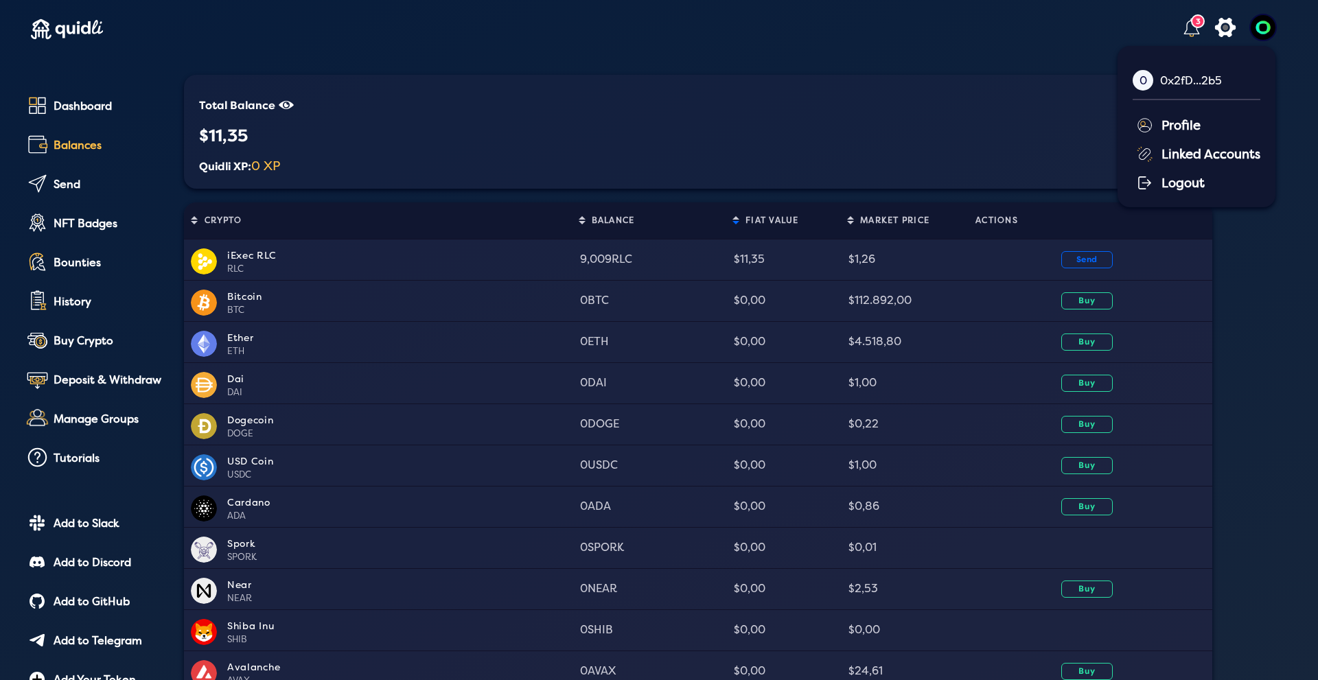
click at [1177, 143] on div "Linked Accounts" at bounding box center [1198, 153] width 124 height 21
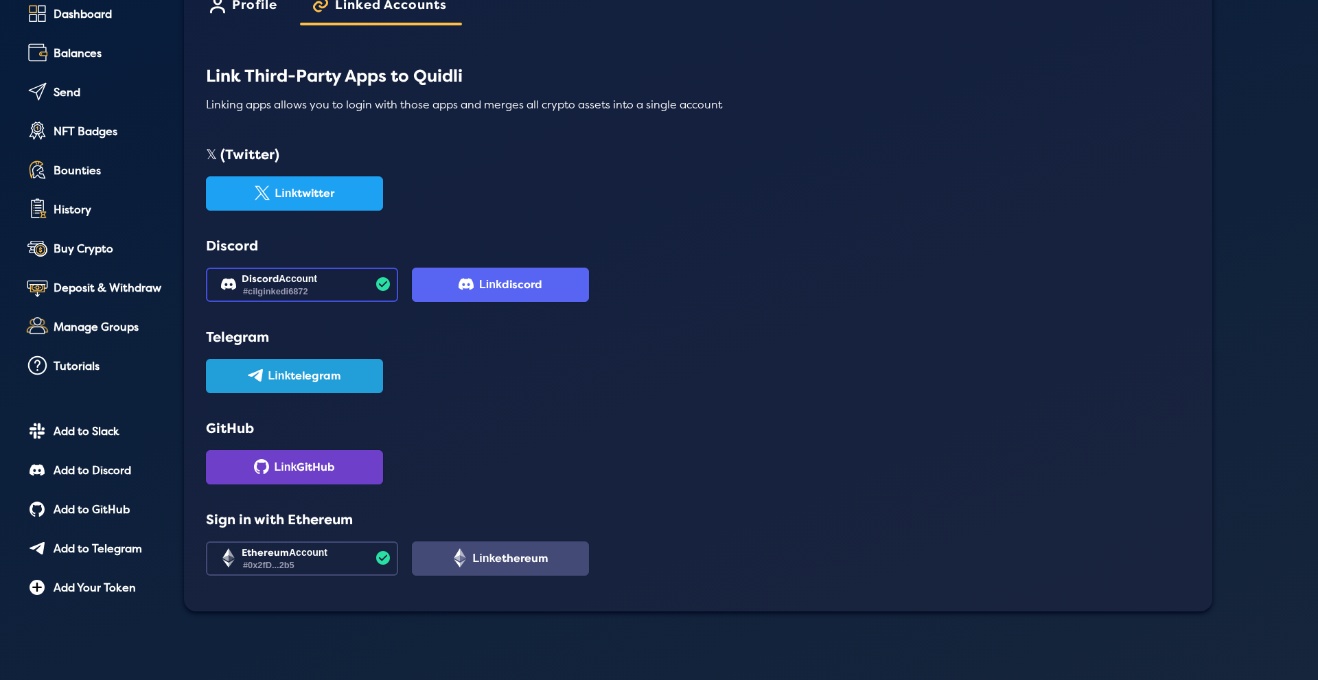
scroll to position [24, 0]
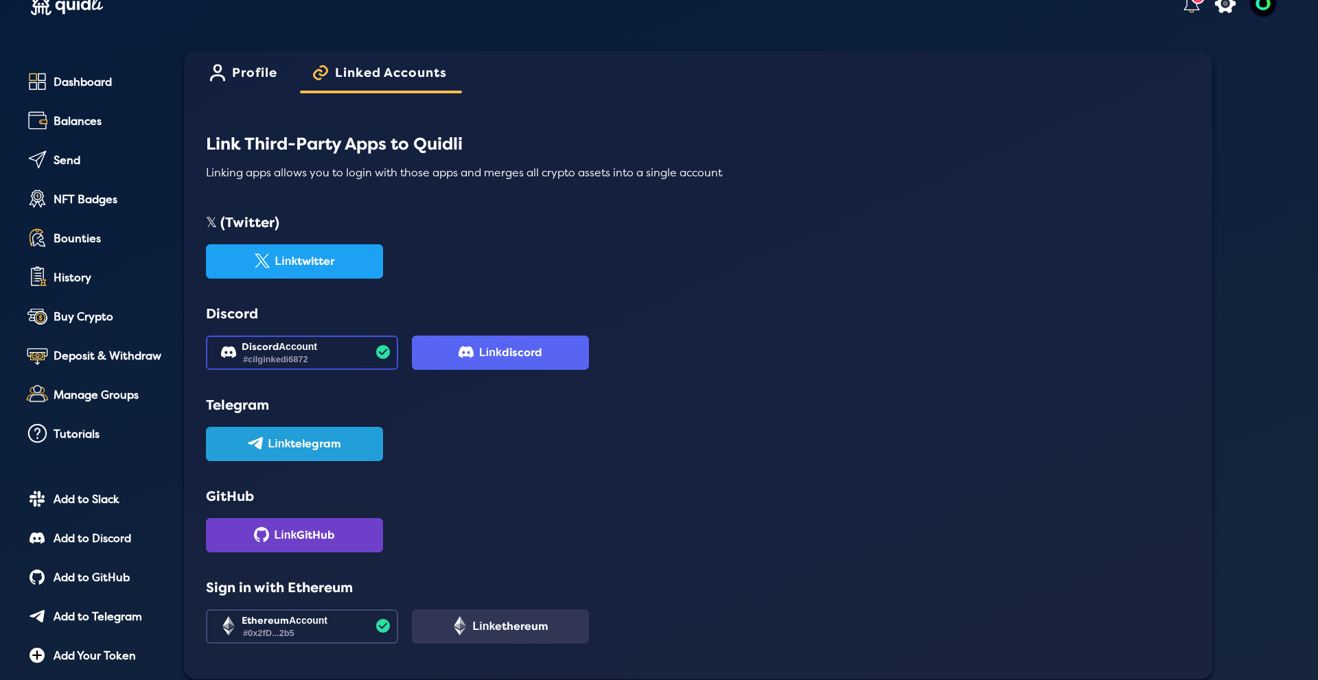
click at [500, 627] on b "ethereum" at bounding box center [522, 627] width 54 height 14
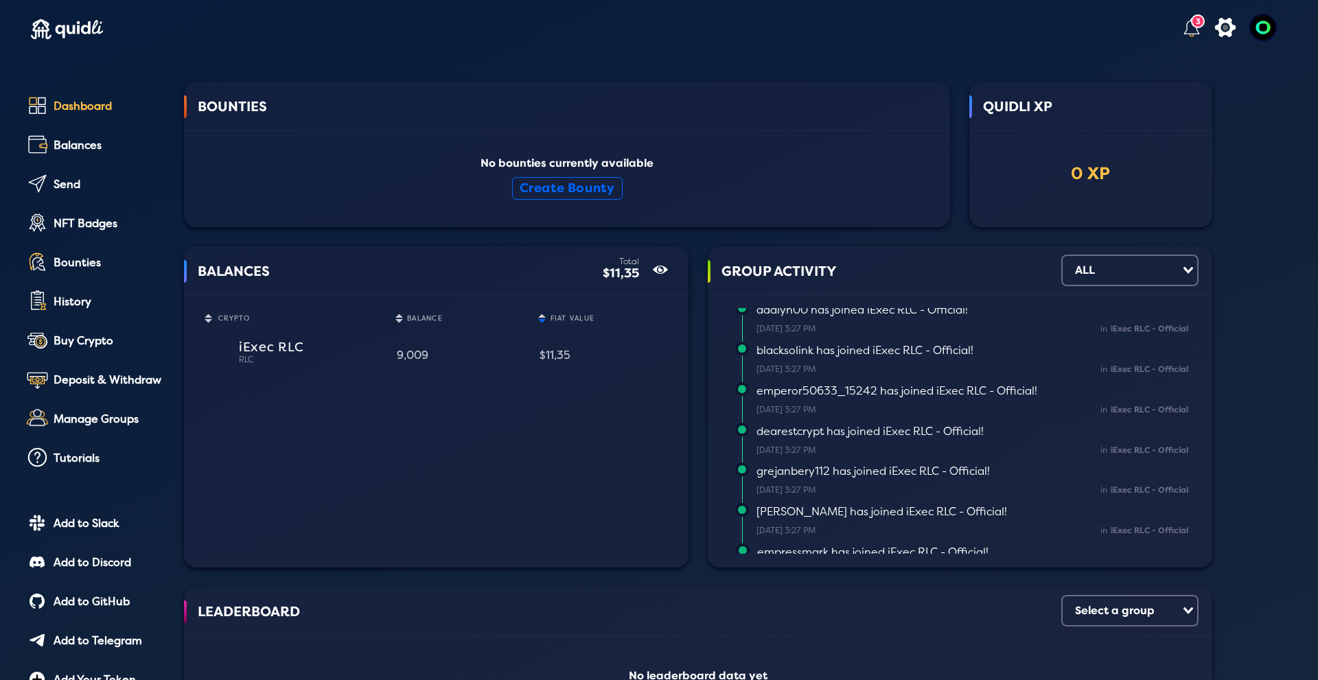
scroll to position [174, 0]
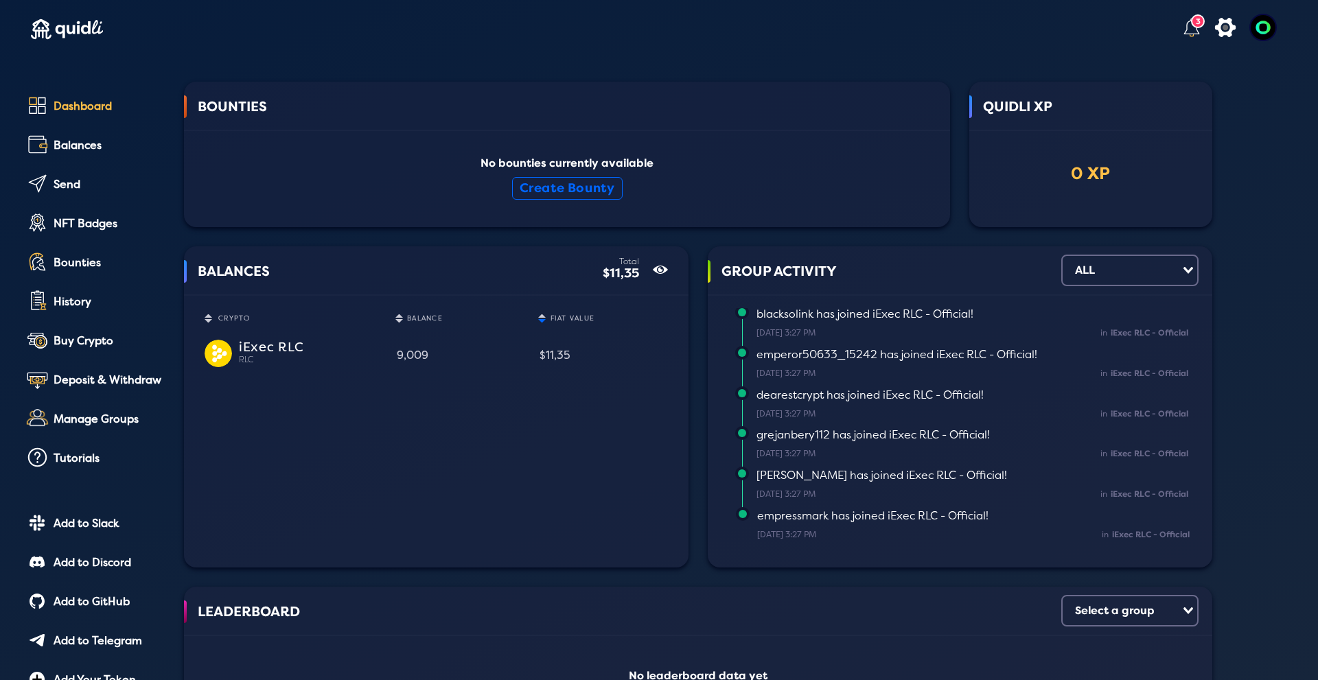
click at [556, 430] on div "BALANCES Total $11,35 show/hide CRYPTO Sort table by CRYPTO in descending order…" at bounding box center [436, 406] width 505 height 321
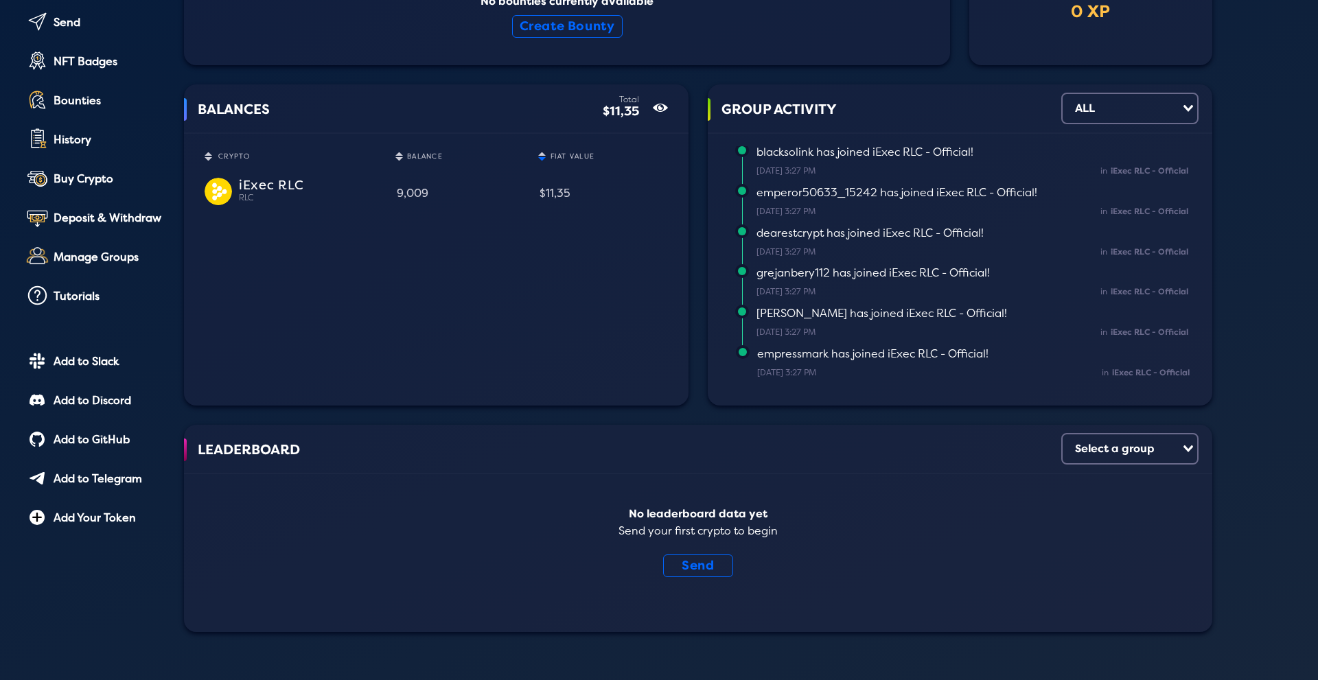
scroll to position [0, 0]
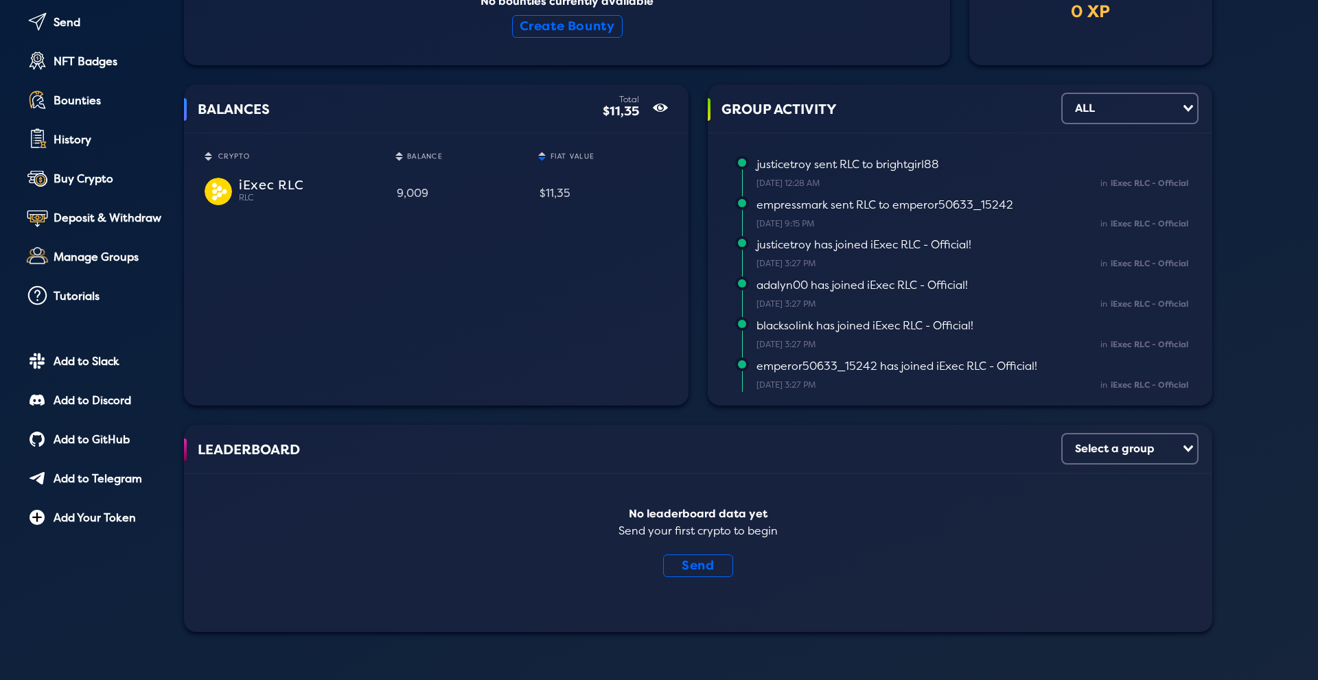
click at [508, 304] on div "BALANCES Total $11,35 show/hide CRYPTO Sort table by CRYPTO in descending order…" at bounding box center [436, 244] width 505 height 321
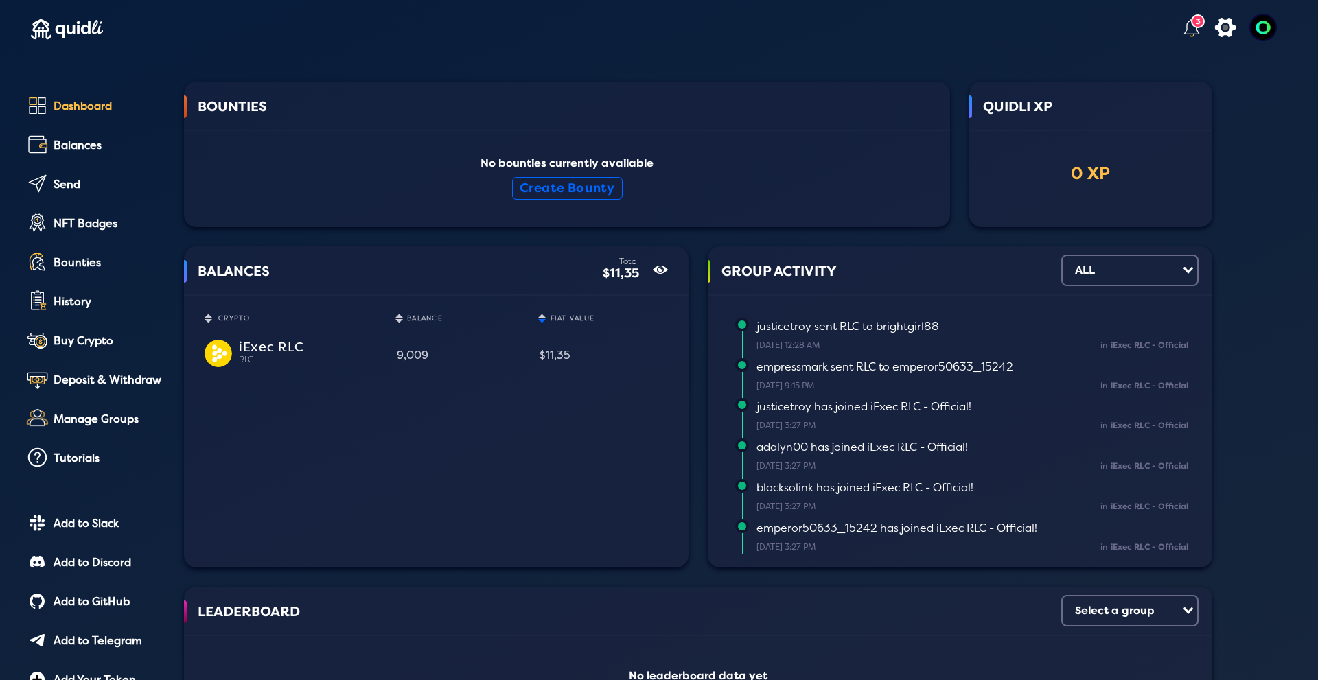
click at [1032, 133] on span "QUIDLI XP" at bounding box center [1017, 115] width 69 height 41
click at [84, 150] on div "Balances" at bounding box center [109, 145] width 111 height 12
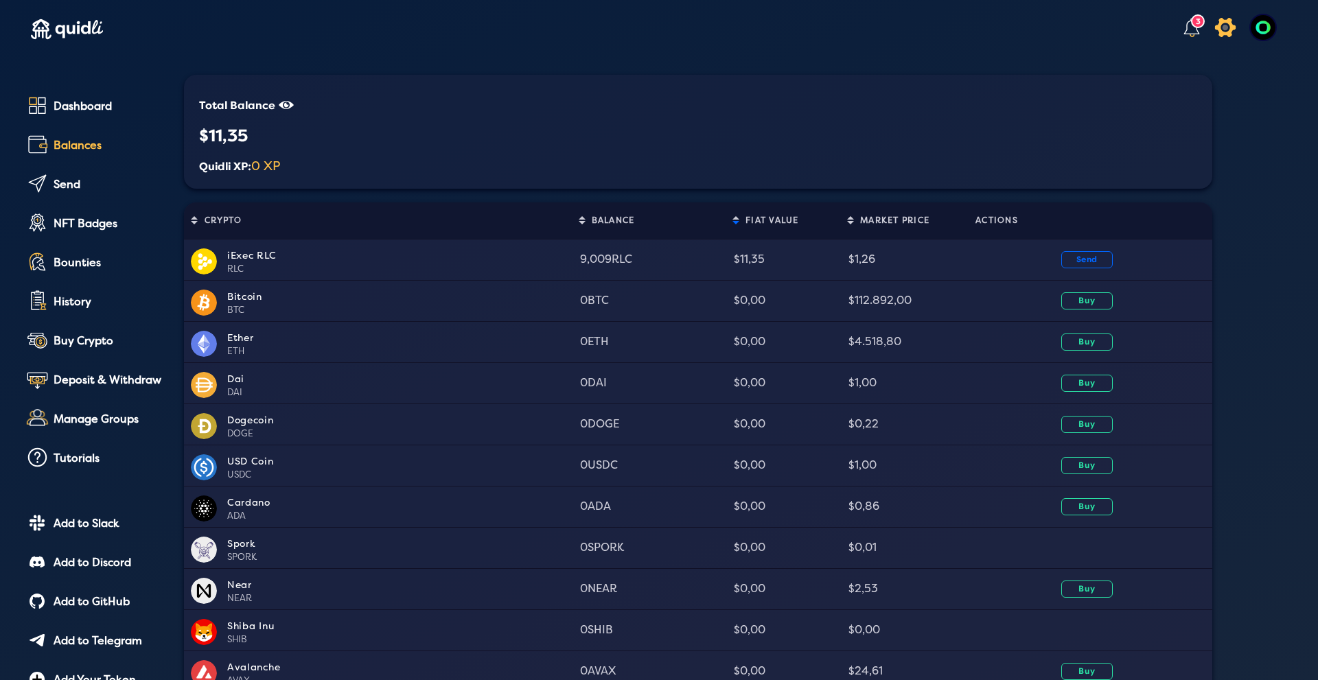
click at [1212, 27] on icon at bounding box center [1225, 27] width 27 height 27
select select "USD"
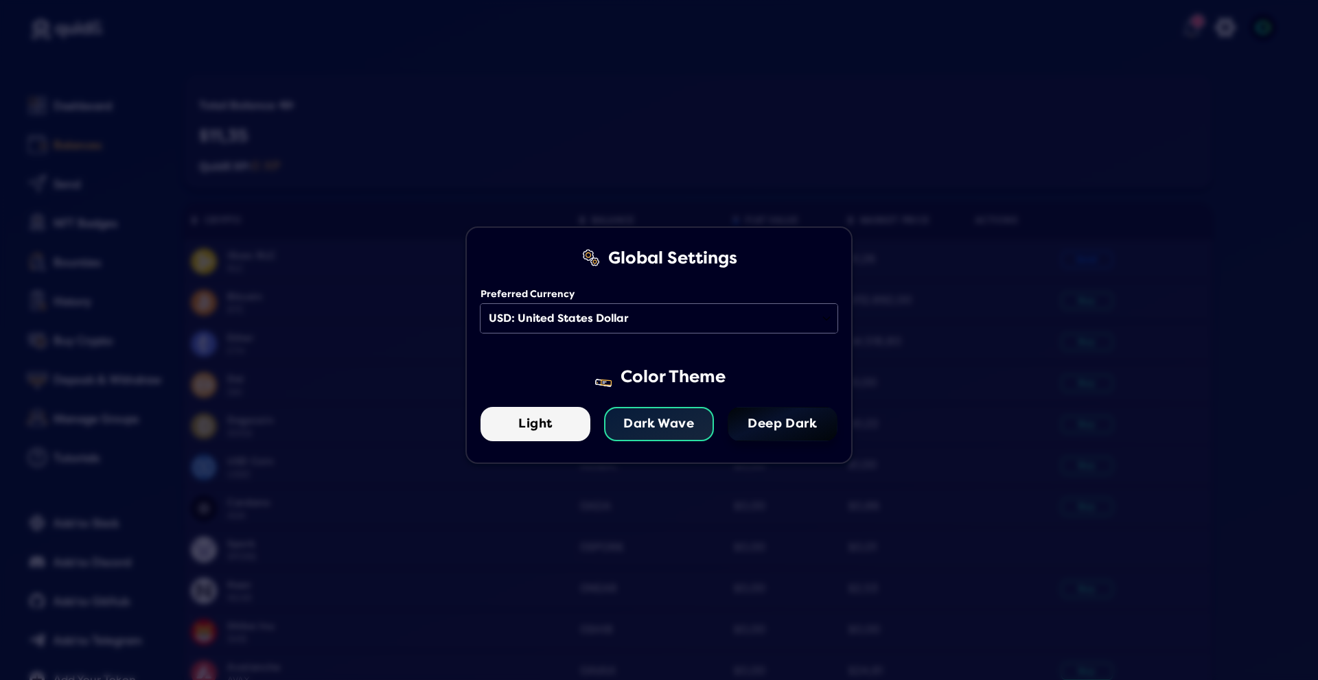
click at [760, 418] on button "Deep Dark" at bounding box center [783, 424] width 110 height 34
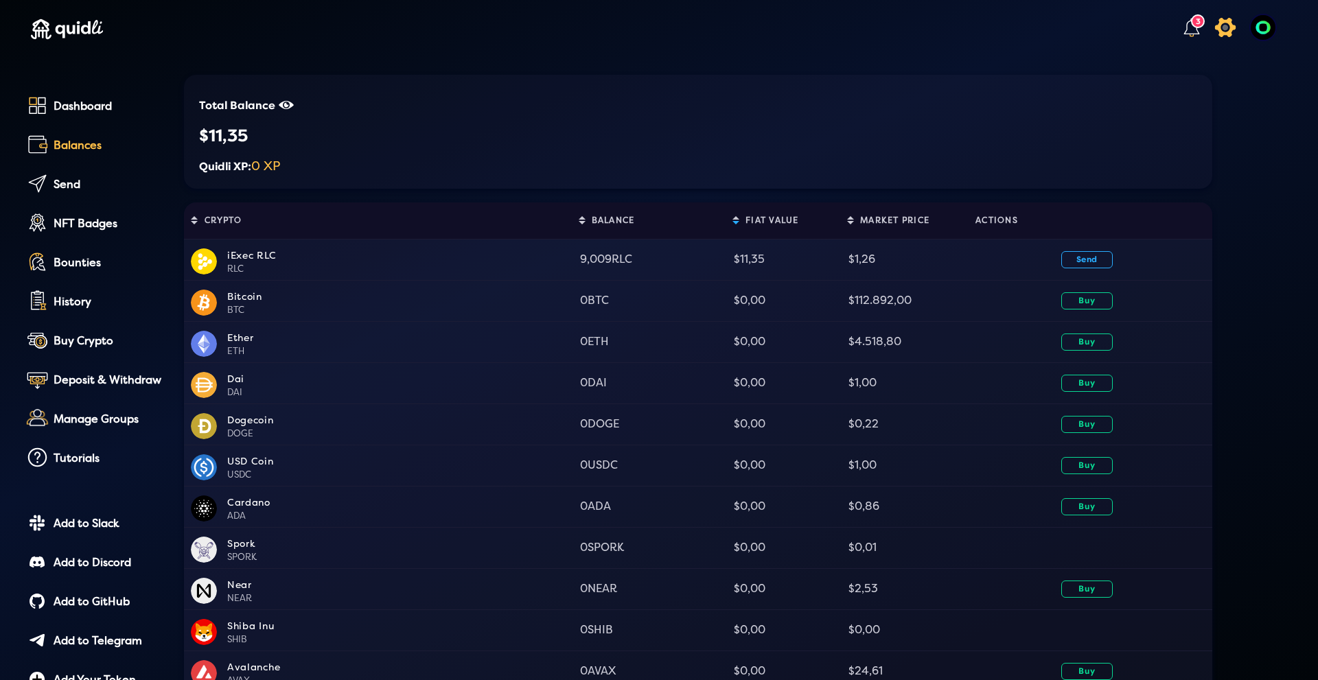
click at [1222, 25] on icon at bounding box center [1225, 27] width 27 height 27
select select "USD"
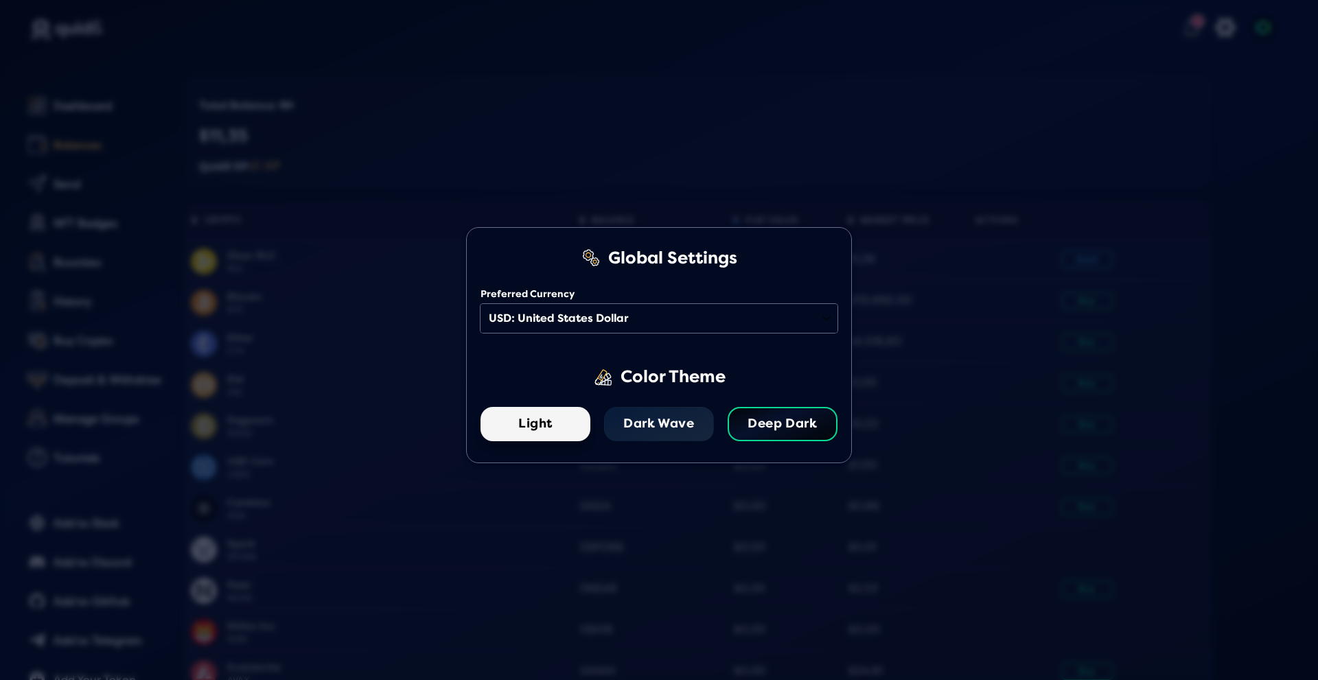
click at [530, 413] on button "Light" at bounding box center [536, 424] width 110 height 34
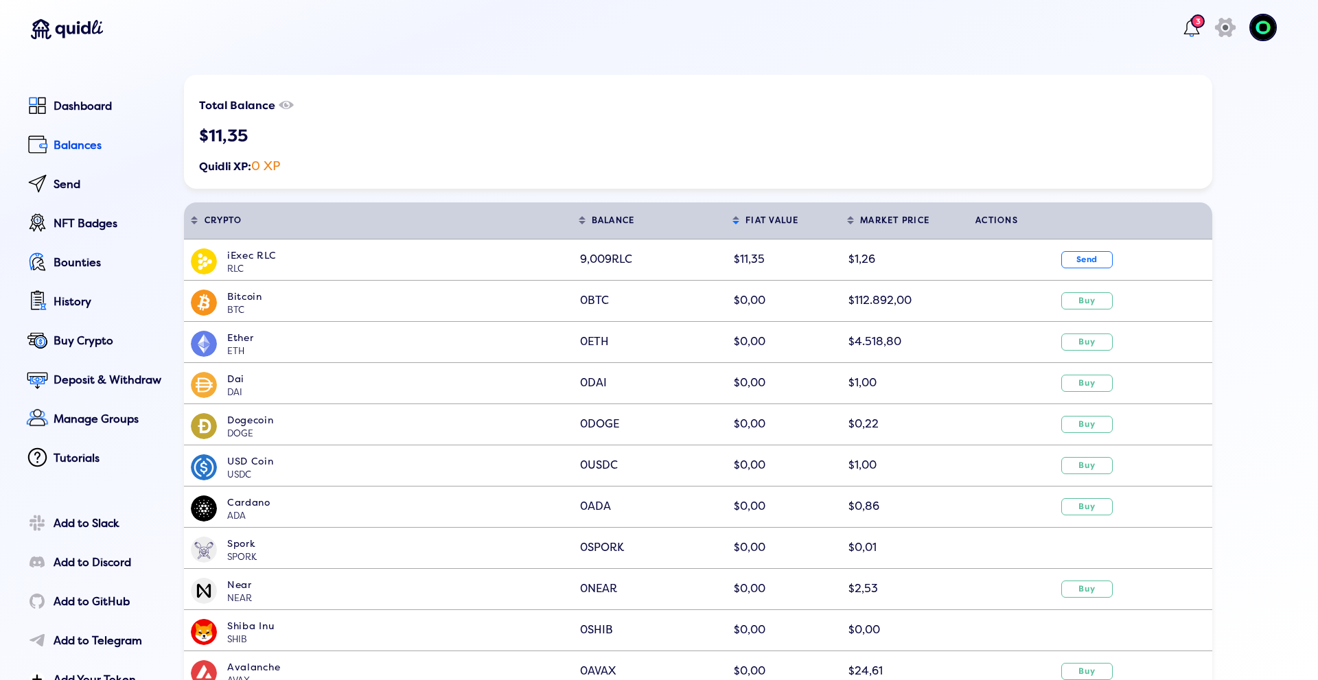
click at [487, 61] on header "3 icon" at bounding box center [652, 30] width 1277 height 61
click at [92, 384] on div "Deposit & Withdraw" at bounding box center [109, 380] width 111 height 12
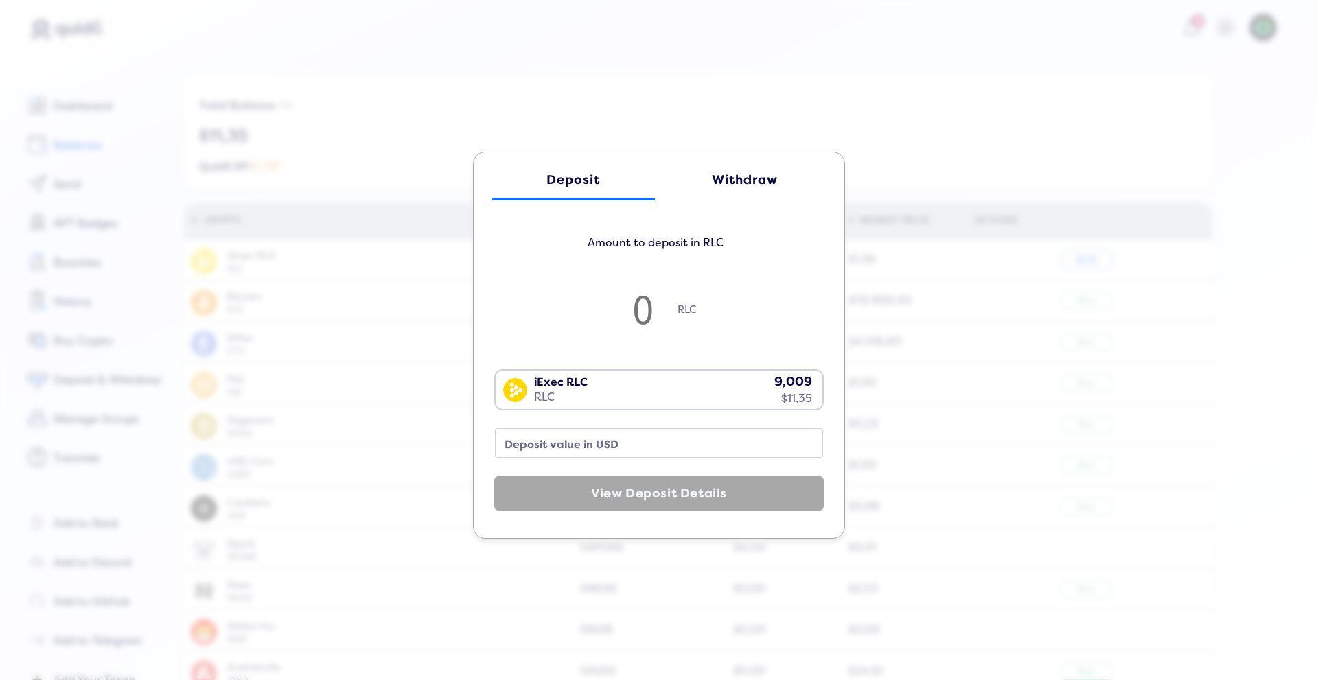
click at [616, 247] on h5 "Amount to deposit in RLC" at bounding box center [655, 250] width 329 height 36
click at [747, 179] on div "Withdraw" at bounding box center [745, 180] width 136 height 14
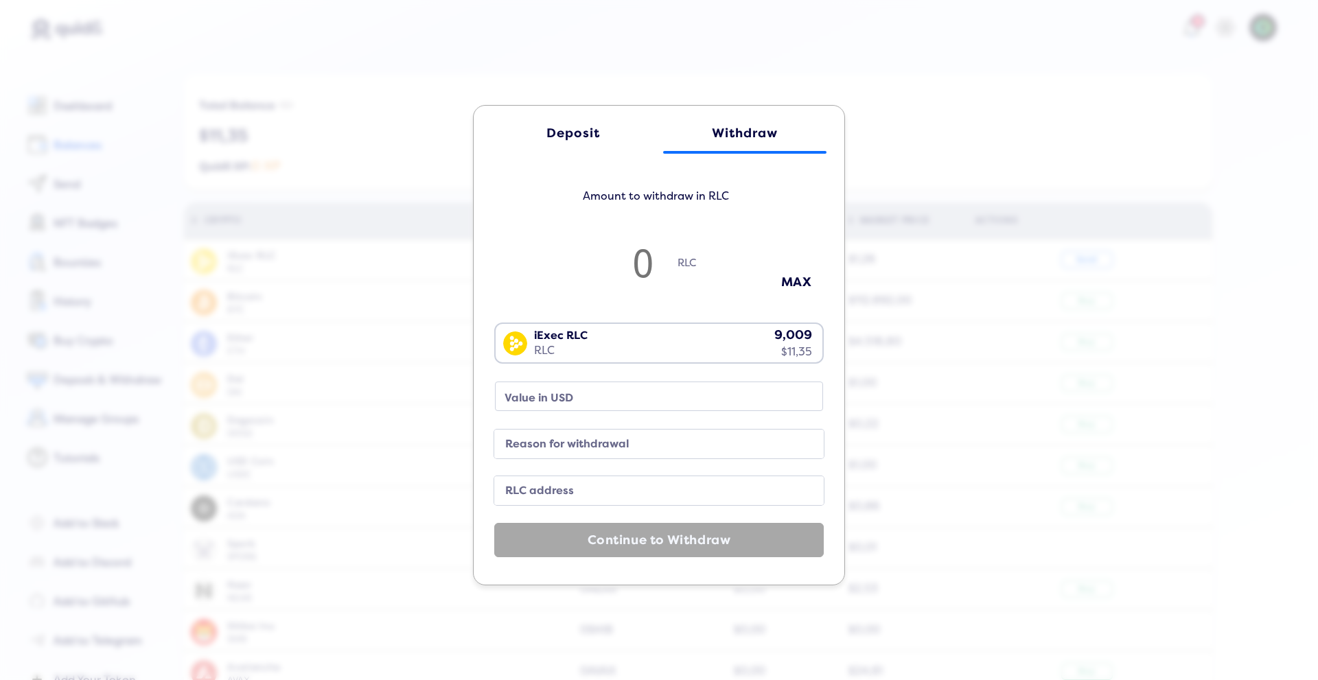
click at [593, 130] on div "Deposit" at bounding box center [573, 133] width 136 height 14
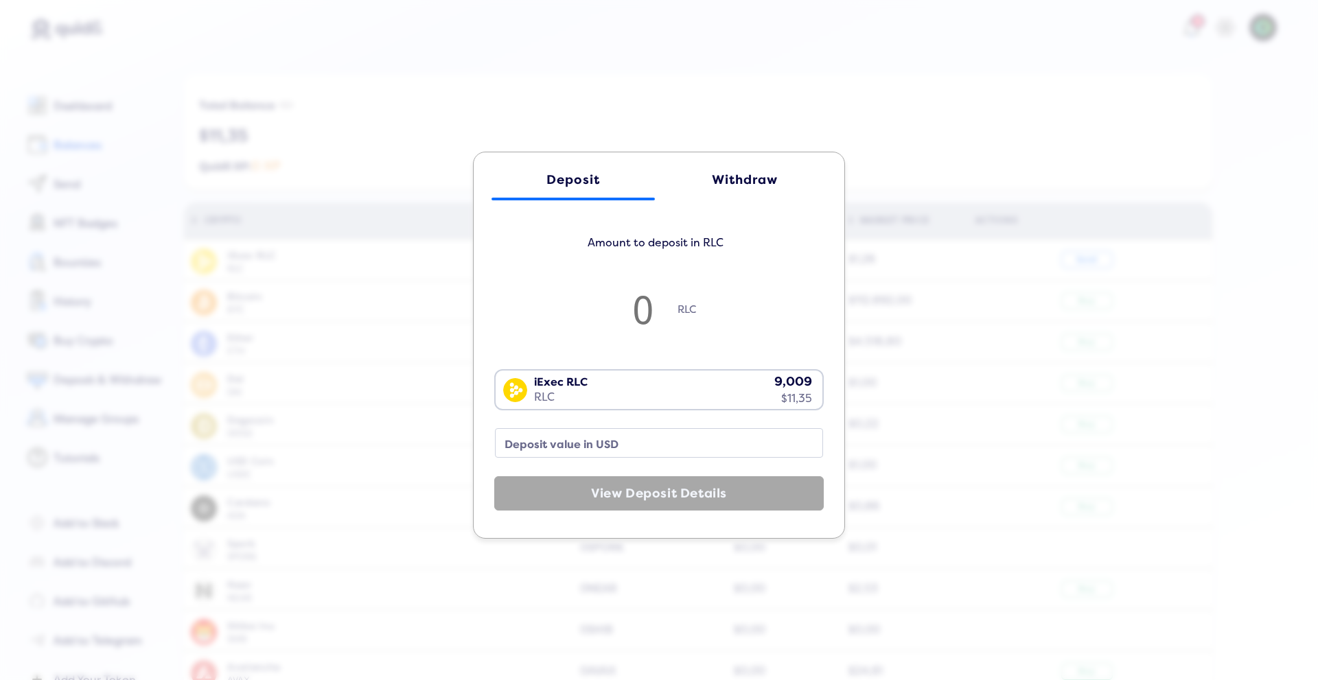
click at [752, 167] on link "Withdraw" at bounding box center [744, 179] width 163 height 41
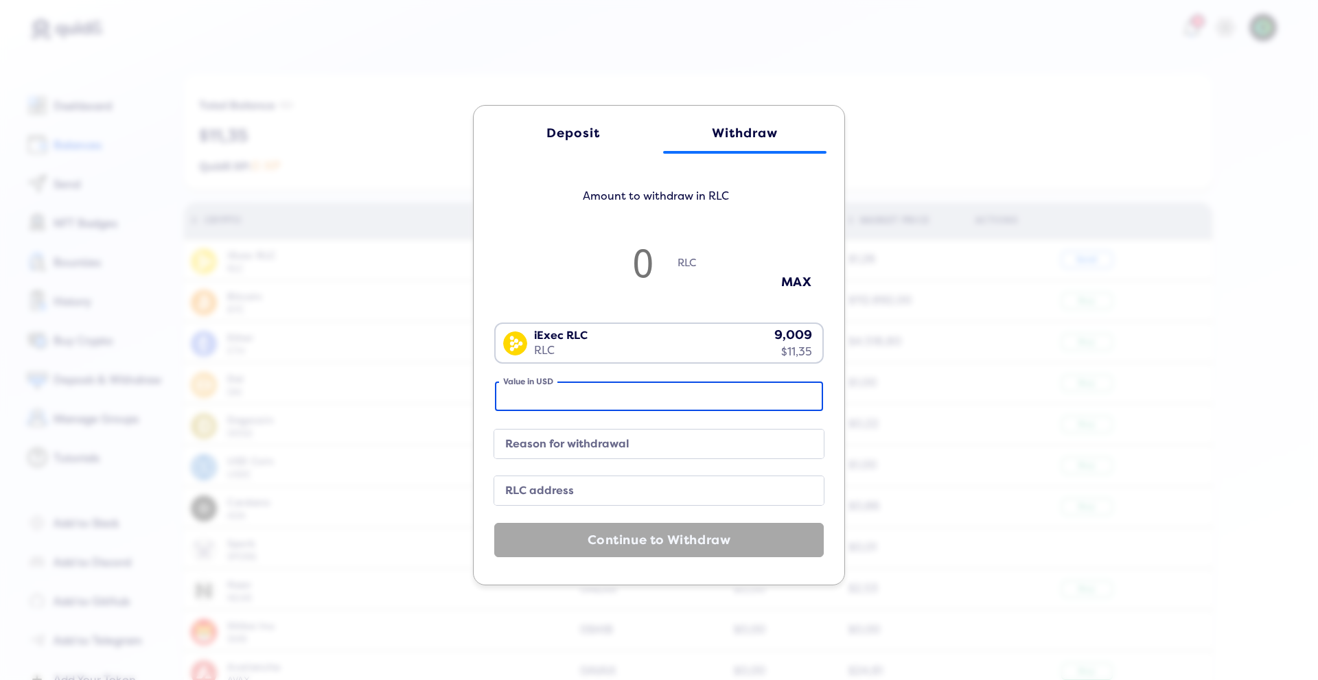
click at [572, 402] on input "Value in USD" at bounding box center [659, 397] width 328 height 30
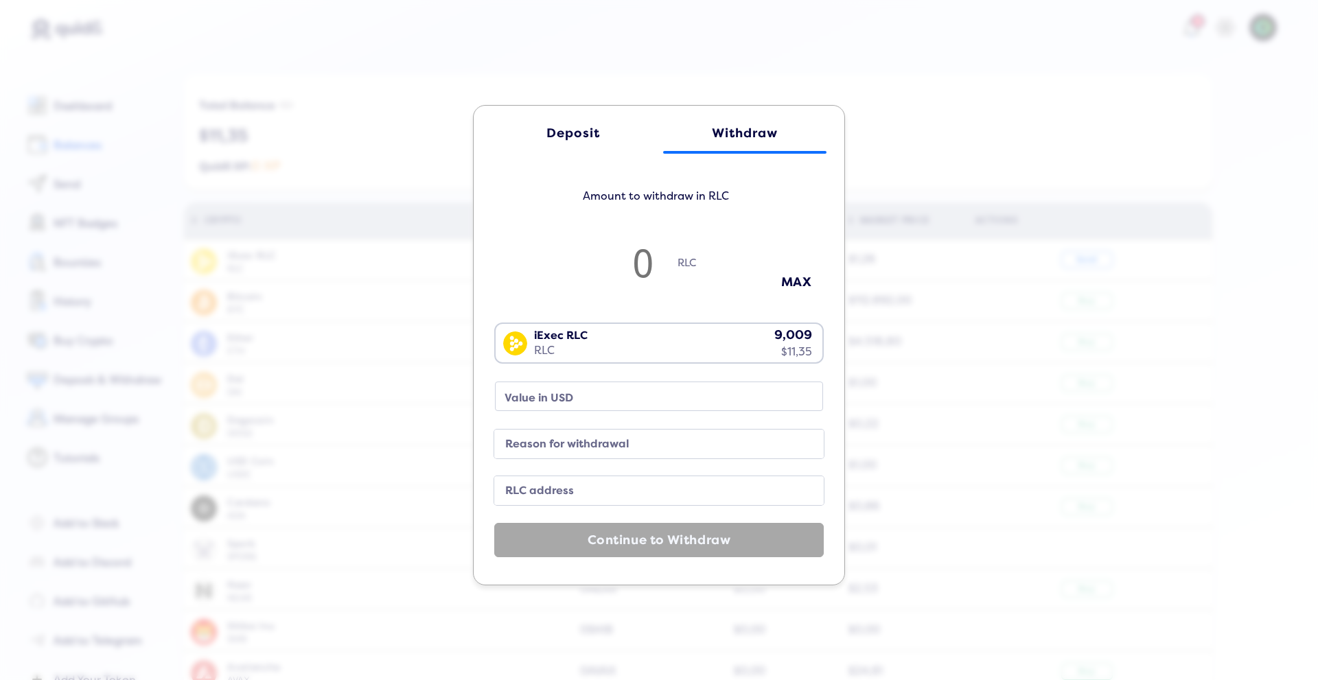
click at [560, 441] on label "Reason for withdrawal" at bounding box center [648, 444] width 297 height 19
click at [560, 441] on input "Reason for withdrawal" at bounding box center [658, 444] width 329 height 29
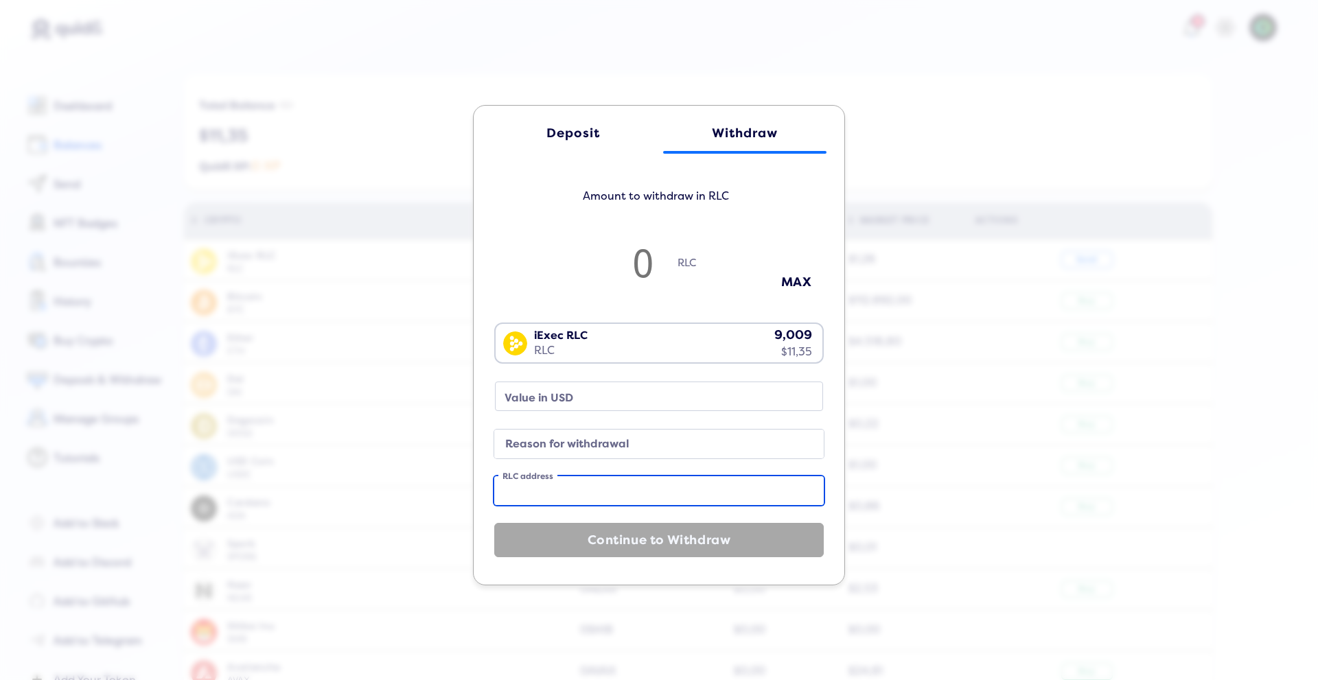
click at [553, 480] on div "RLC address" at bounding box center [658, 490] width 329 height 29
click at [551, 485] on input "RLC address" at bounding box center [658, 490] width 329 height 29
click at [550, 487] on input "RLC address" at bounding box center [658, 490] width 329 height 29
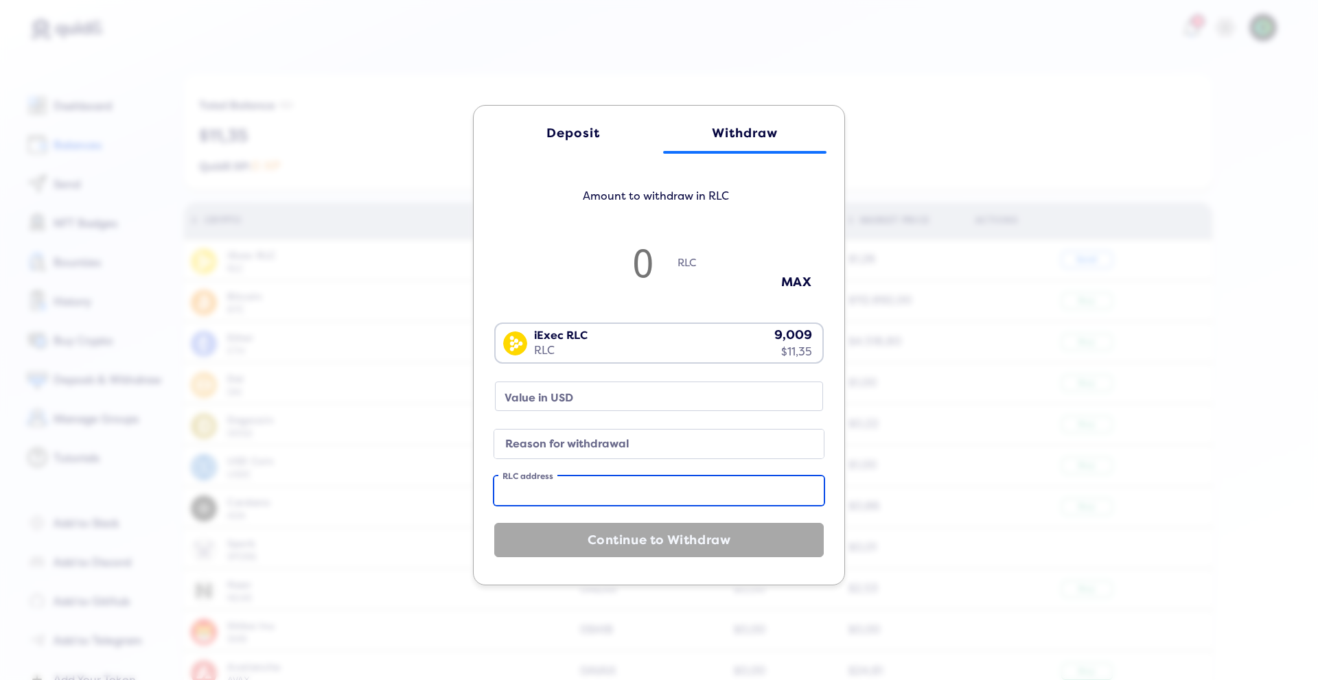
click at [550, 487] on input "RLC address" at bounding box center [658, 490] width 329 height 29
paste input "but it did not reflect."
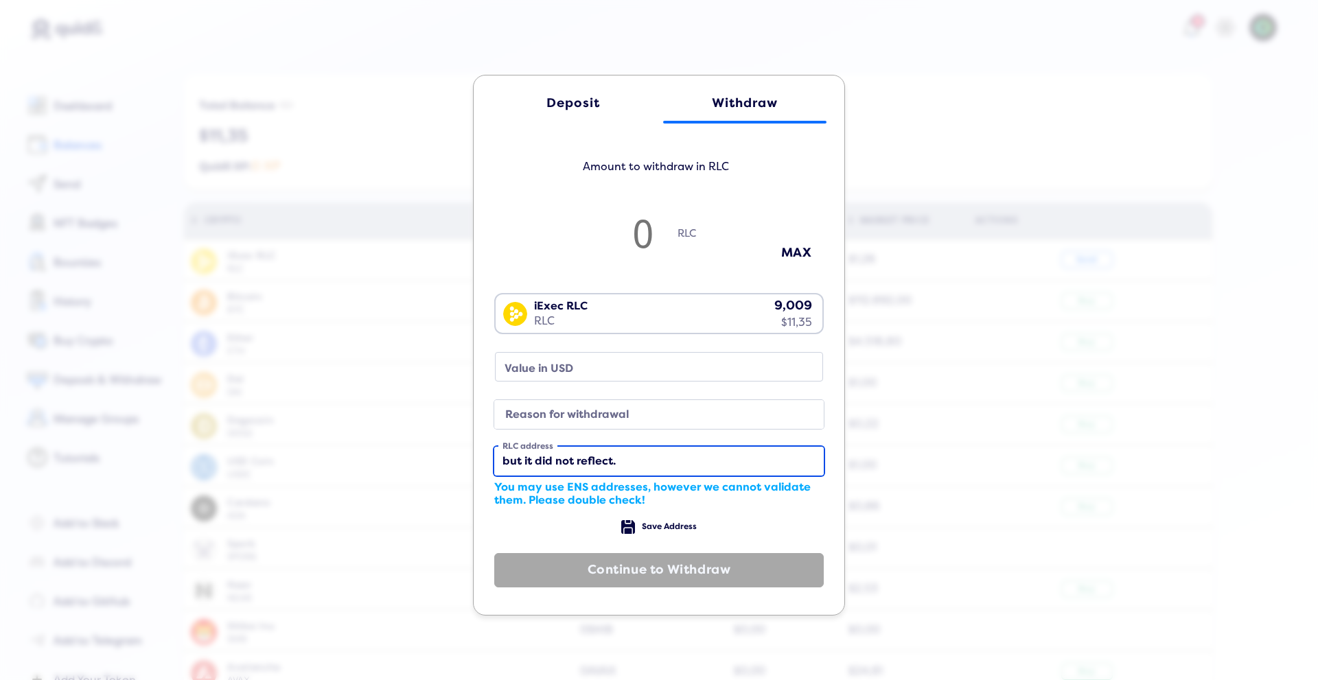
type input "but it did not reflect."
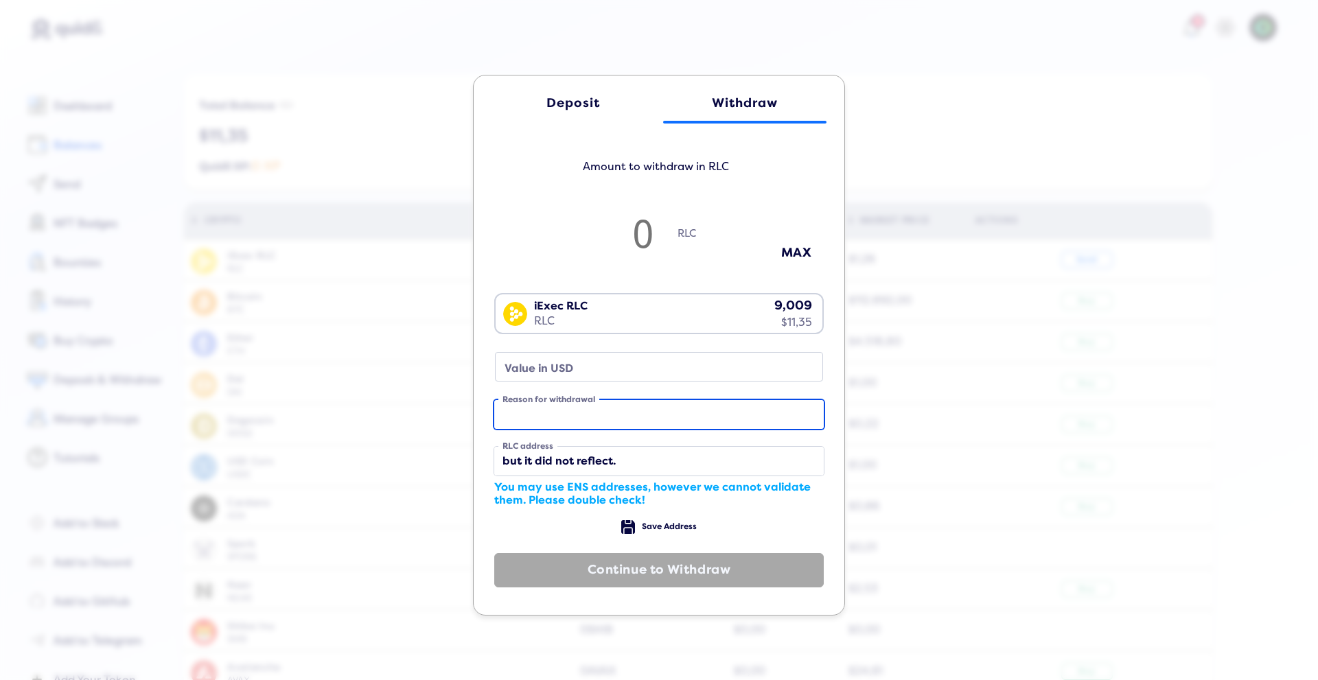
click at [562, 403] on div "Reason for withdrawal" at bounding box center [658, 414] width 329 height 29
click at [580, 111] on div "Deposit" at bounding box center [573, 103] width 136 height 14
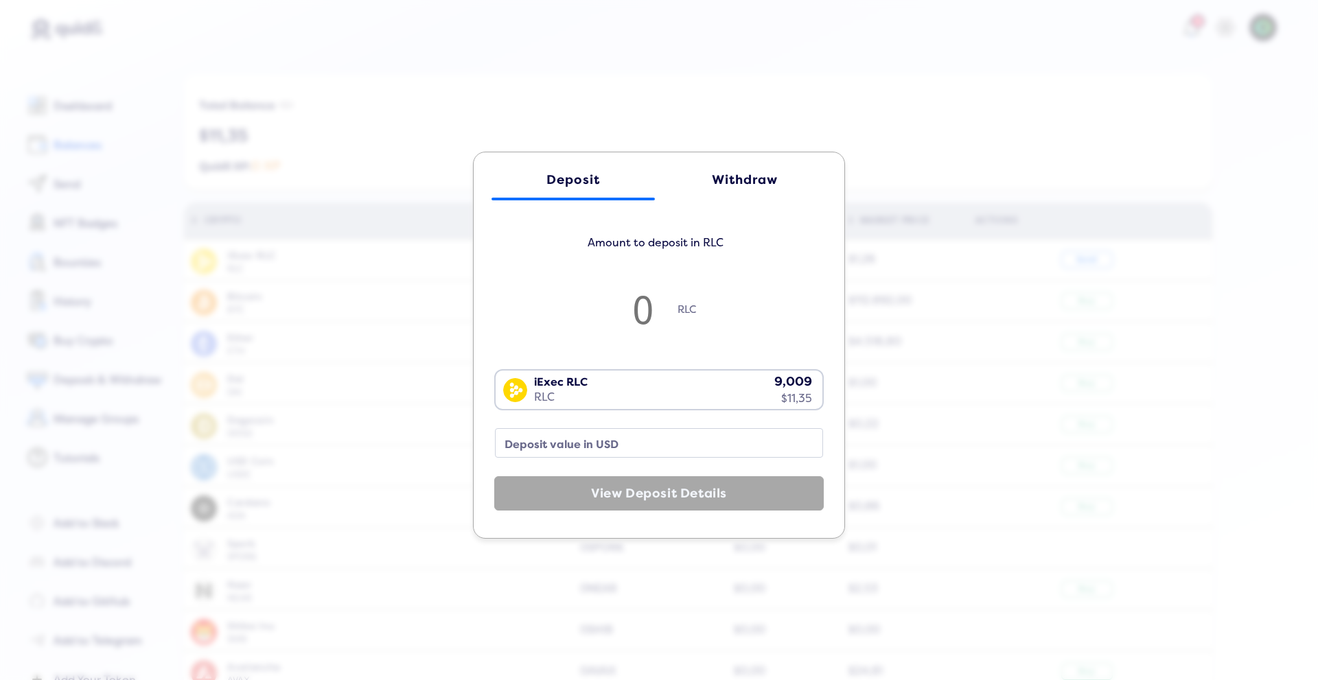
click at [734, 187] on div "Withdraw" at bounding box center [745, 180] width 136 height 14
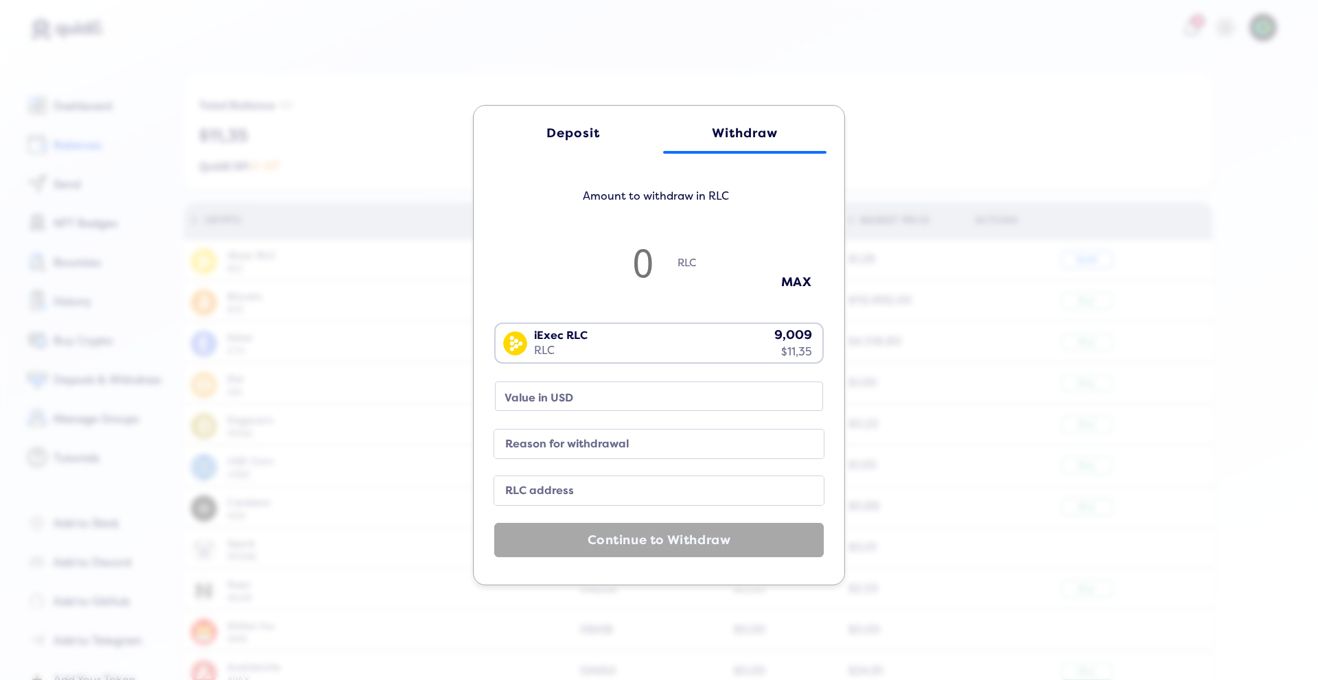
click at [553, 139] on div "Deposit" at bounding box center [573, 133] width 136 height 14
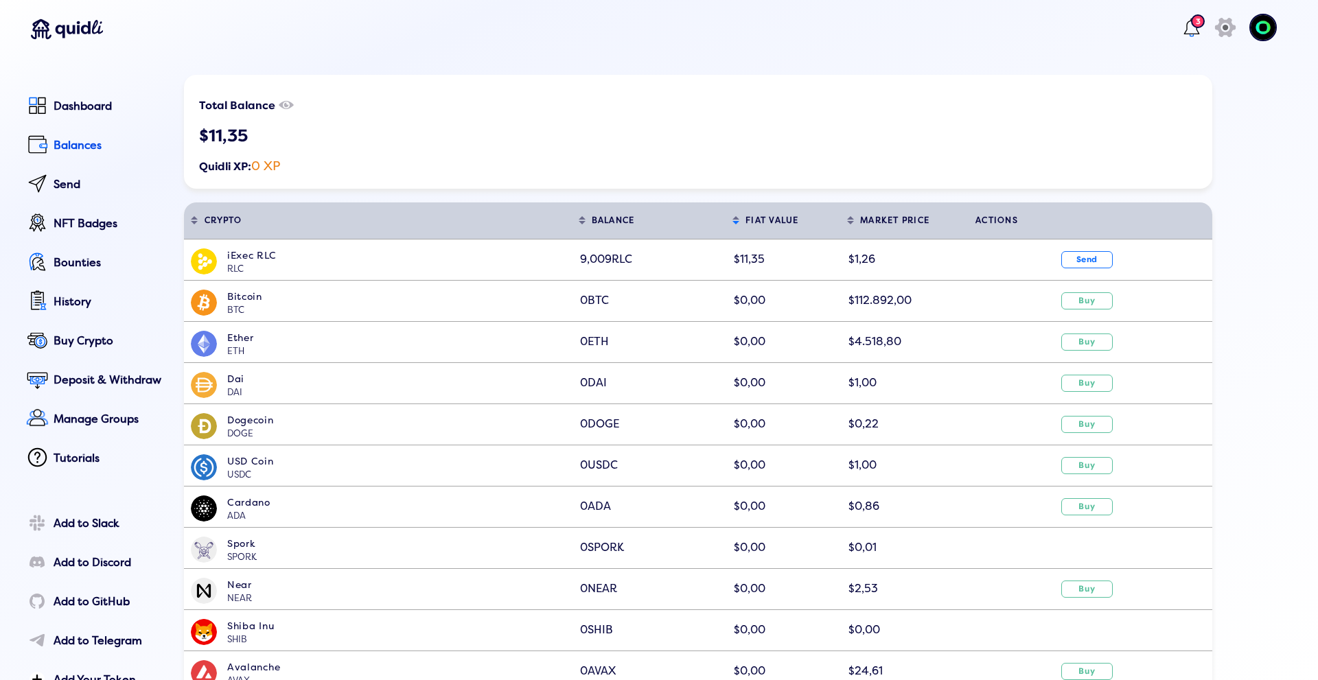
click at [421, 115] on div "Deposit Withdraw Amount to deposit in RLC RLC iExec RLC RLC 9,009 $11,35 Loadin…" at bounding box center [659, 332] width 1318 height 680
click at [289, 262] on div "iExec RLC" at bounding box center [399, 255] width 345 height 14
click at [743, 259] on span "$11,44" at bounding box center [750, 260] width 32 height 14
click at [876, 259] on td "$1,27" at bounding box center [897, 260] width 115 height 41
drag, startPoint x: 905, startPoint y: 263, endPoint x: 454, endPoint y: 257, distance: 451.7
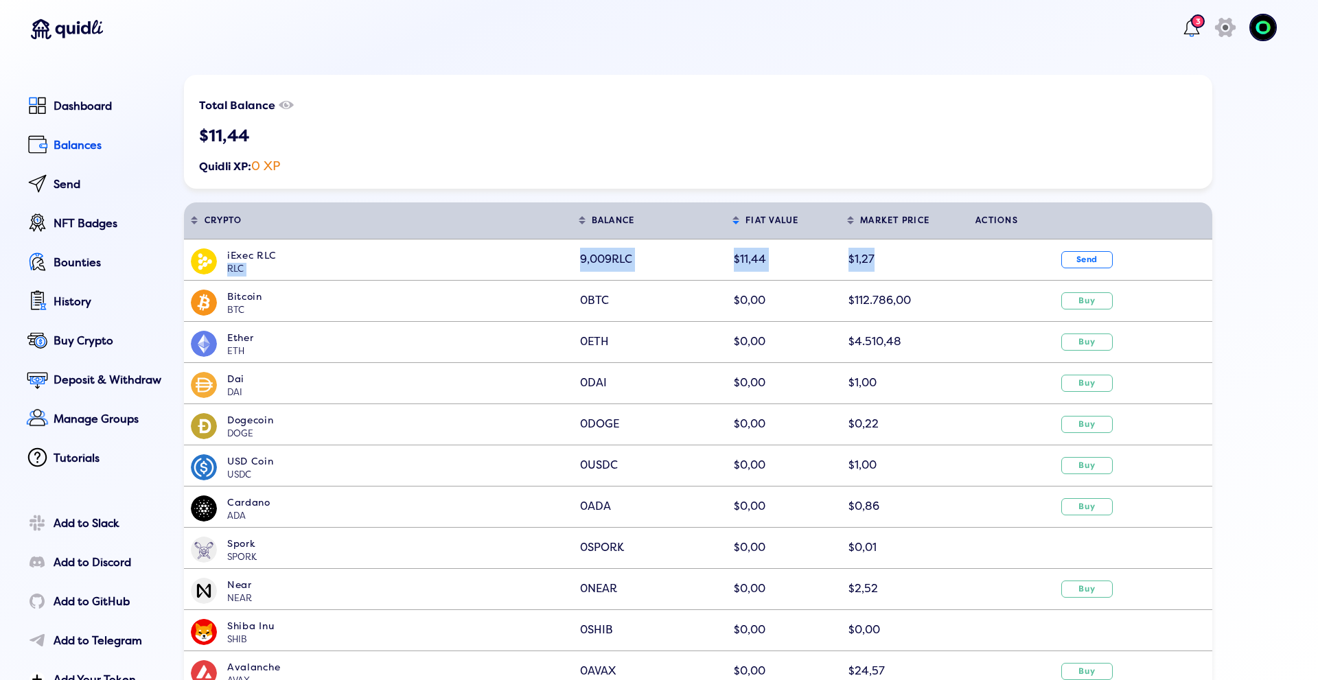
click at [454, 257] on tr "iExec RLC RLC 9,009 RLC $11,44 $1,27 Send" at bounding box center [698, 260] width 1028 height 41
click at [236, 255] on div "iExec RLC" at bounding box center [399, 255] width 345 height 14
click at [228, 255] on div "iExec RLC" at bounding box center [399, 255] width 345 height 14
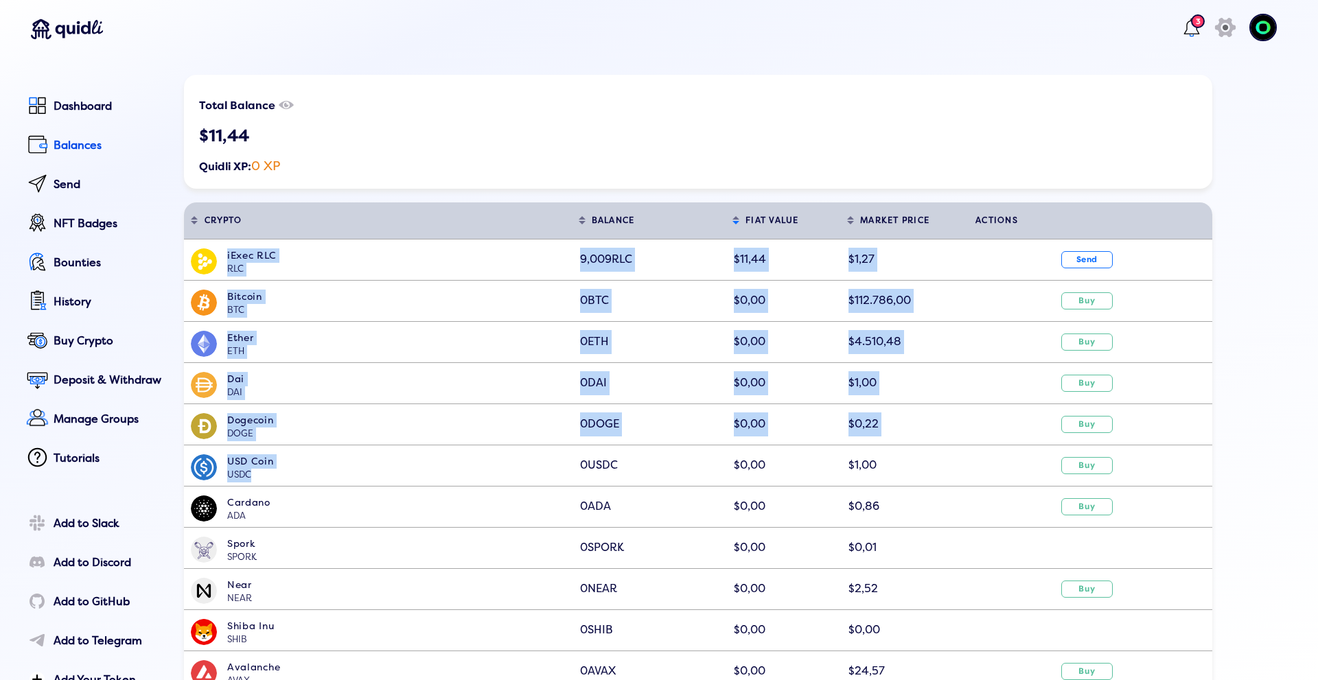
drag, startPoint x: 228, startPoint y: 255, endPoint x: 291, endPoint y: 480, distance: 233.8
click at [291, 480] on div "USDC" at bounding box center [399, 476] width 345 height 14
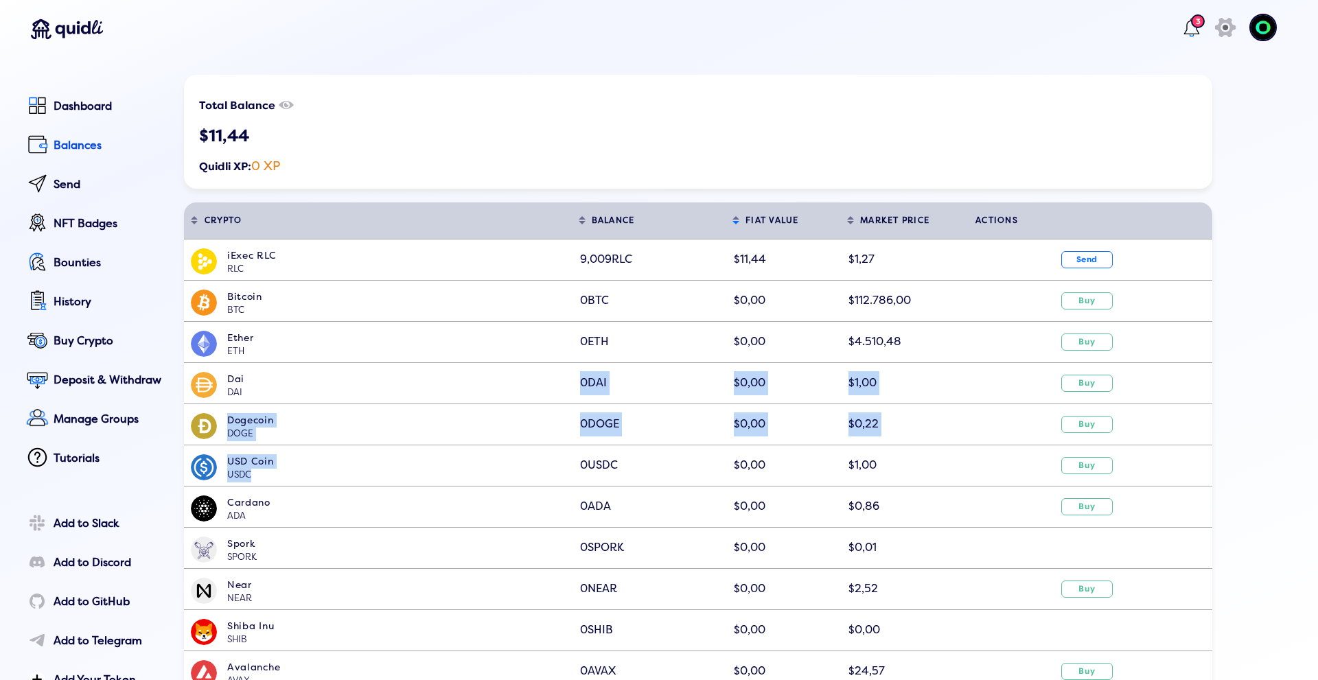
drag, startPoint x: 291, startPoint y: 480, endPoint x: 281, endPoint y: 383, distance: 97.3
click at [281, 382] on div "Dai" at bounding box center [399, 379] width 345 height 14
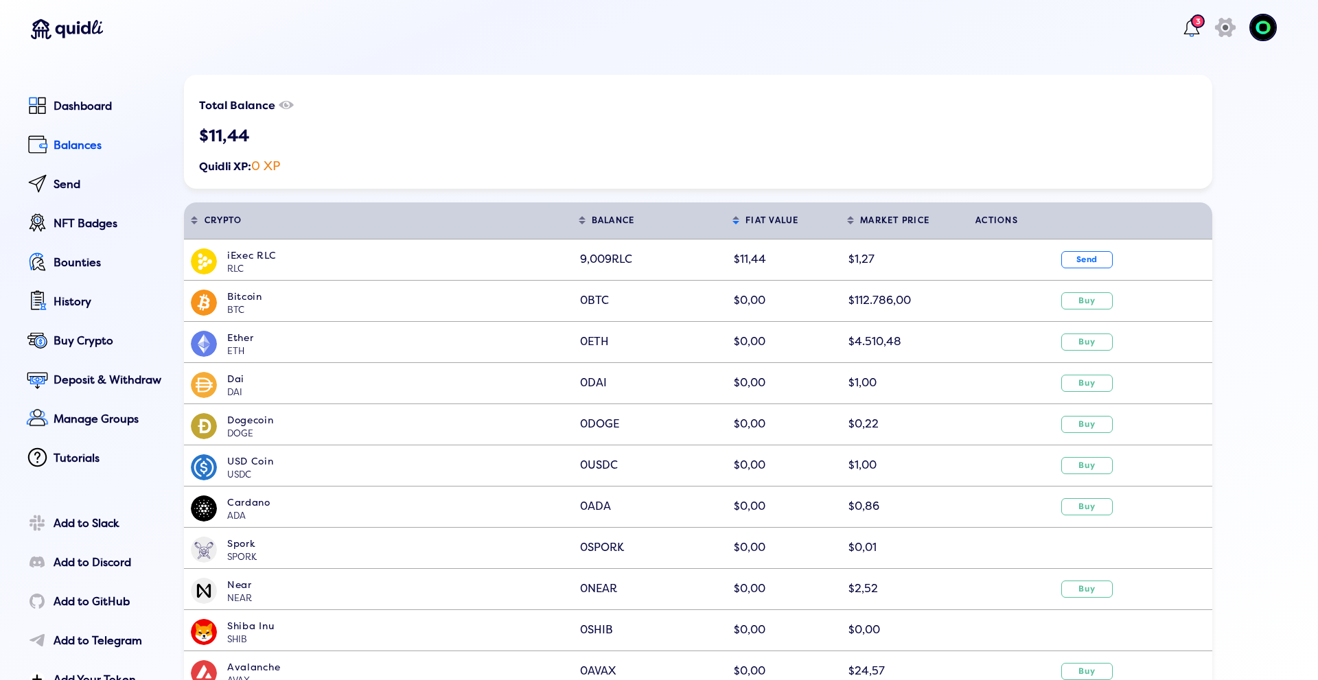
click at [408, 144] on div "$11,44" at bounding box center [698, 136] width 998 height 20
click at [71, 299] on div "History" at bounding box center [109, 302] width 111 height 12
select select "50"
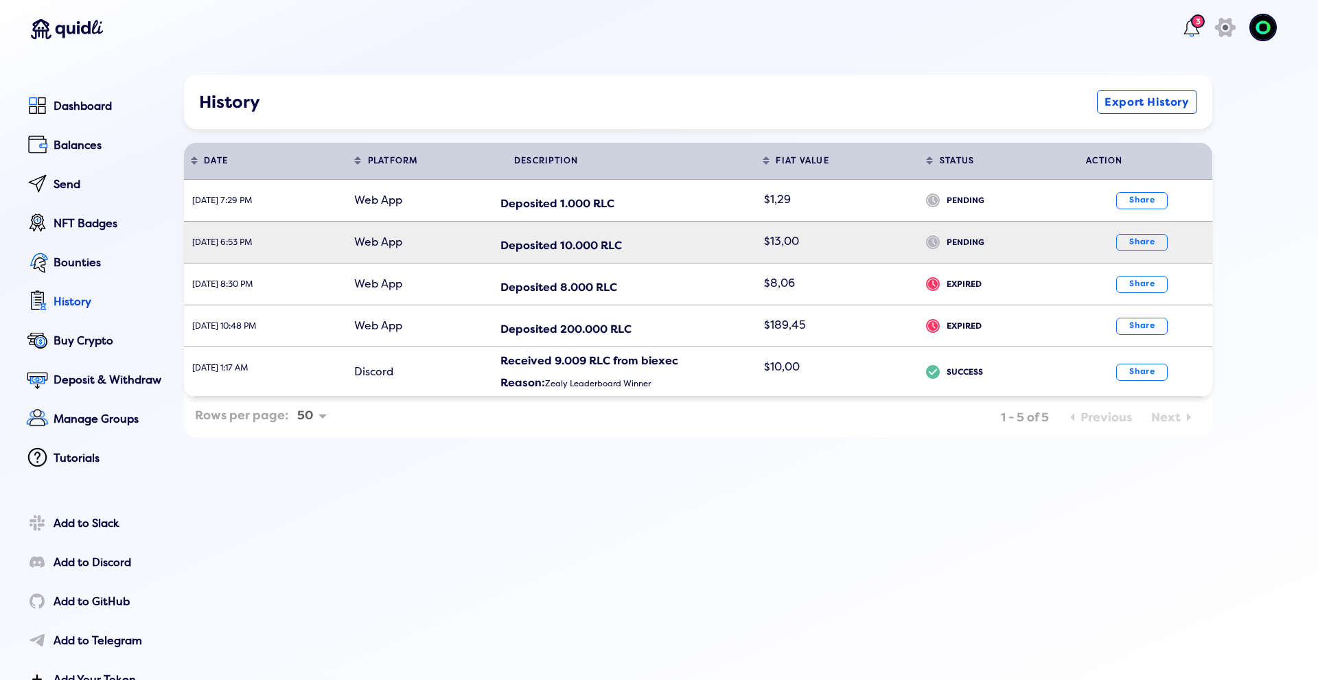
click at [602, 252] on div "Deposited 10.000 RLC" at bounding box center [628, 246] width 256 height 15
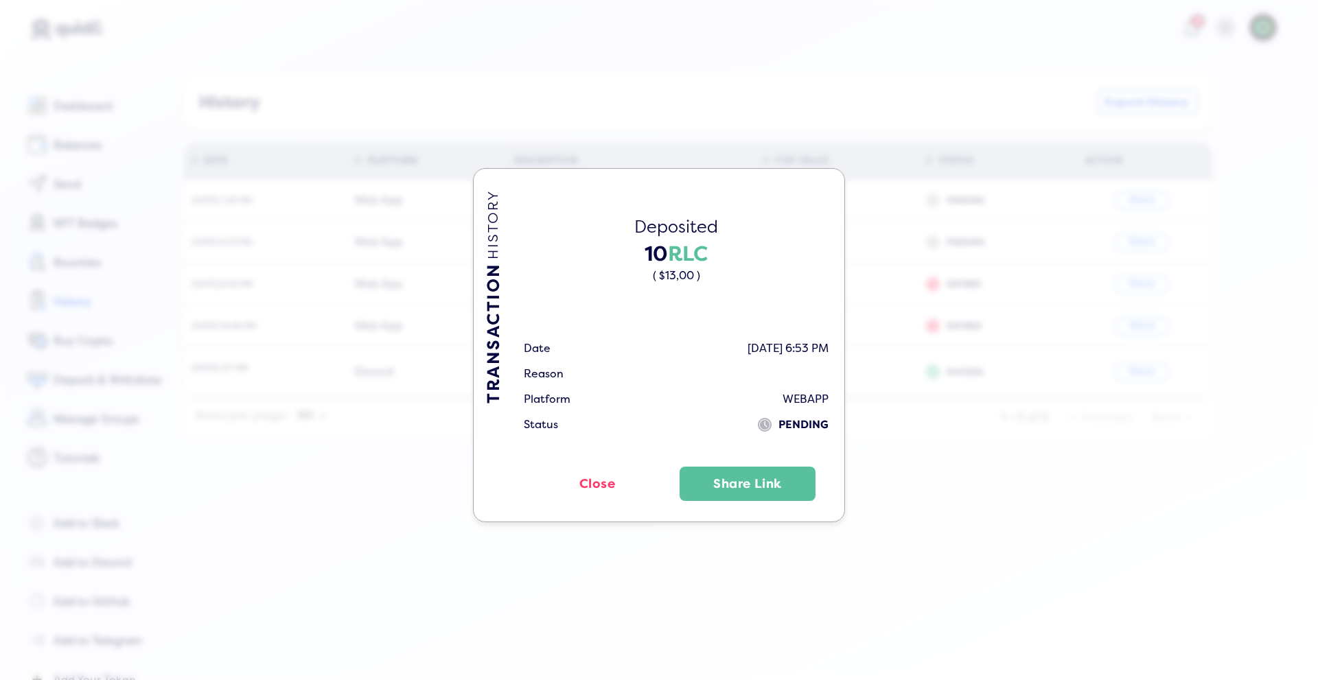
click at [798, 402] on td "WEBAPP" at bounding box center [805, 399] width 47 height 25
click at [778, 426] on span "PENDING" at bounding box center [803, 425] width 50 height 8
click at [759, 426] on icon at bounding box center [765, 425] width 14 height 14
click at [590, 483] on button "Close" at bounding box center [597, 484] width 151 height 34
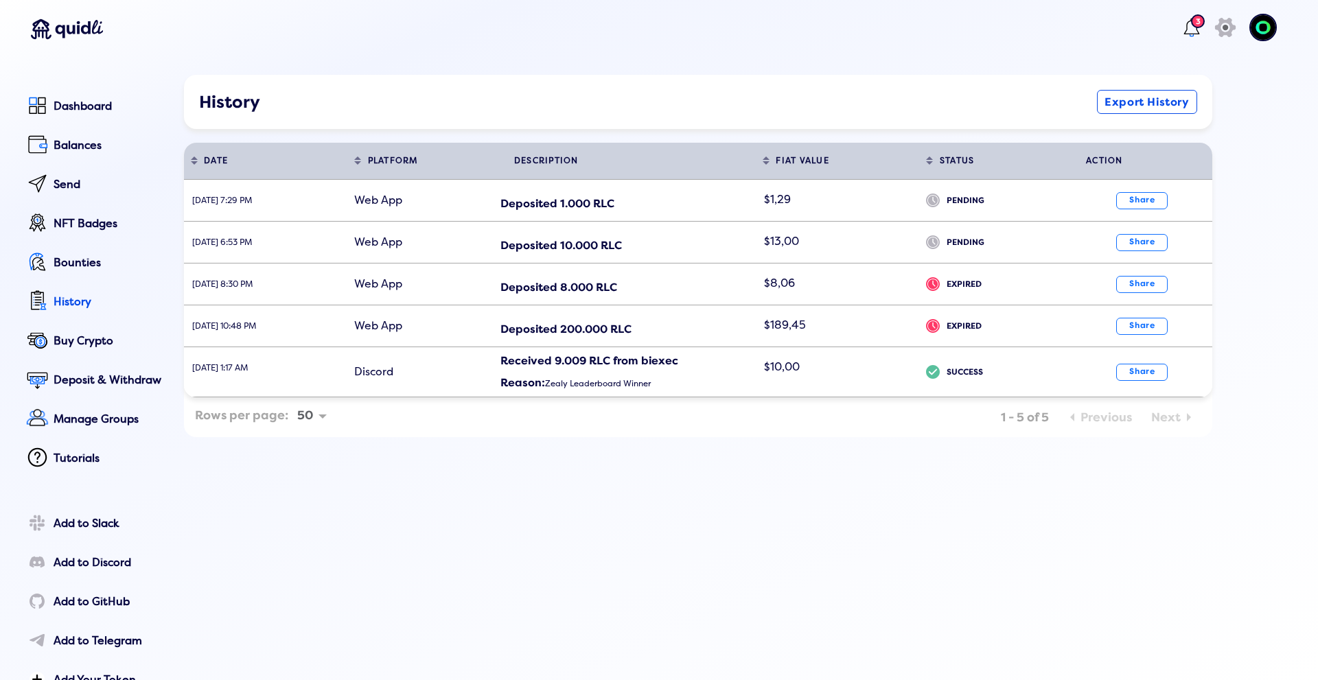
click at [789, 165] on button "Sort table by FIAT VALUE in descending order" at bounding box center [837, 161] width 163 height 36
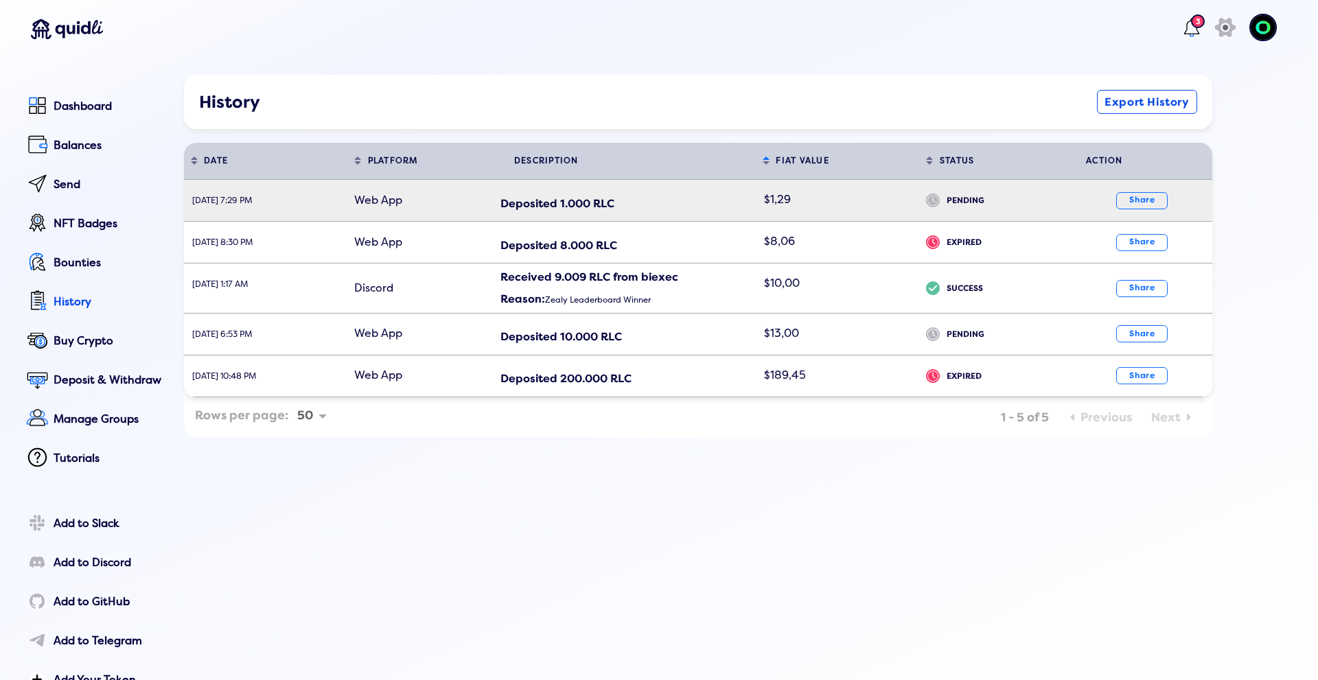
click at [857, 189] on div "$1,29" at bounding box center [837, 200] width 147 height 24
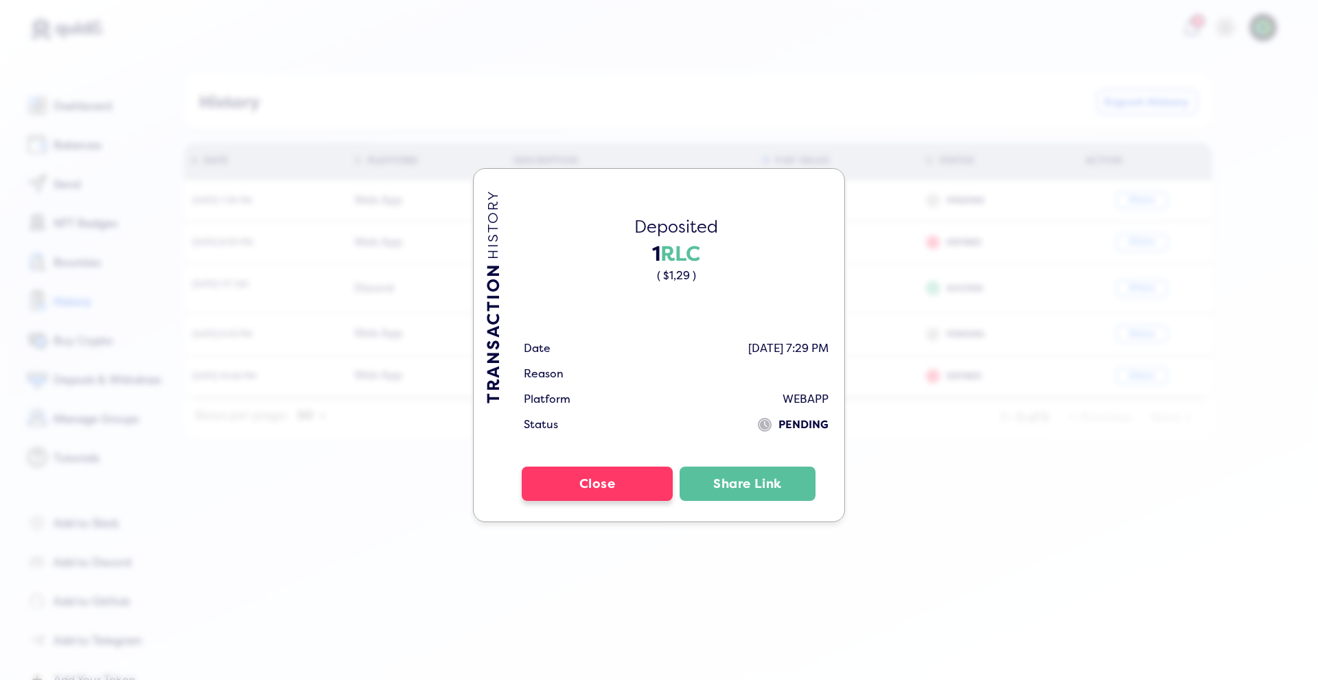
click at [579, 487] on button "Close" at bounding box center [597, 484] width 151 height 34
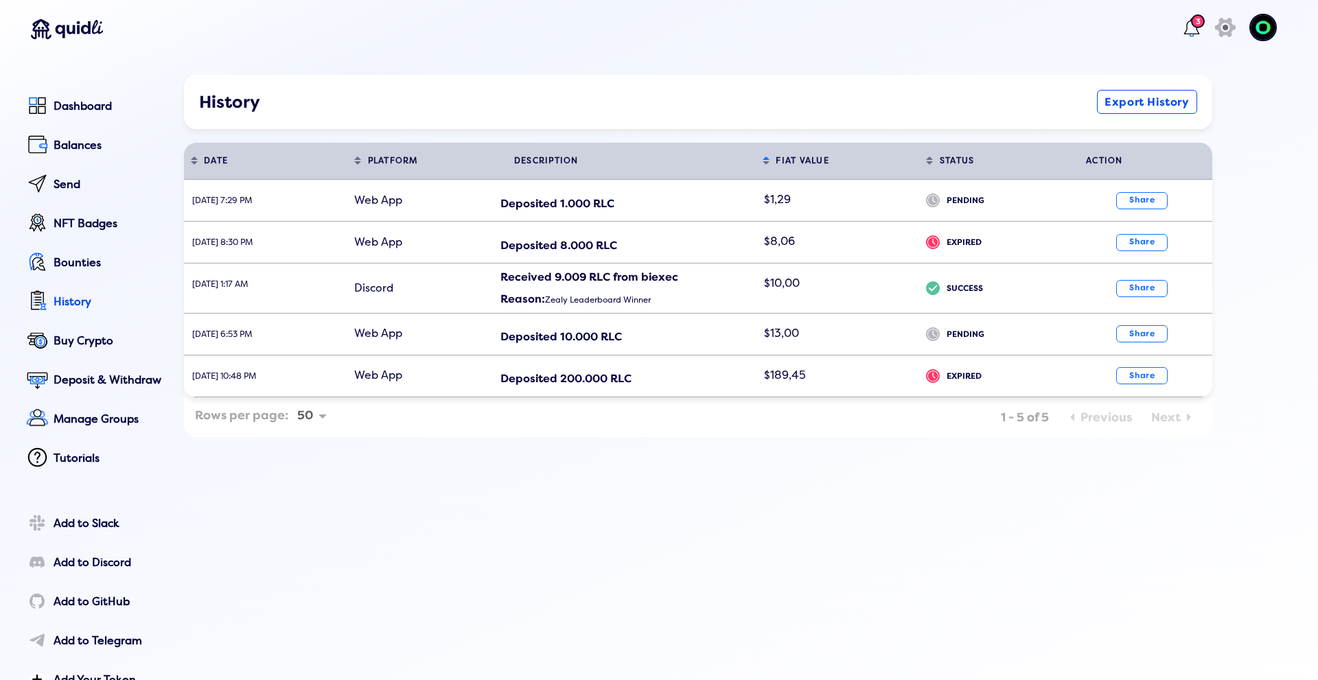
click at [531, 549] on div "History Export History DATE Sort table by DATE in descending order PLATFORM Sor…" at bounding box center [698, 385] width 1028 height 620
click at [783, 169] on button "Sort table by FIAT VALUE in ascending order" at bounding box center [837, 161] width 163 height 36
click at [783, 169] on button "Sort table by FIAT VALUE in descending order" at bounding box center [837, 161] width 163 height 36
click at [963, 155] on button "Sort table by STATUS in descending order" at bounding box center [992, 161] width 146 height 36
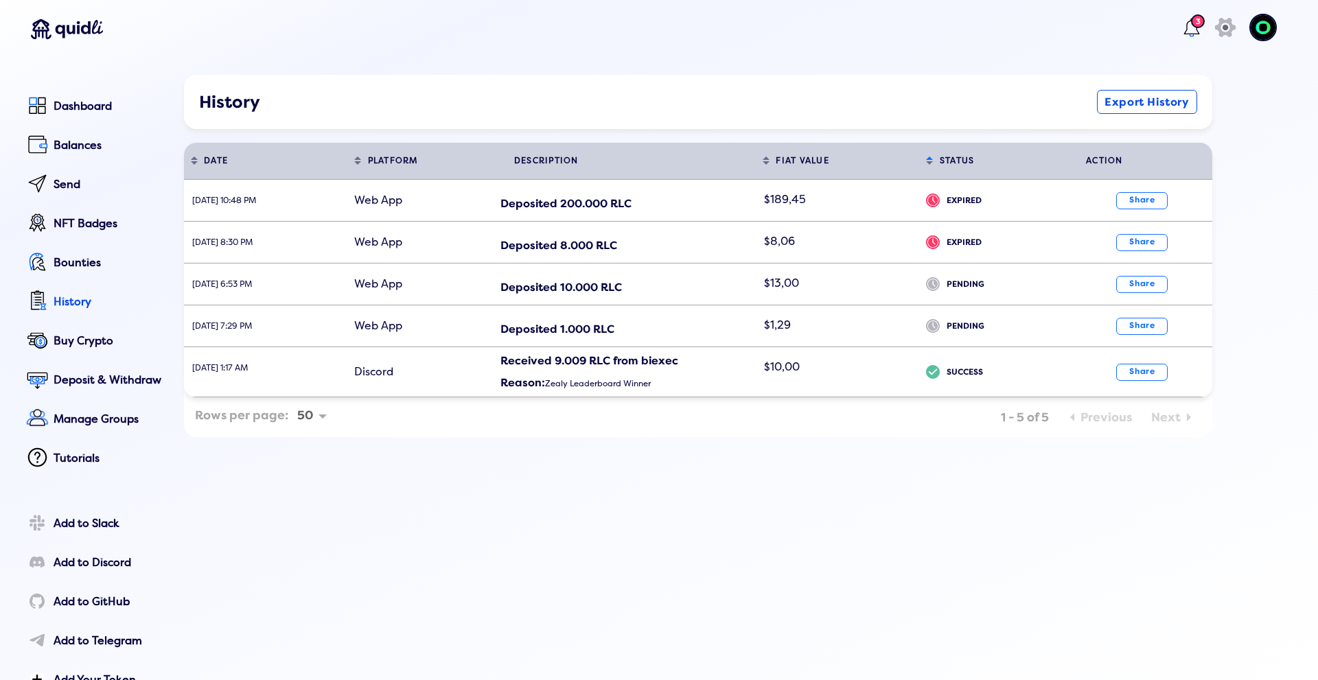
click at [963, 155] on button "Sort table by STATUS in ascending order" at bounding box center [992, 161] width 146 height 36
click at [949, 163] on button "Sort table by STATUS in descending order" at bounding box center [992, 161] width 146 height 36
click at [935, 161] on button "Sort table by STATUS in descending order" at bounding box center [992, 161] width 146 height 36
click at [944, 155] on button "Sort table by STATUS in ascending order" at bounding box center [992, 161] width 146 height 36
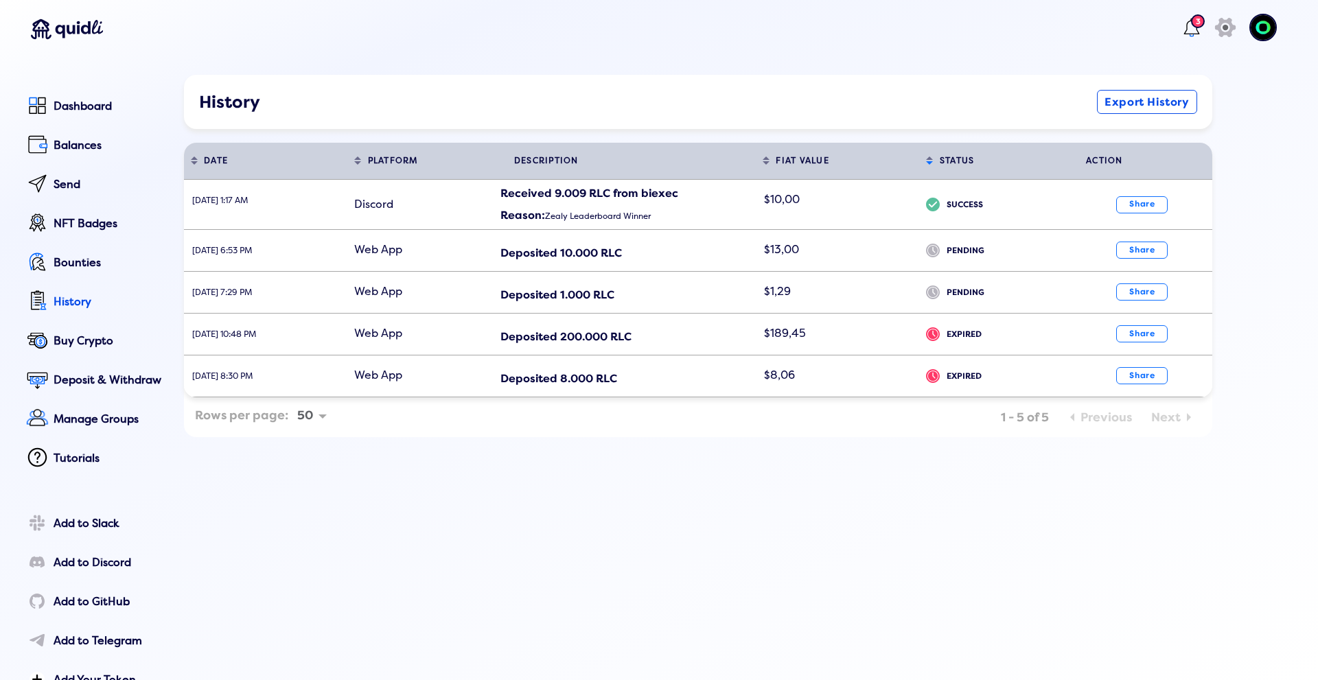
click at [918, 160] on button "Sort table by FIAT VALUE in descending order" at bounding box center [837, 161] width 163 height 36
click at [931, 159] on button "Sort table by STATUS in descending order" at bounding box center [992, 161] width 146 height 36
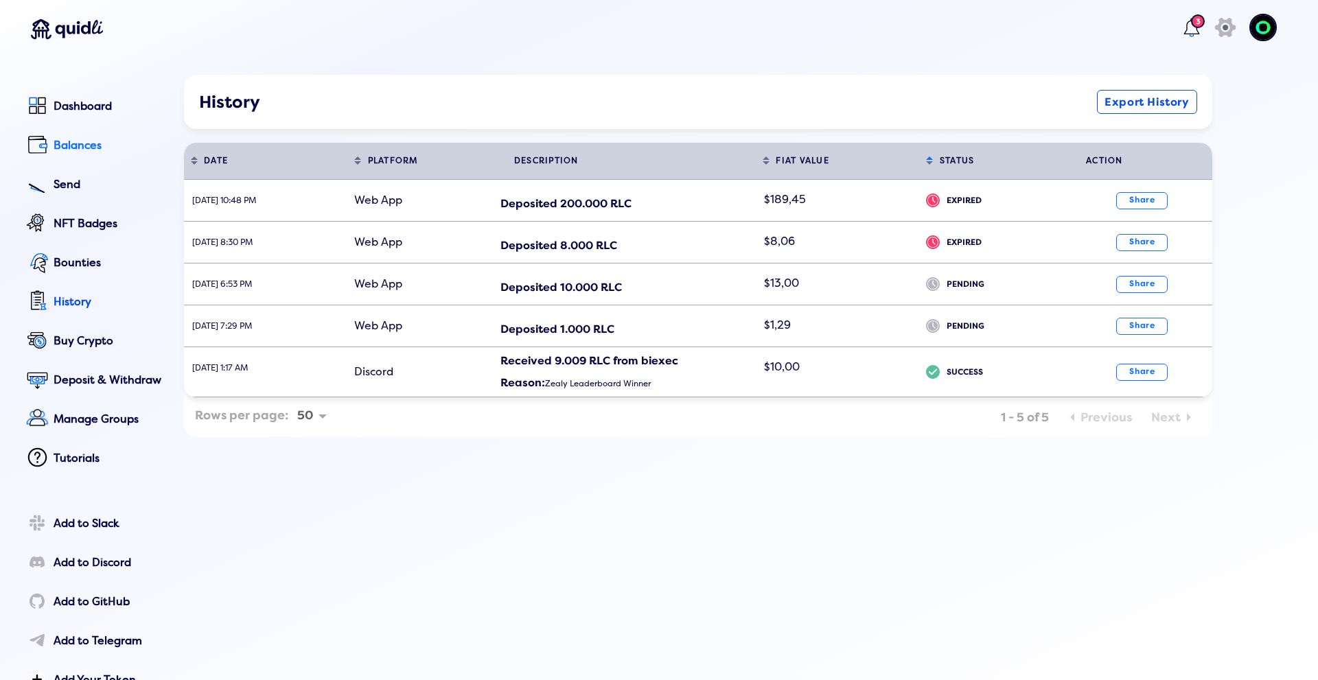
click at [100, 154] on link "Balances" at bounding box center [94, 146] width 142 height 31
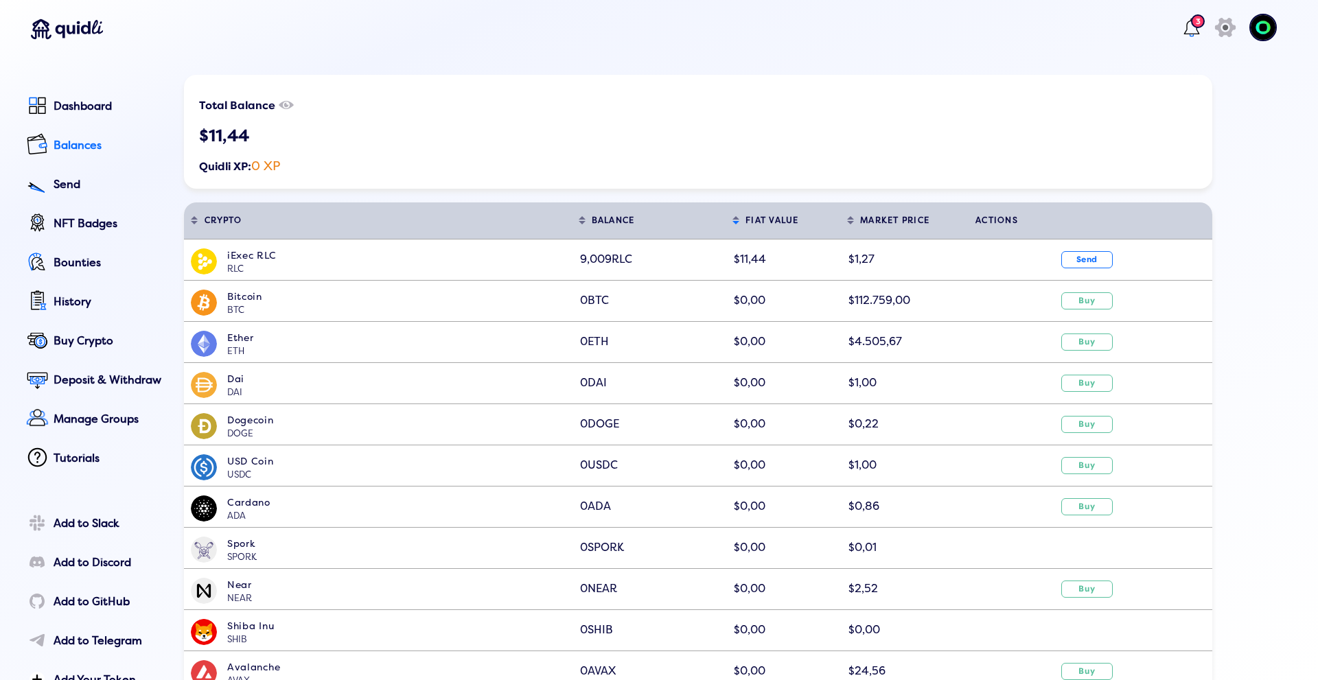
click at [91, 143] on div "Balances" at bounding box center [109, 145] width 111 height 12
click at [100, 367] on link "Deposit & Withdraw" at bounding box center [94, 381] width 142 height 31
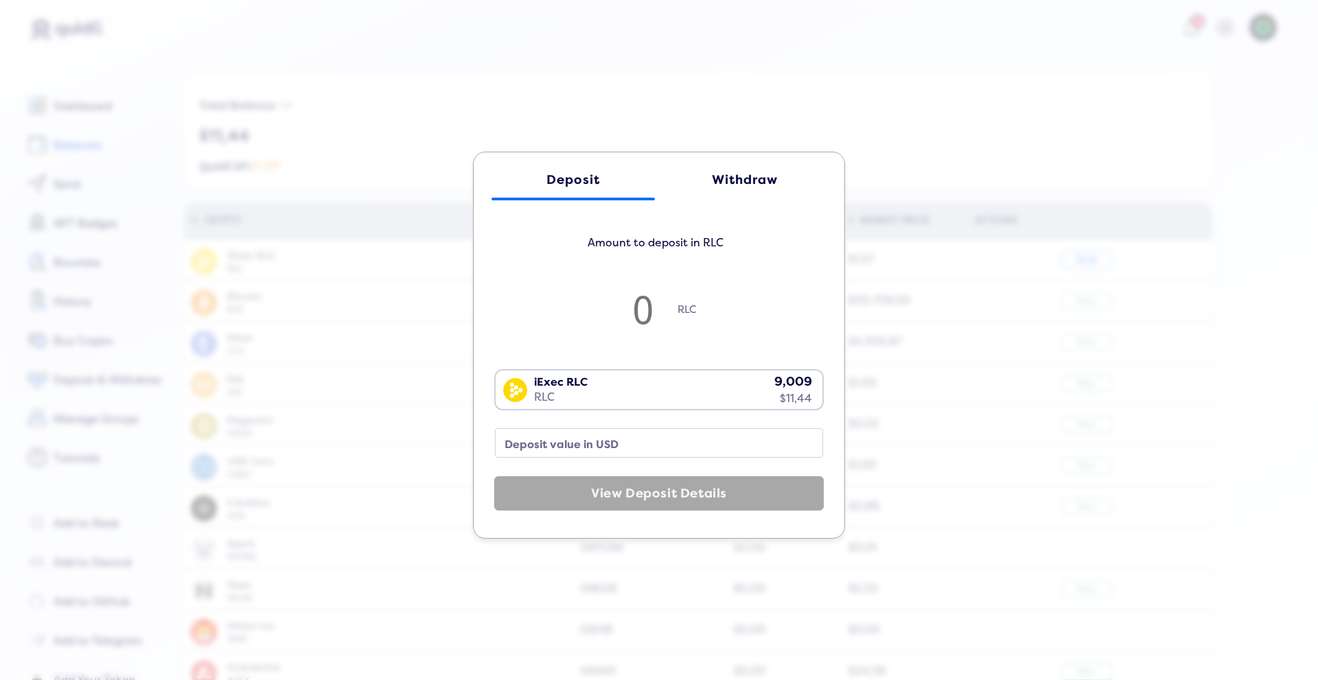
click at [551, 183] on div "Deposit" at bounding box center [573, 180] width 136 height 14
click at [594, 432] on input "Deposit value in USD" at bounding box center [659, 443] width 328 height 30
type input "1"
type input "0.787"
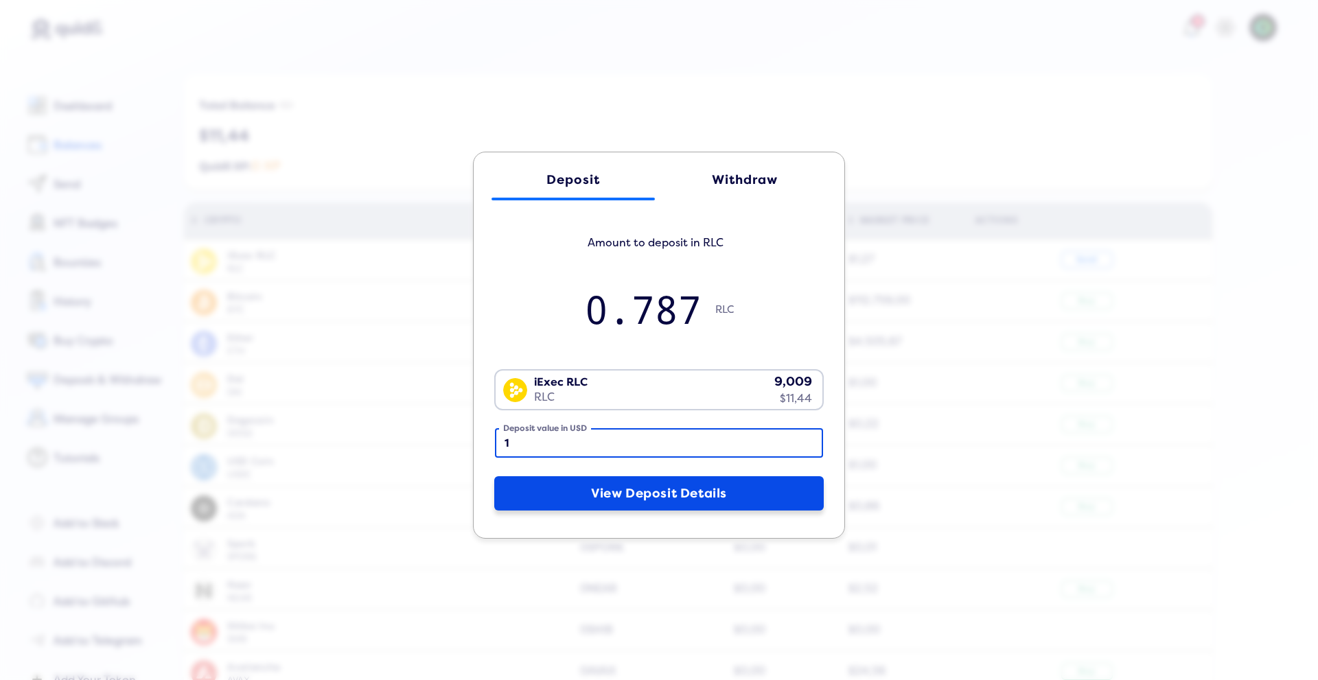
type input "1"
click at [587, 501] on button "View Deposit Details" at bounding box center [658, 493] width 329 height 34
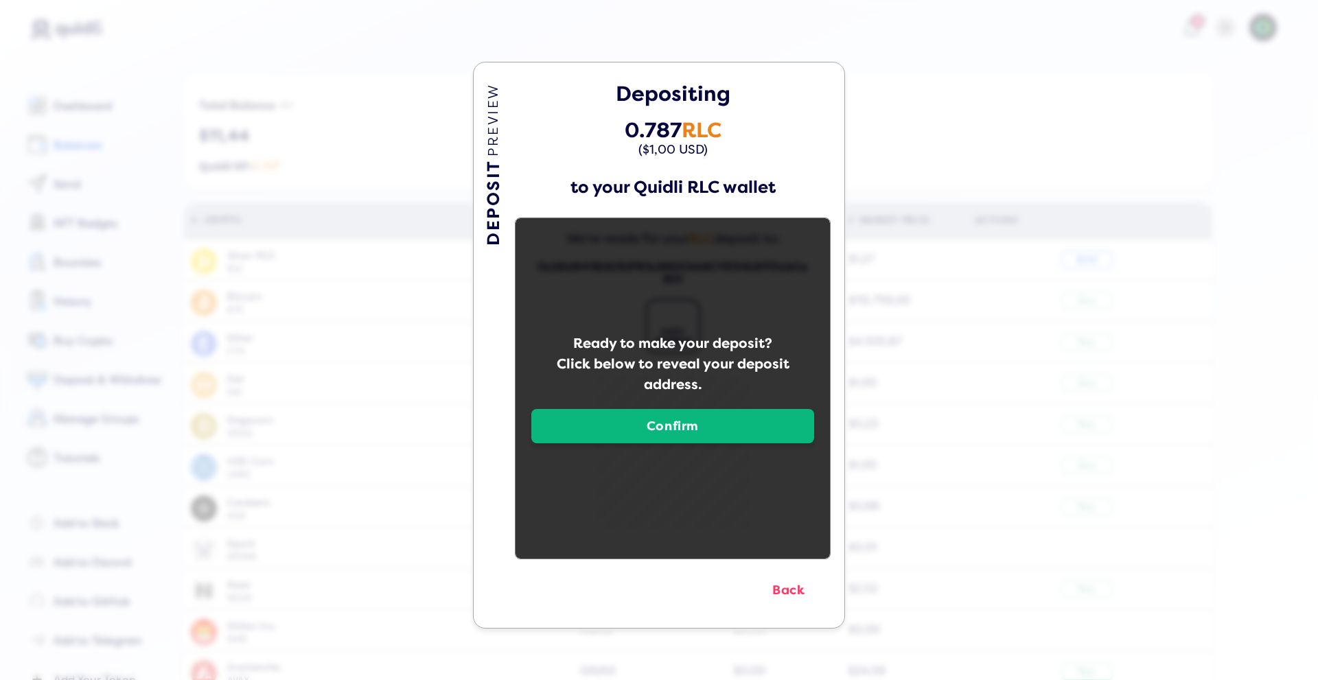
click at [628, 440] on button "Confirm" at bounding box center [672, 426] width 283 height 34
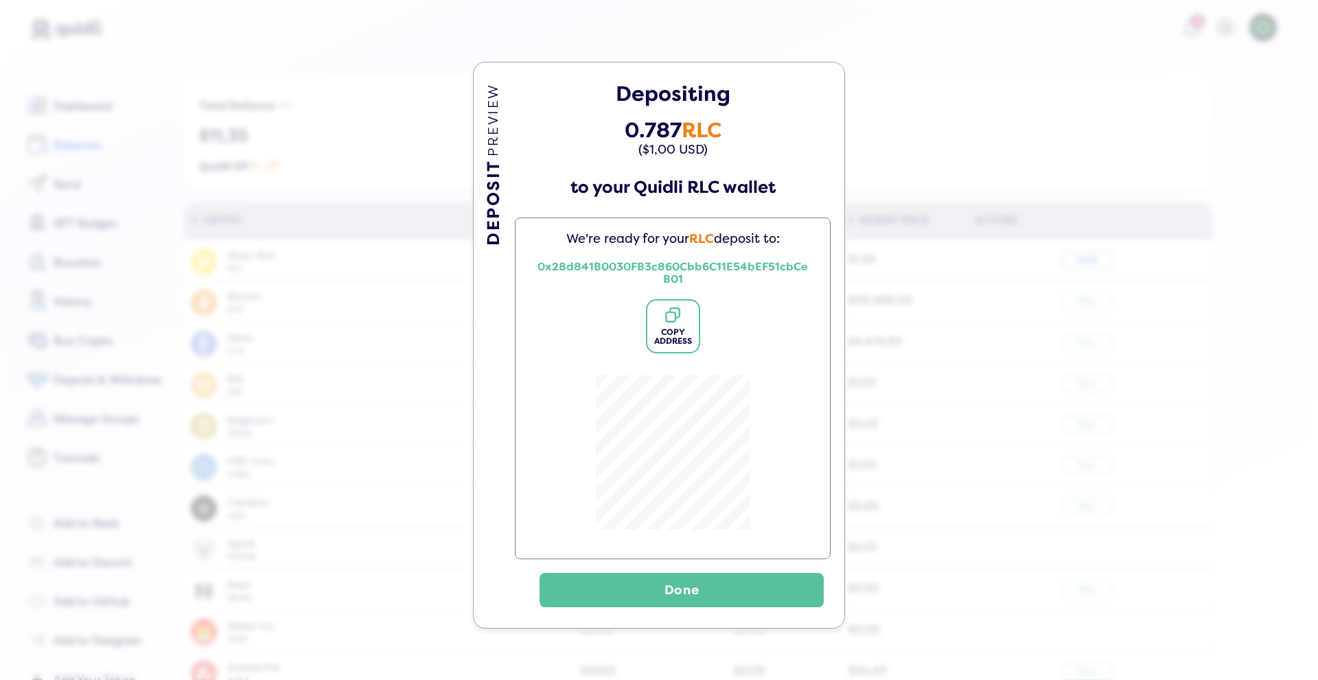
click at [669, 315] on icon "icon" at bounding box center [672, 314] width 15 height 19
click at [323, 95] on div "DEPOSIT PREVIEW Depositing 0.787 RLC ($1,00 USD) to your Quidli RLC wallet We'r…" at bounding box center [659, 340] width 1318 height 680
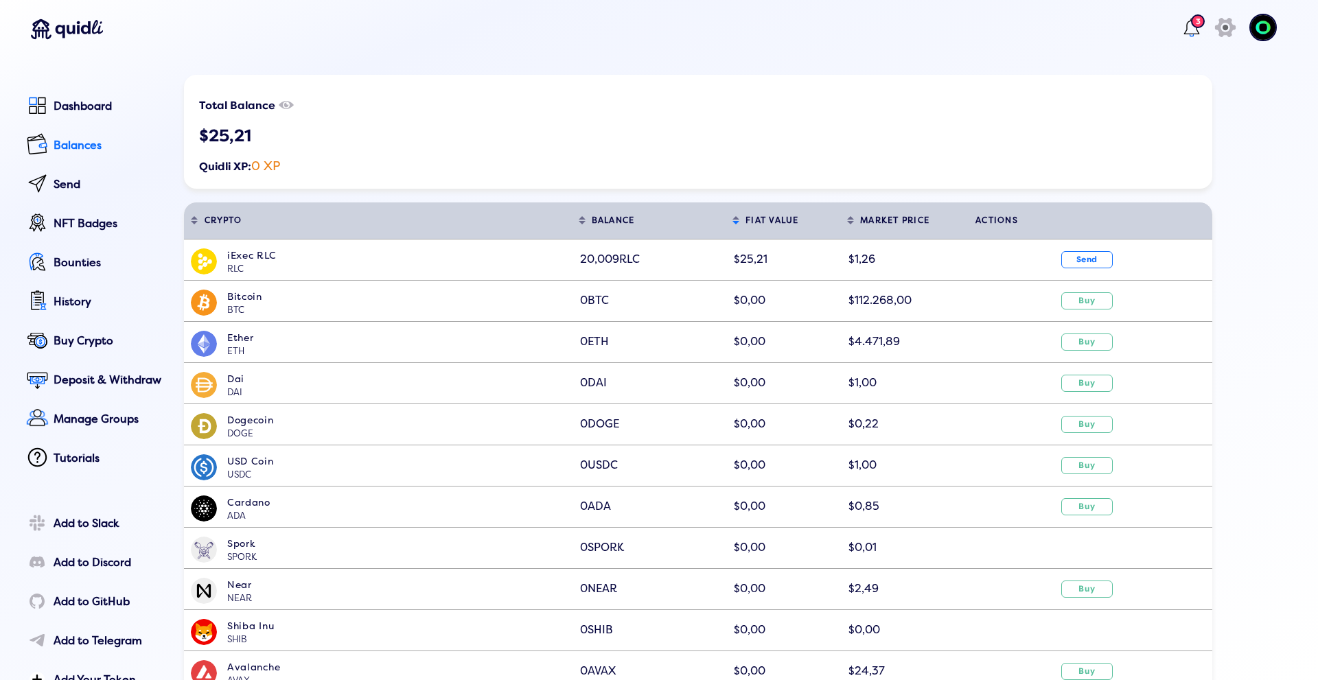
click at [92, 148] on div "Balances" at bounding box center [109, 145] width 111 height 12
click at [92, 311] on link "History" at bounding box center [94, 303] width 142 height 31
select select "50"
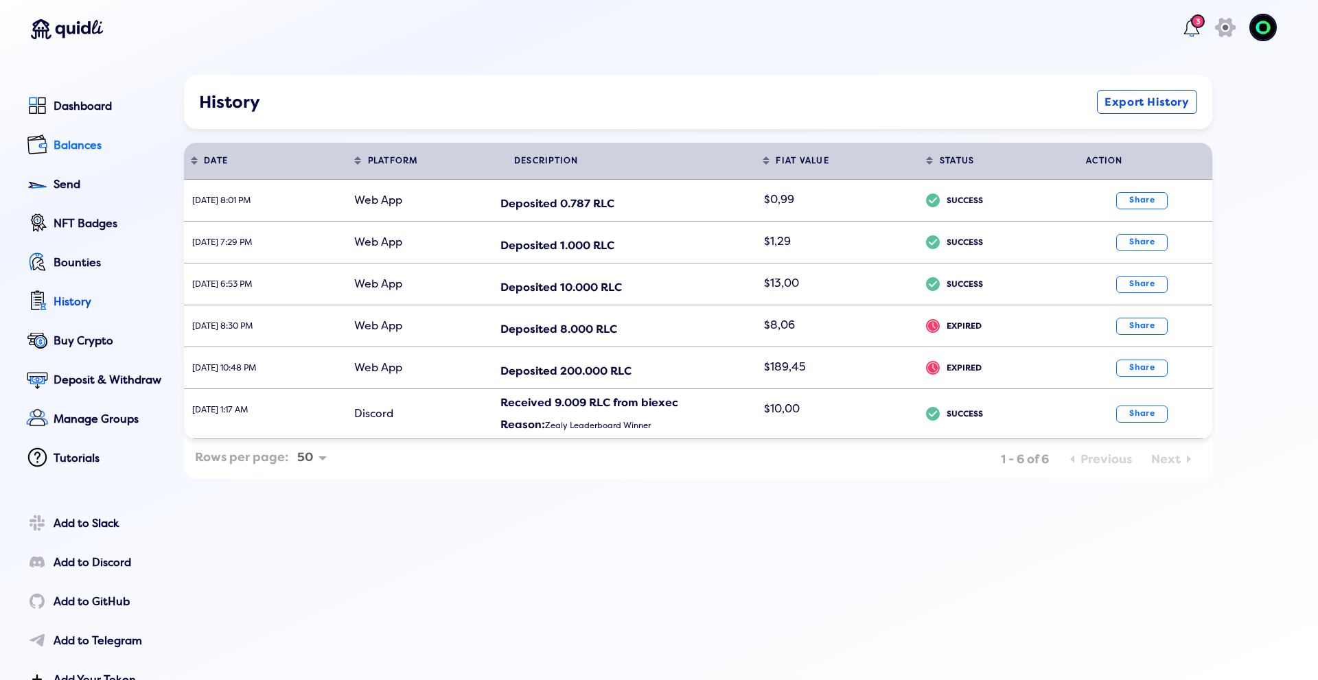
click at [84, 137] on link "Balances" at bounding box center [94, 146] width 142 height 31
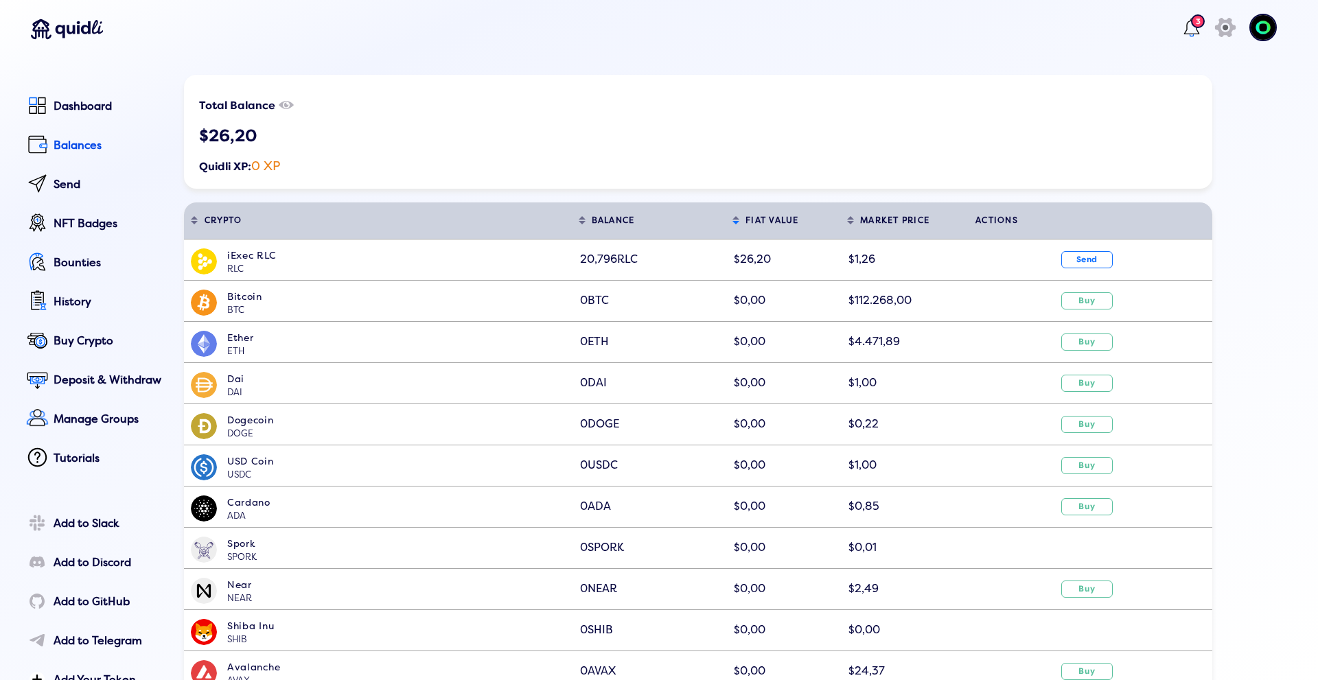
click at [394, 266] on div "RLC" at bounding box center [399, 270] width 345 height 14
click at [98, 369] on link "Deposit & Withdraw" at bounding box center [94, 381] width 142 height 31
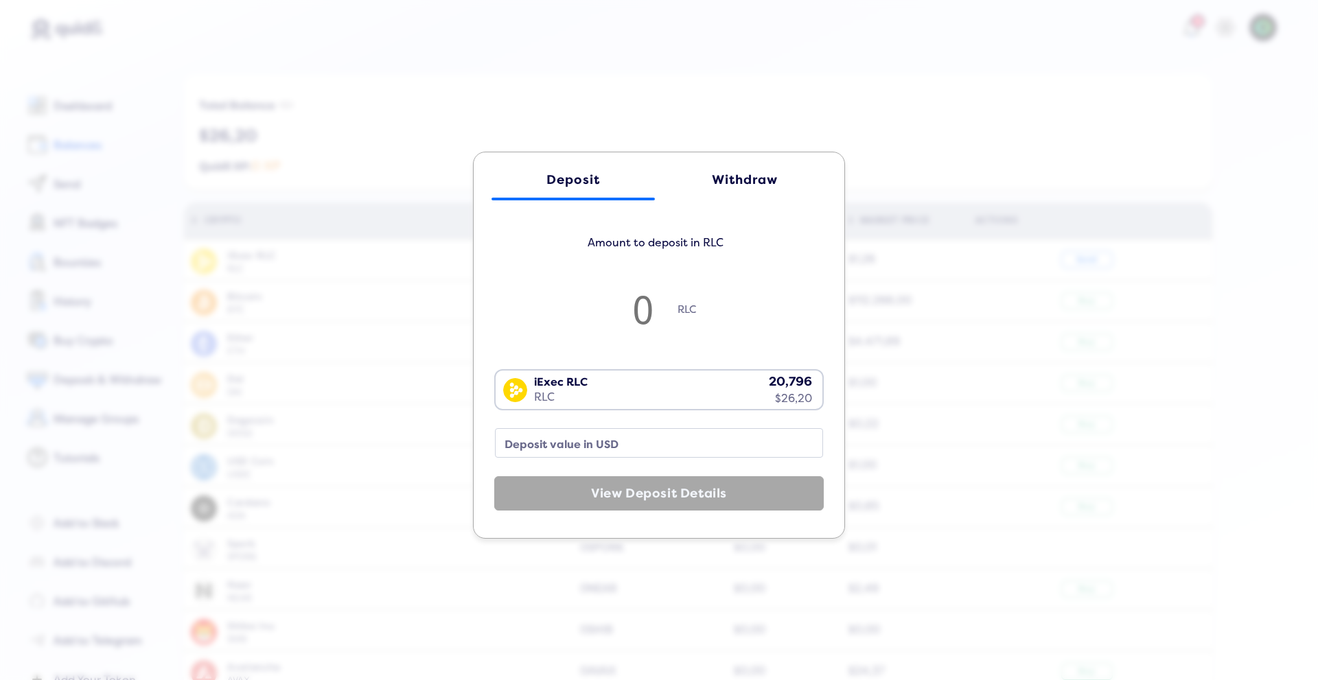
click at [734, 183] on div "Withdraw" at bounding box center [745, 180] width 136 height 14
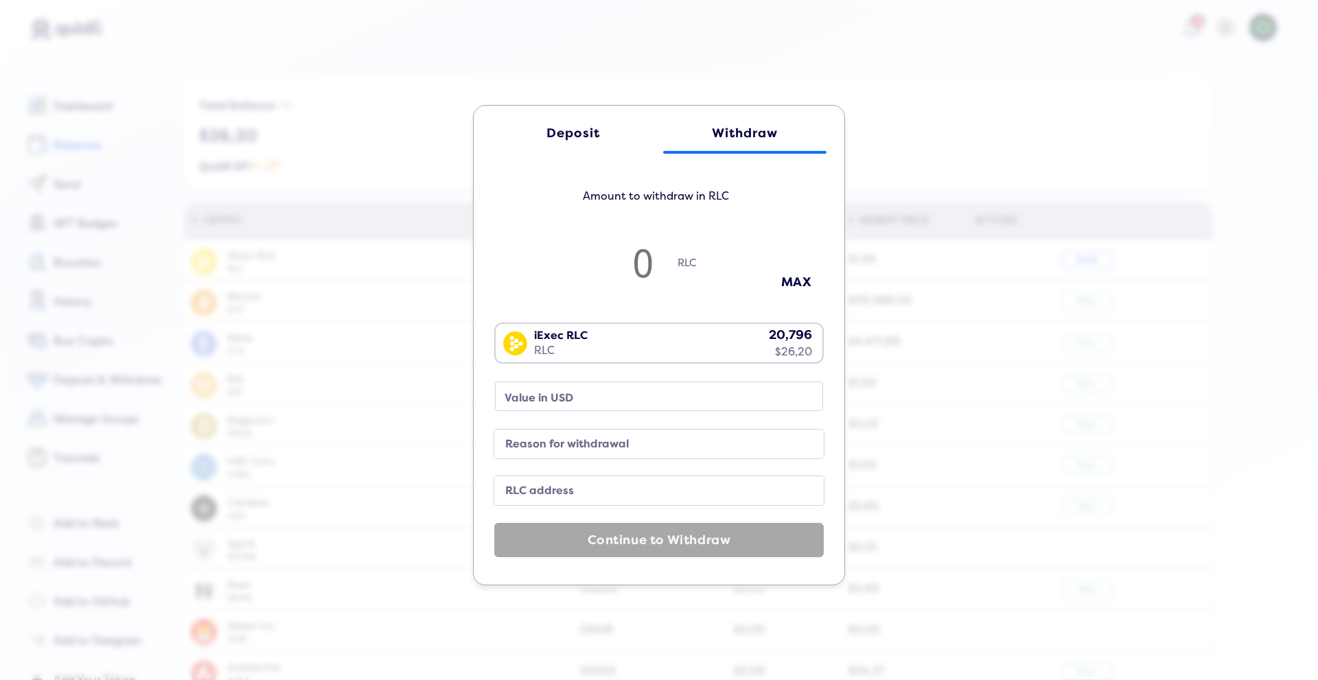
click at [567, 135] on div "Deposit" at bounding box center [573, 133] width 136 height 14
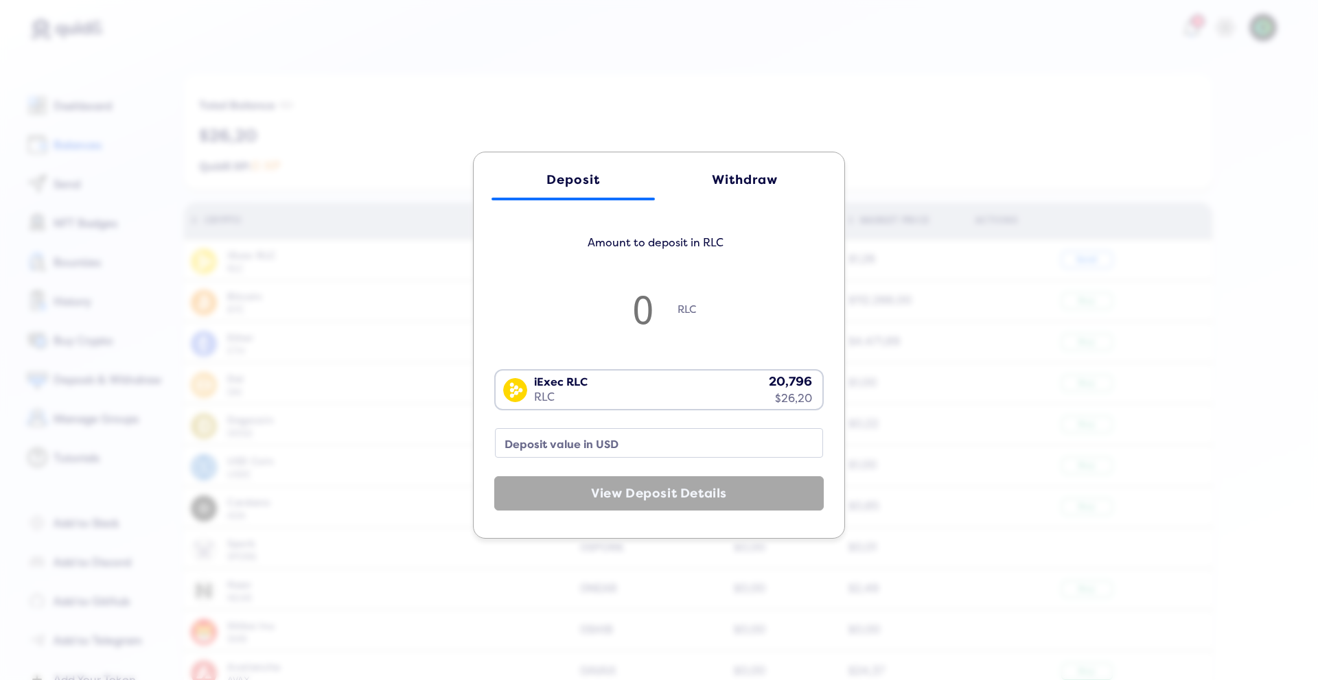
click at [741, 173] on div "Withdraw" at bounding box center [745, 180] width 136 height 14
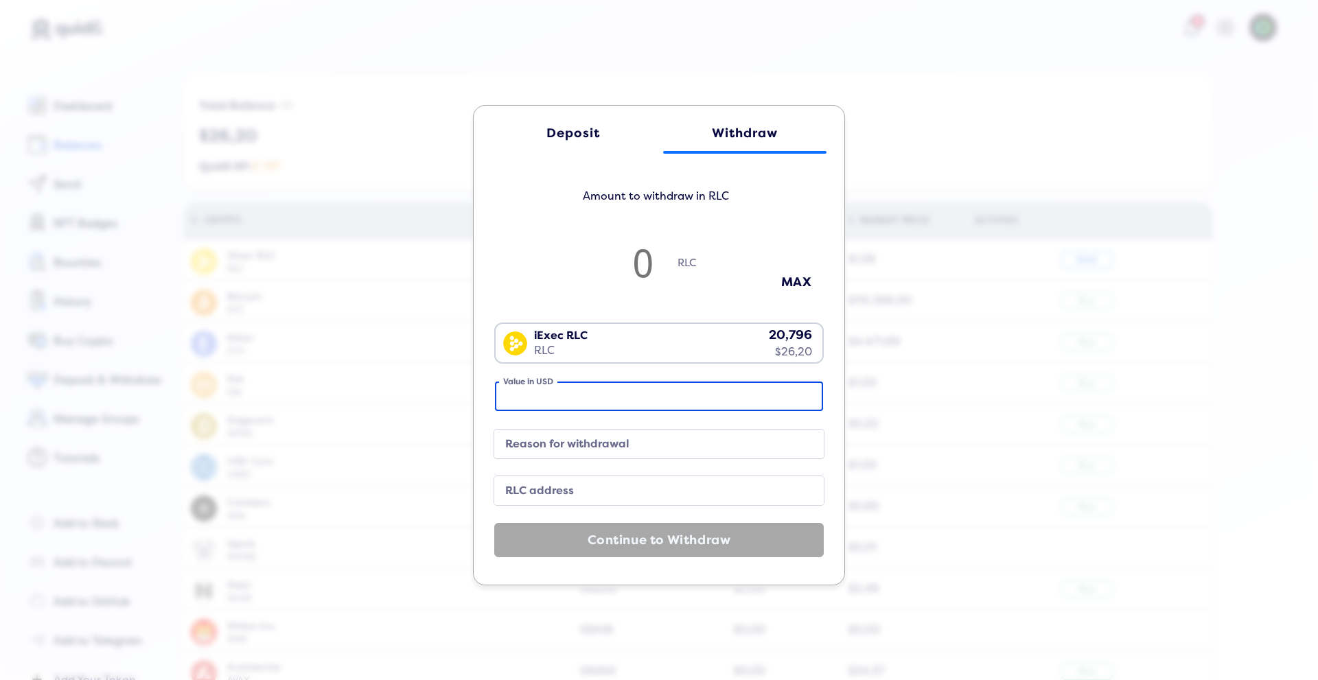
click at [568, 401] on input "Value in USD" at bounding box center [659, 397] width 328 height 30
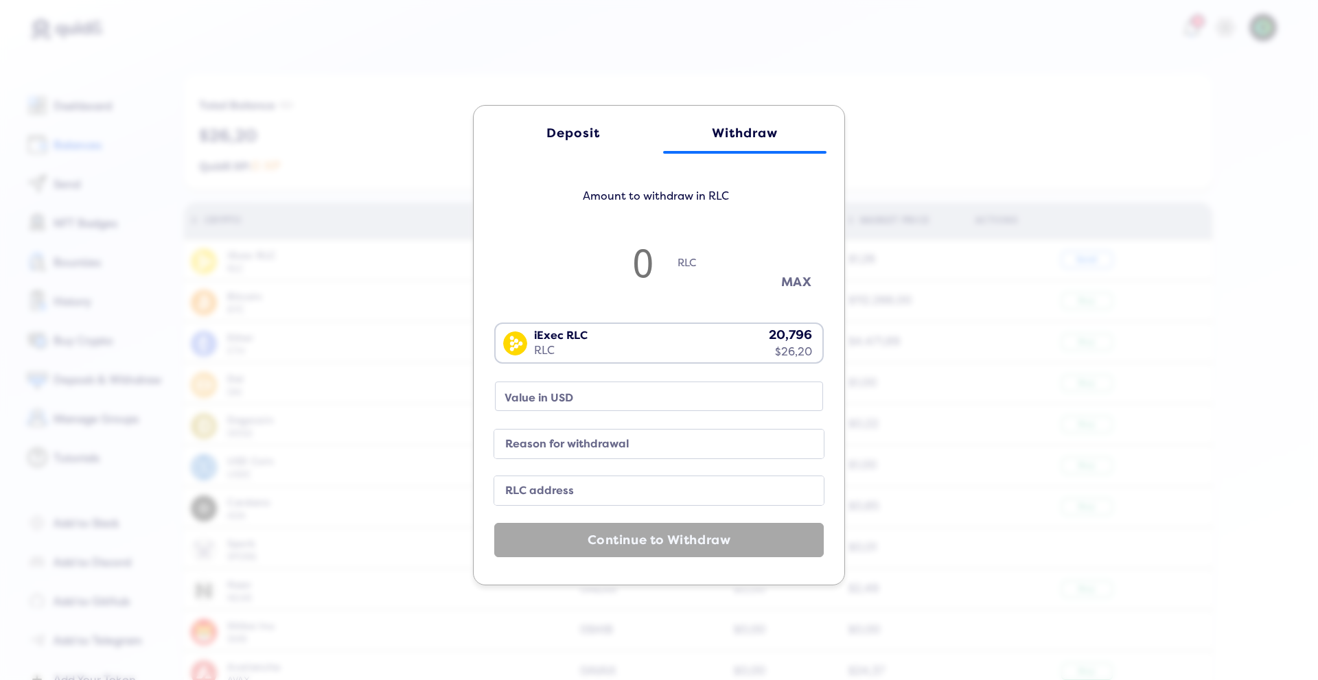
click at [780, 277] on button "MAX" at bounding box center [796, 282] width 69 height 23
type input "20.775213"
type input "26.17"
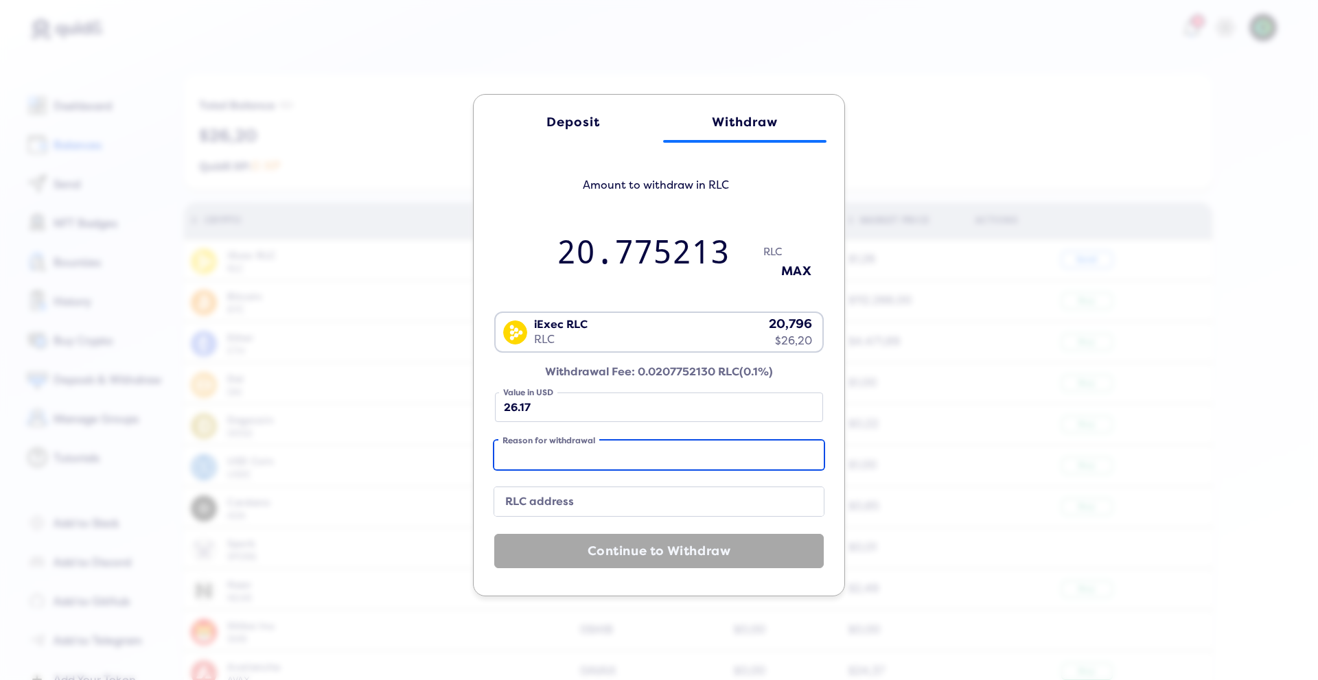
click at [602, 443] on input "Reason for withdrawal" at bounding box center [658, 455] width 329 height 29
click at [592, 451] on input "Reason for withdrawal" at bounding box center [658, 455] width 329 height 29
click at [559, 506] on label "RLC address" at bounding box center [648, 502] width 297 height 19
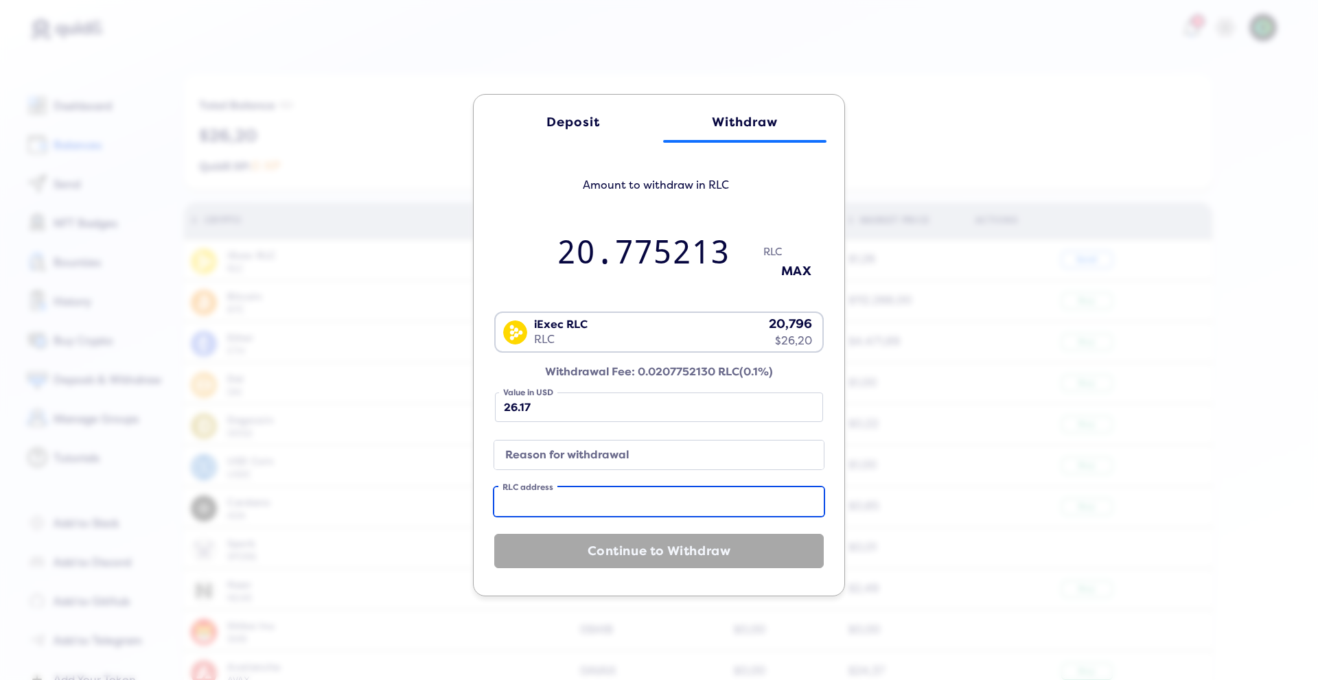
click at [559, 506] on input "RLC address" at bounding box center [658, 501] width 329 height 29
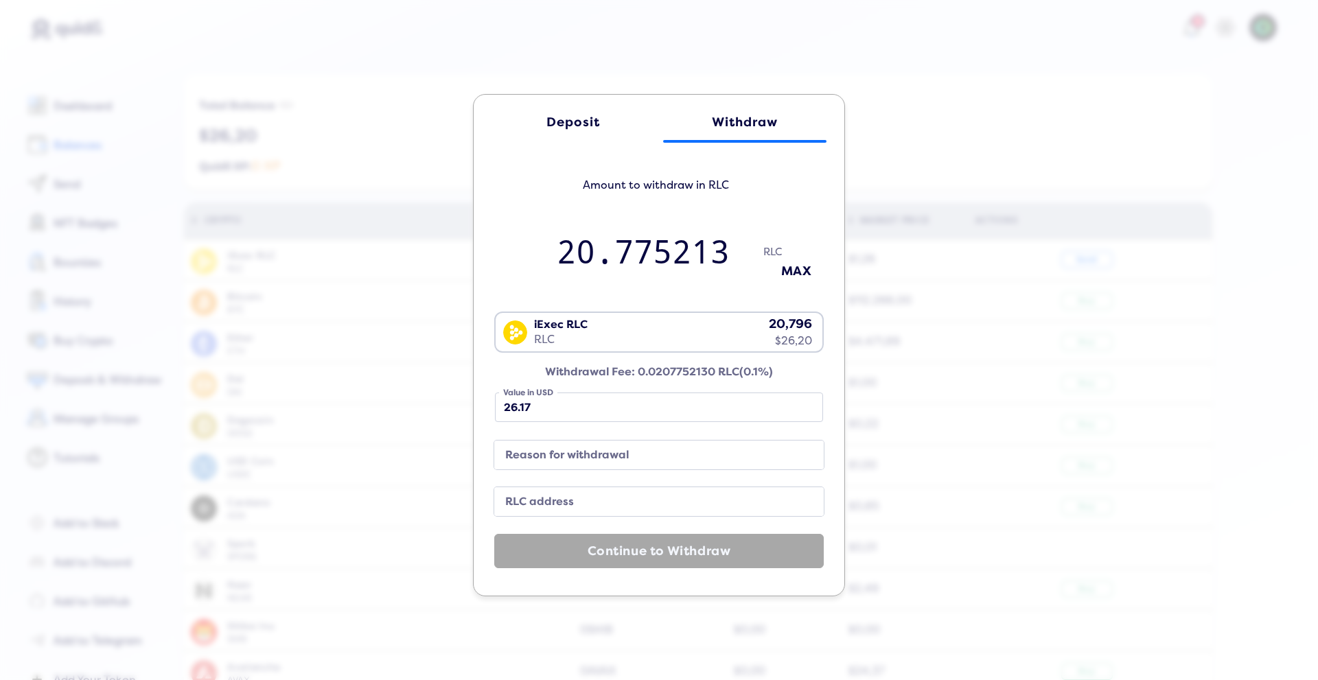
click at [558, 450] on label "Reason for withdrawal" at bounding box center [648, 455] width 297 height 19
click at [558, 450] on input "Reason for withdrawal" at bounding box center [658, 455] width 329 height 29
click at [548, 494] on label "RLC address" at bounding box center [648, 502] width 297 height 19
click at [548, 494] on input "RLC address" at bounding box center [658, 501] width 329 height 29
click at [563, 453] on label "Reason for withdrawal" at bounding box center [648, 455] width 297 height 19
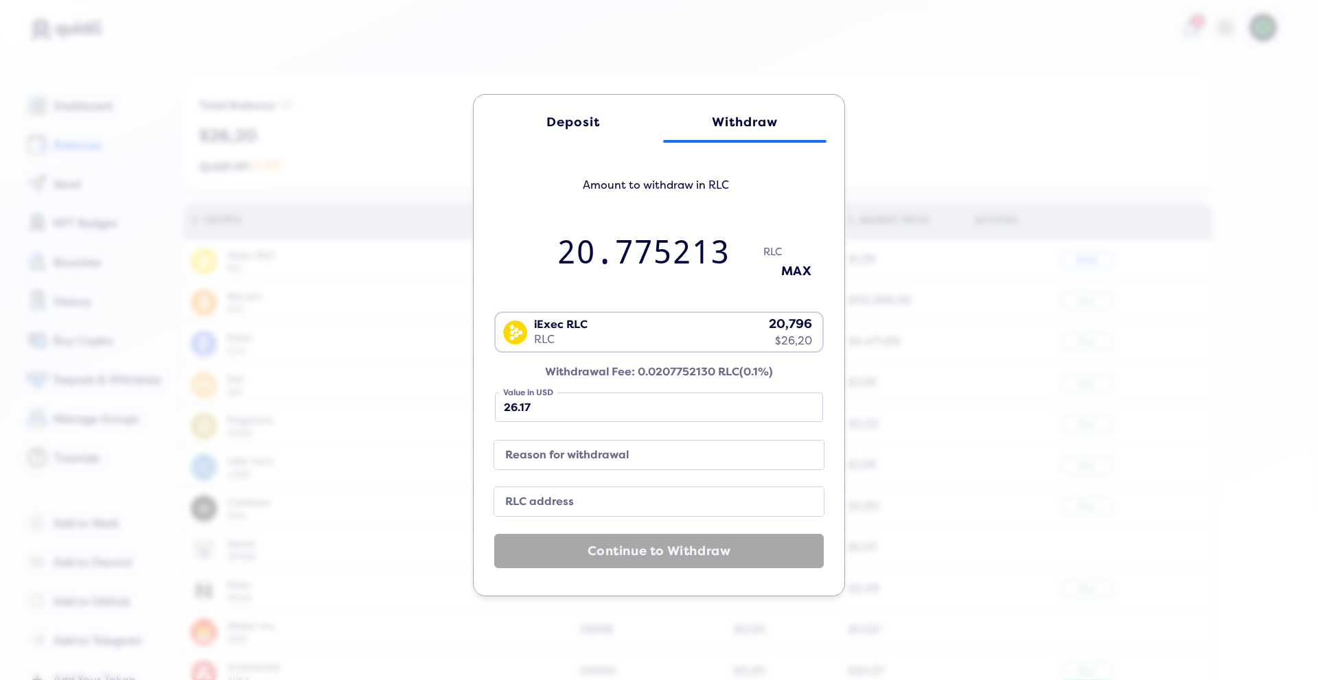
click at [563, 453] on input "Reason for withdrawal" at bounding box center [658, 455] width 329 height 29
click at [545, 505] on label "RLC address" at bounding box center [648, 502] width 297 height 19
click at [545, 505] on input "RLC address" at bounding box center [658, 501] width 329 height 29
click at [553, 461] on label "Reason for withdrawal" at bounding box center [648, 455] width 297 height 19
click at [553, 461] on input "Reason for withdrawal" at bounding box center [658, 455] width 329 height 29
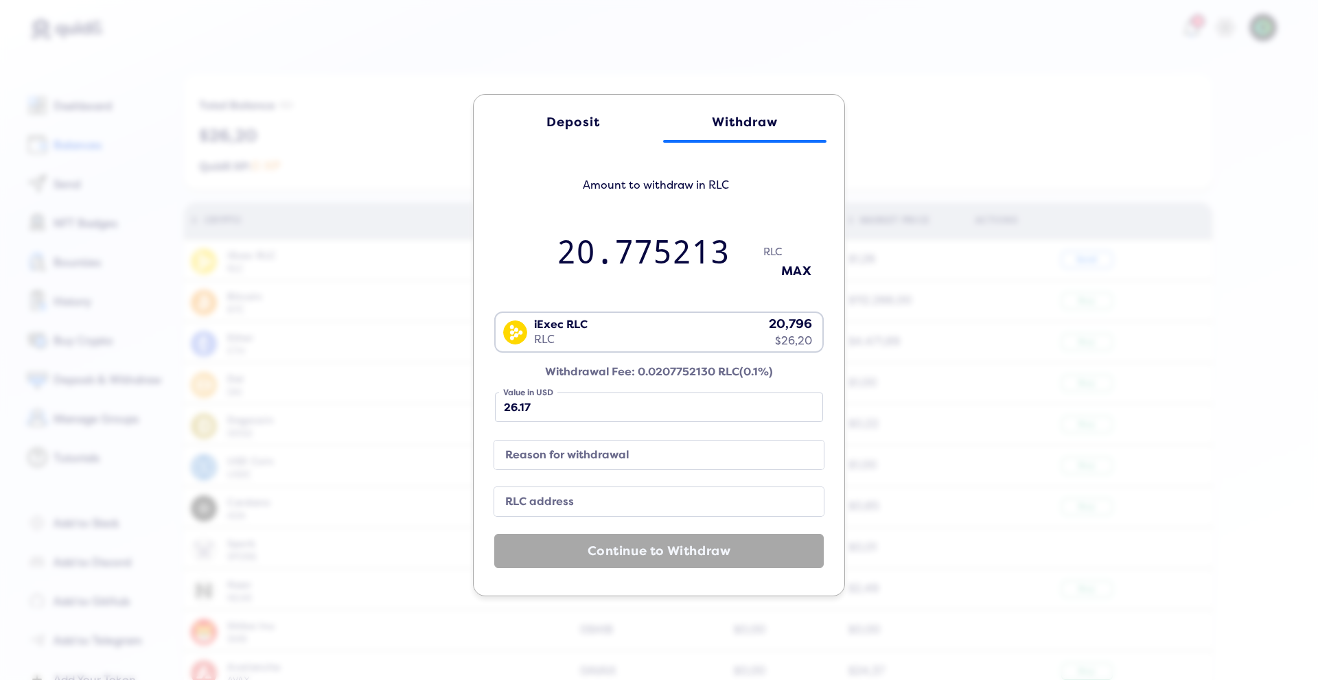
click at [375, 67] on div "Deposit Withdraw Amount to withdraw in RLC 20.775213 RLC MAX iExec RLC RLC 20,7…" at bounding box center [659, 340] width 1318 height 680
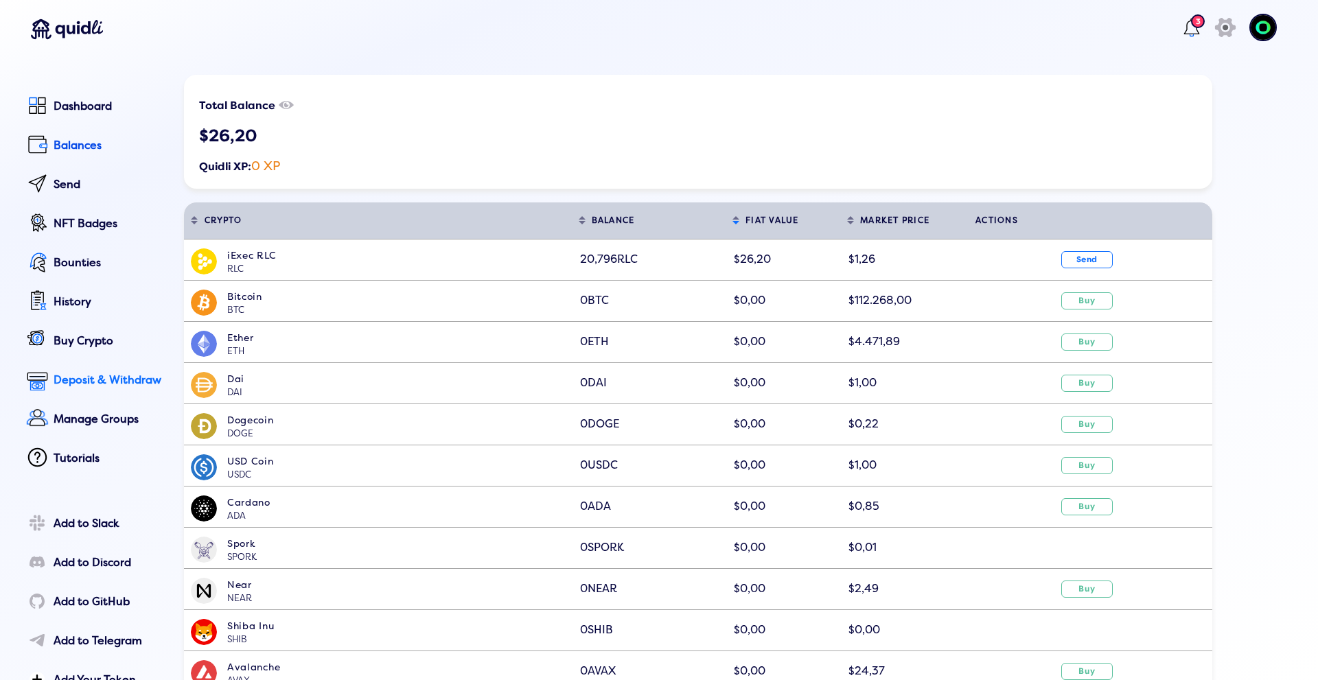
click at [93, 375] on div "Deposit & Withdraw" at bounding box center [109, 380] width 111 height 12
click at [934, 154] on div "Deposit Withdraw Amount to deposit in RLC RLC iExec RLC RLC 20,796 $26,41 Loadi…" at bounding box center [659, 332] width 1318 height 680
click at [78, 375] on div "Deposit & Withdraw" at bounding box center [109, 380] width 111 height 12
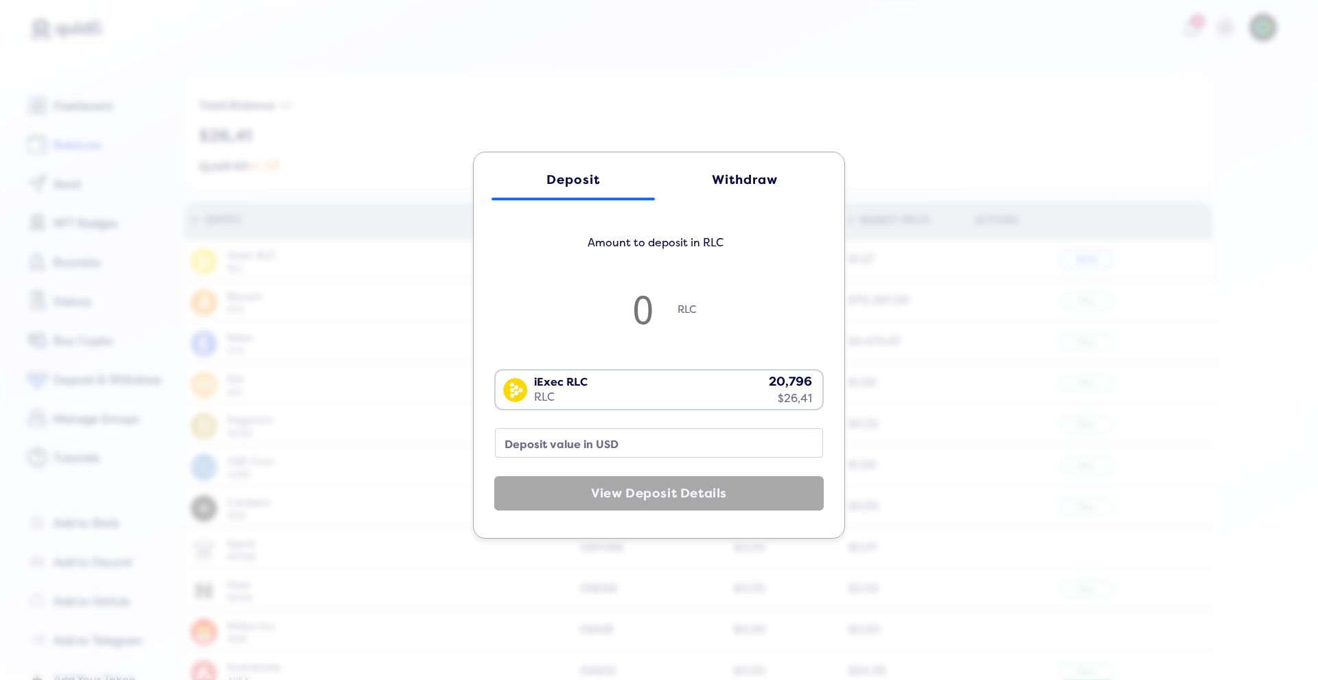
click at [736, 185] on div "Withdraw" at bounding box center [745, 180] width 136 height 14
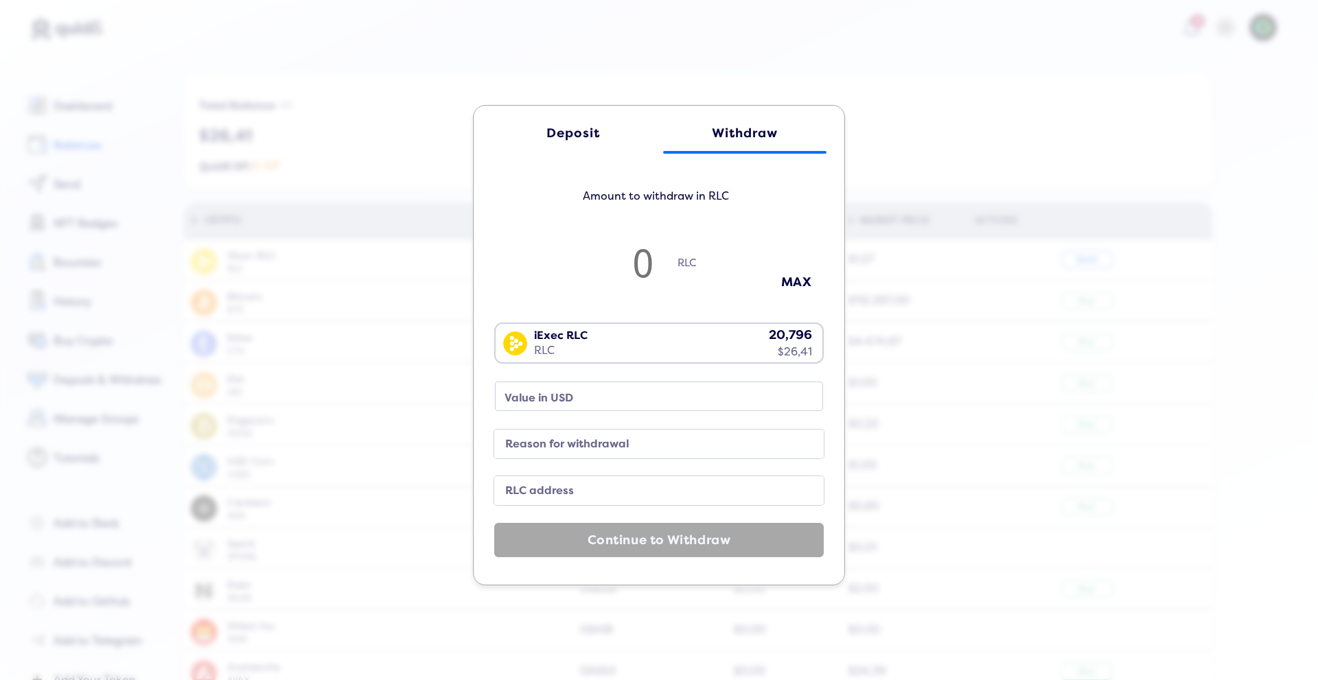
click at [579, 441] on label "Reason for withdrawal" at bounding box center [648, 444] width 297 height 19
click at [579, 441] on input "Reason for withdrawal" at bounding box center [658, 444] width 329 height 29
click at [794, 284] on button "MAX" at bounding box center [796, 282] width 69 height 23
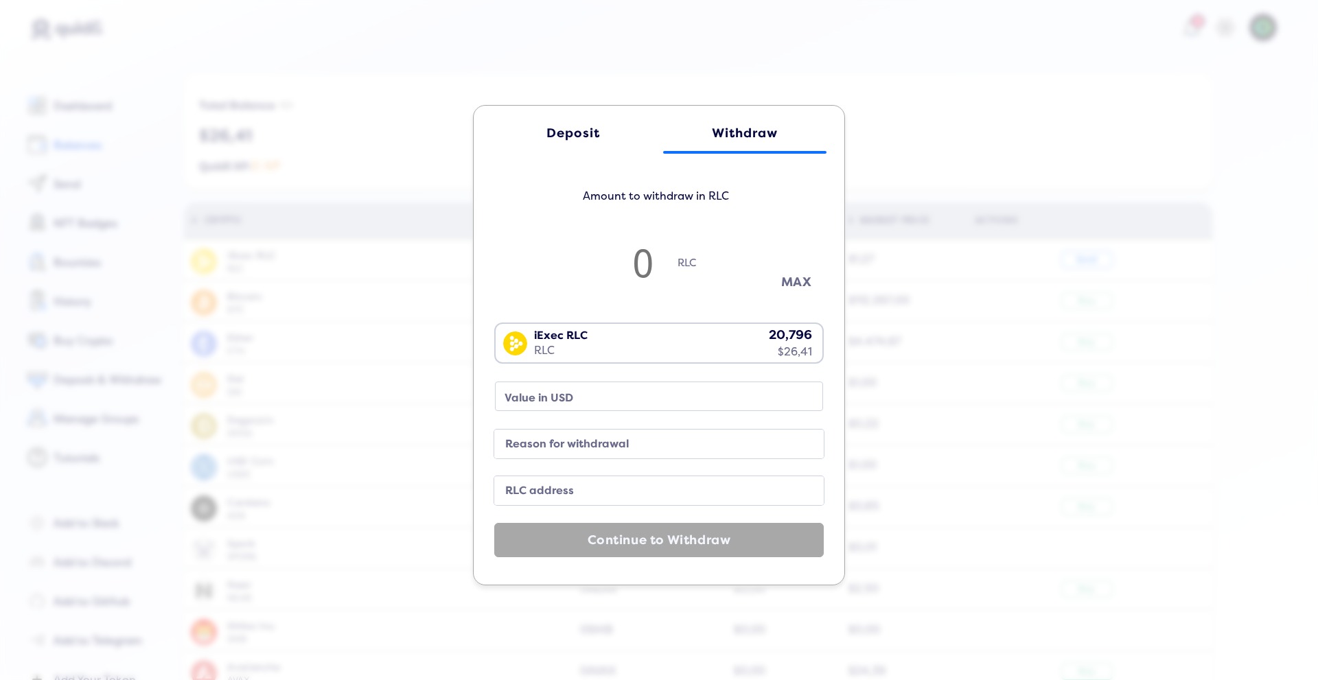
type input "20.775213"
type input "26.17"
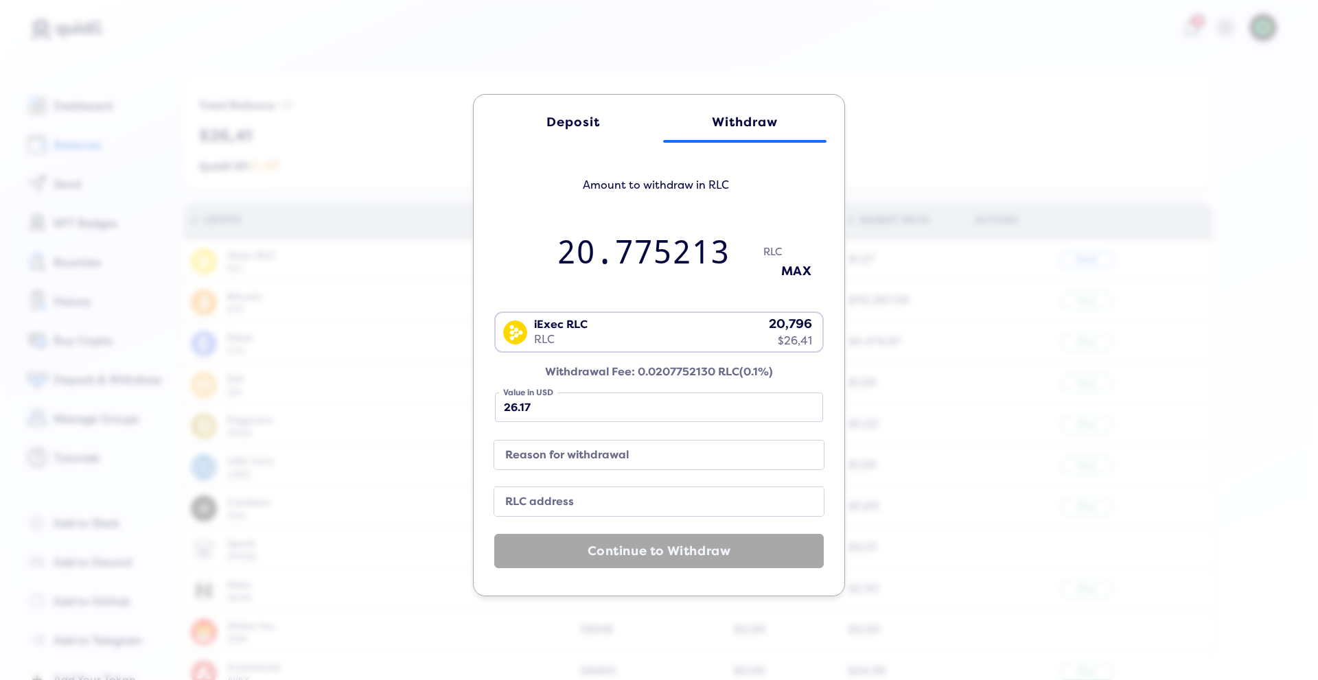
click at [572, 496] on label "RLC address" at bounding box center [648, 502] width 297 height 19
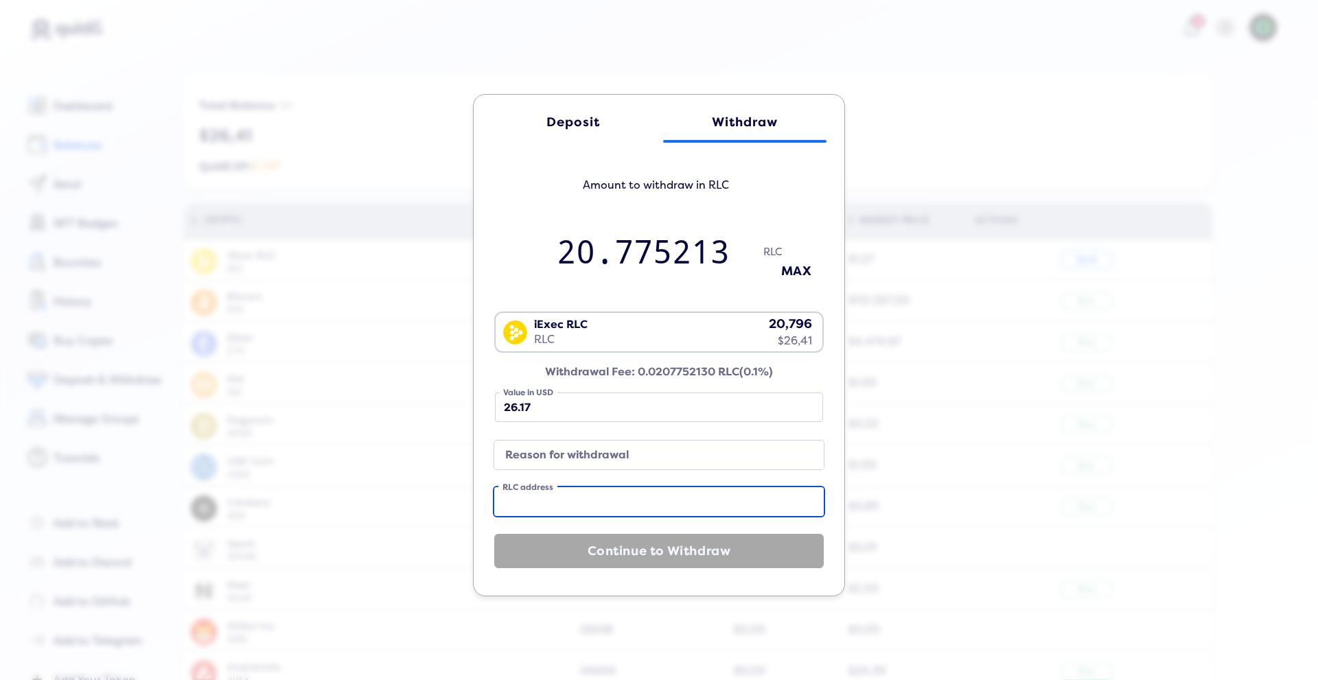
click at [572, 496] on input "RLC address" at bounding box center [658, 501] width 329 height 29
paste input "Can I send it to mexc or another app guild address?"
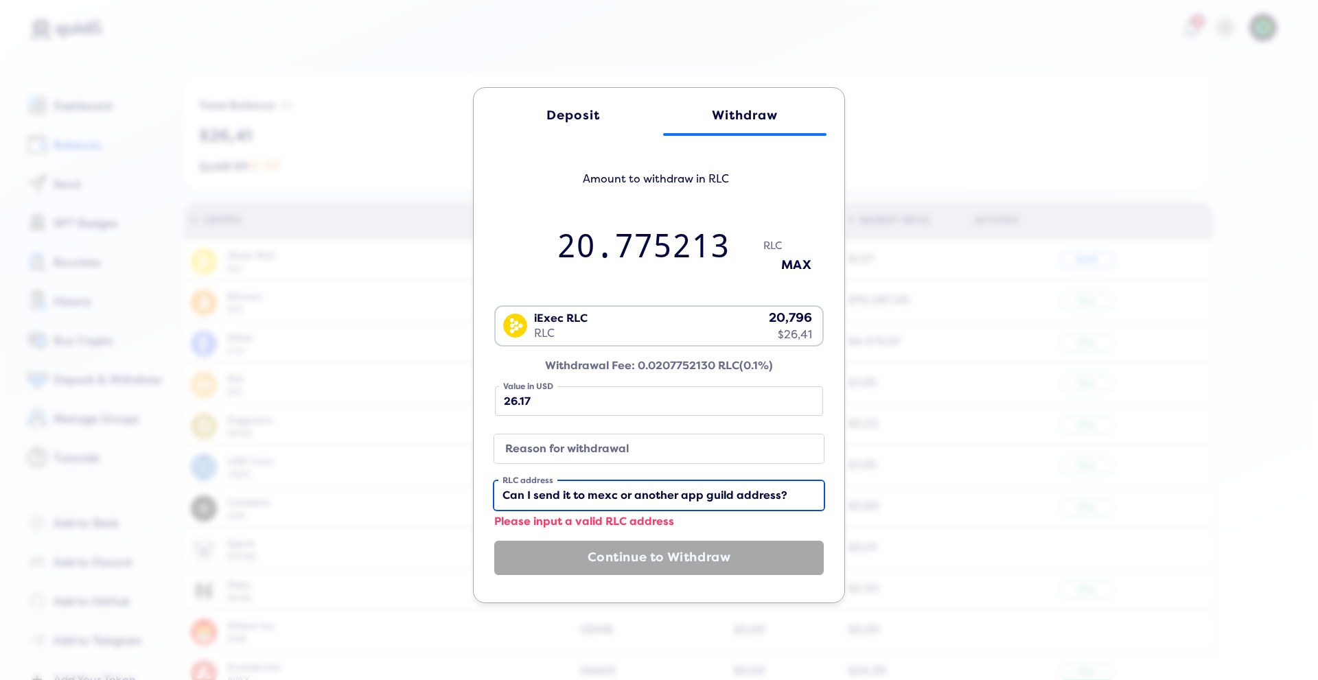
type input "Can I send it to mexc or another app guild address?"
click at [549, 448] on label "Reason for withdrawal" at bounding box center [648, 449] width 297 height 19
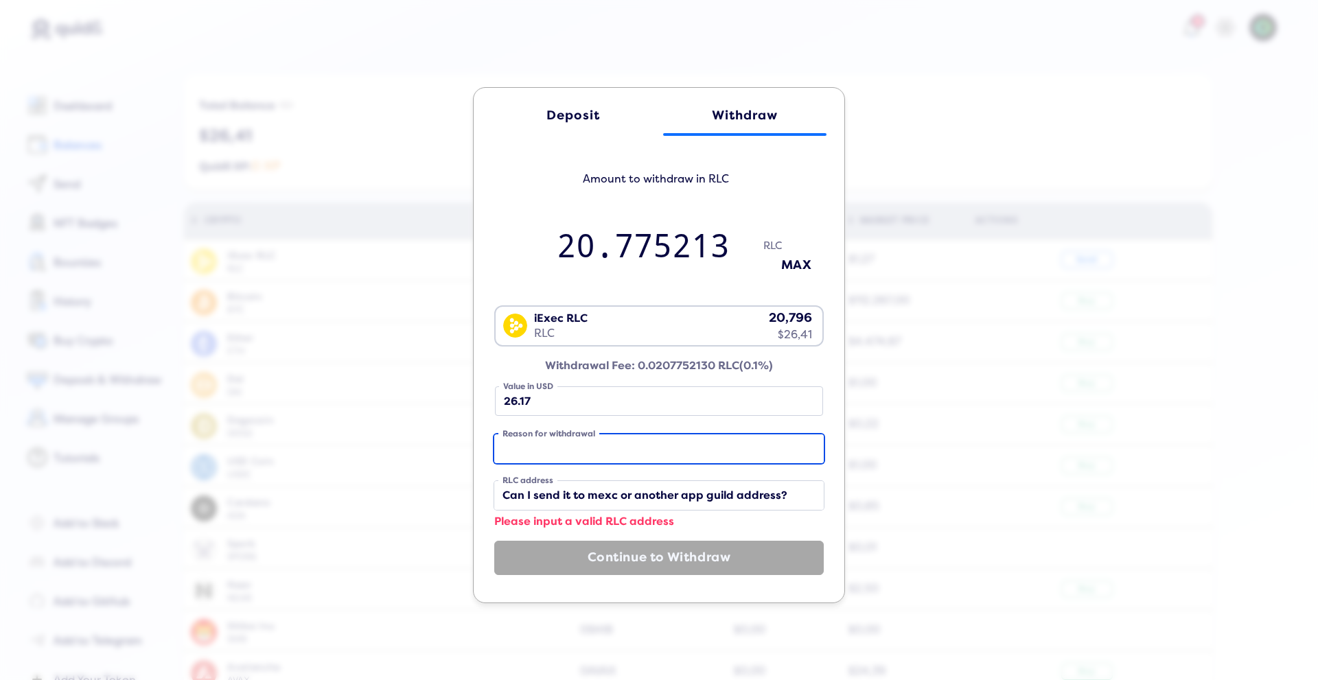
click at [549, 448] on input "Reason for withdrawal" at bounding box center [658, 449] width 329 height 29
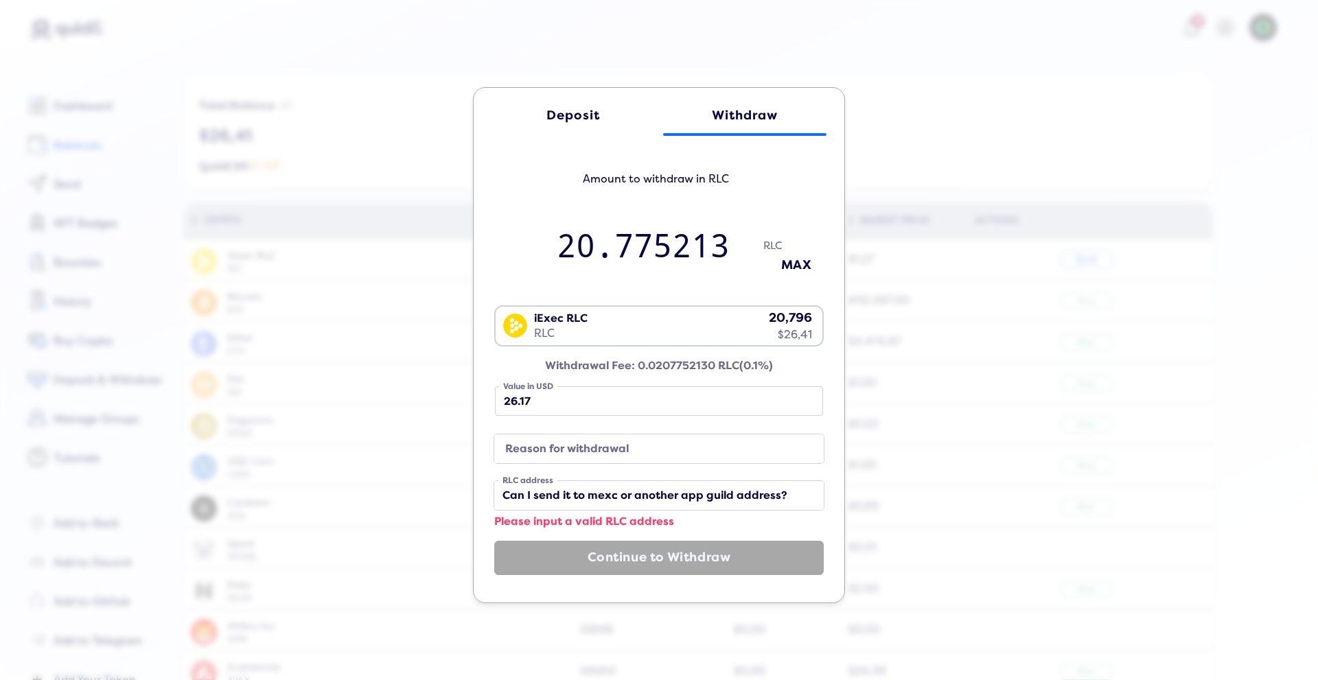
click at [389, 334] on div "Deposit Withdraw Amount to withdraw in RLC 20.775213 RLC MAX iExec RLC RLC 20,7…" at bounding box center [659, 340] width 1318 height 680
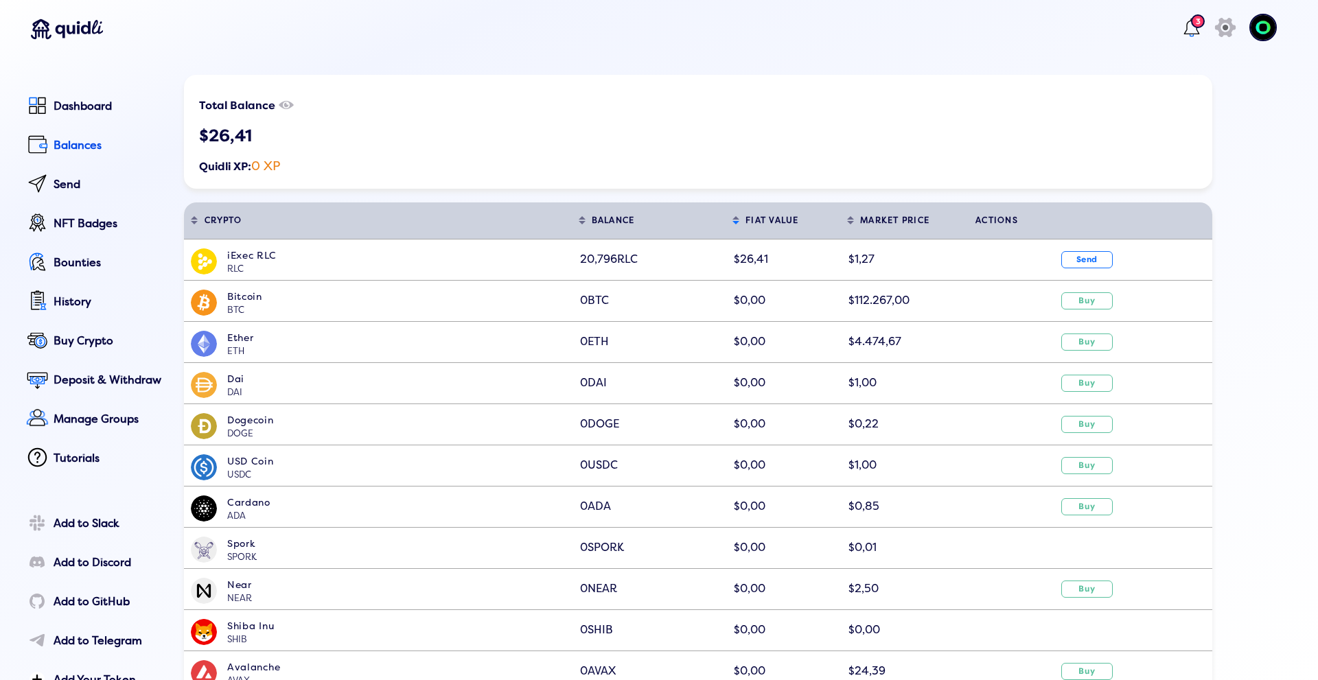
click at [420, 117] on div "Total Balance show/hide $26,41 Quidli XP: 0 XP" at bounding box center [698, 132] width 1028 height 114
click at [80, 382] on div "Deposit & Withdraw" at bounding box center [109, 380] width 111 height 12
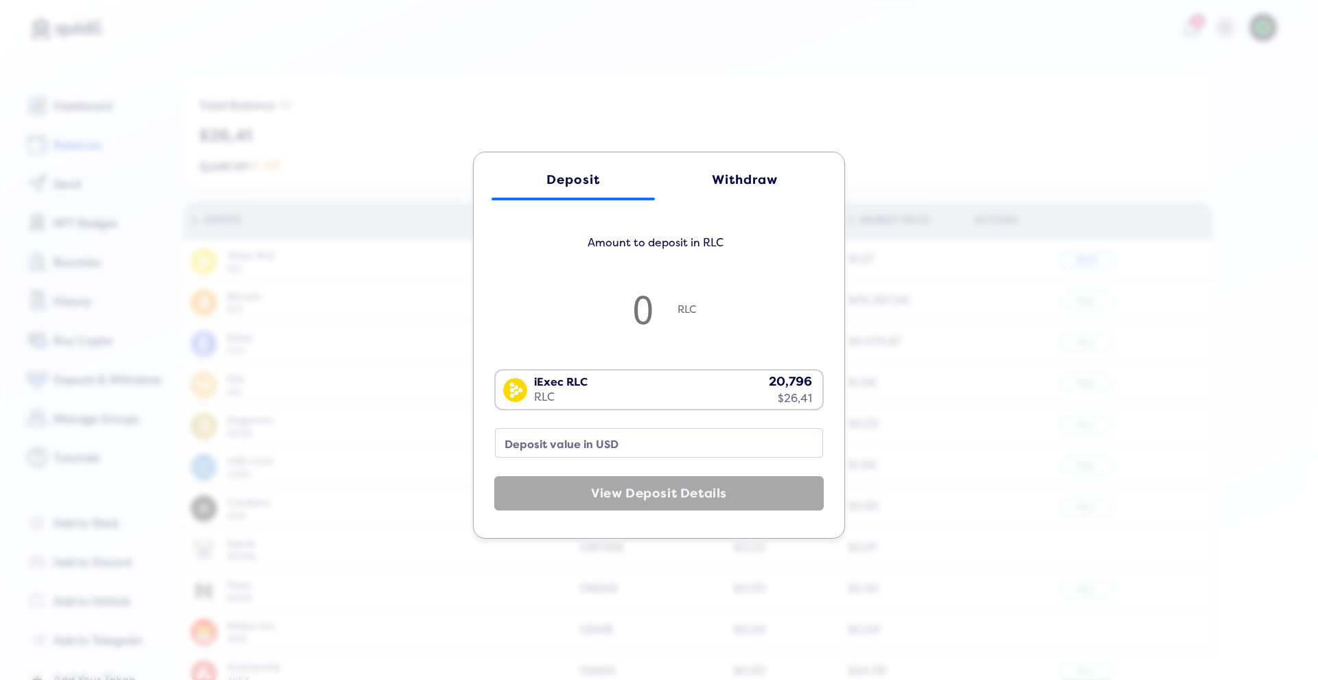
click at [650, 301] on input "number" at bounding box center [643, 308] width 69 height 45
type input "1"
type input "1.26"
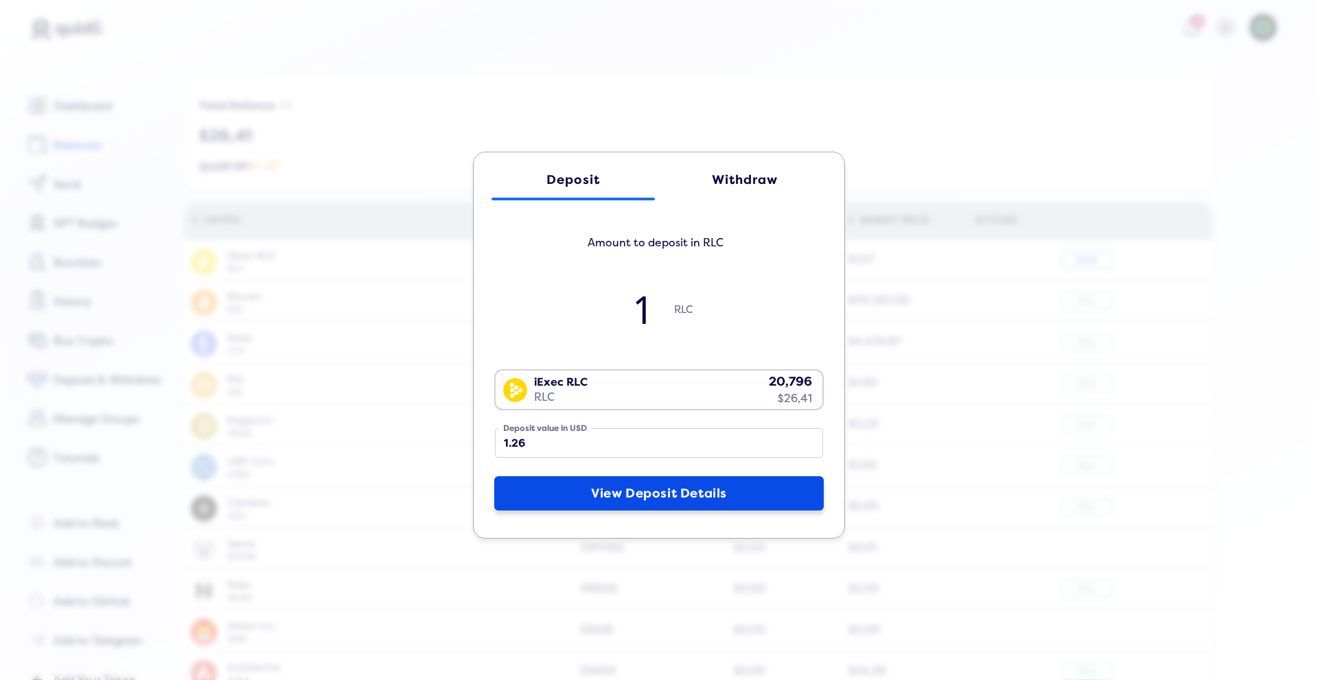
type input "1"
click at [650, 493] on button "View Deposit Details" at bounding box center [658, 493] width 329 height 34
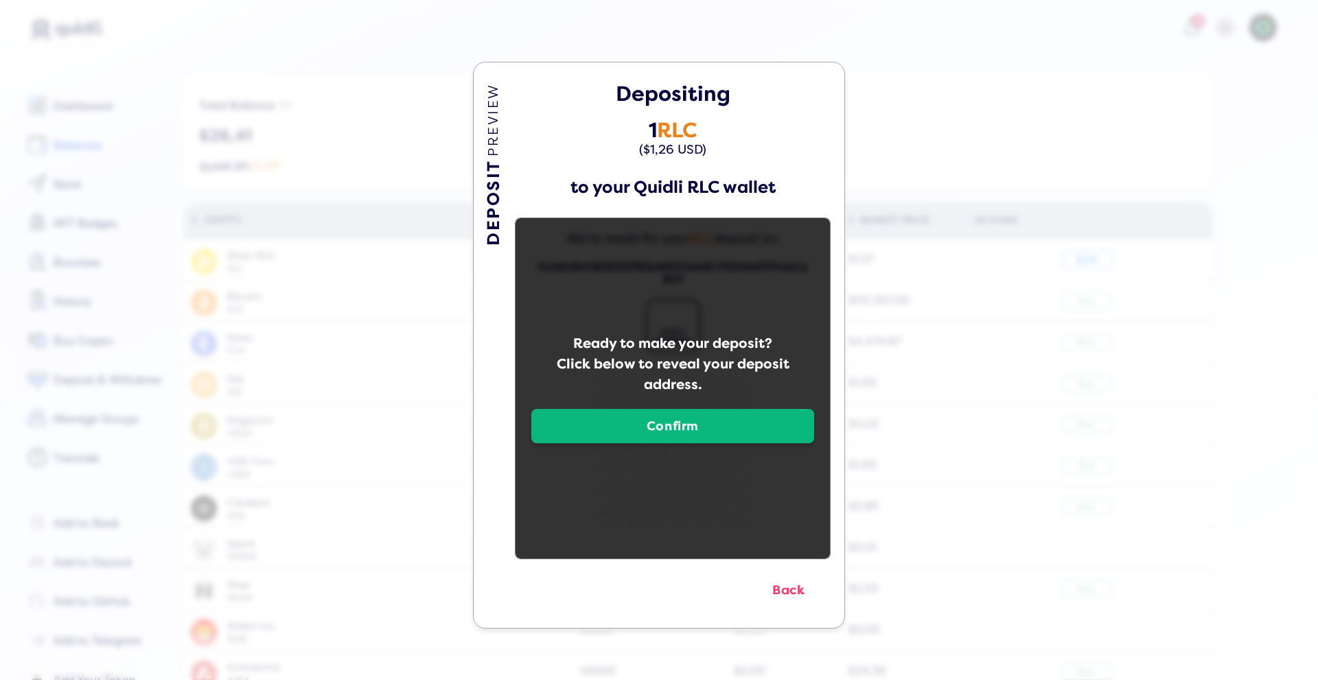
click at [657, 427] on button "Confirm" at bounding box center [672, 426] width 283 height 34
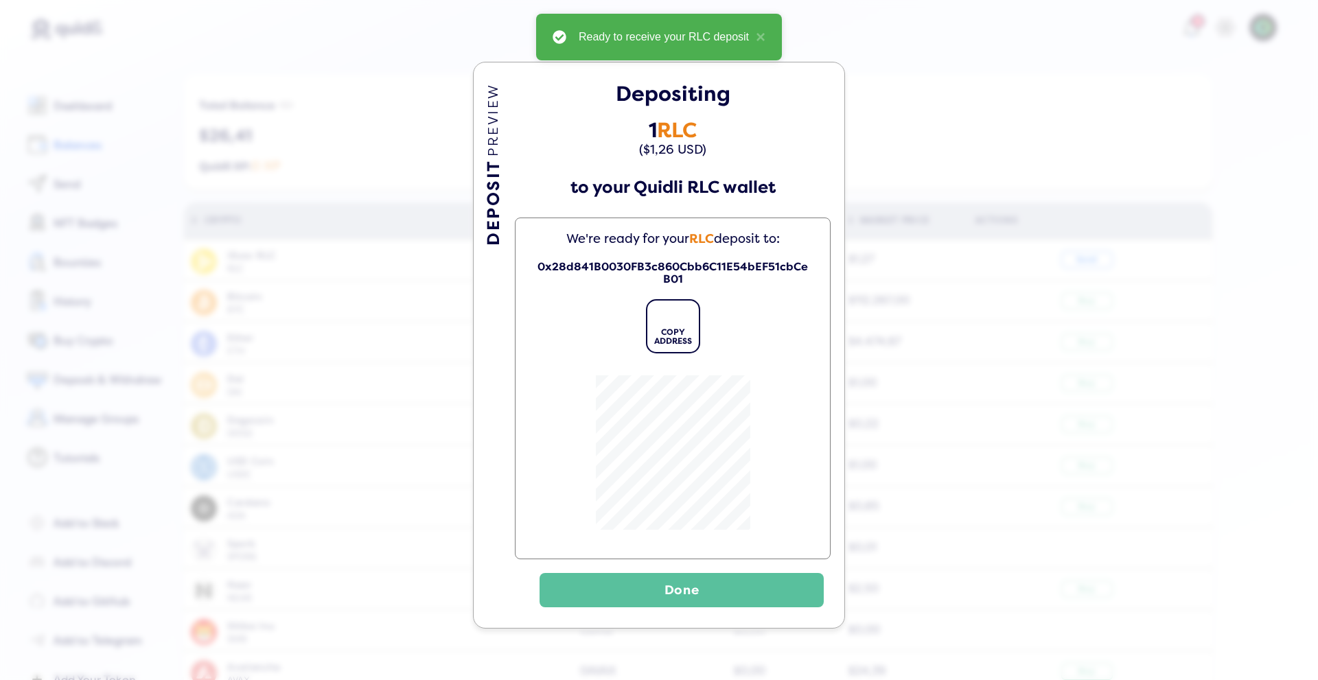
click at [352, 109] on div "DEPOSIT PREVIEW Depositing 1 RLC ($1,26 USD) to your Quidli RLC wallet We're re…" at bounding box center [659, 340] width 1318 height 680
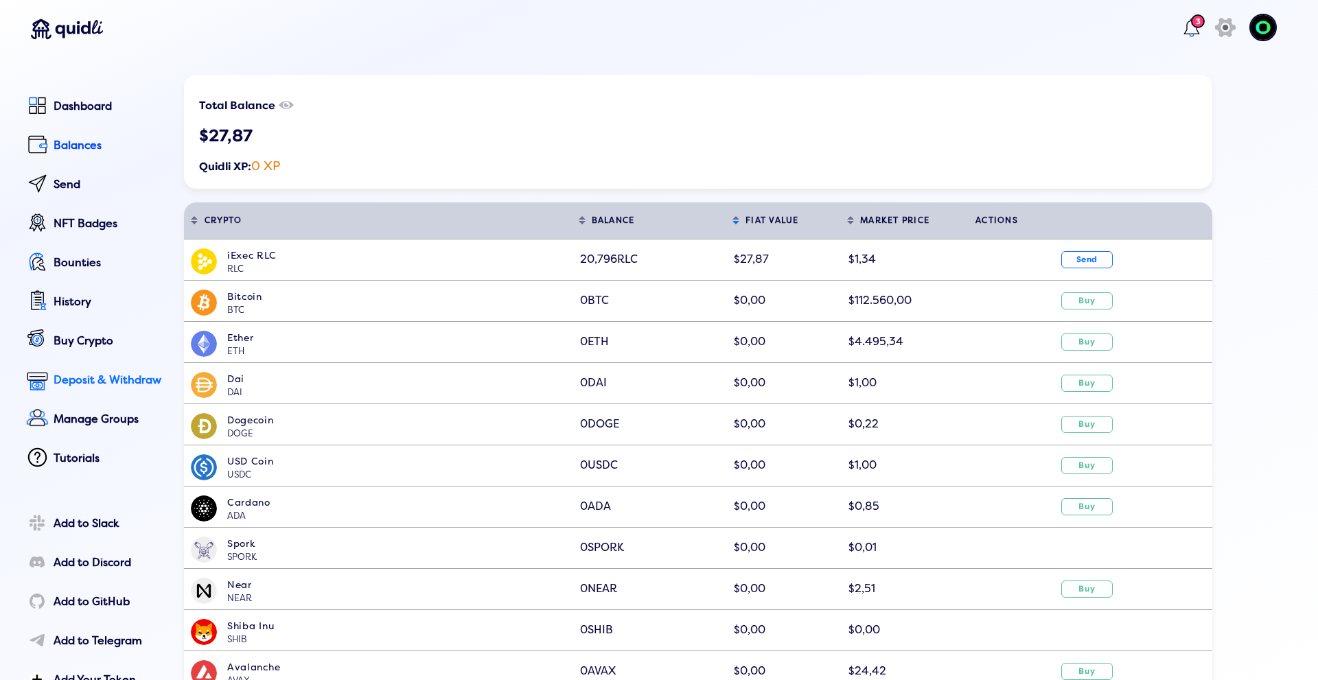
click at [90, 380] on div "Deposit & Withdraw" at bounding box center [109, 380] width 111 height 12
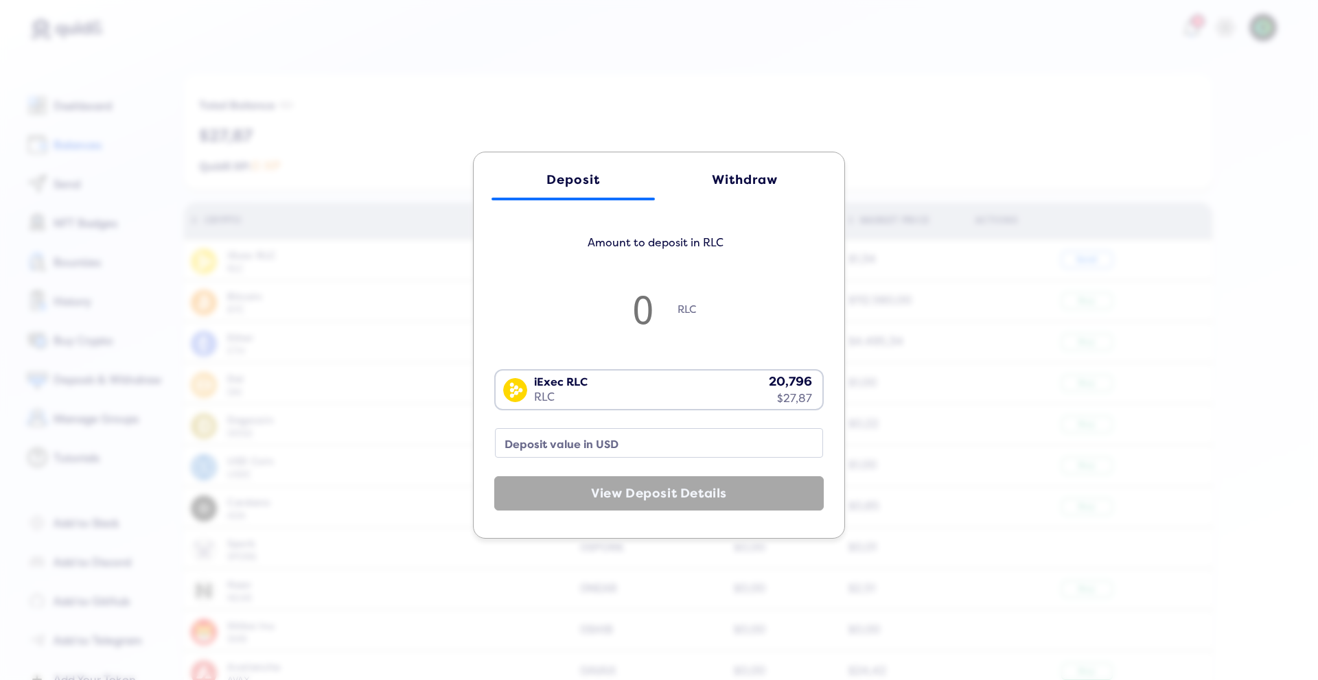
click at [636, 332] on div "RLC" at bounding box center [658, 317] width 329 height 62
click at [636, 321] on input "number" at bounding box center [643, 308] width 69 height 45
type input "1"
type input "1.34"
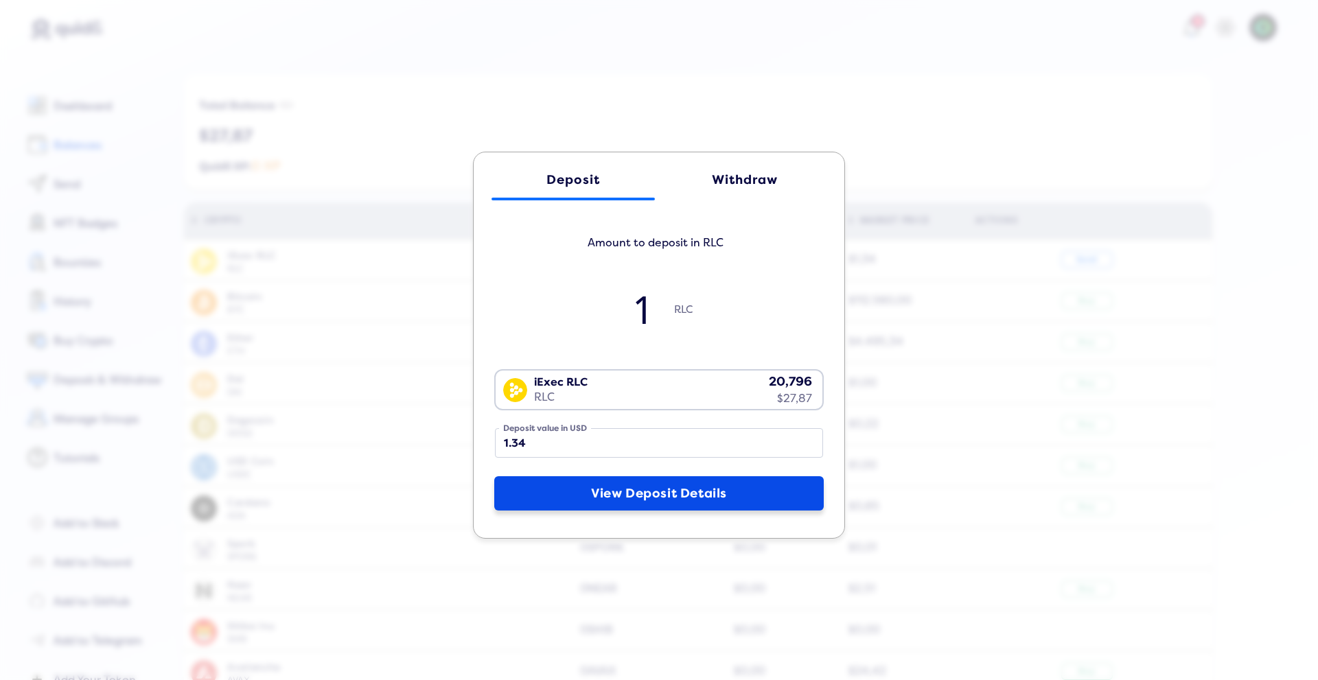
type input "1"
click at [593, 492] on button "View Deposit Details" at bounding box center [658, 493] width 329 height 34
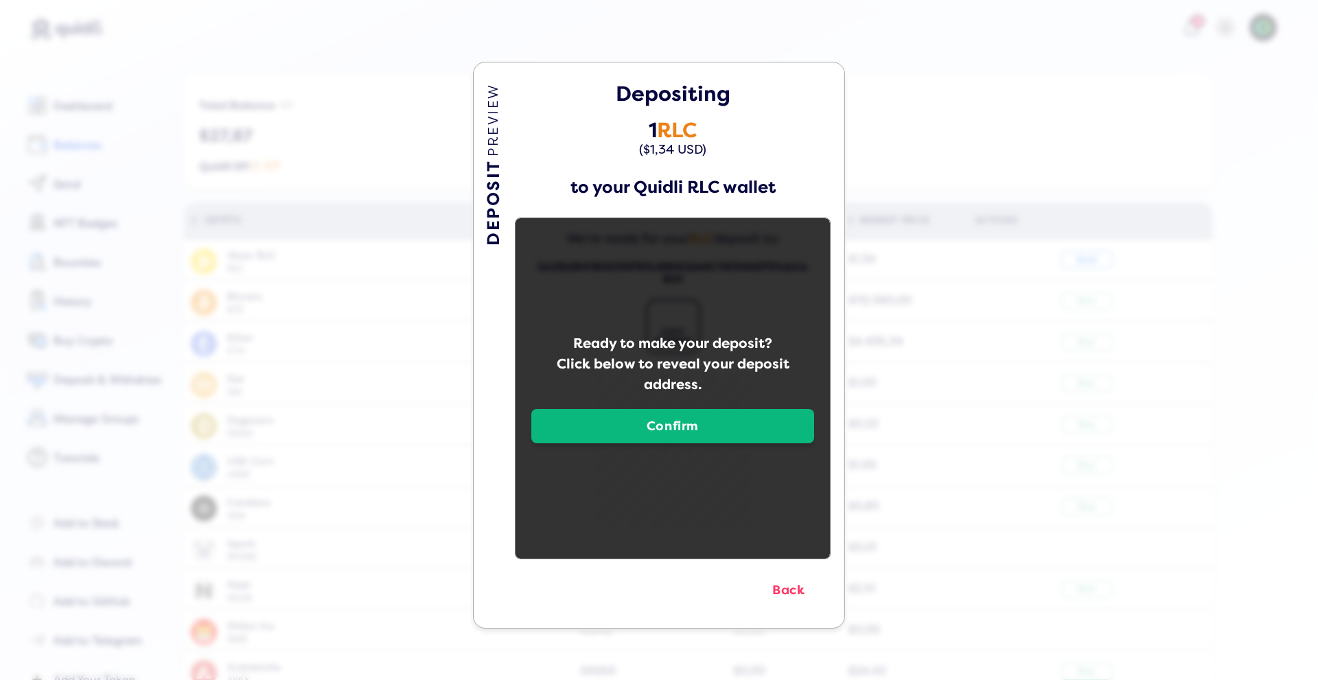
click at [611, 433] on button "Confirm" at bounding box center [672, 426] width 283 height 34
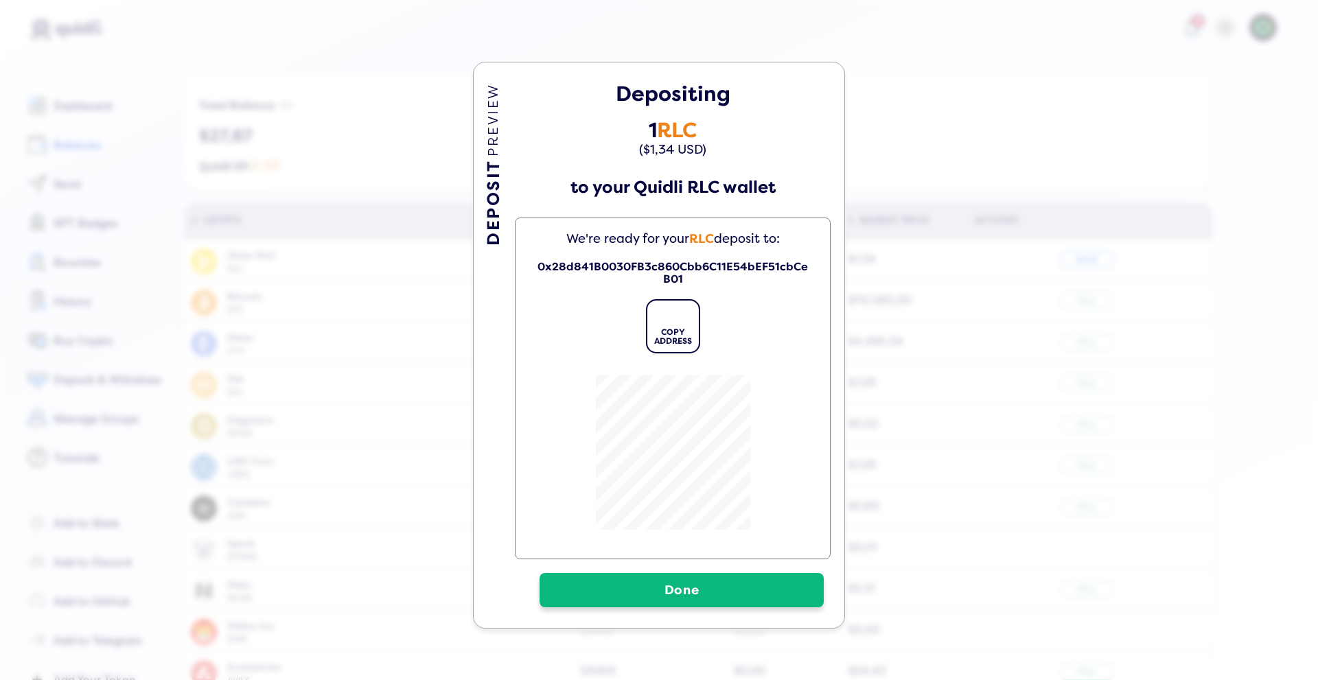
click at [586, 581] on button "Done" at bounding box center [682, 590] width 284 height 34
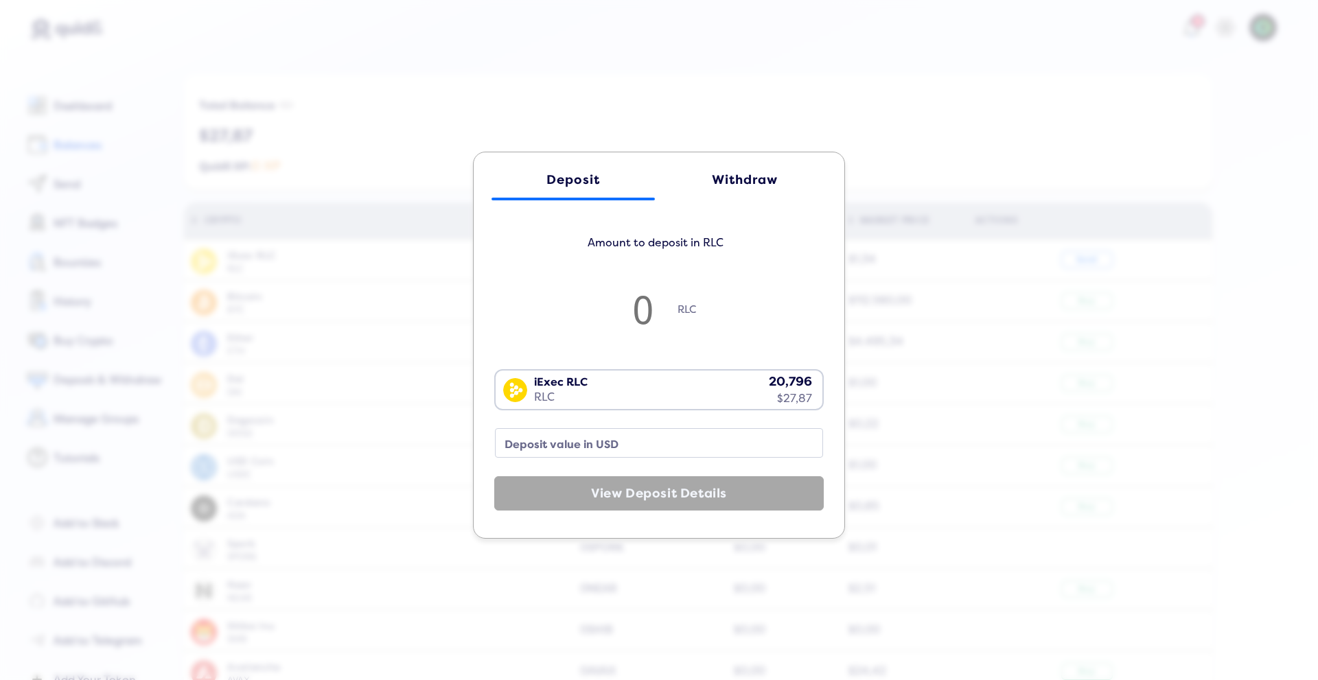
click at [743, 185] on div "Withdraw" at bounding box center [745, 180] width 136 height 14
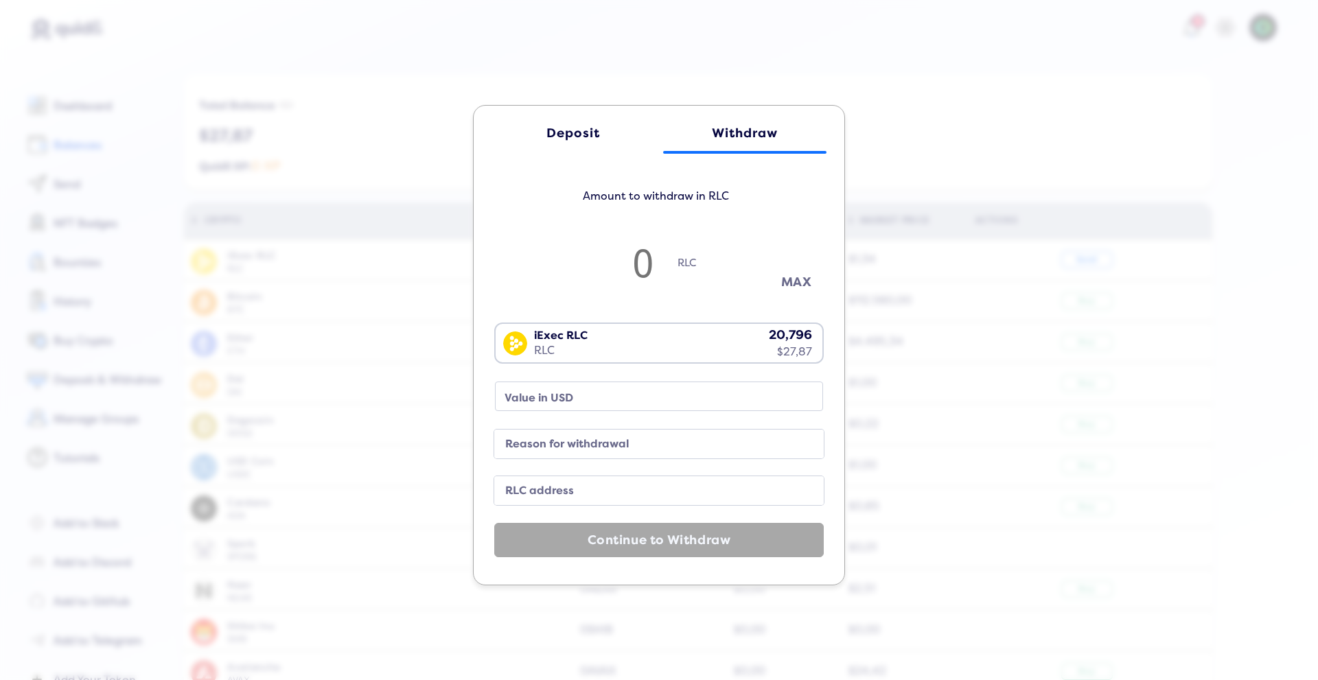
click at [802, 285] on button "MAX" at bounding box center [796, 282] width 69 height 23
type input "20.775213"
type input "27.83"
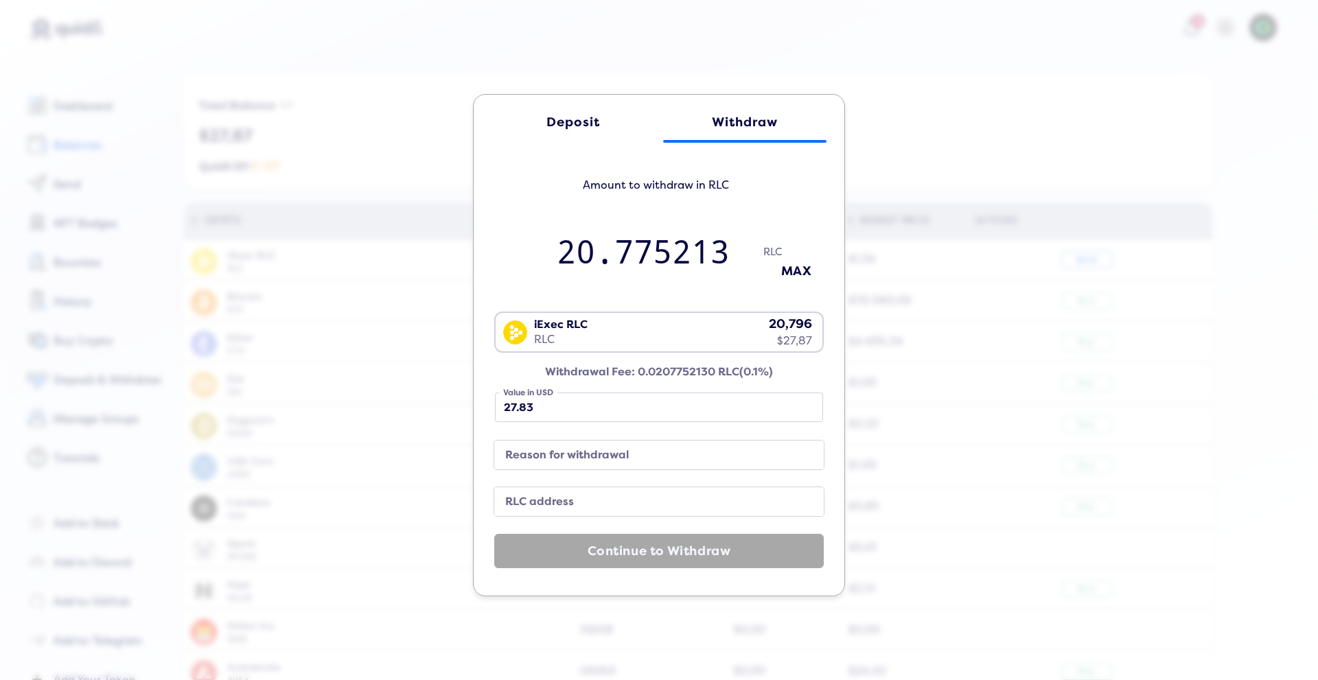
click at [551, 499] on label "RLC address" at bounding box center [648, 502] width 297 height 19
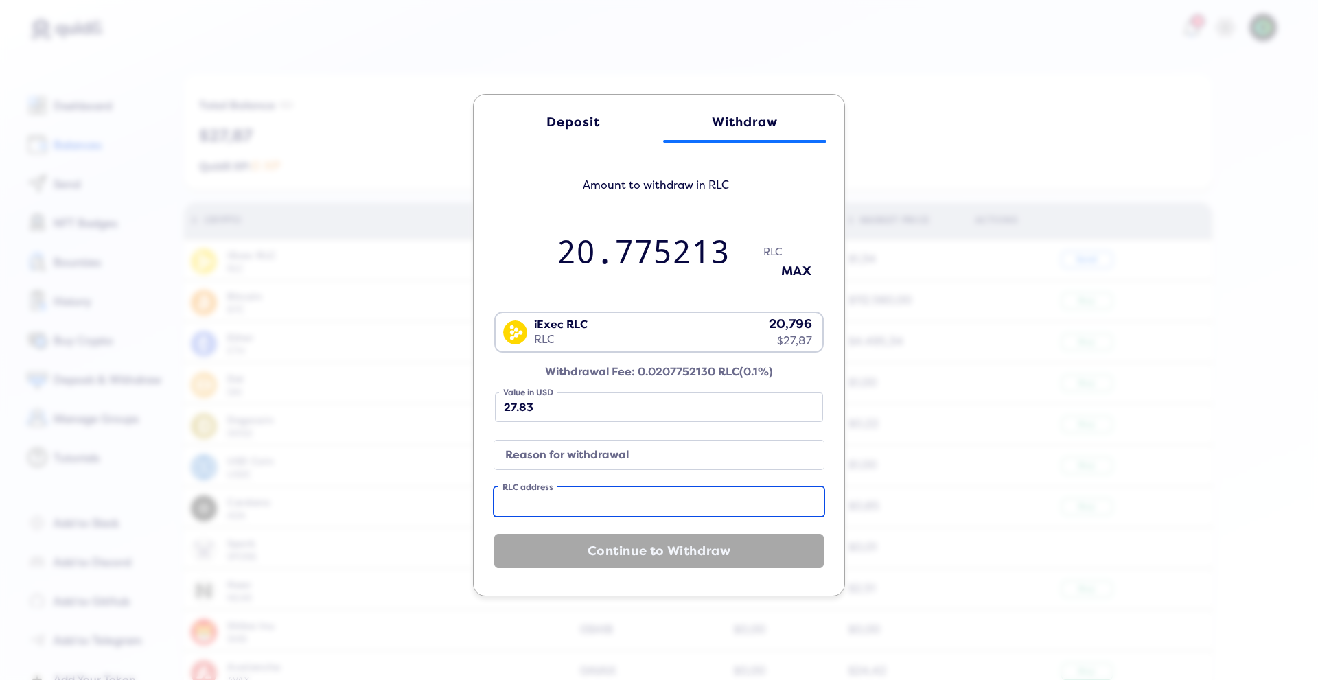
click at [551, 499] on input "RLC address" at bounding box center [658, 501] width 329 height 29
click at [561, 503] on input "RLC address" at bounding box center [658, 501] width 329 height 29
paste input "0x7915a33ecbaad167ffcd2fa829670aeaf62f1537"
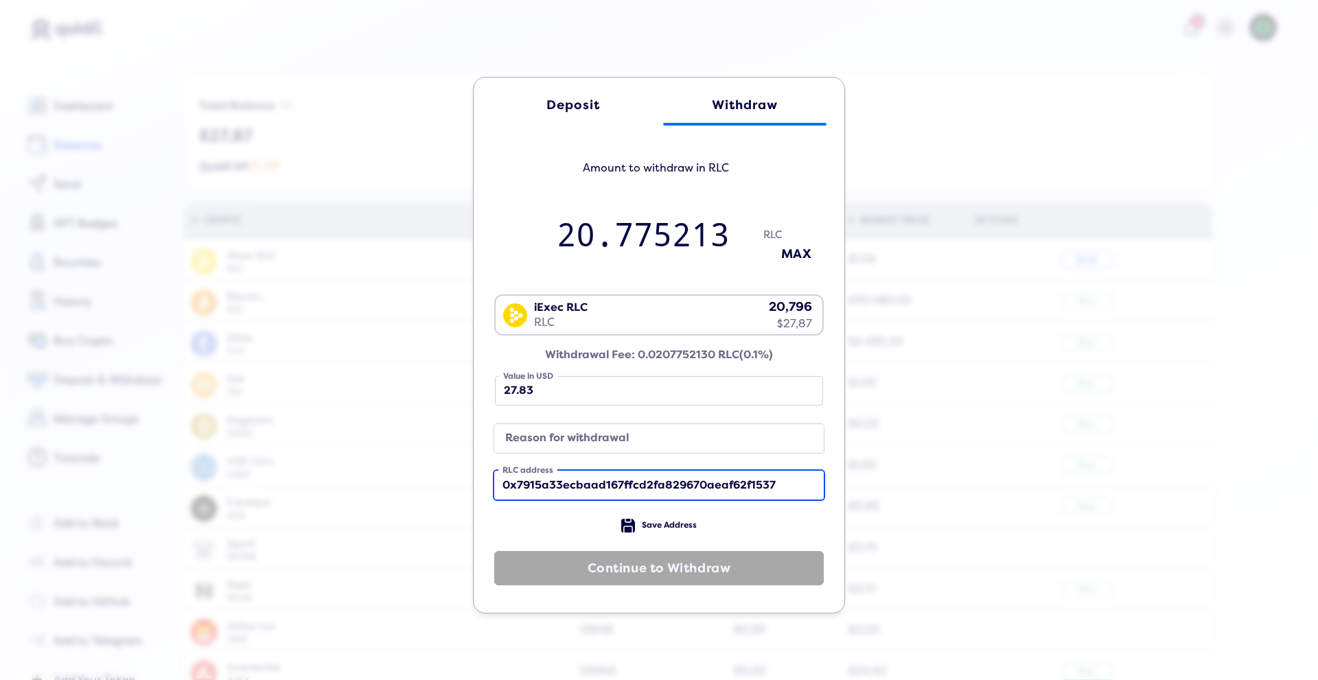
type input "0x7915a33ecbaad167ffcd2fa829670aeaf62f1537"
click at [662, 531] on span "Save Address" at bounding box center [669, 526] width 55 height 10
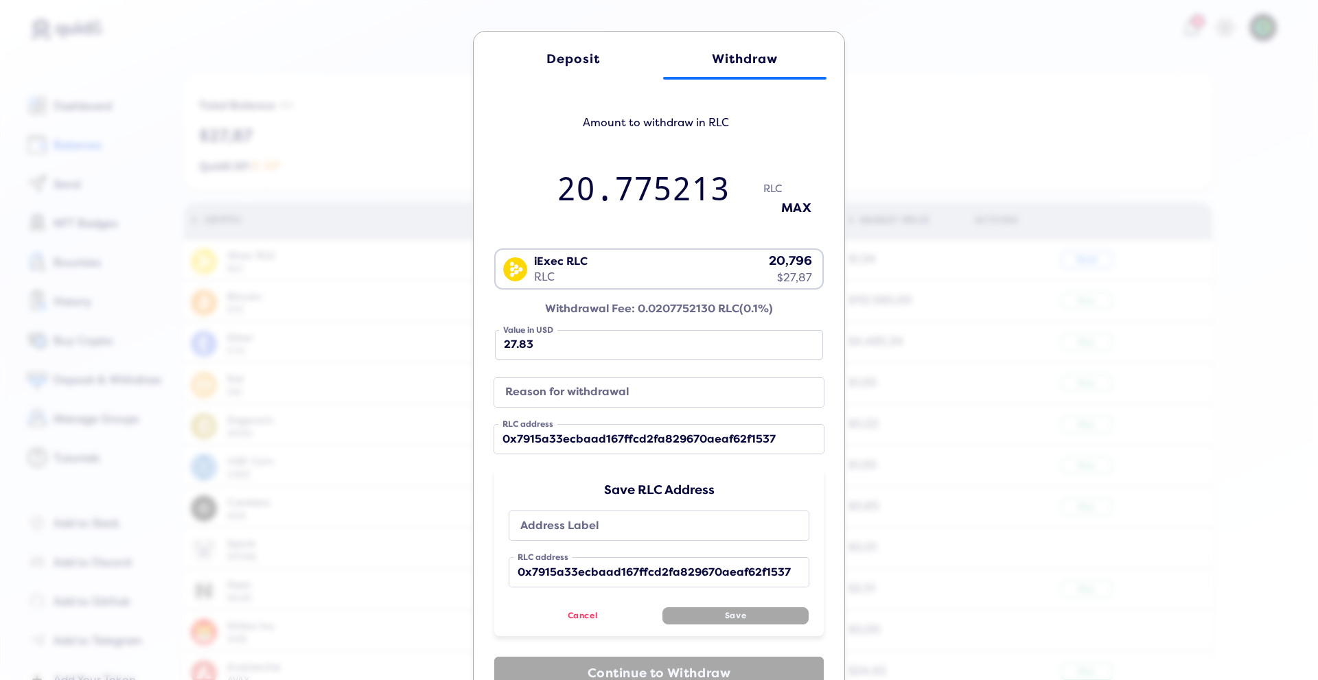
scroll to position [60, 0]
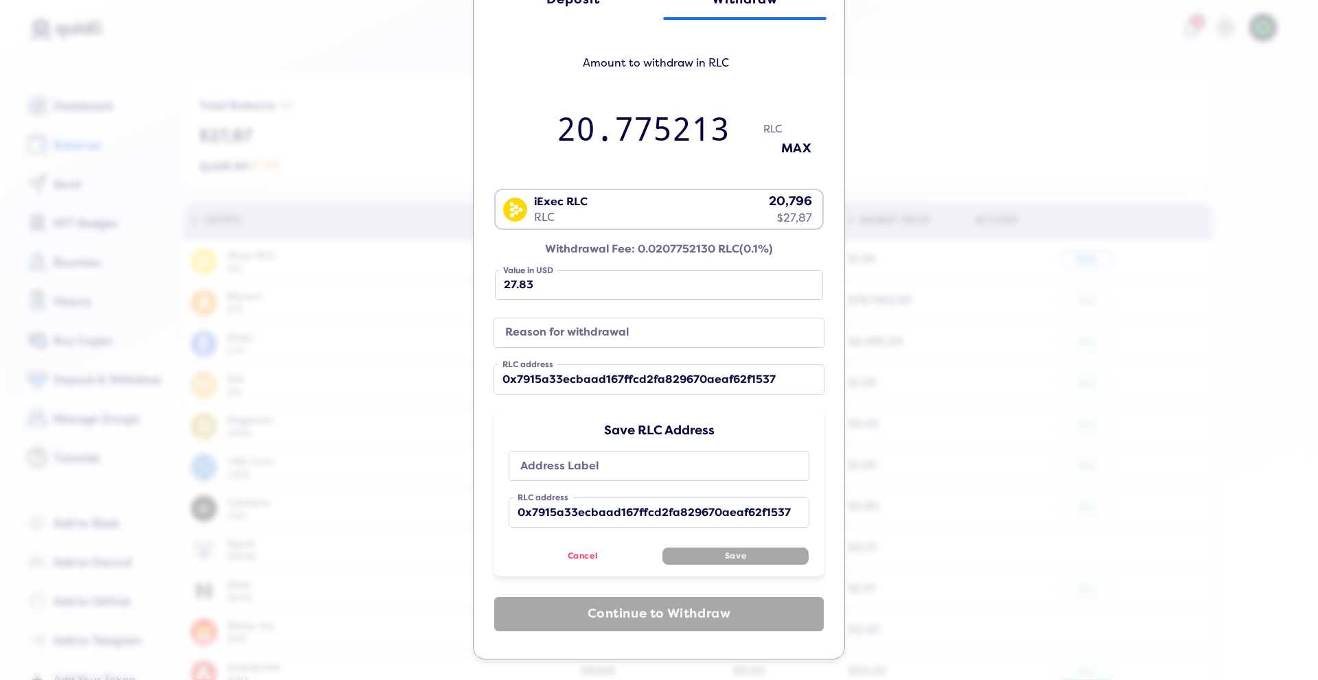
click at [590, 331] on label "Reason for withdrawal" at bounding box center [648, 333] width 297 height 19
click at [590, 331] on input "Reason for withdrawal" at bounding box center [658, 333] width 329 height 29
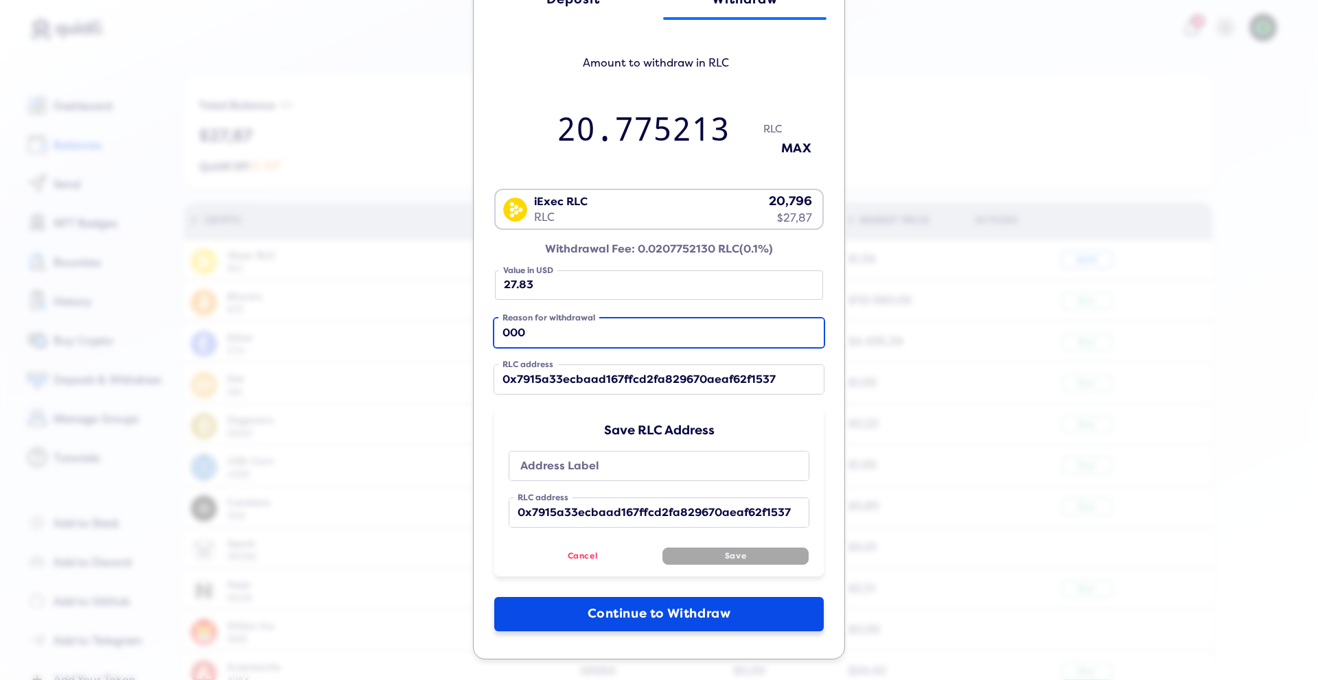
type input "000"
click at [623, 612] on button "Continue to Withdraw" at bounding box center [658, 614] width 329 height 34
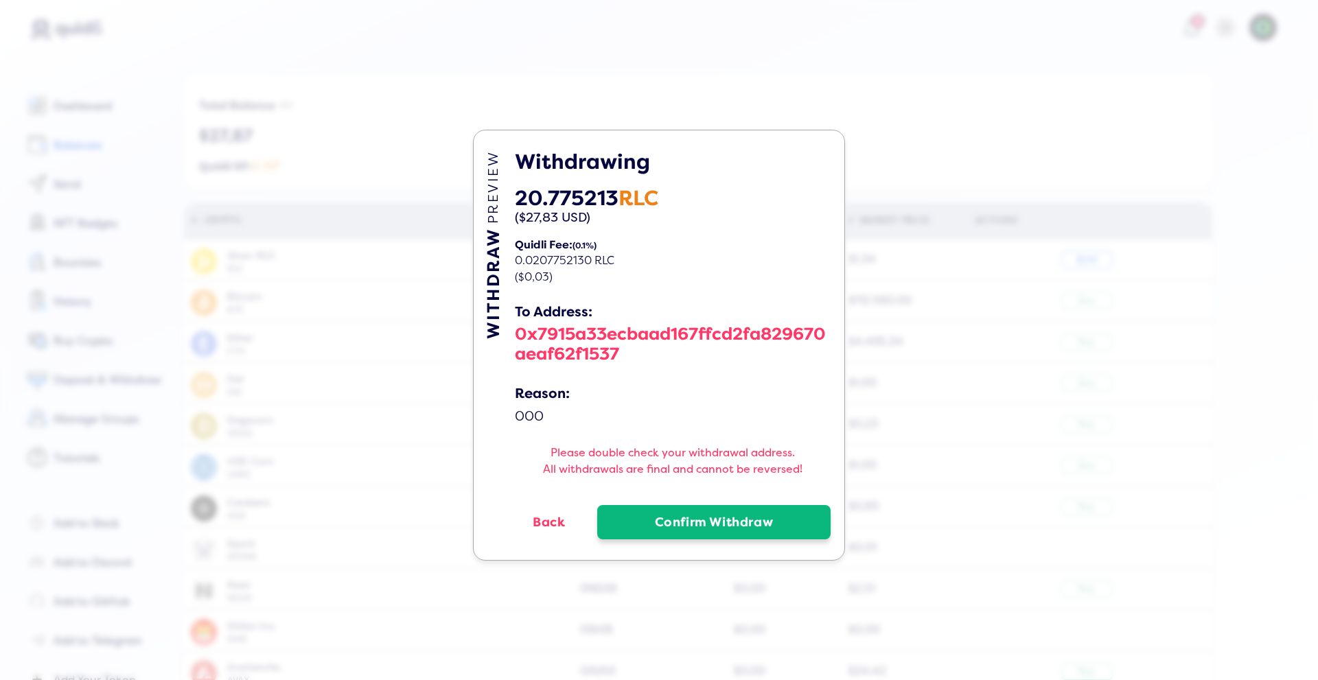
click at [677, 527] on button "Confirm Withdraw" at bounding box center [713, 522] width 233 height 34
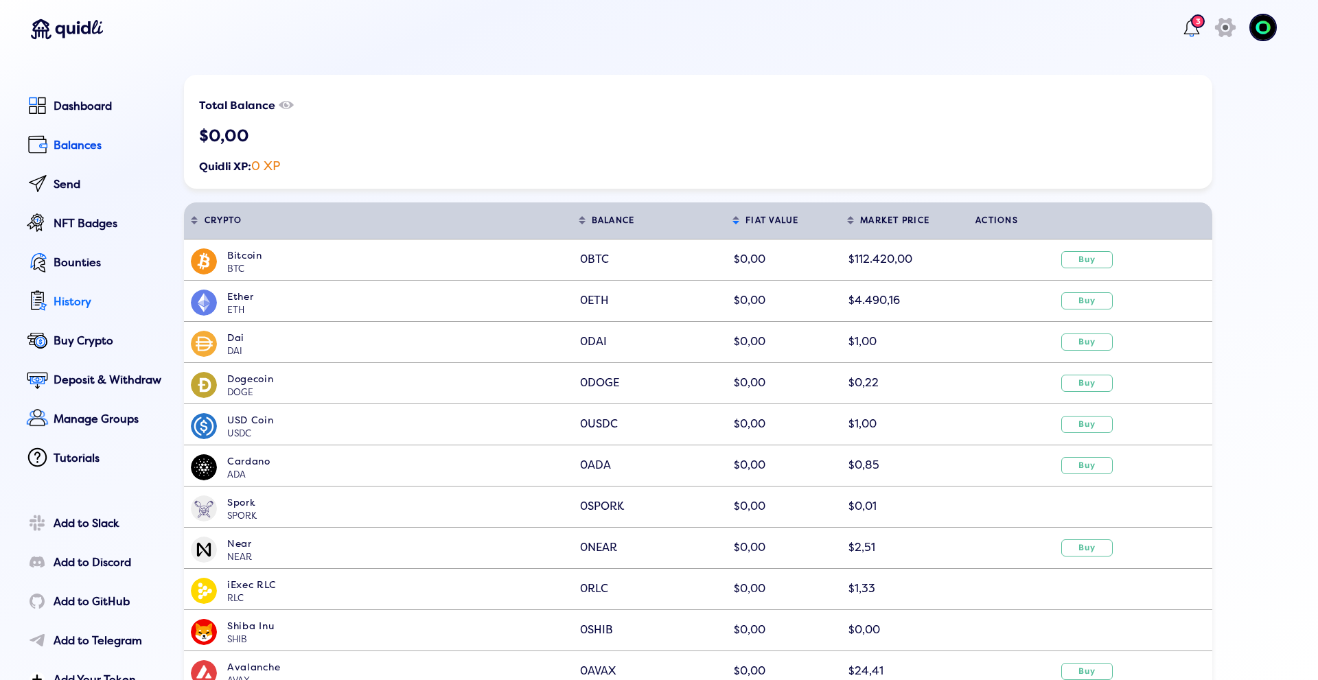
click at [77, 307] on div "History" at bounding box center [109, 302] width 111 height 12
select select "50"
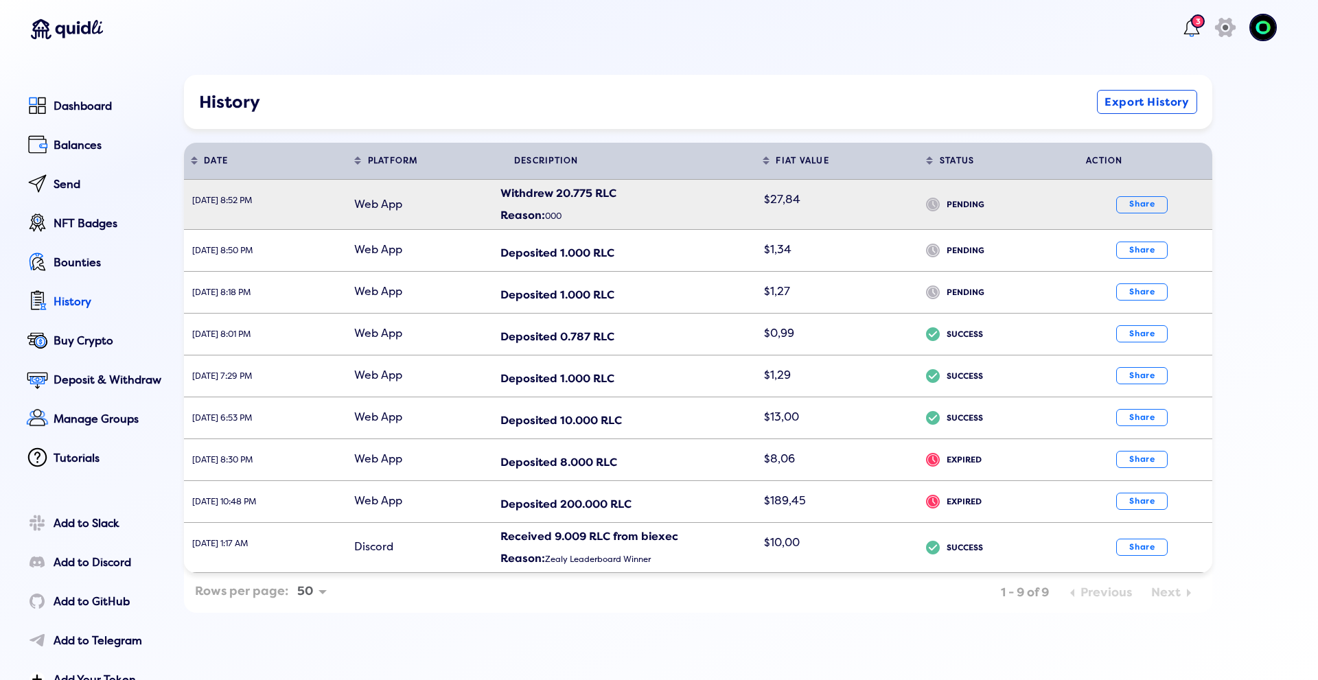
click at [787, 198] on span "$27,84" at bounding box center [782, 200] width 36 height 14
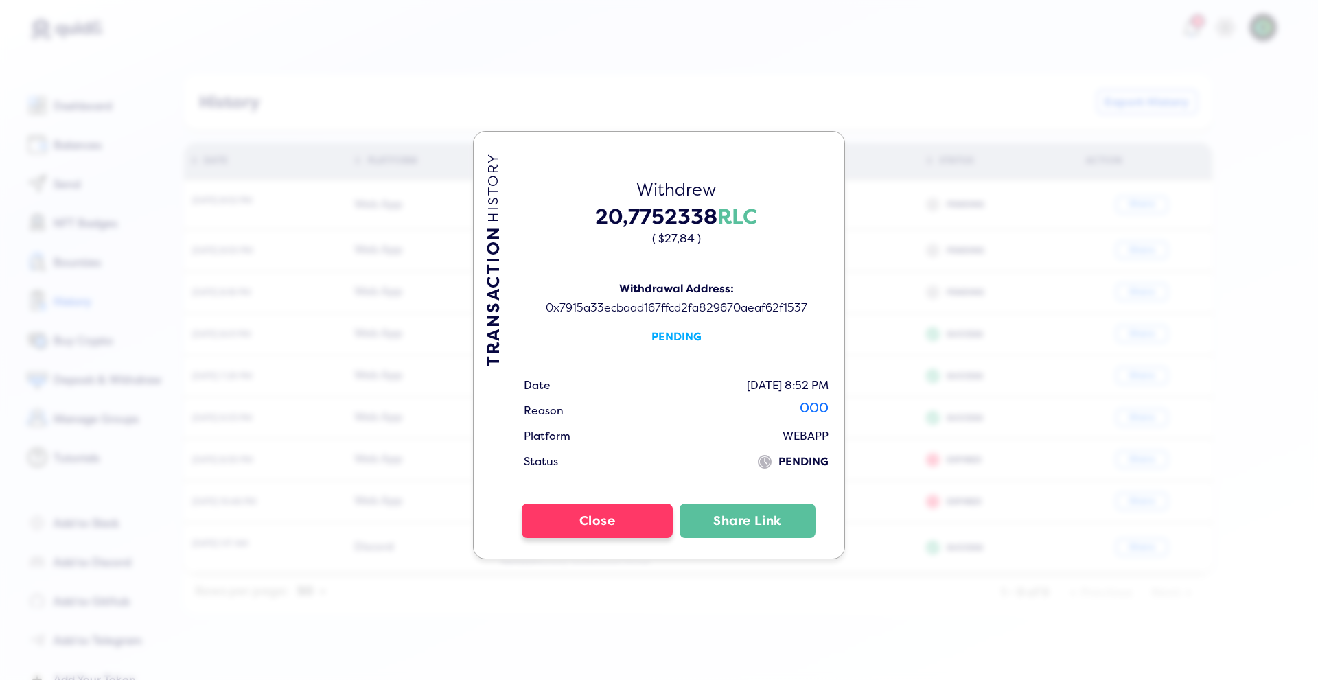
click at [579, 513] on button "Close" at bounding box center [597, 521] width 151 height 34
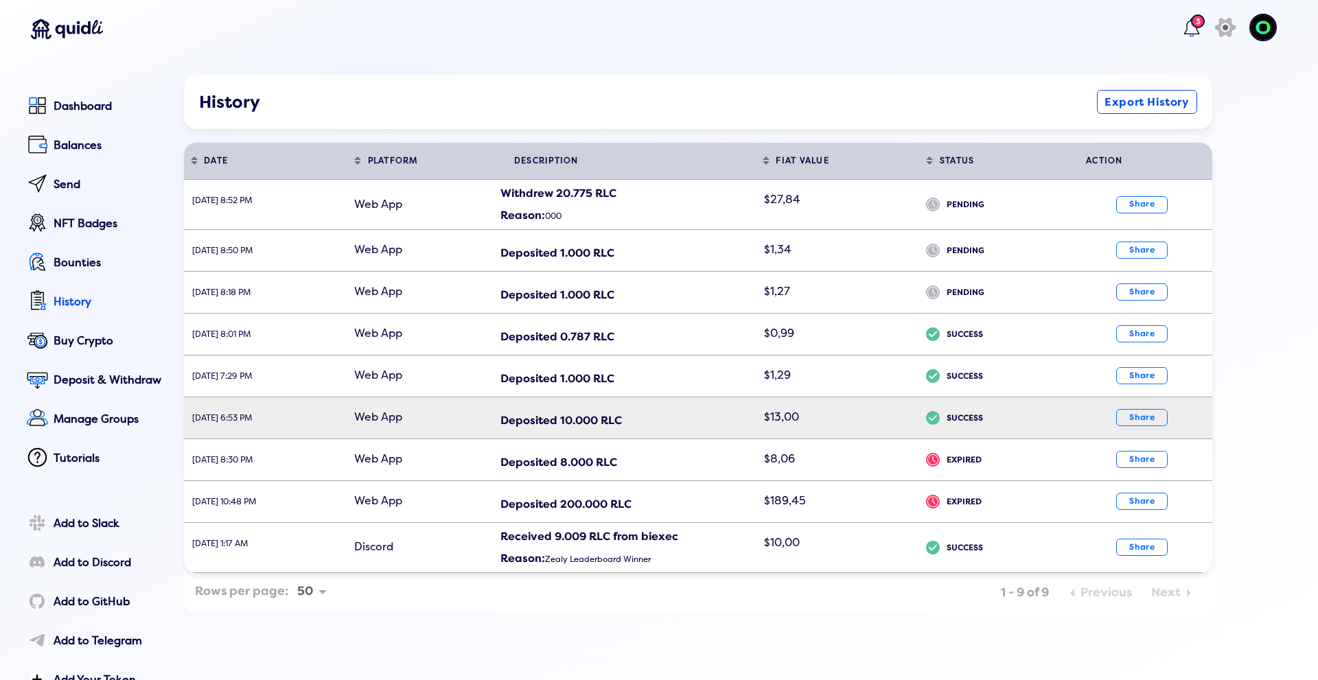
click at [589, 409] on td "Deposited 10.000 RLC" at bounding box center [625, 418] width 263 height 42
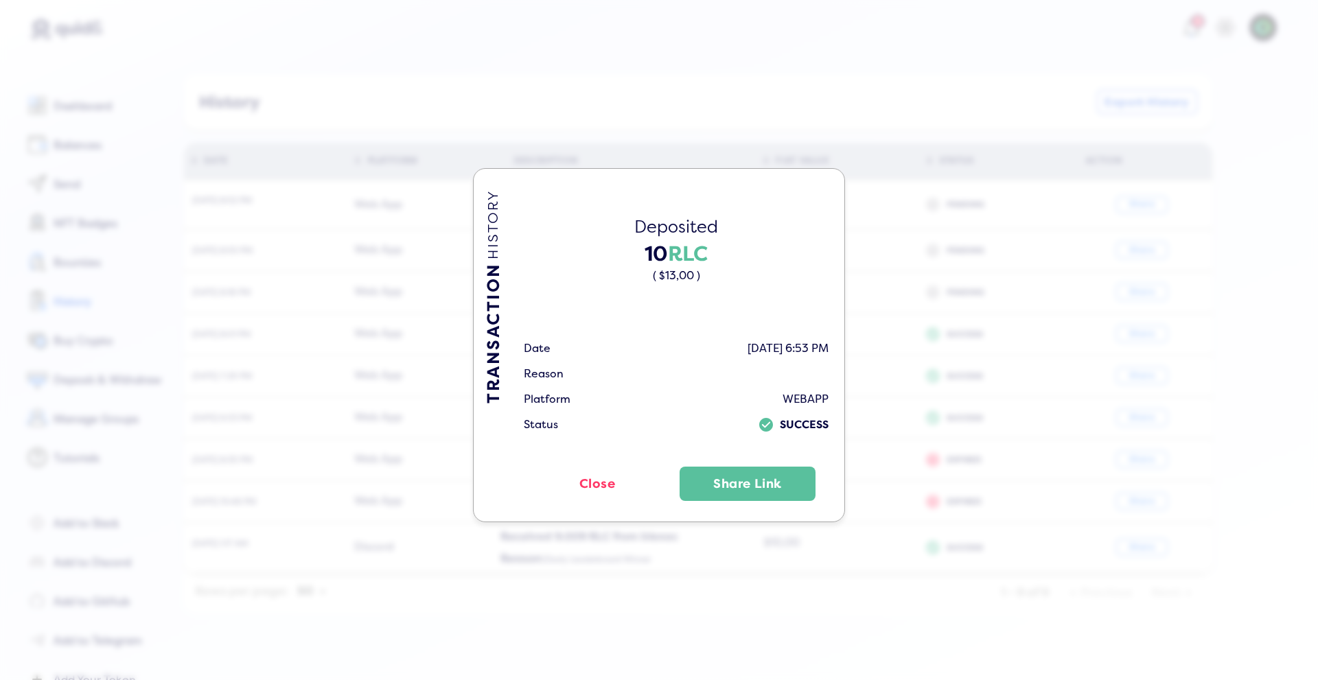
click at [349, 54] on div "TRANSACTION HISTORY Deposited 10 RLC ( $13,00 ) Date [DATE] 6:53 PM Reason Plat…" at bounding box center [659, 340] width 1318 height 680
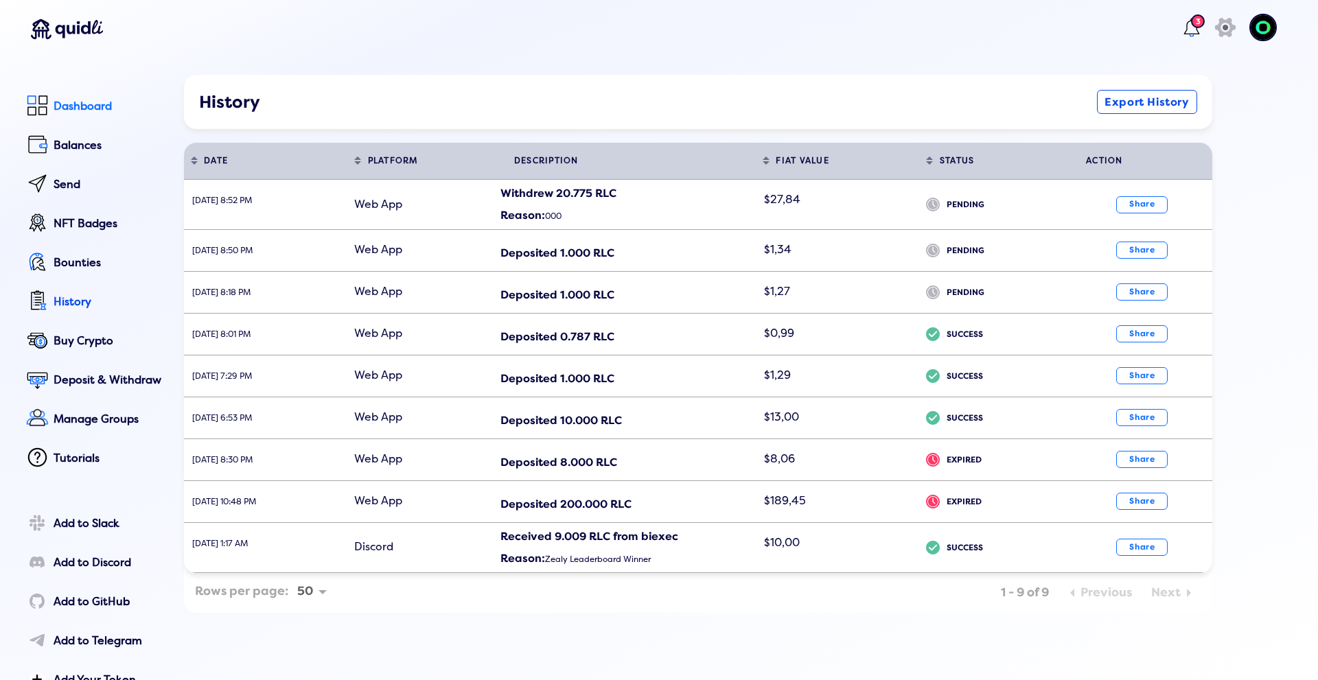
click at [128, 101] on div "Dashboard" at bounding box center [109, 106] width 111 height 12
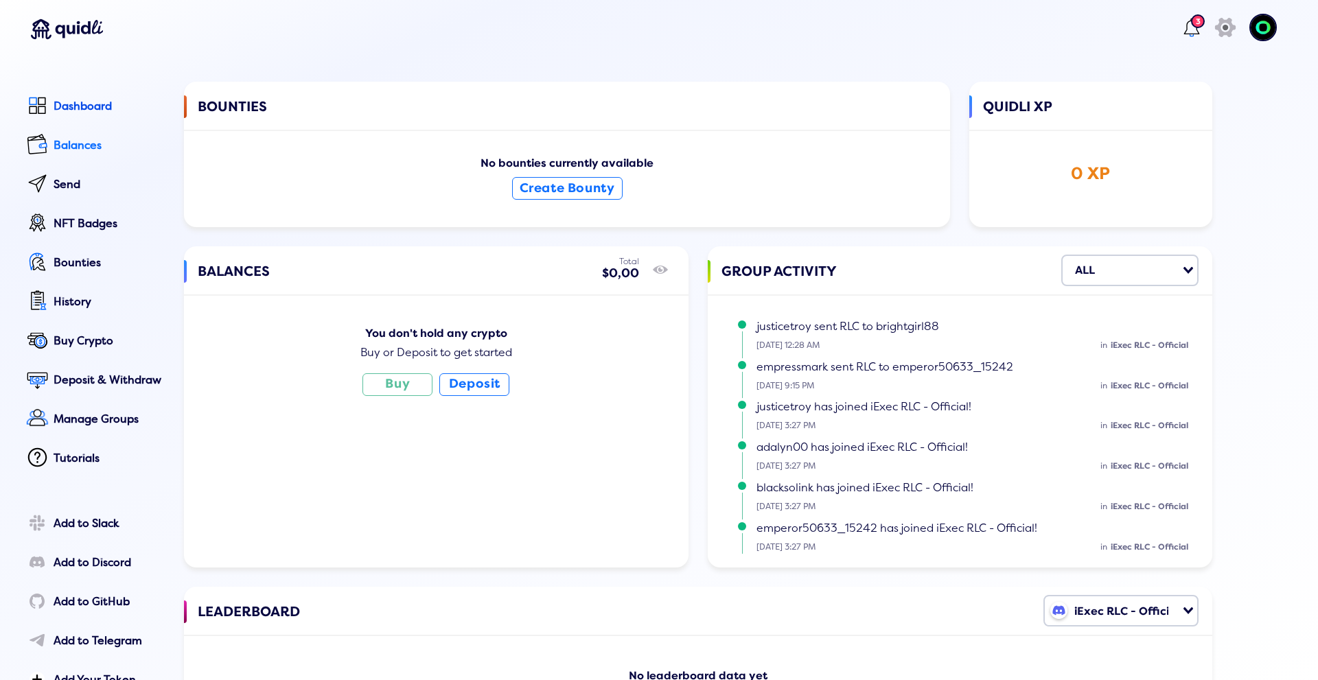
click at [86, 143] on div "Balances" at bounding box center [109, 145] width 111 height 12
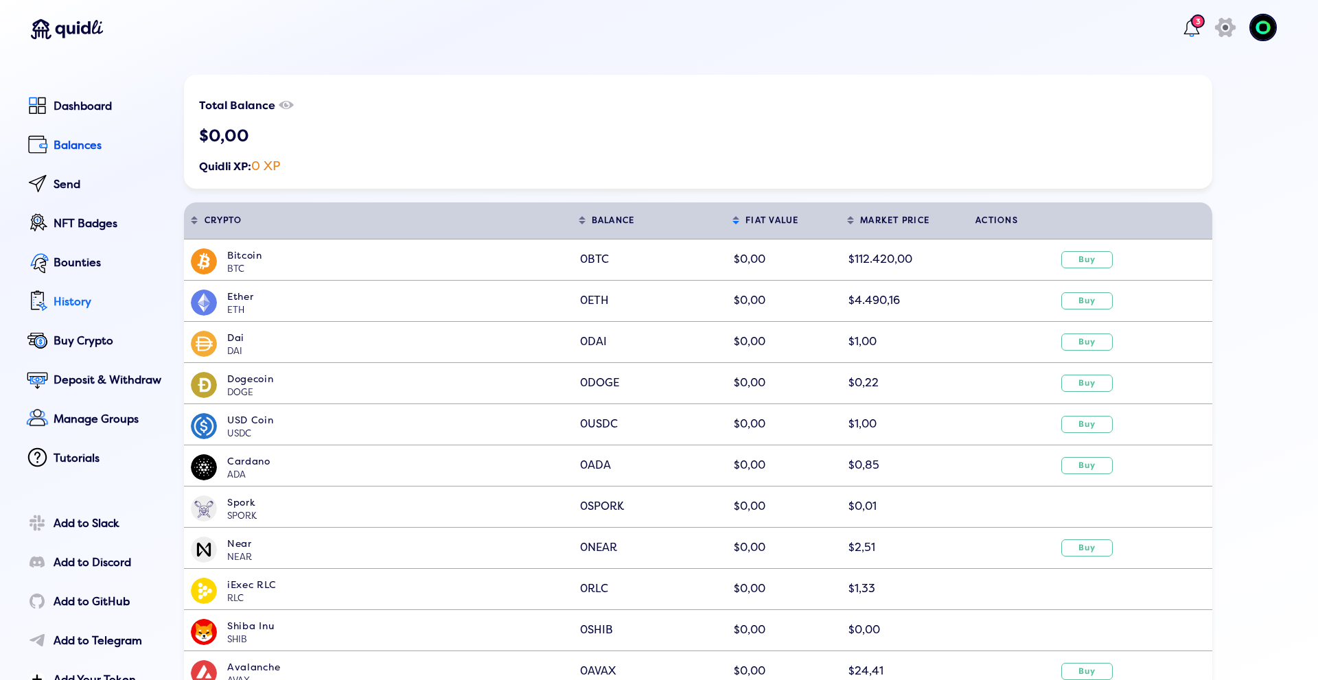
click at [78, 305] on div "History" at bounding box center [109, 302] width 111 height 12
select select "50"
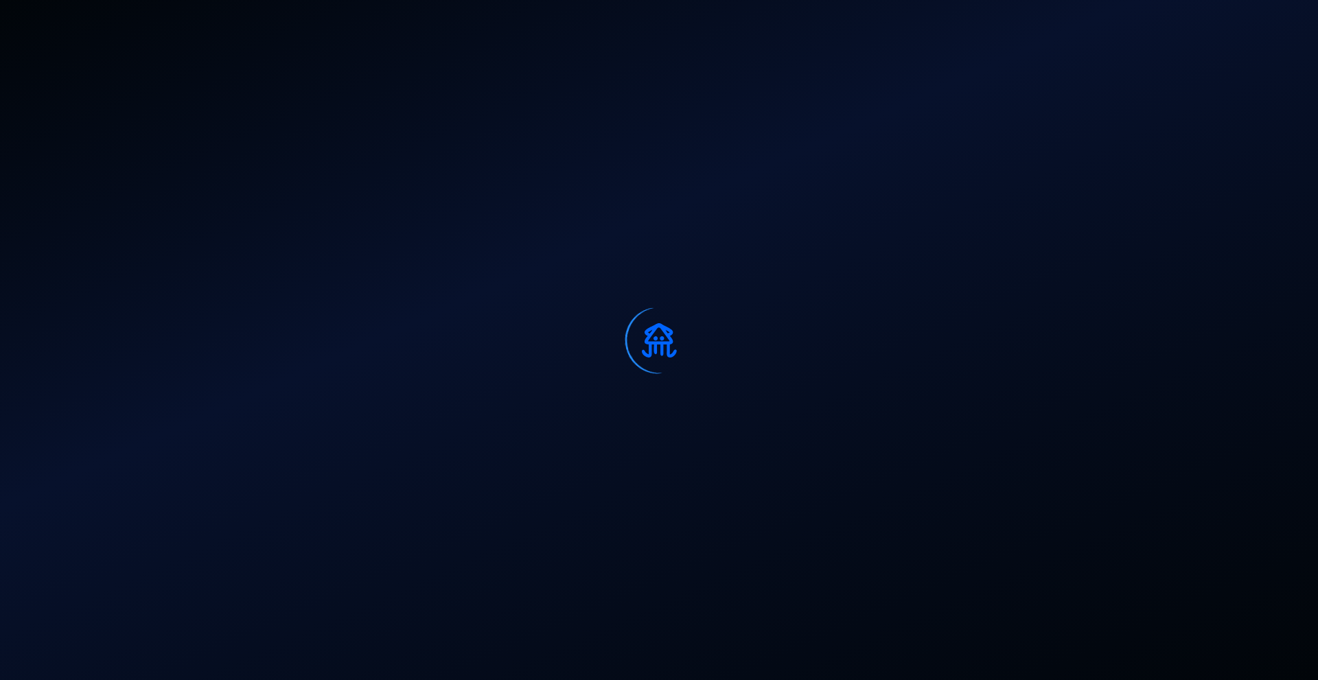
select select "50"
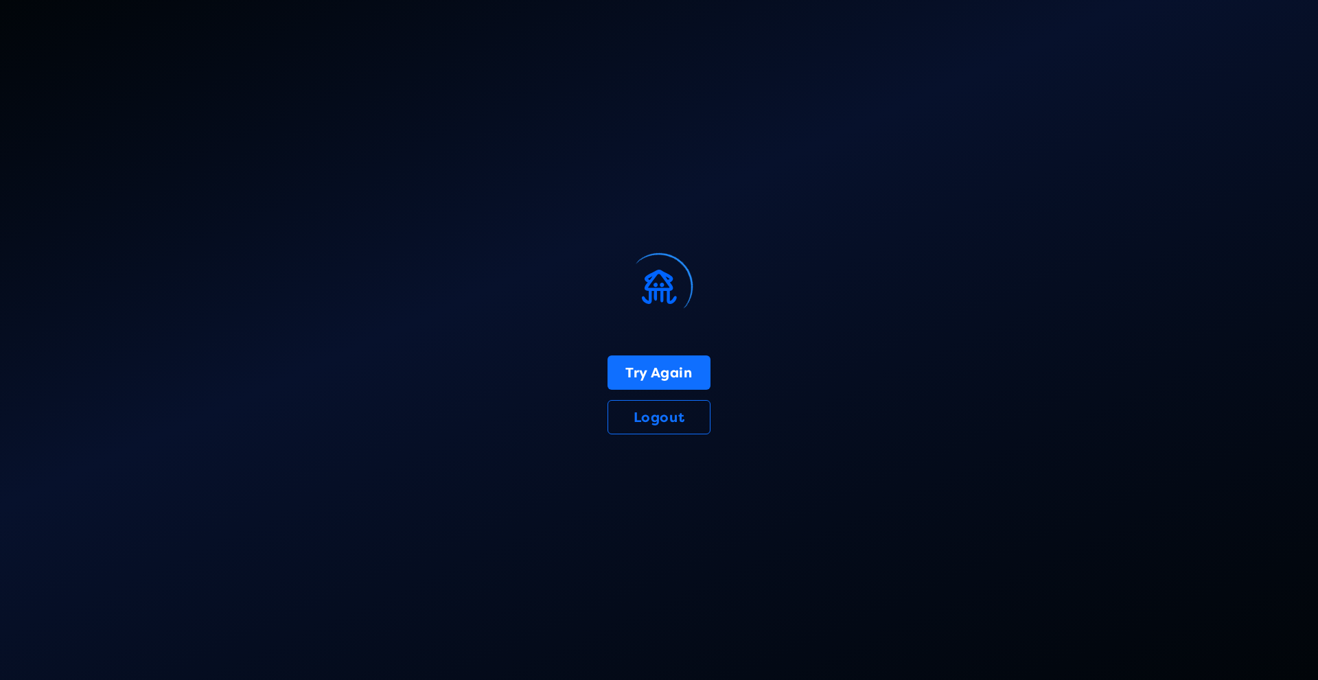
select select "50"
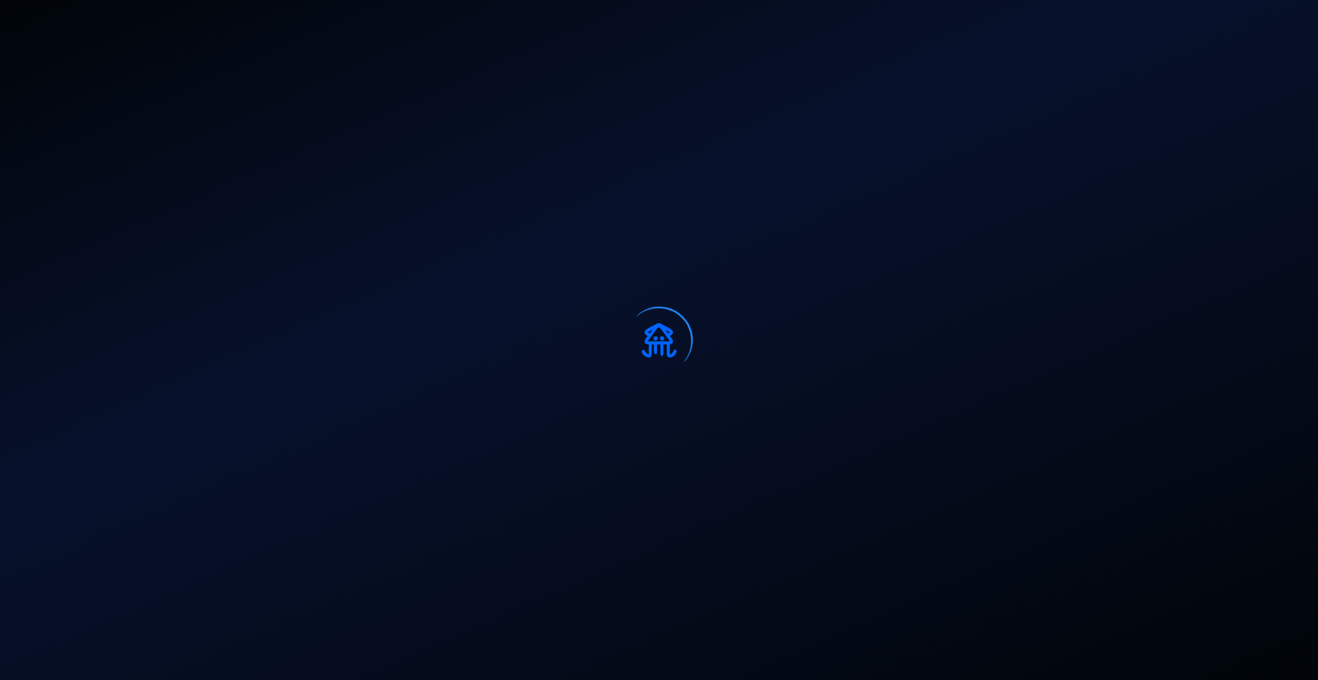
select select "50"
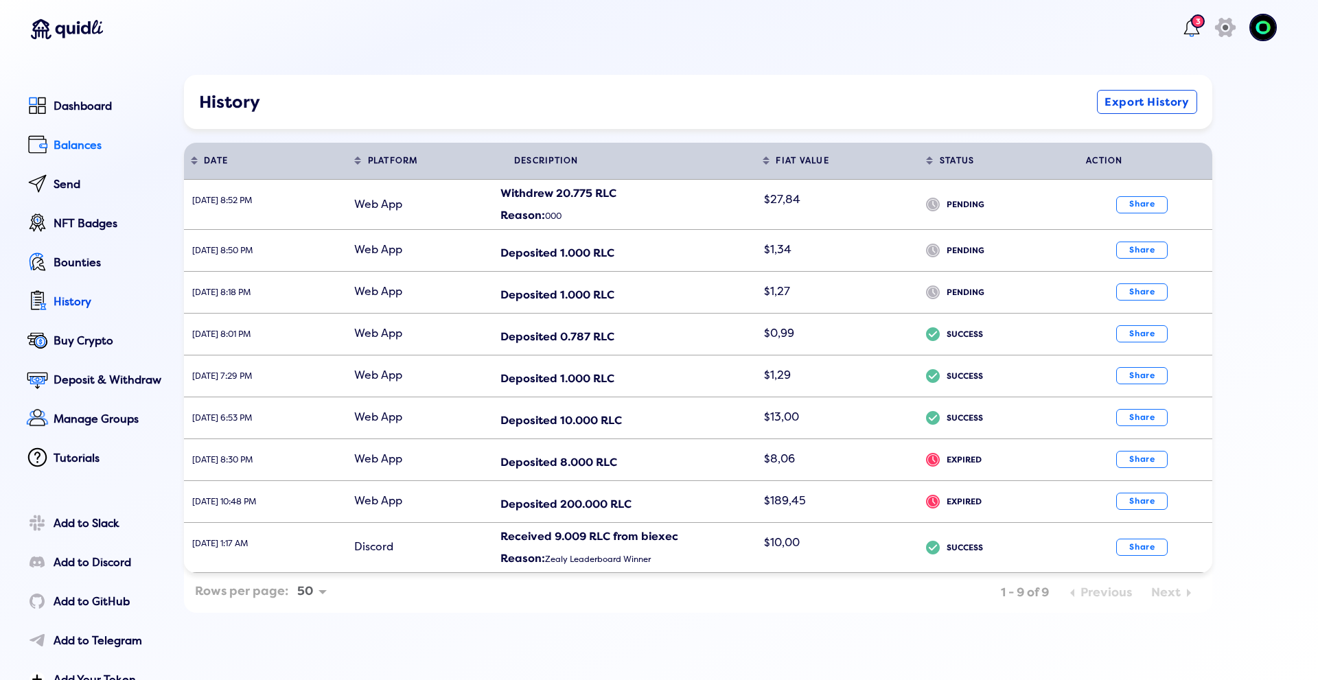
click at [106, 148] on div "Balances" at bounding box center [109, 145] width 111 height 12
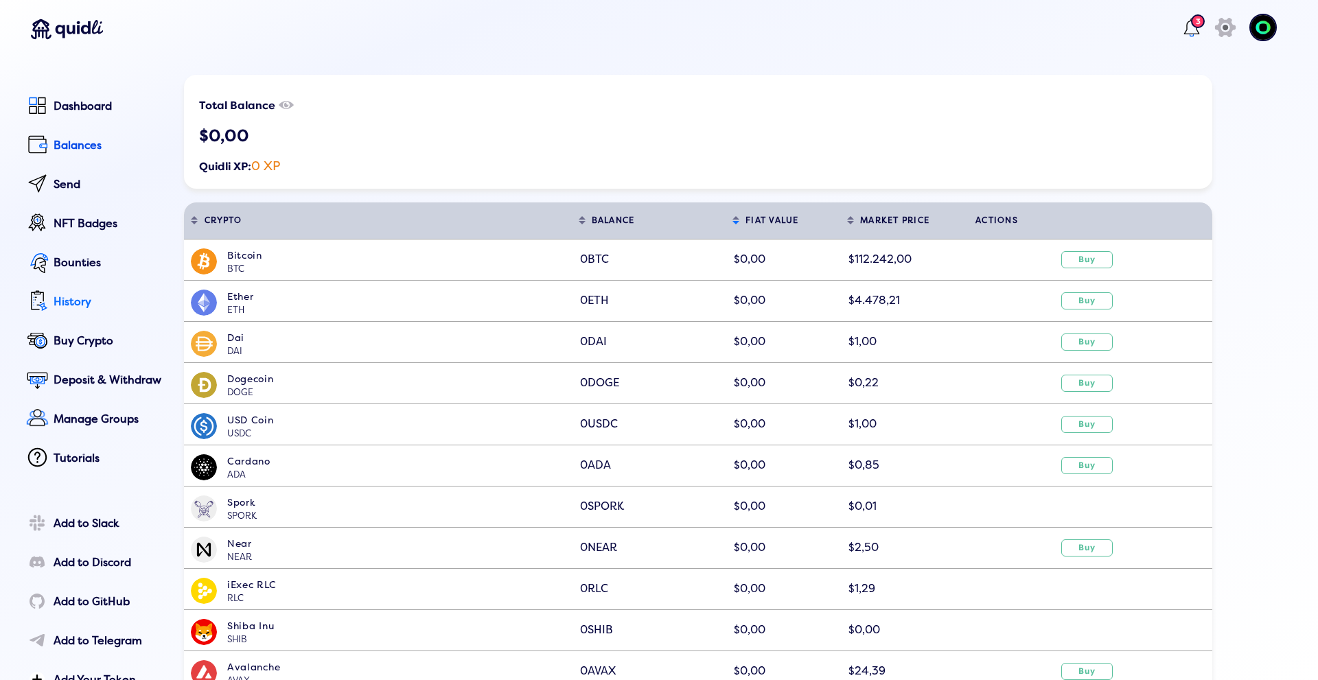
click at [88, 301] on div "History" at bounding box center [109, 302] width 111 height 12
select select "50"
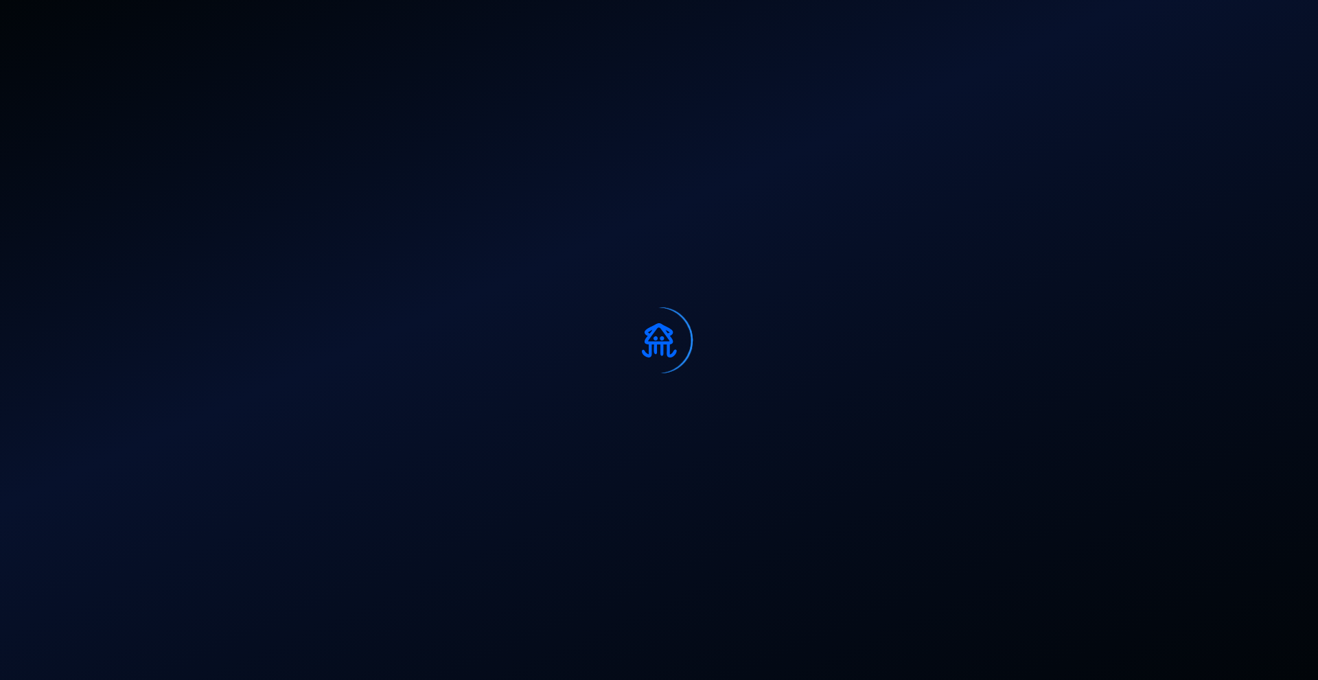
select select "50"
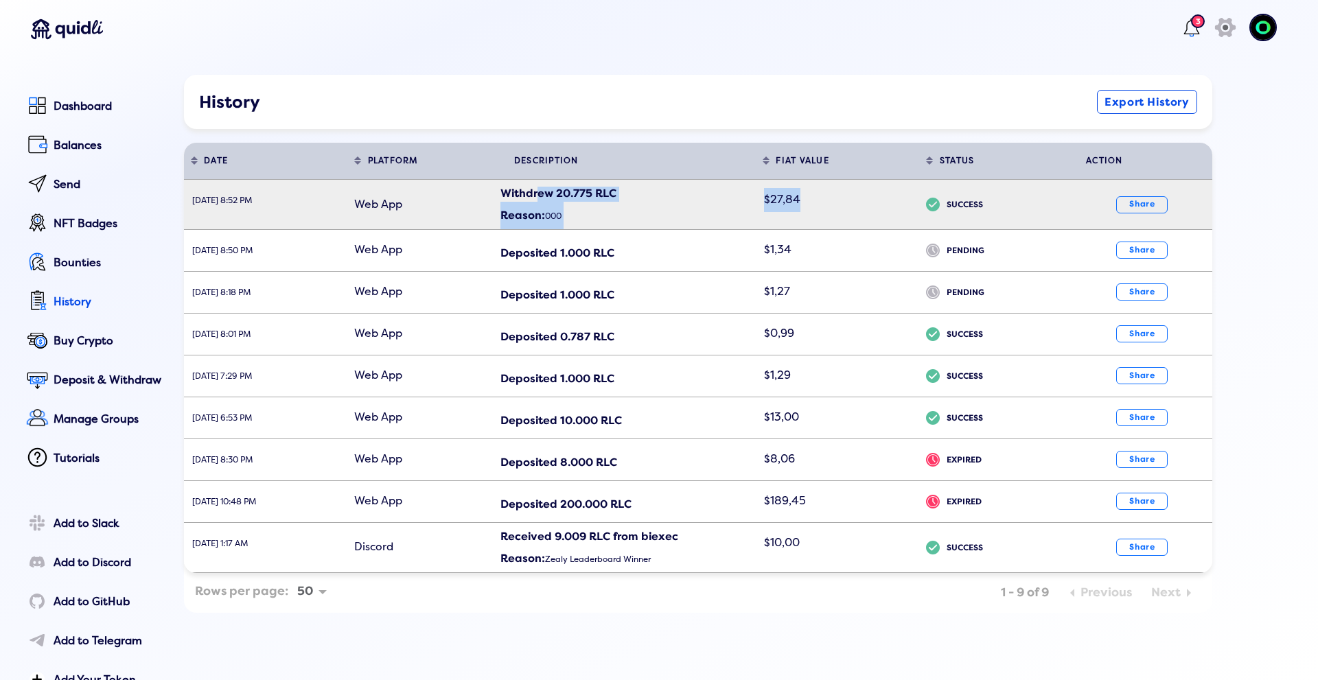
drag, startPoint x: 831, startPoint y: 214, endPoint x: 535, endPoint y: 191, distance: 296.8
click at [535, 191] on tr "[DATE] 8:52 PM Web App Withdrew 20.775 RLC Reason: 000 $27,84 icon SUCCESS Share" at bounding box center [698, 205] width 1028 height 50
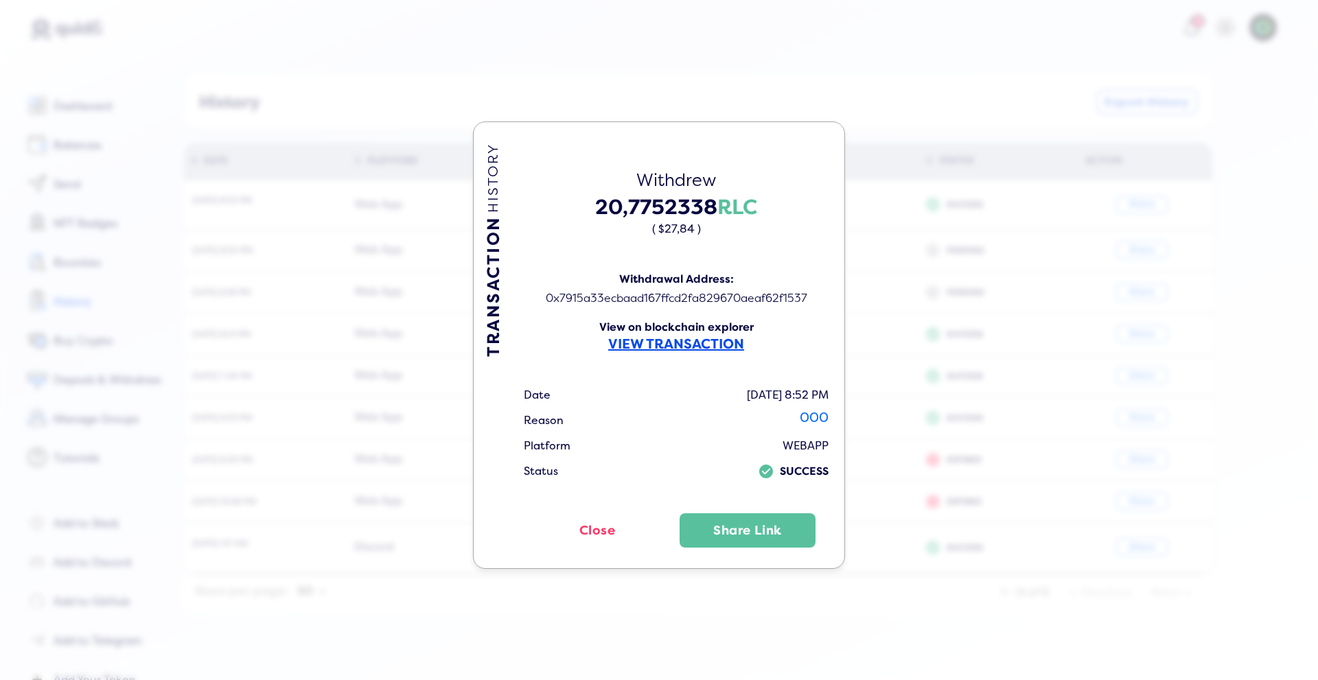
click at [659, 345] on span "VIEW TRANSACTION" at bounding box center [676, 344] width 136 height 17
